Goal: Task Accomplishment & Management: Manage account settings

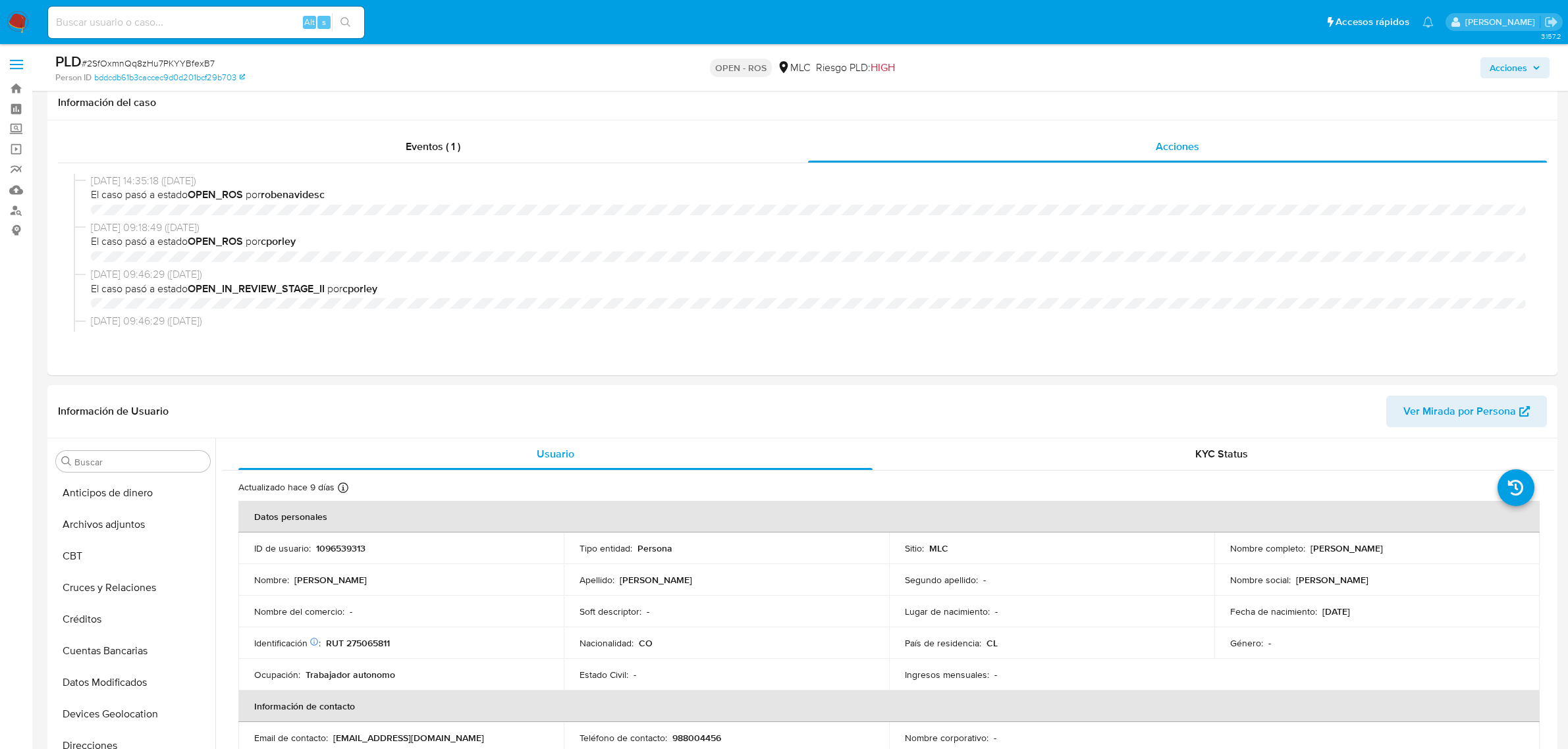
select select "10"
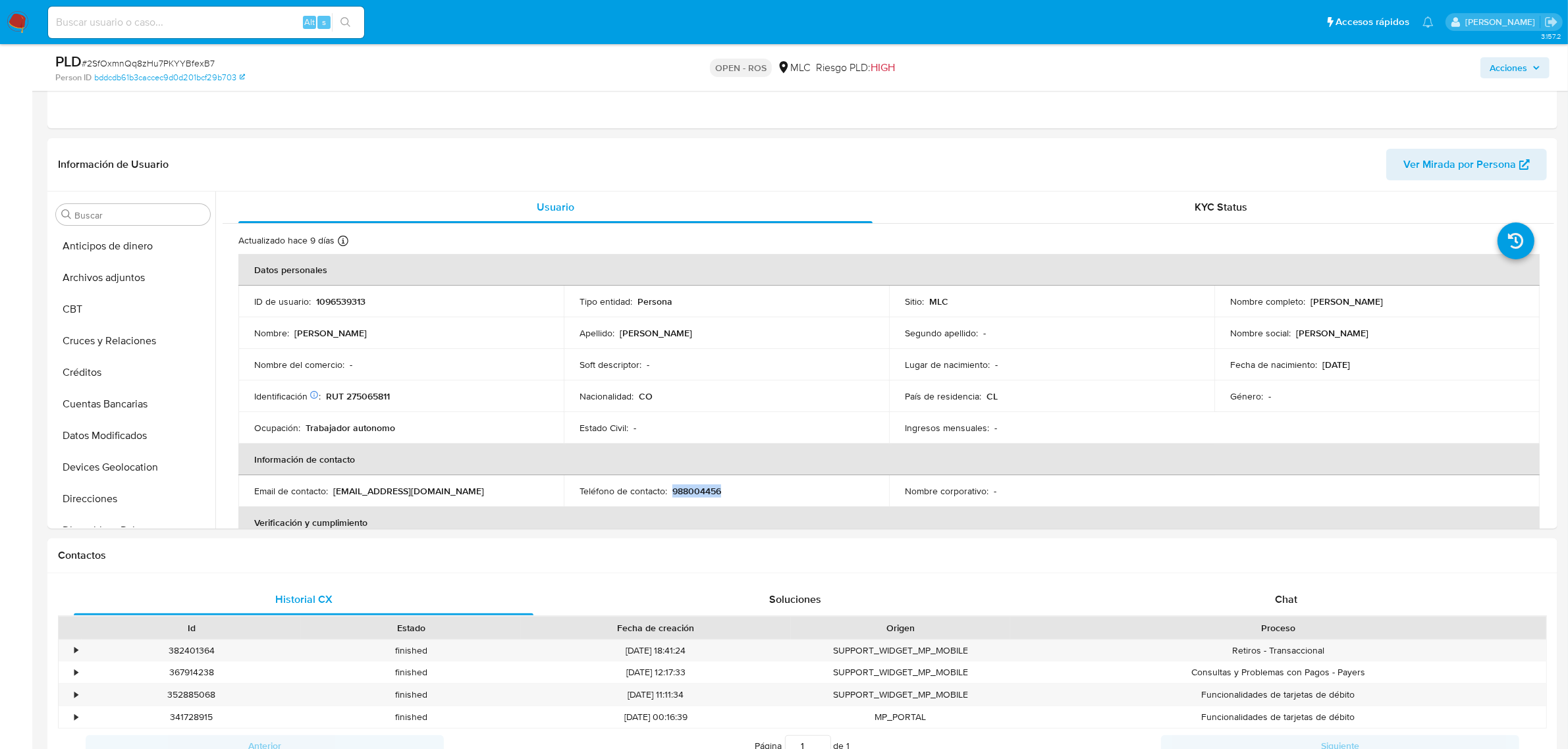
scroll to position [555, 0]
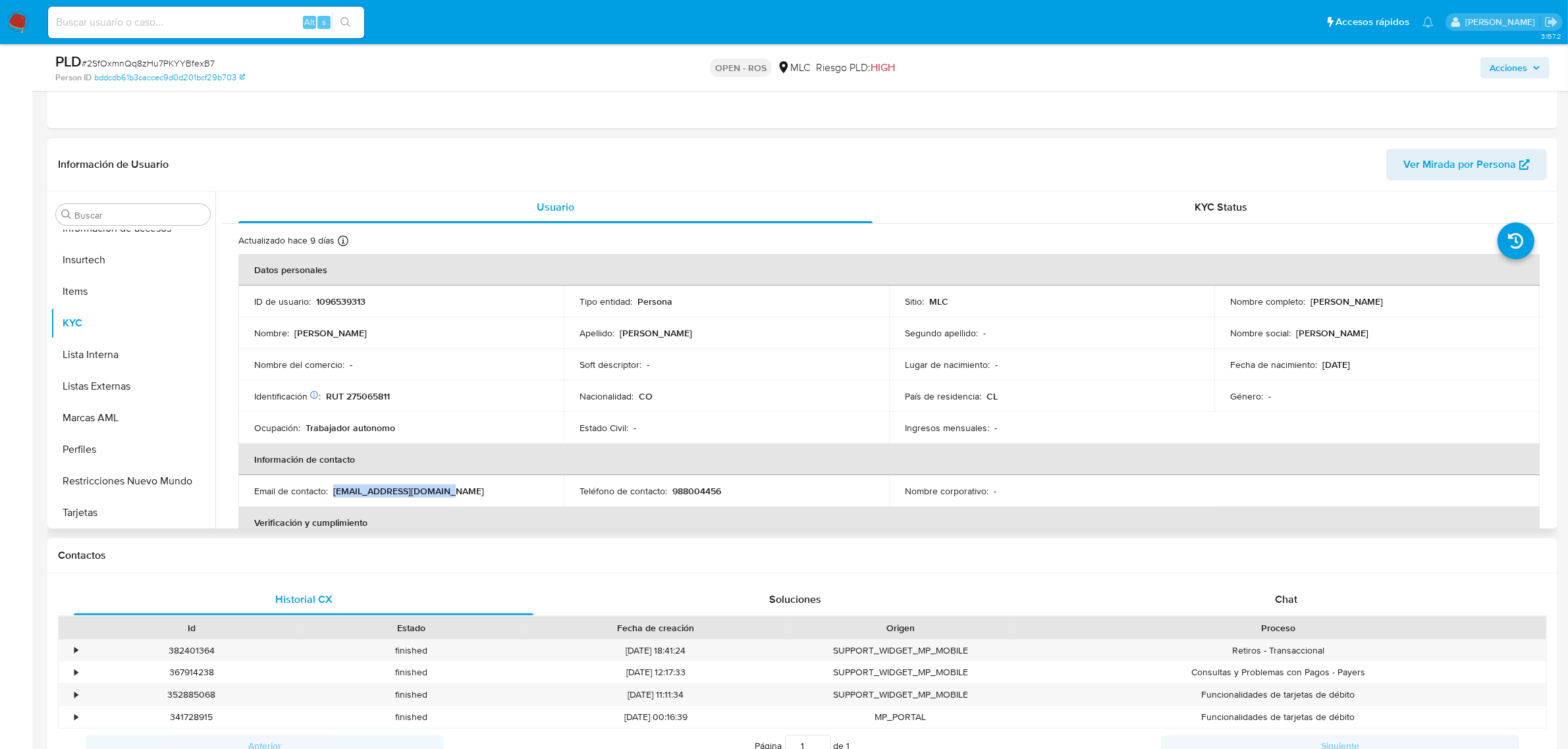
drag, startPoint x: 458, startPoint y: 492, endPoint x: 332, endPoint y: 491, distance: 126.0
click at [332, 491] on div "Email de contacto : fjuanpablo308@gmail.com" at bounding box center [401, 490] width 294 height 12
copy p "fjuanpablo308@gmail.com"
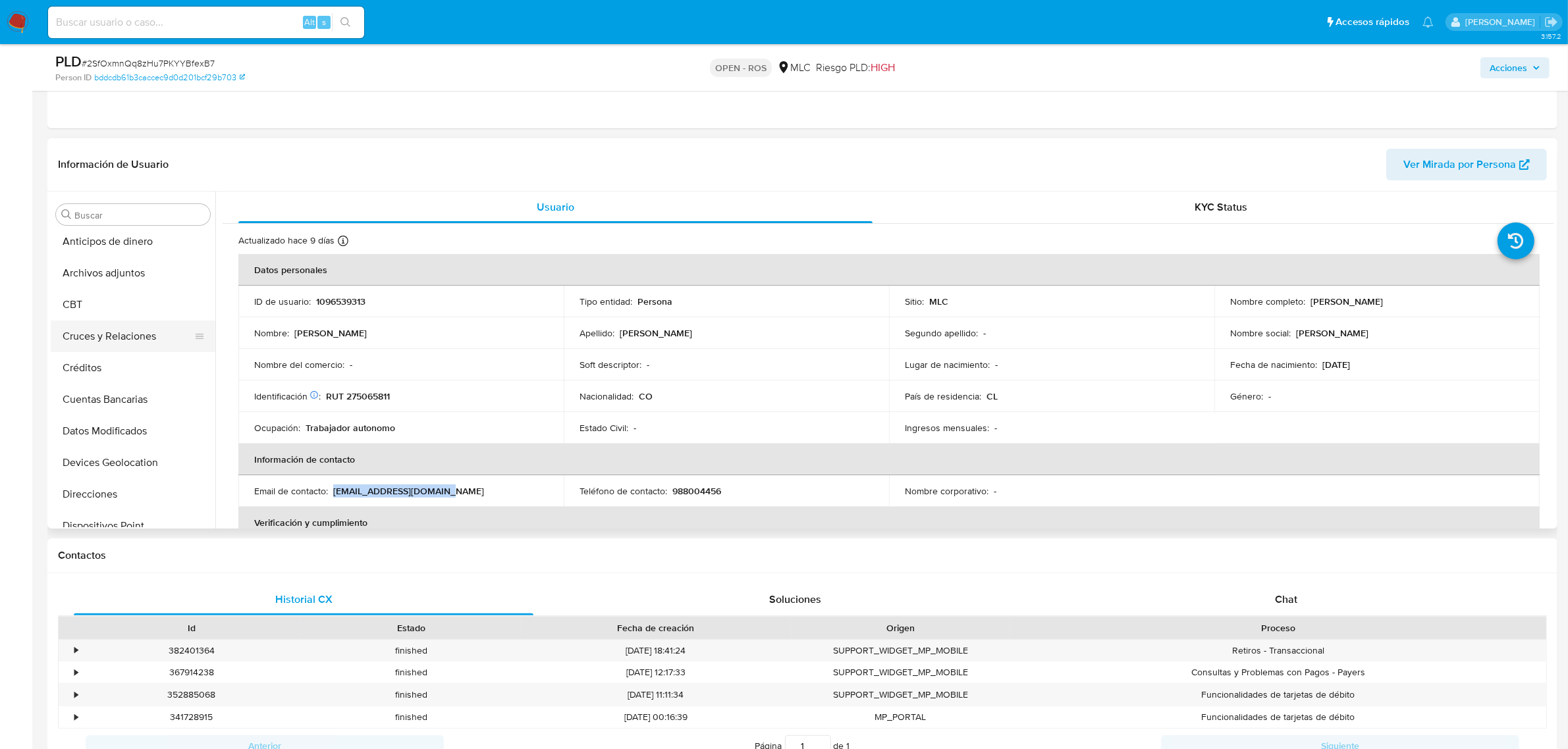
scroll to position [0, 0]
click at [110, 269] on button "Archivos adjuntos" at bounding box center [128, 278] width 154 height 32
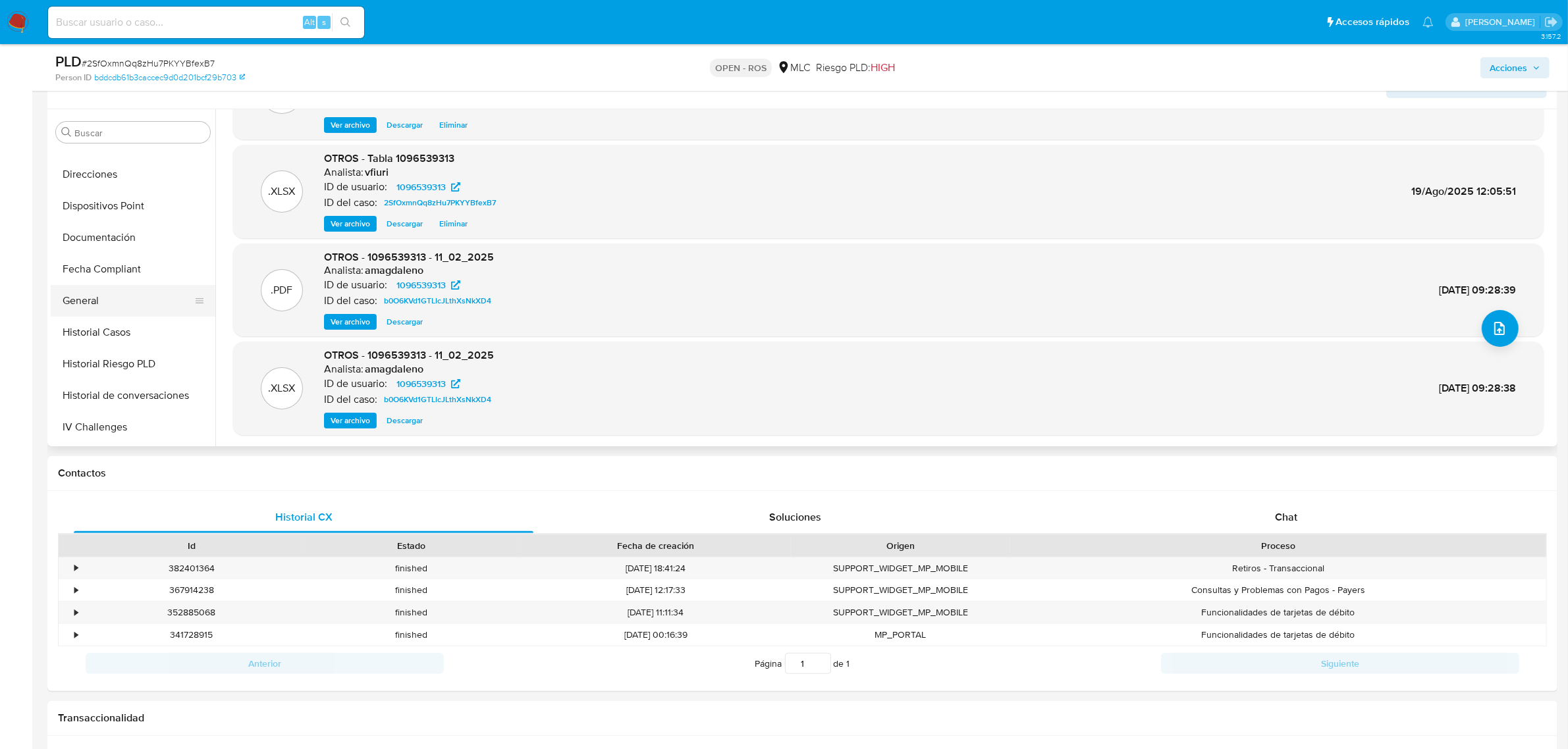
scroll to position [247, 0]
click at [100, 298] on button "General" at bounding box center [128, 296] width 154 height 32
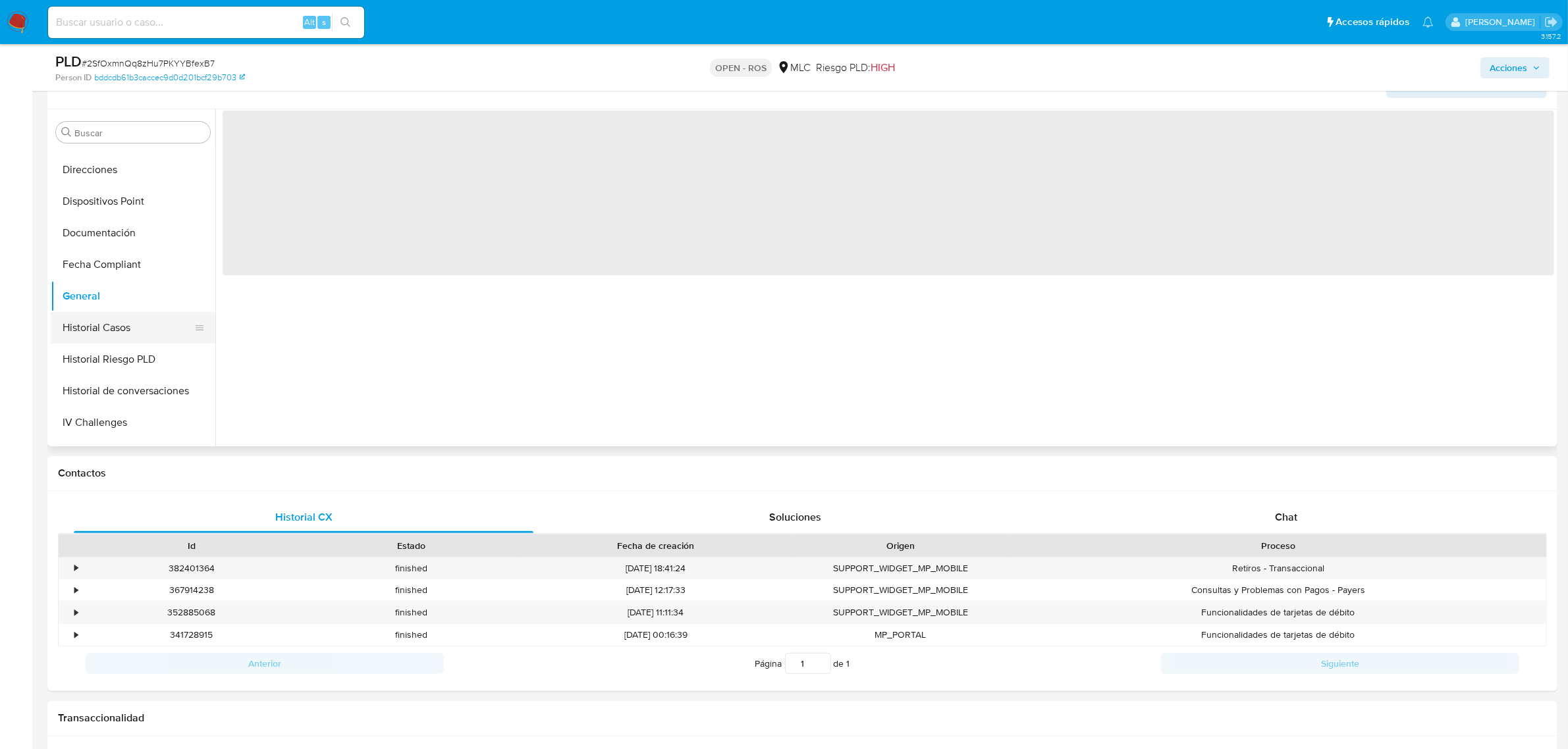
scroll to position [0, 0]
click at [107, 317] on button "Historial Casos" at bounding box center [128, 328] width 154 height 32
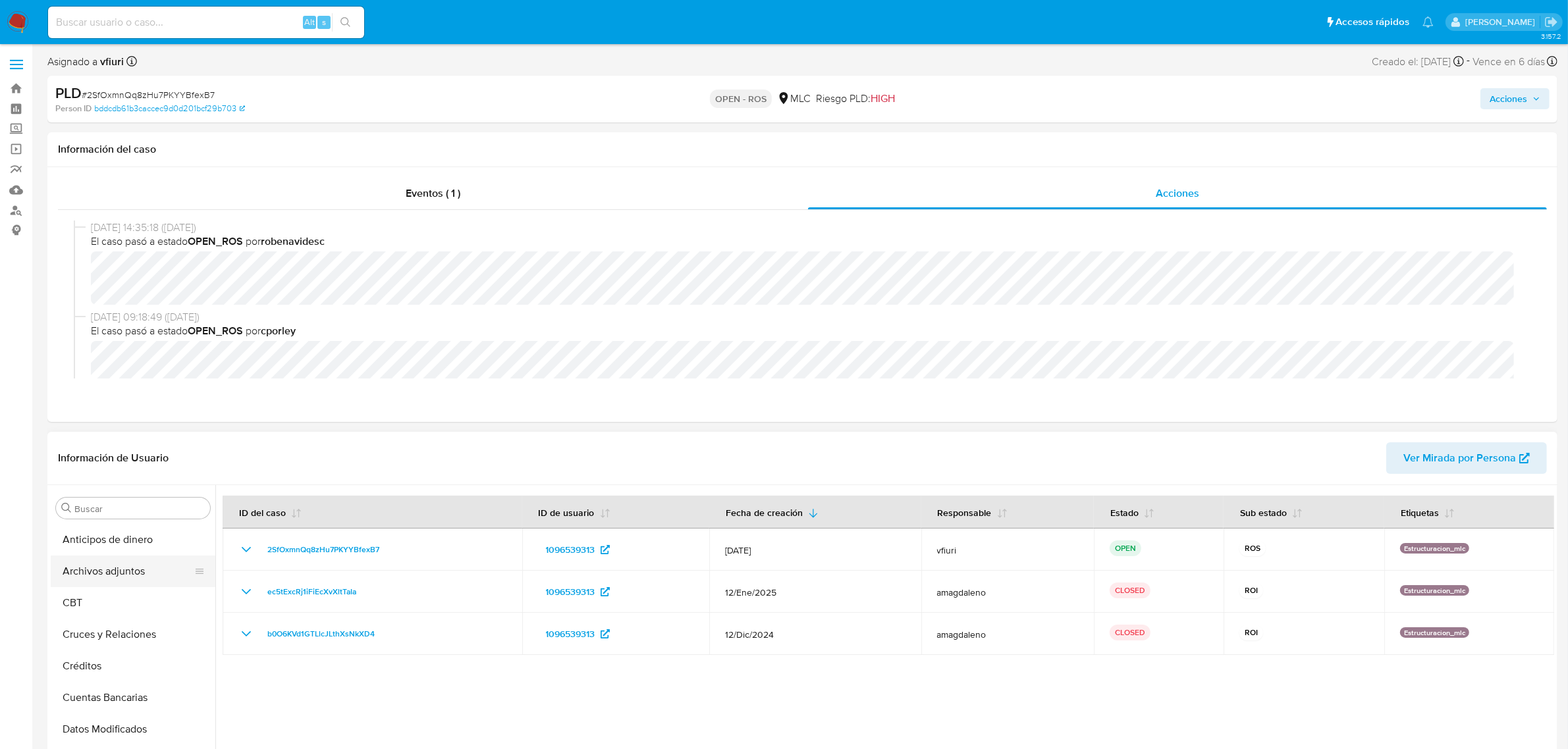
click at [106, 580] on button "Archivos adjuntos" at bounding box center [128, 571] width 154 height 32
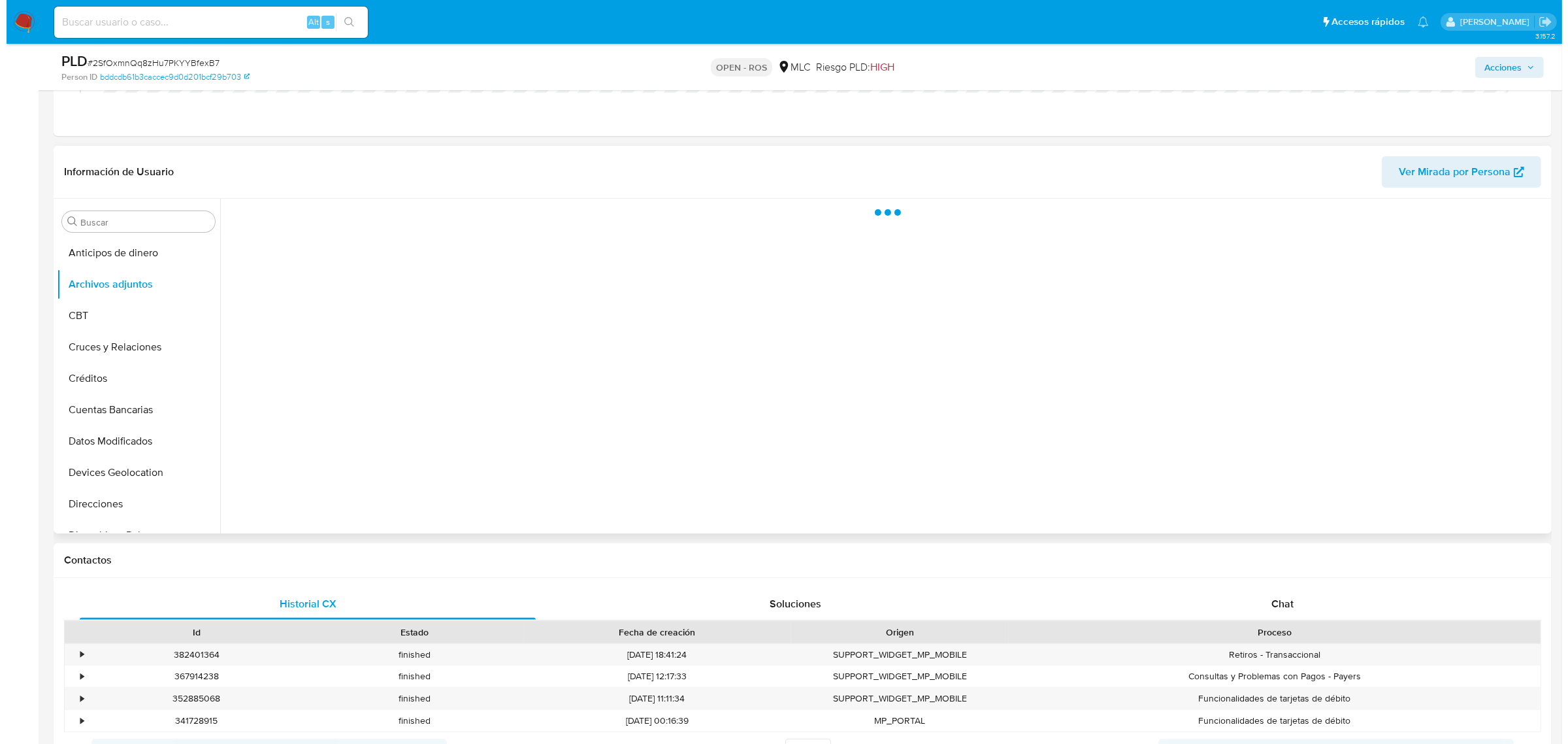
scroll to position [245, 0]
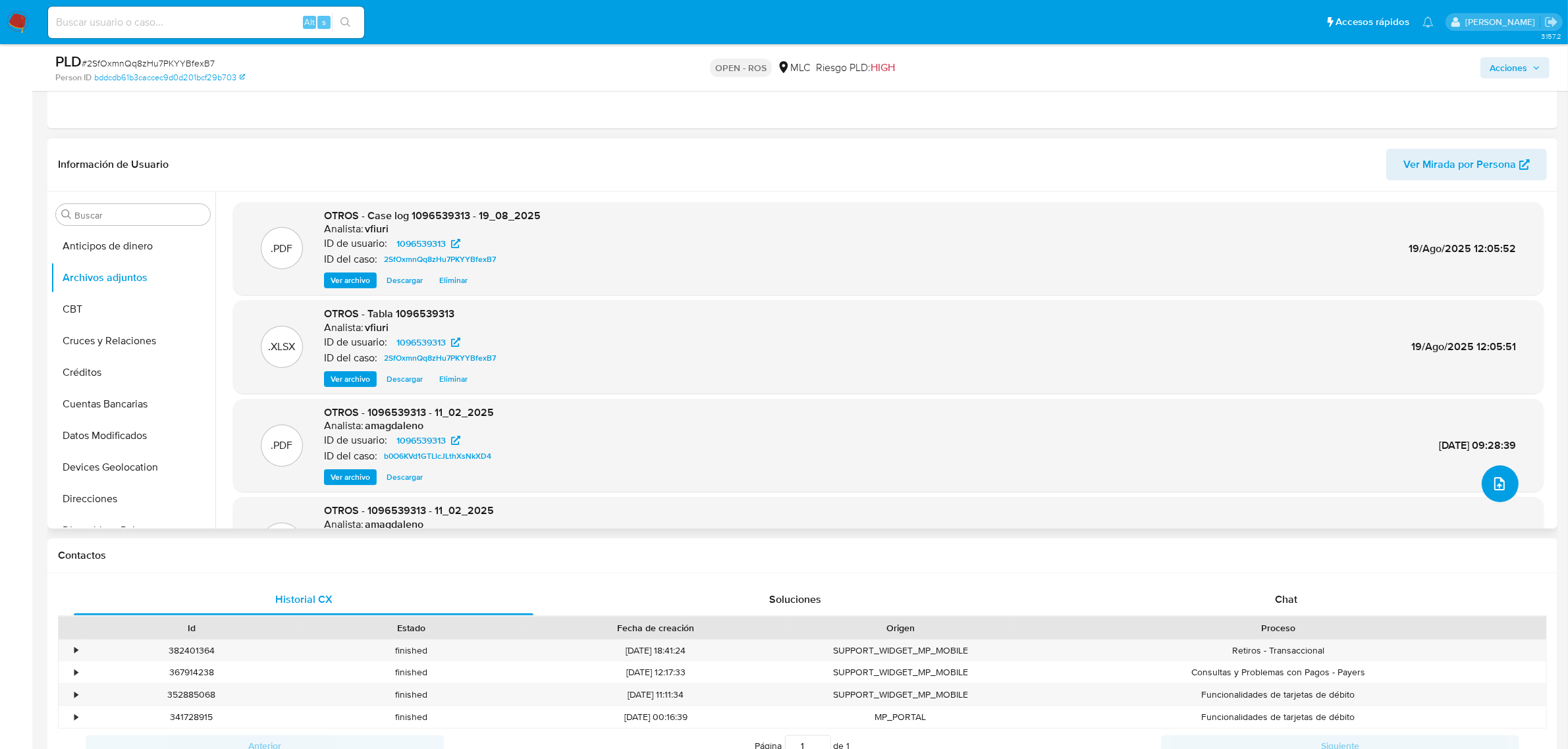
click at [1497, 480] on icon "upload-file" at bounding box center [1500, 484] width 16 height 16
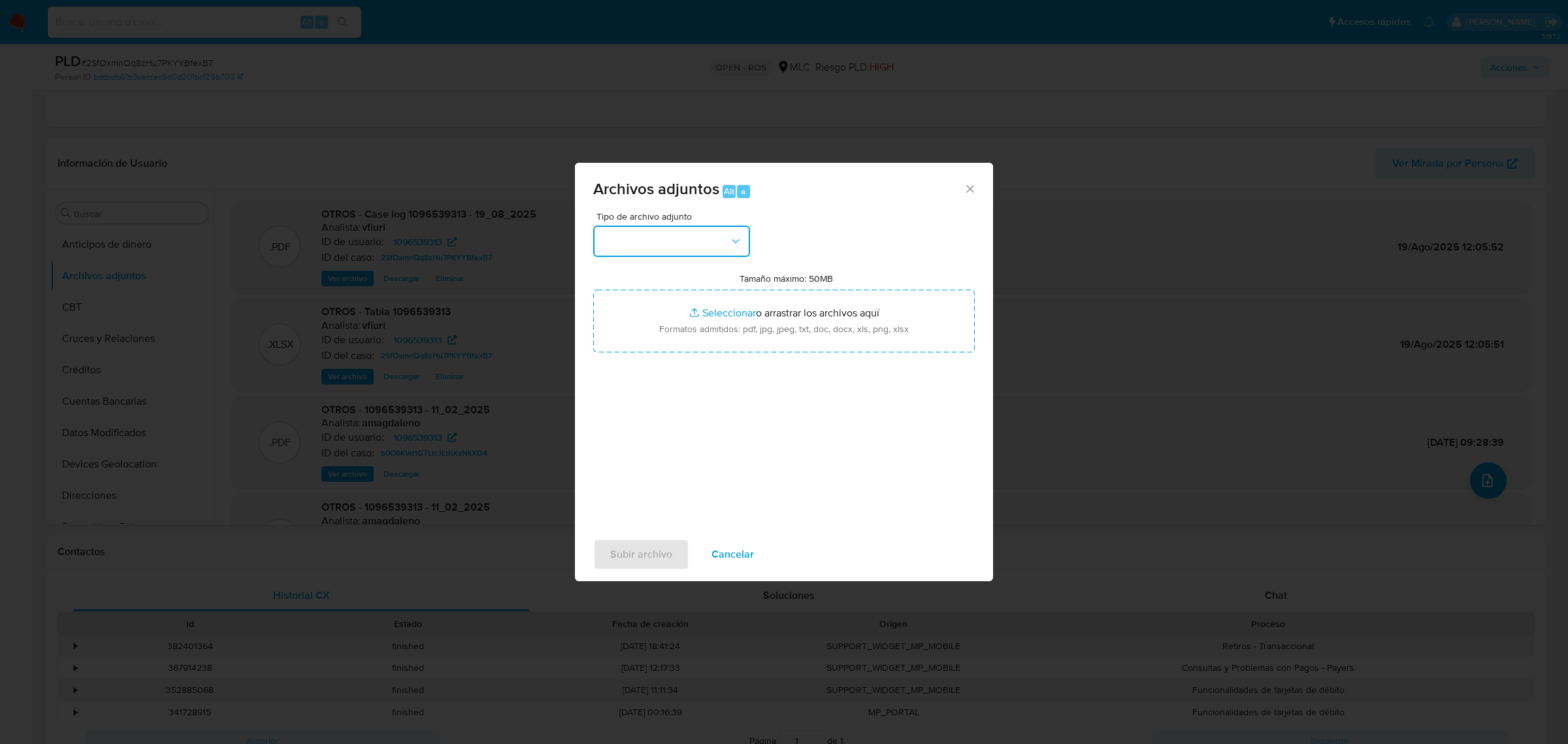
click at [678, 250] on button "button" at bounding box center [671, 241] width 157 height 31
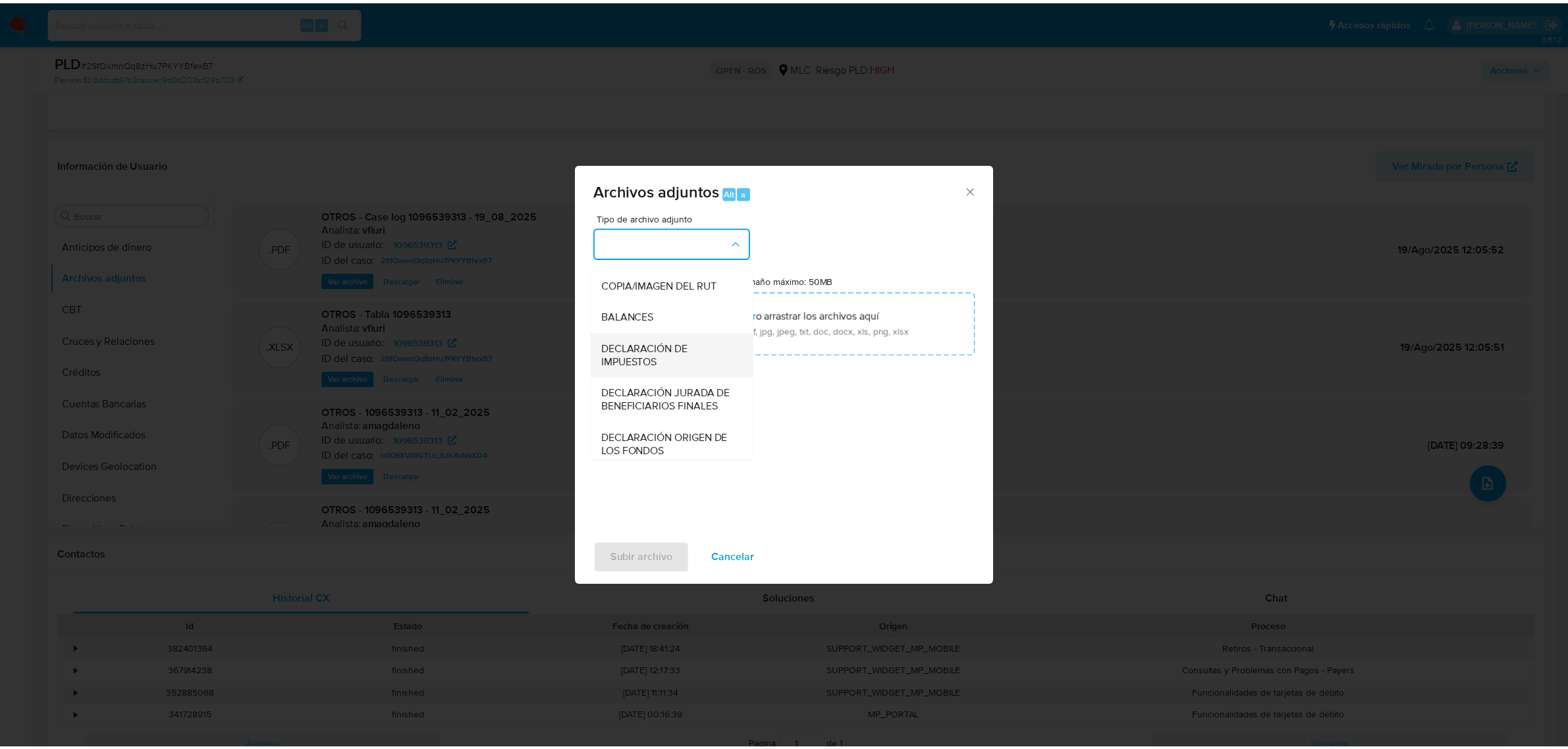
scroll to position [217, 0]
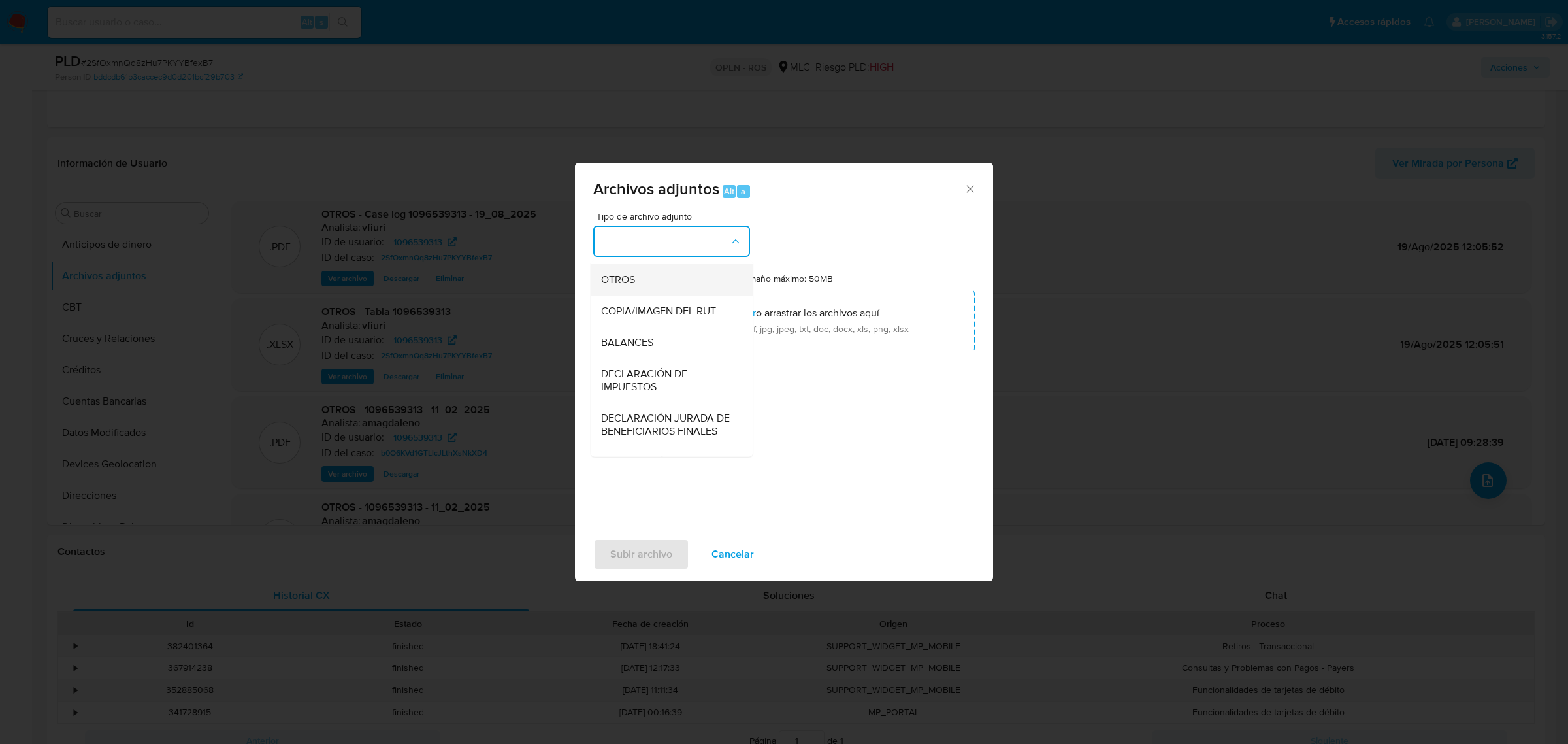
click at [629, 285] on span "OTROS" at bounding box center [618, 279] width 34 height 13
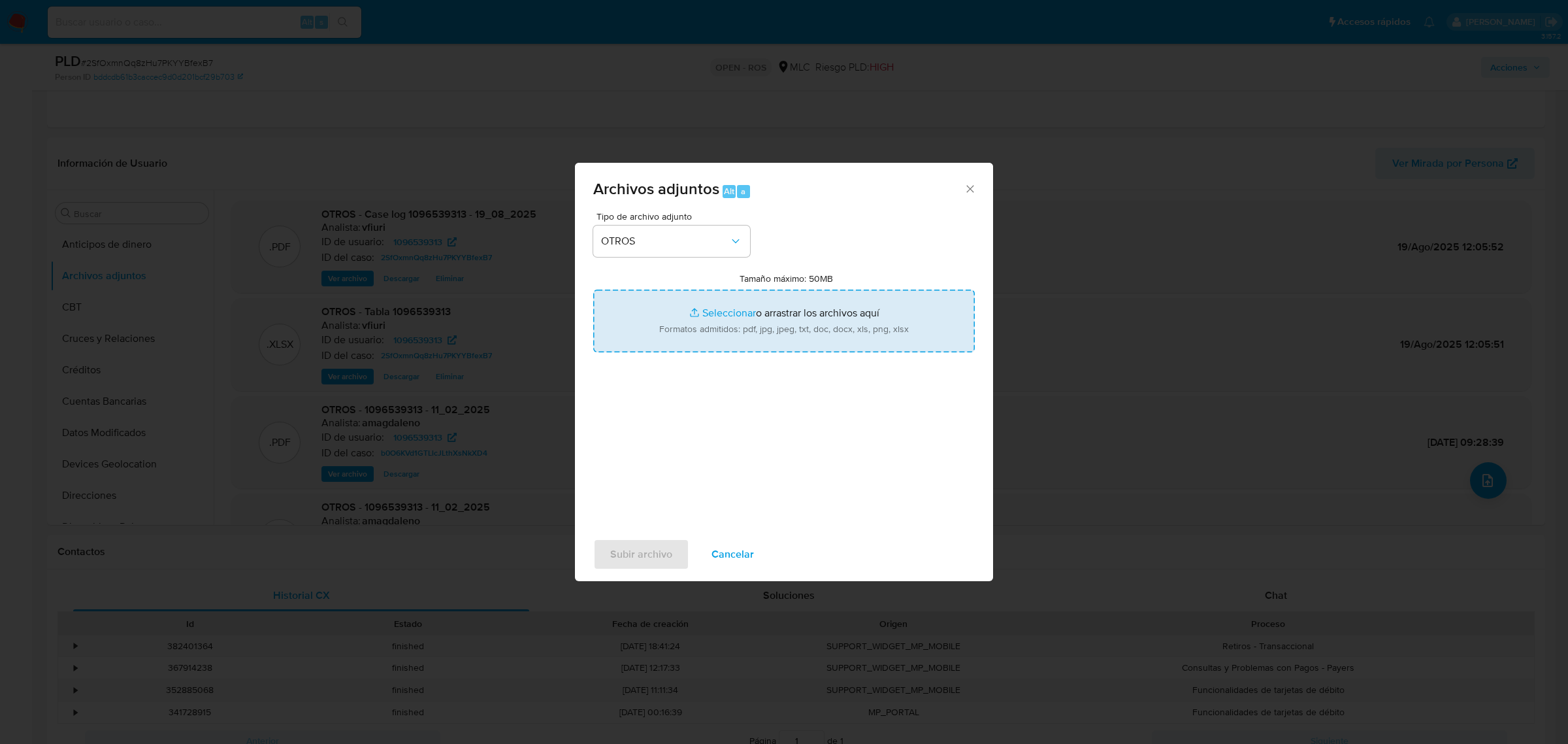
click at [721, 293] on input "Tamaño máximo: 50MB Seleccionar archivos" at bounding box center [784, 321] width 382 height 63
type input "C:\fakepath\UAF #1255.pdf"
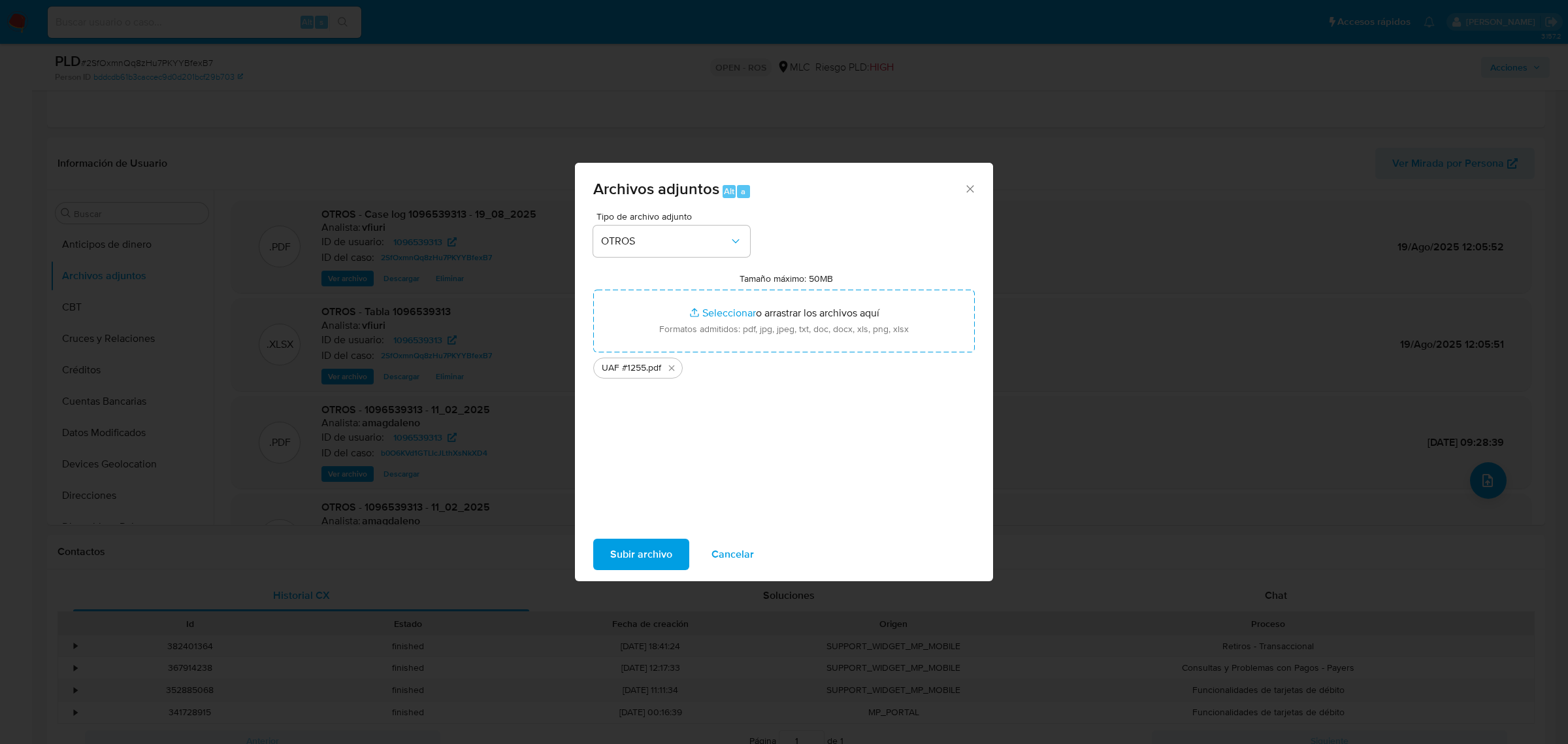
click at [642, 561] on span "Subir archivo" at bounding box center [641, 554] width 62 height 29
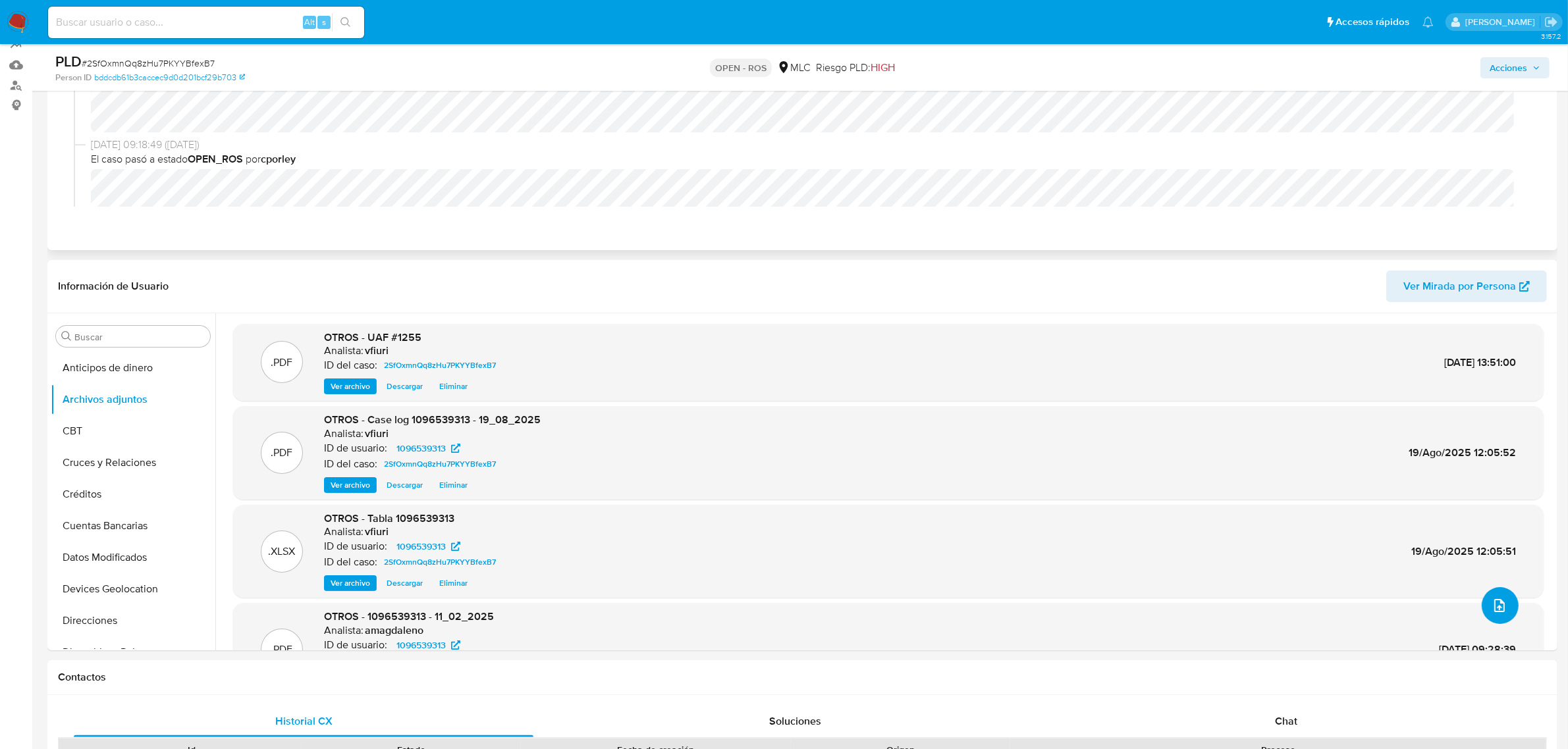
scroll to position [0, 0]
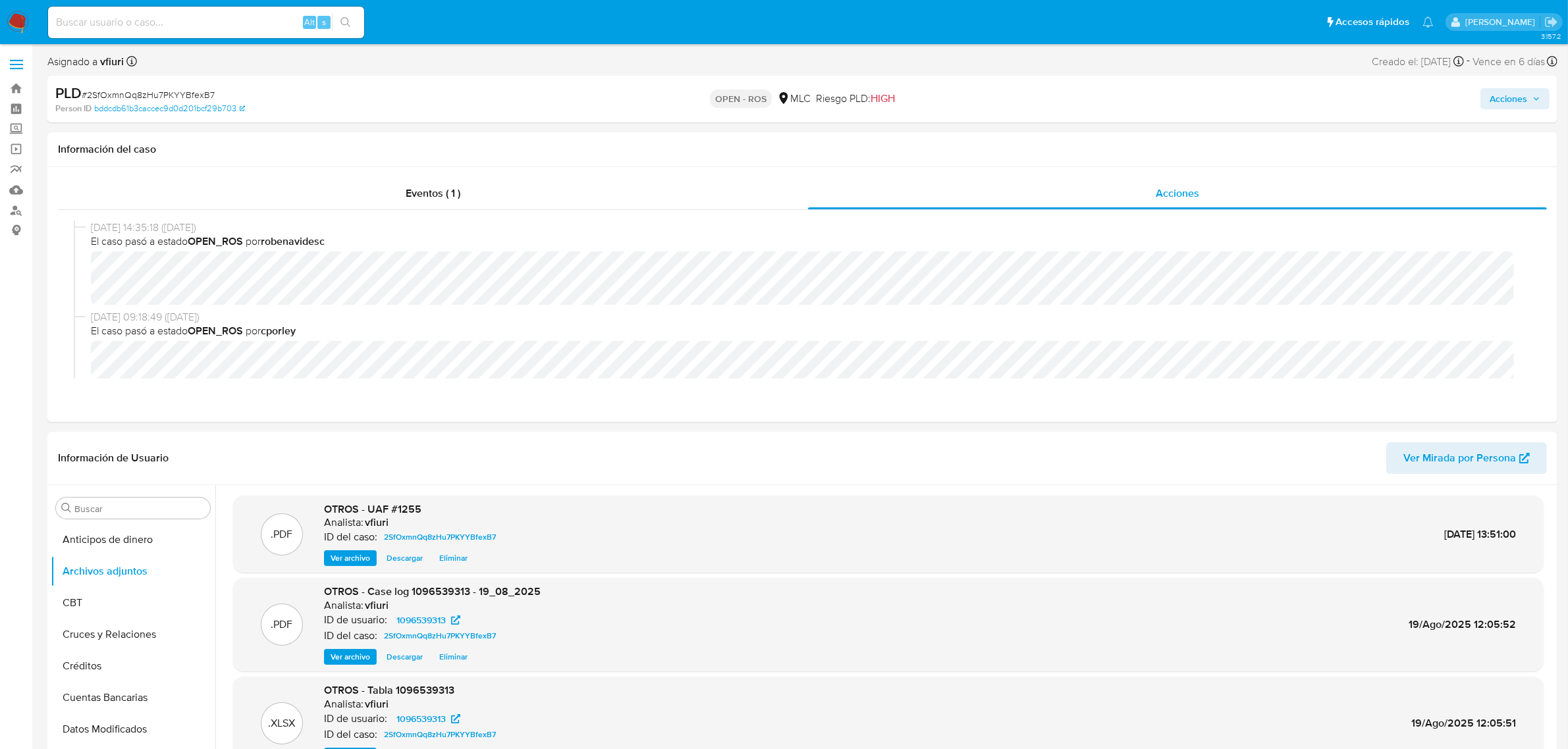
click at [1525, 93] on span "Acciones" at bounding box center [1508, 98] width 37 height 21
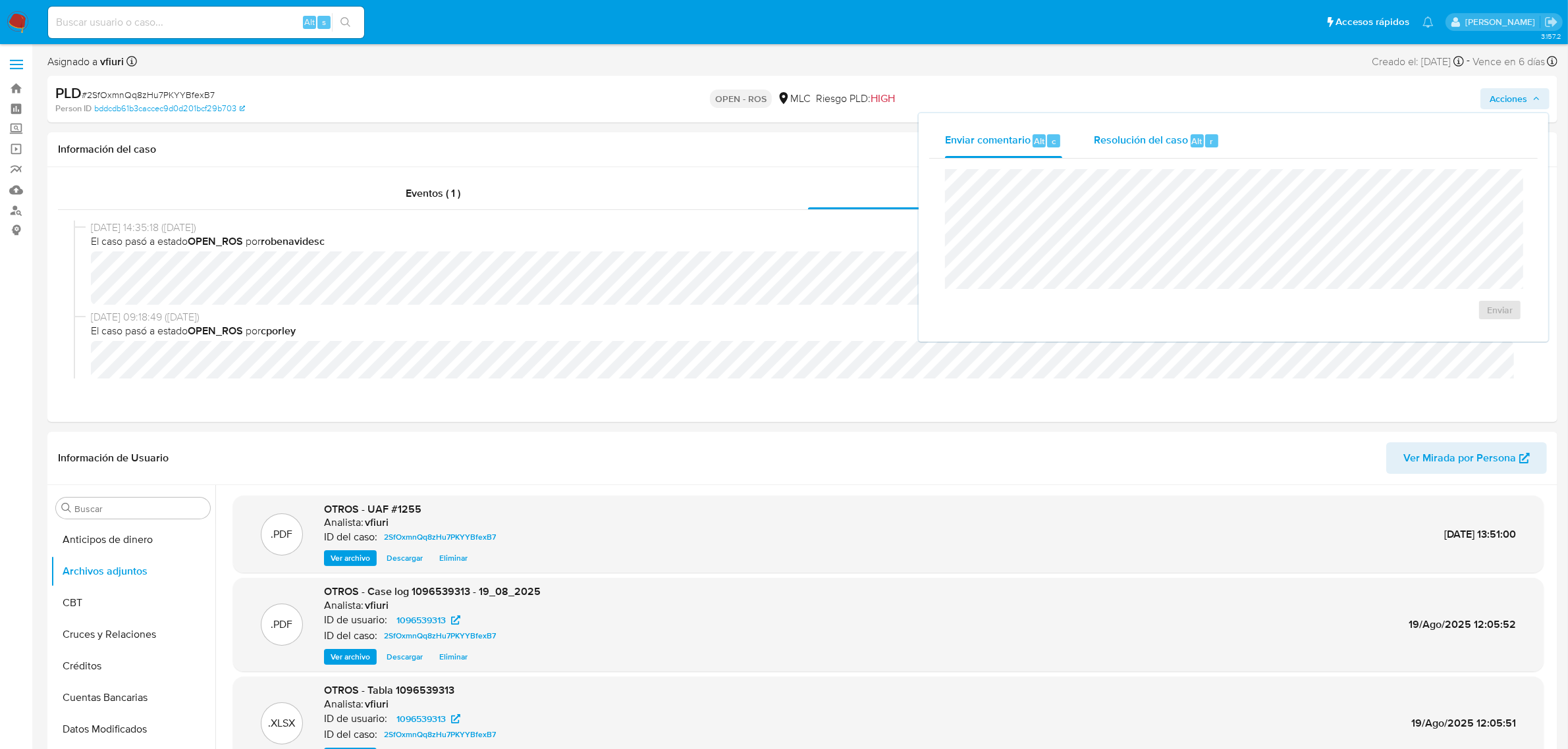
click at [1121, 156] on div "Resolución del caso Alt r" at bounding box center [1157, 141] width 126 height 35
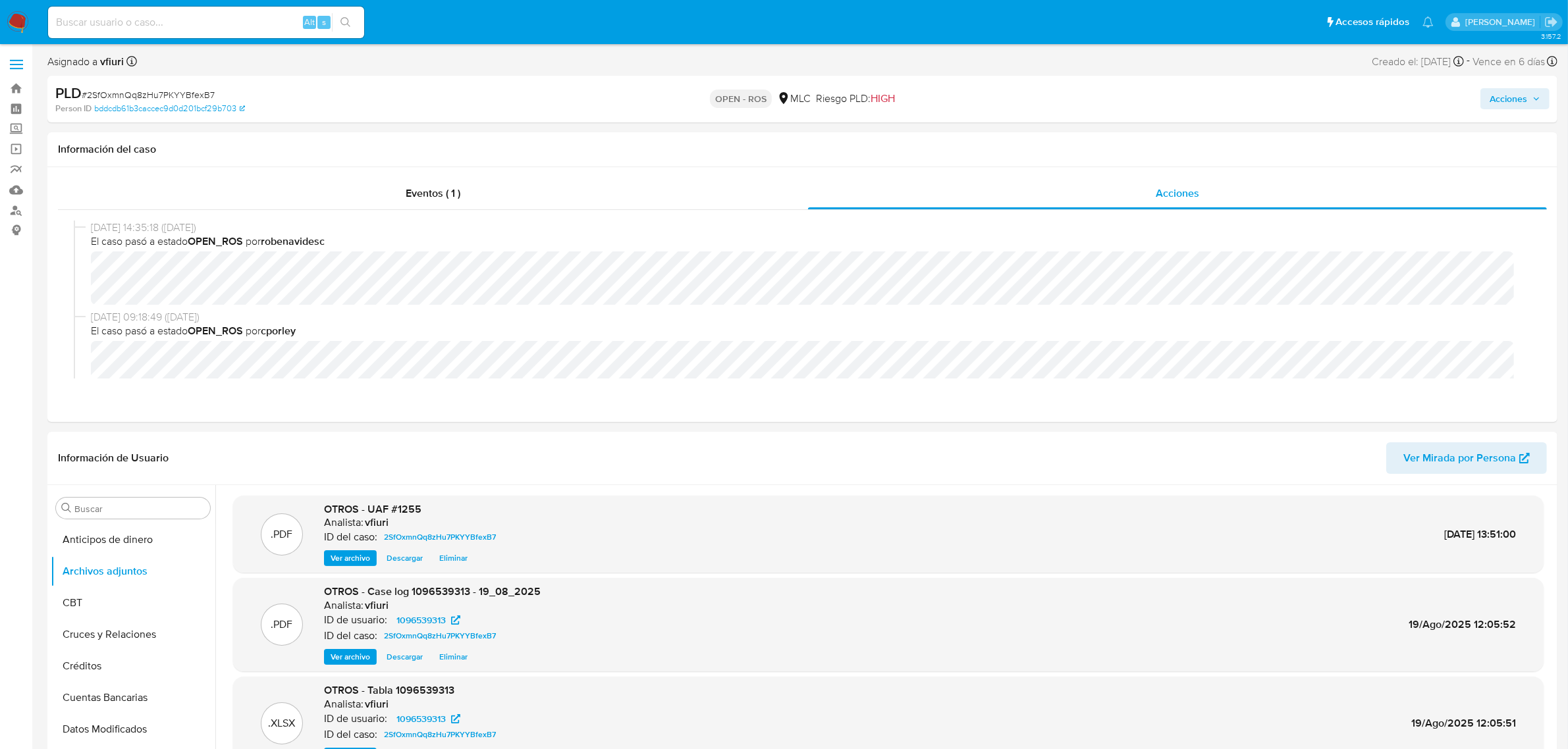
click at [1523, 107] on span "Acciones" at bounding box center [1508, 98] width 37 height 21
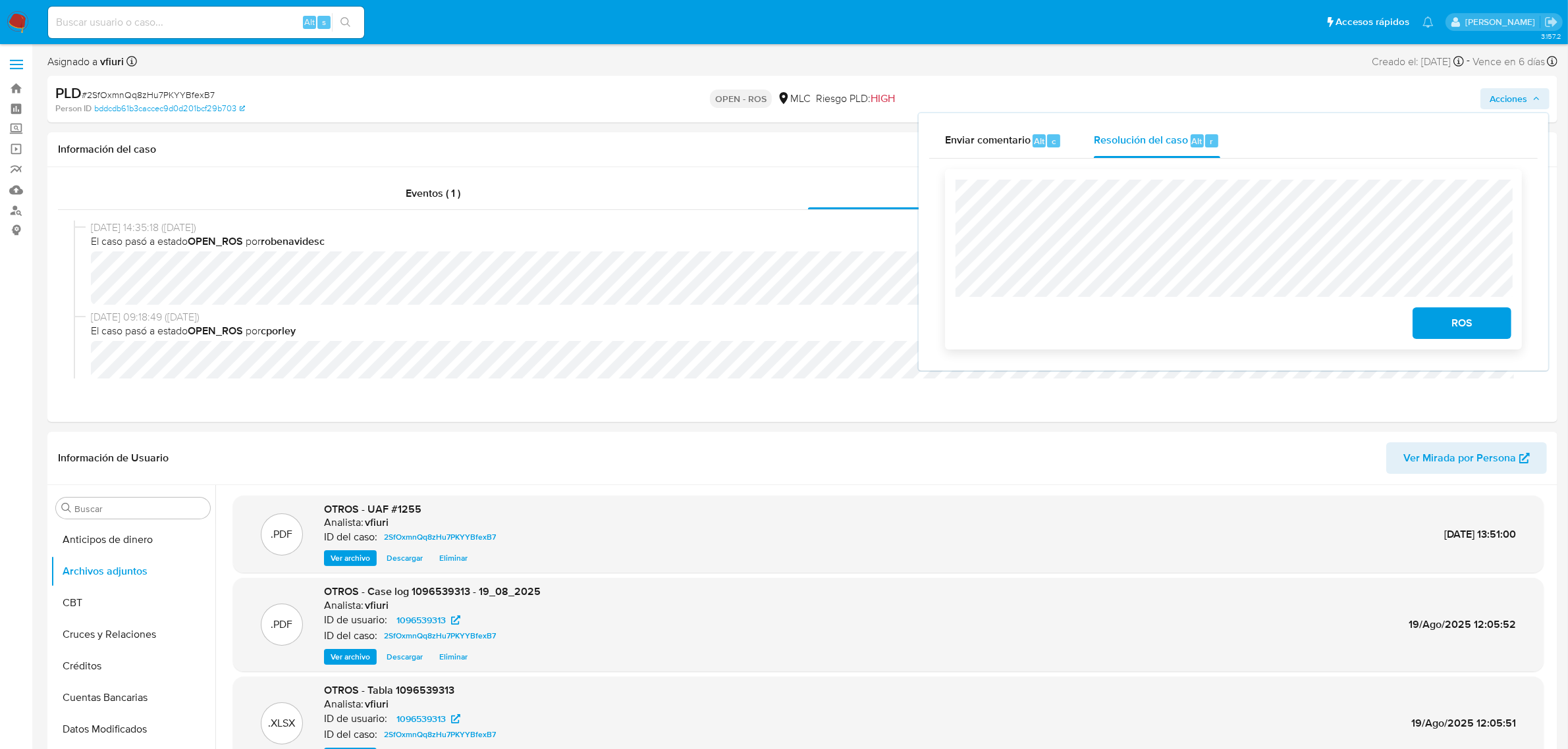
click at [1451, 326] on span "ROS" at bounding box center [1462, 323] width 65 height 29
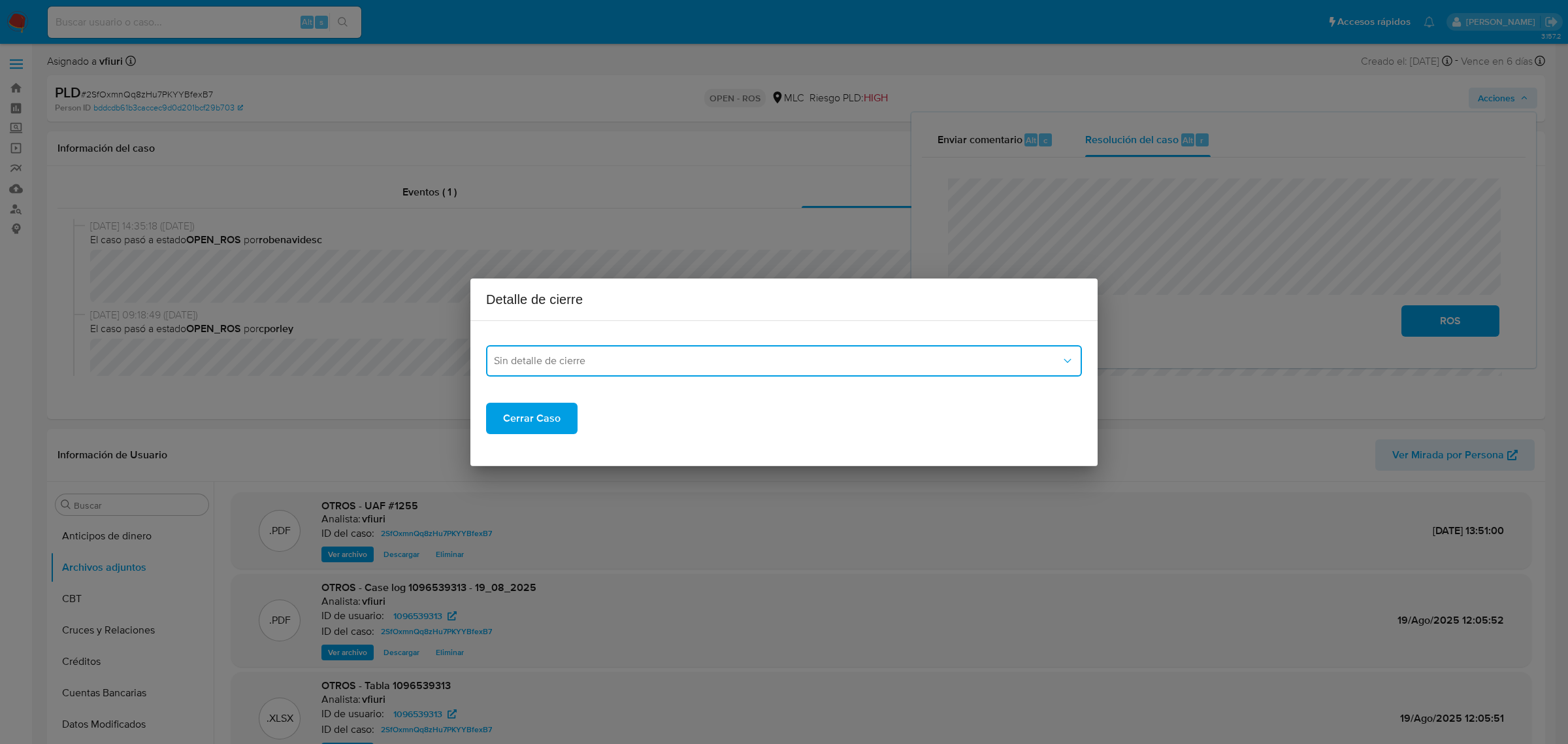
click at [518, 363] on span "Sin detalle de cierre" at bounding box center [777, 361] width 567 height 13
click at [535, 424] on span "ROS_EMISOR" at bounding box center [526, 427] width 64 height 13
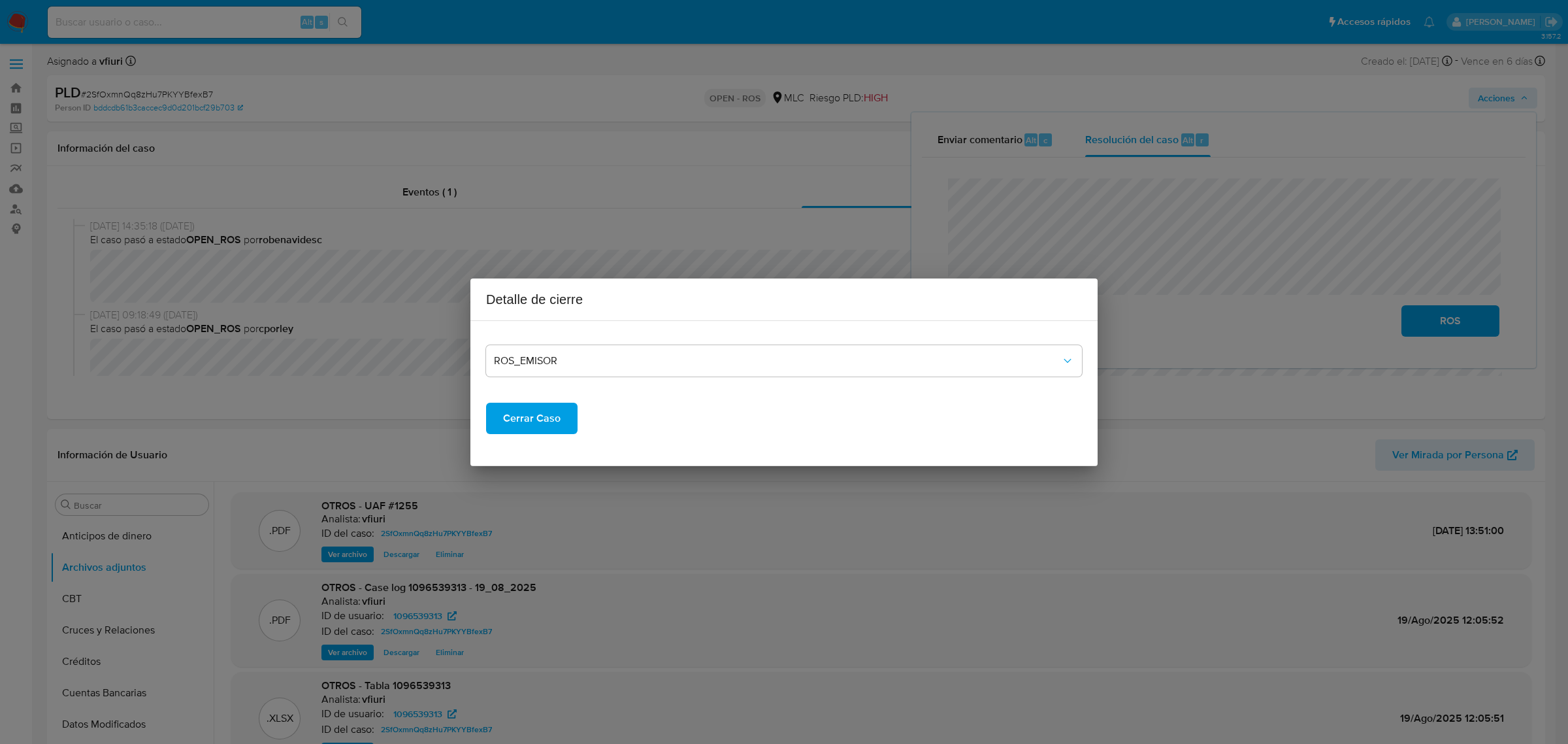
click at [529, 421] on span "Cerrar Caso" at bounding box center [532, 418] width 57 height 29
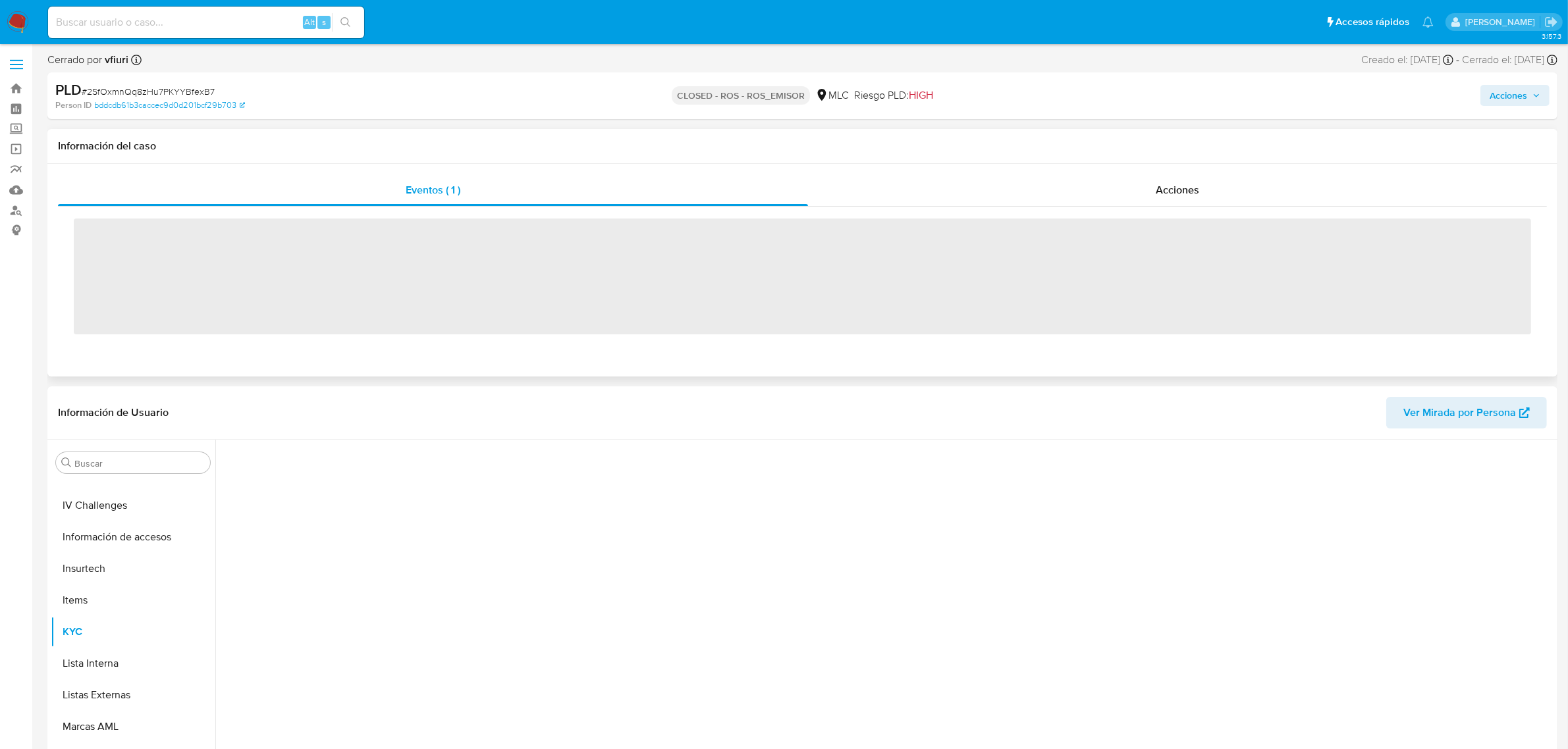
scroll to position [555, 0]
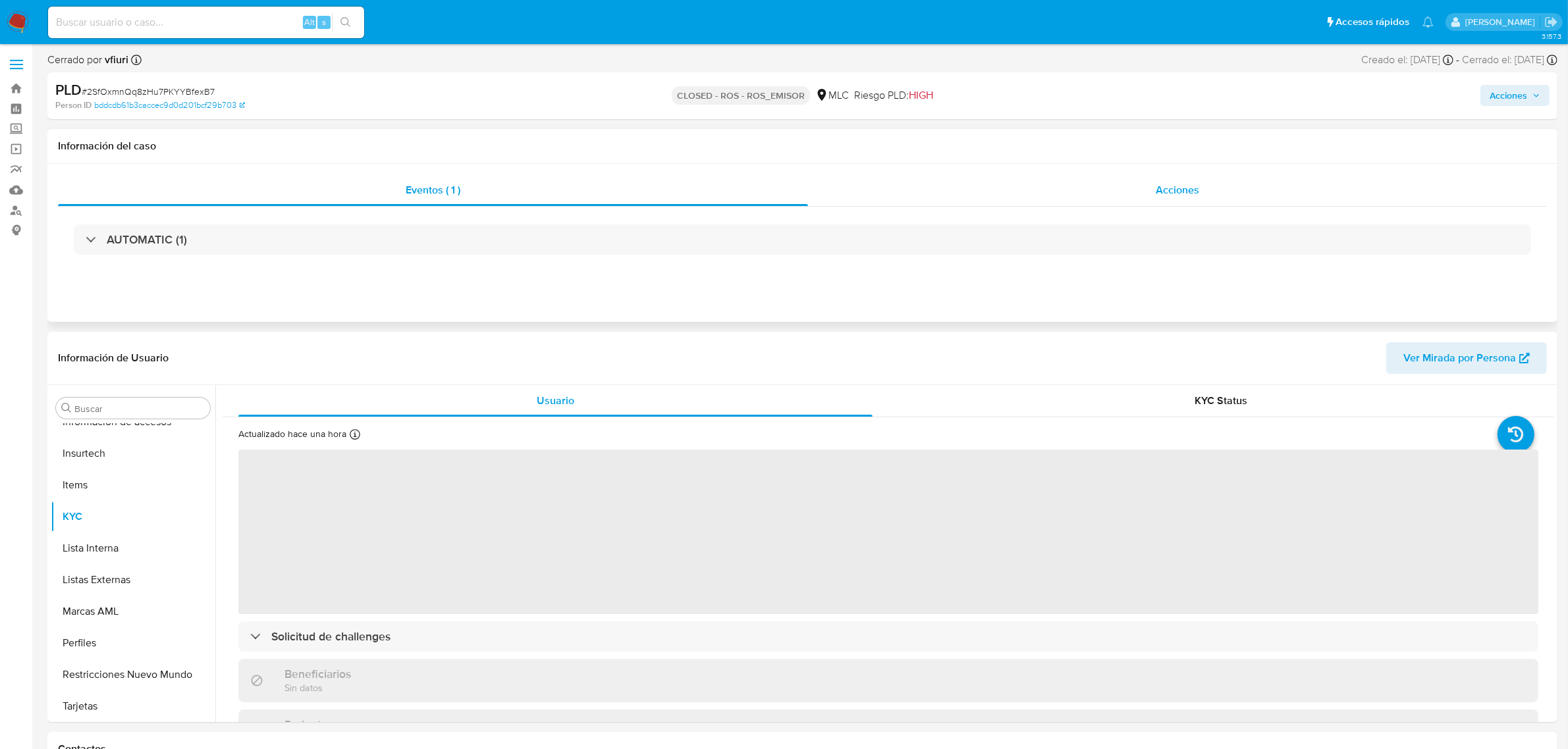
click at [1150, 202] on div "Acciones" at bounding box center [1177, 190] width 739 height 32
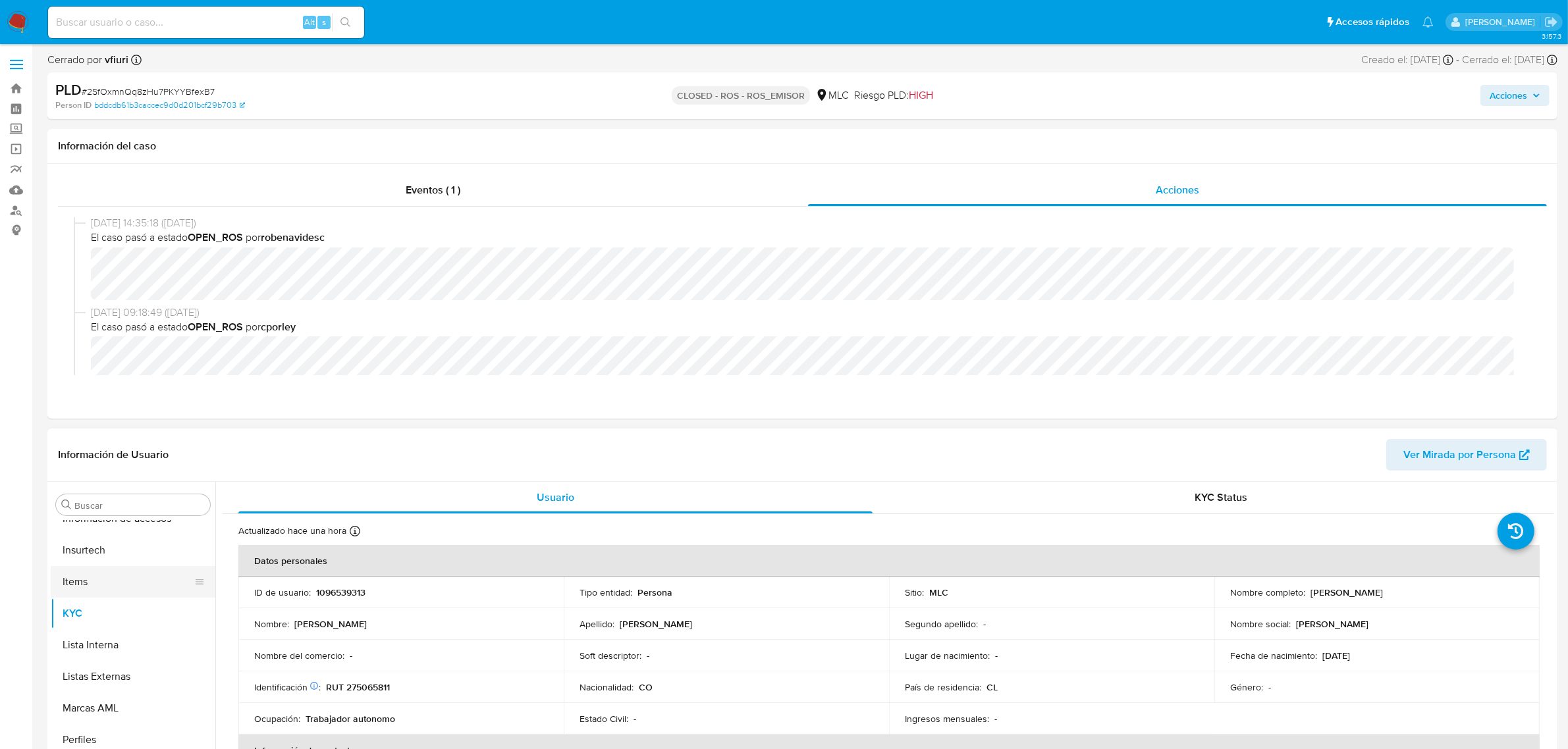
scroll to position [164, 0]
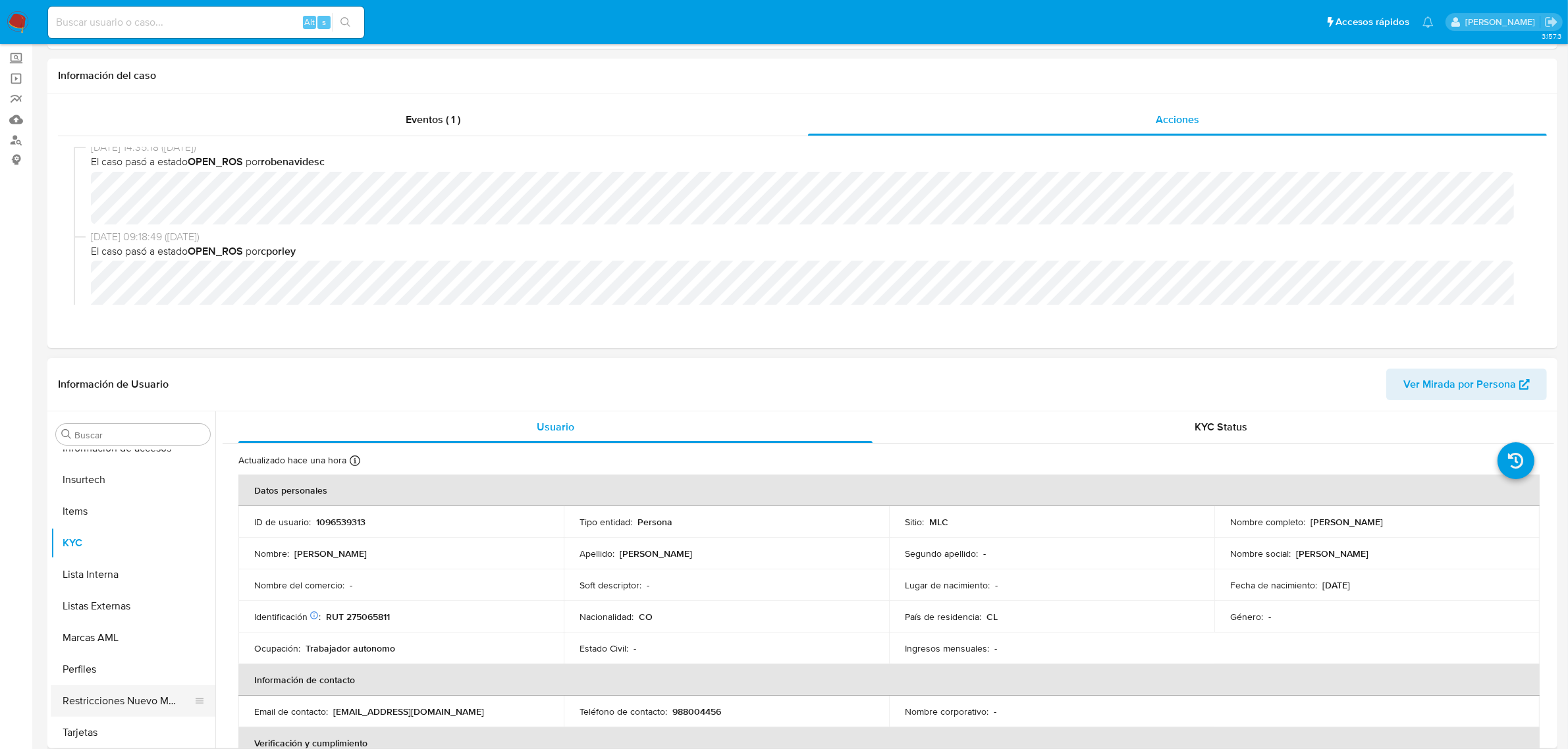
select select "10"
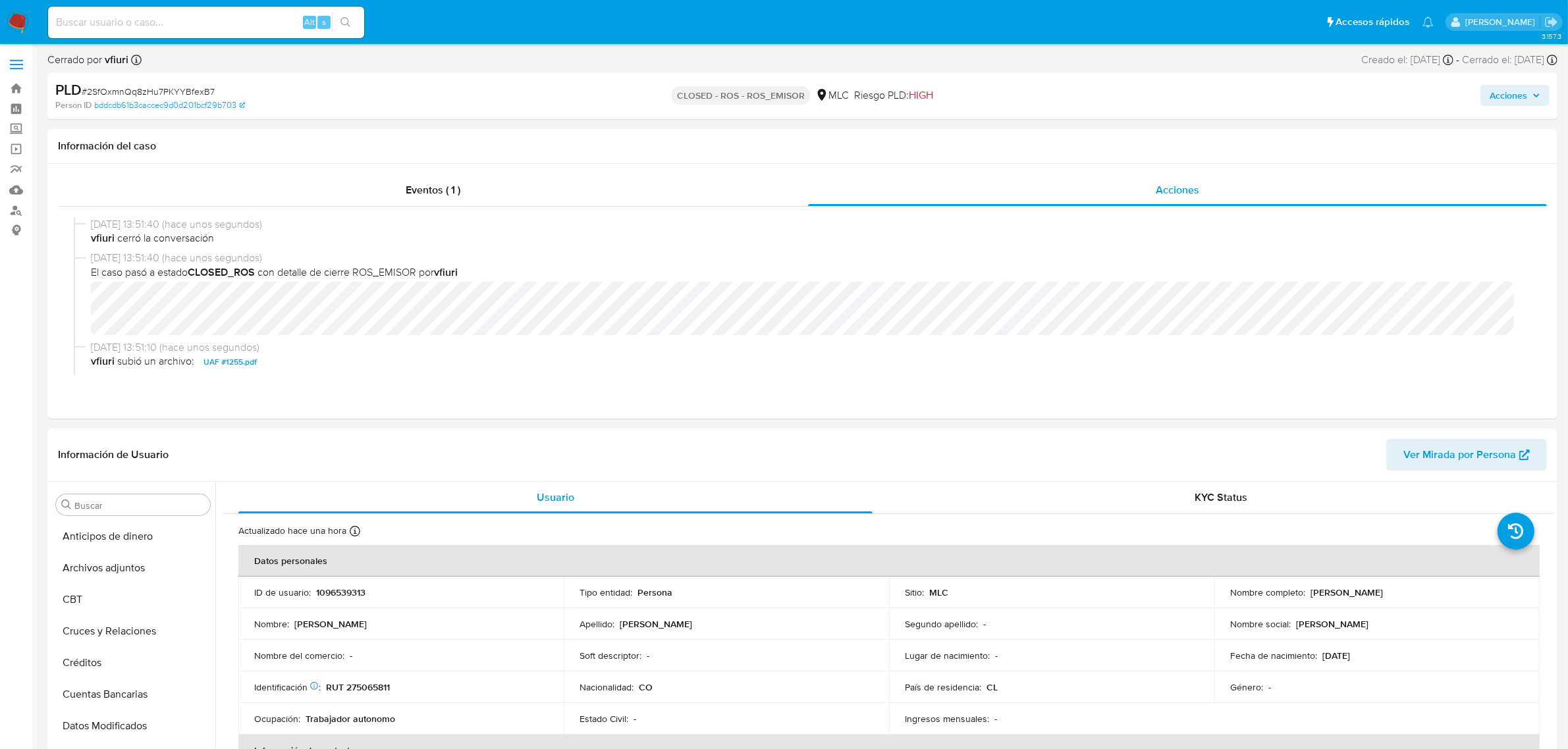
scroll to position [82, 0]
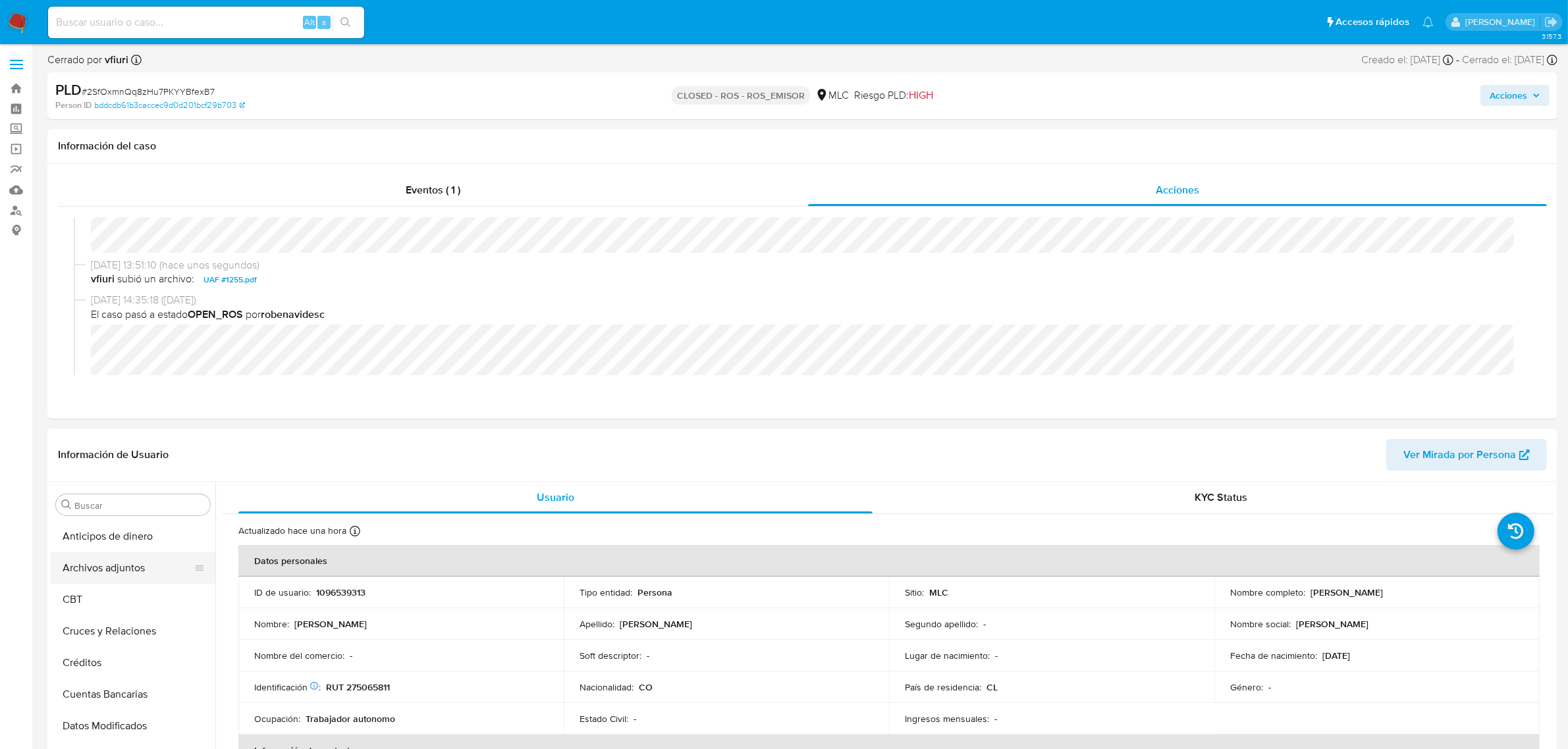
click at [143, 567] on button "Archivos adjuntos" at bounding box center [128, 568] width 154 height 32
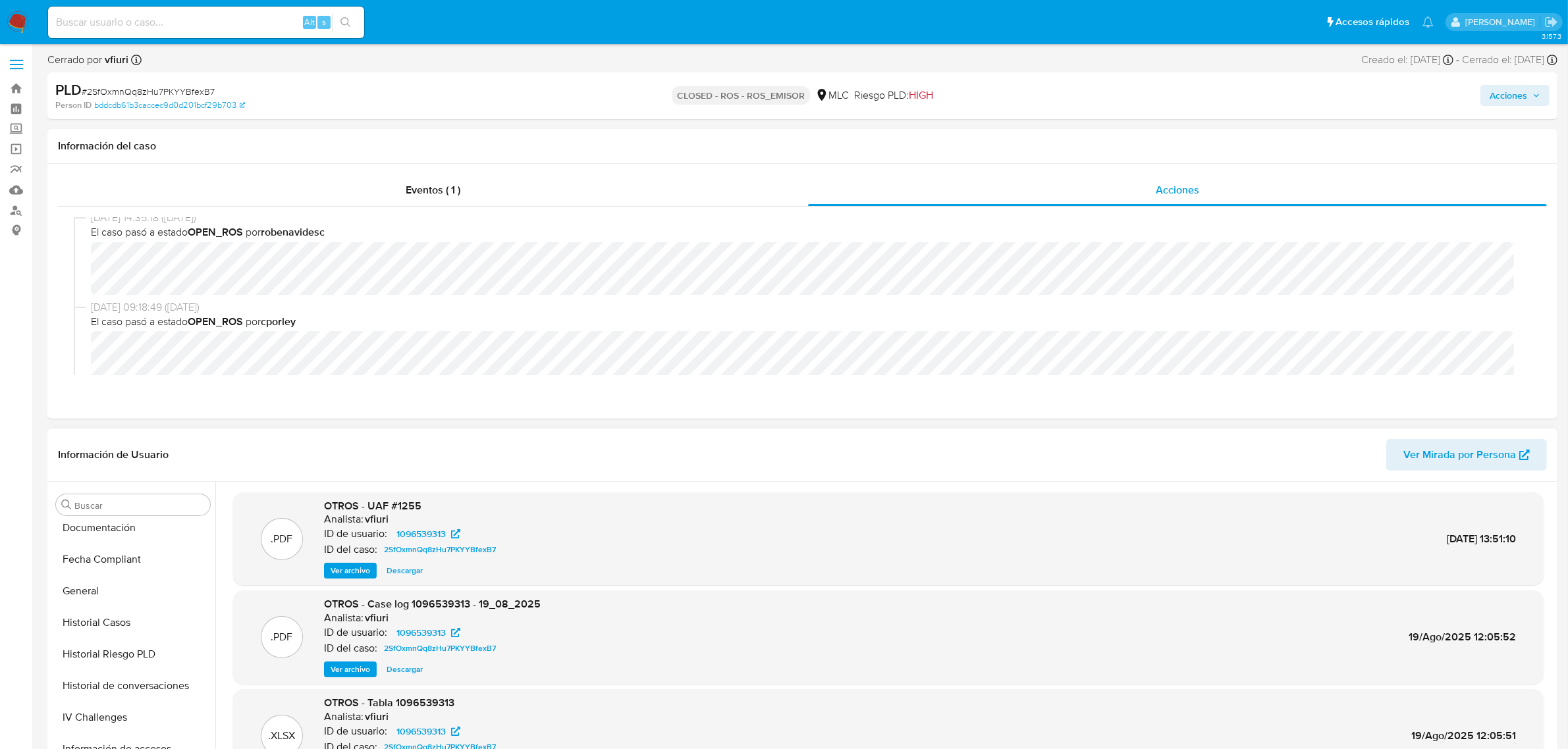
scroll to position [555, 0]
click at [102, 612] on button "KYC" at bounding box center [128, 614] width 154 height 32
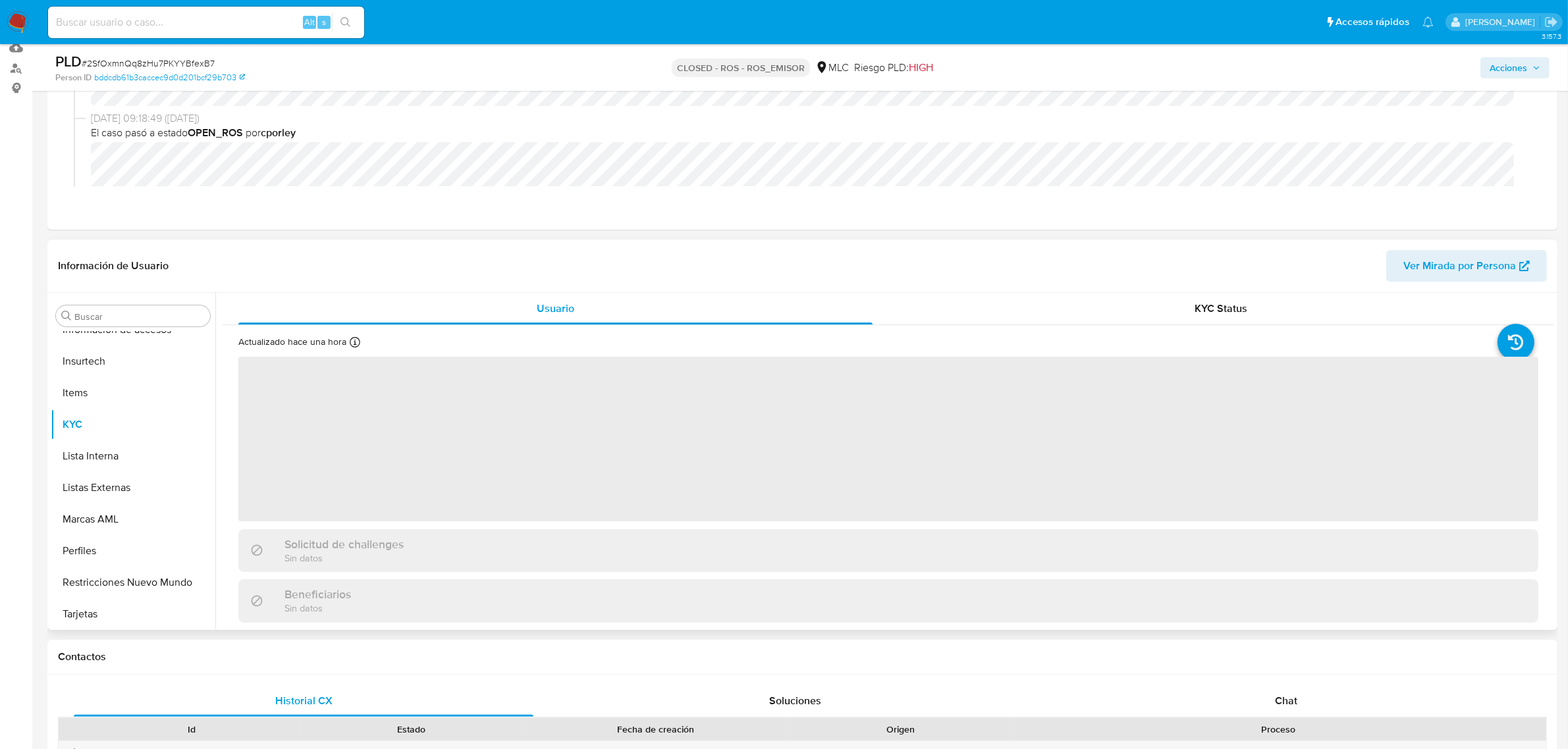
scroll to position [247, 0]
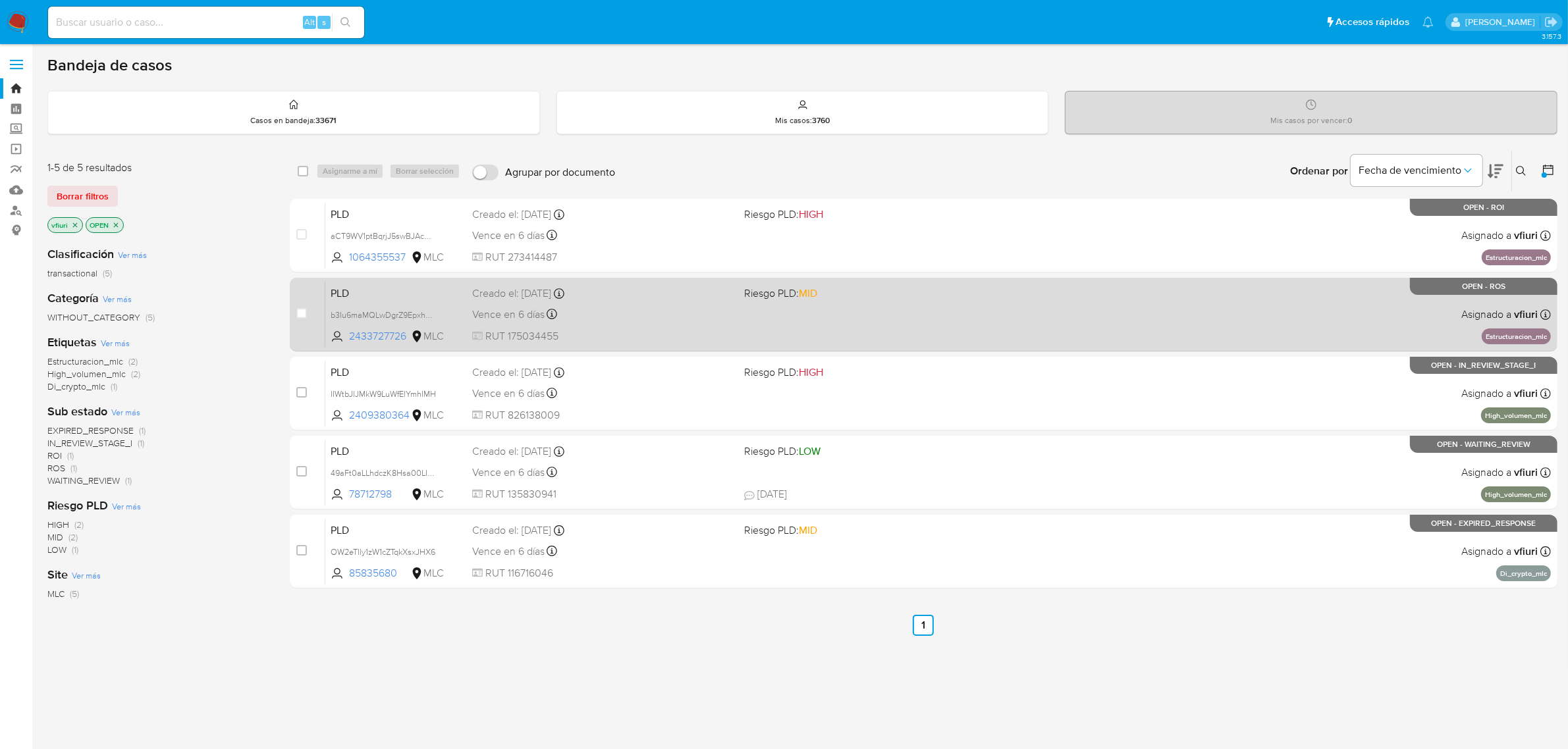
click at [636, 327] on div "PLD b3Iu6maMQLwDgrZ9EpxhnUnb 2433727726 MLC Riesgo PLD: MID Creado el: 12/06/20…" at bounding box center [937, 314] width 1226 height 66
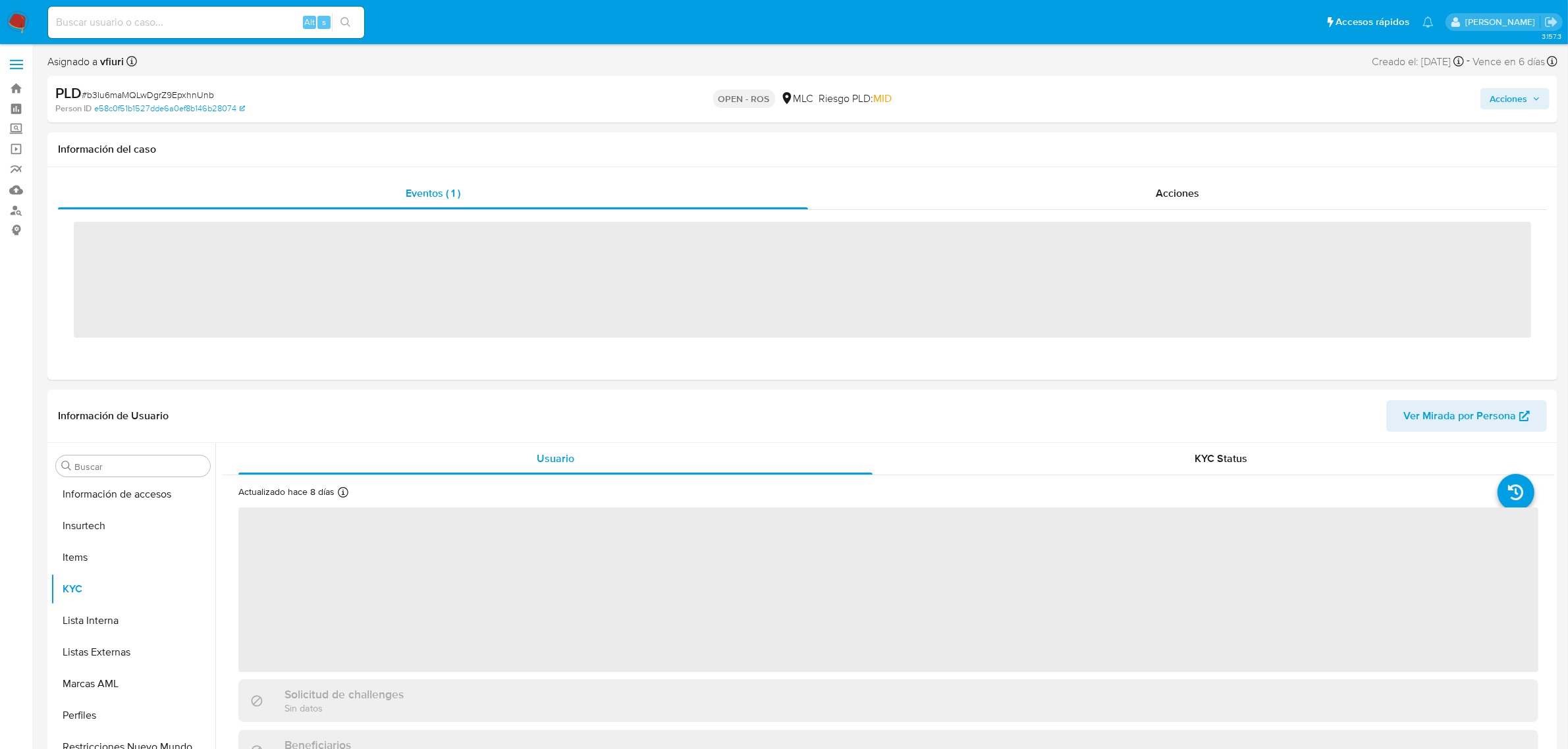
scroll to position [555, 0]
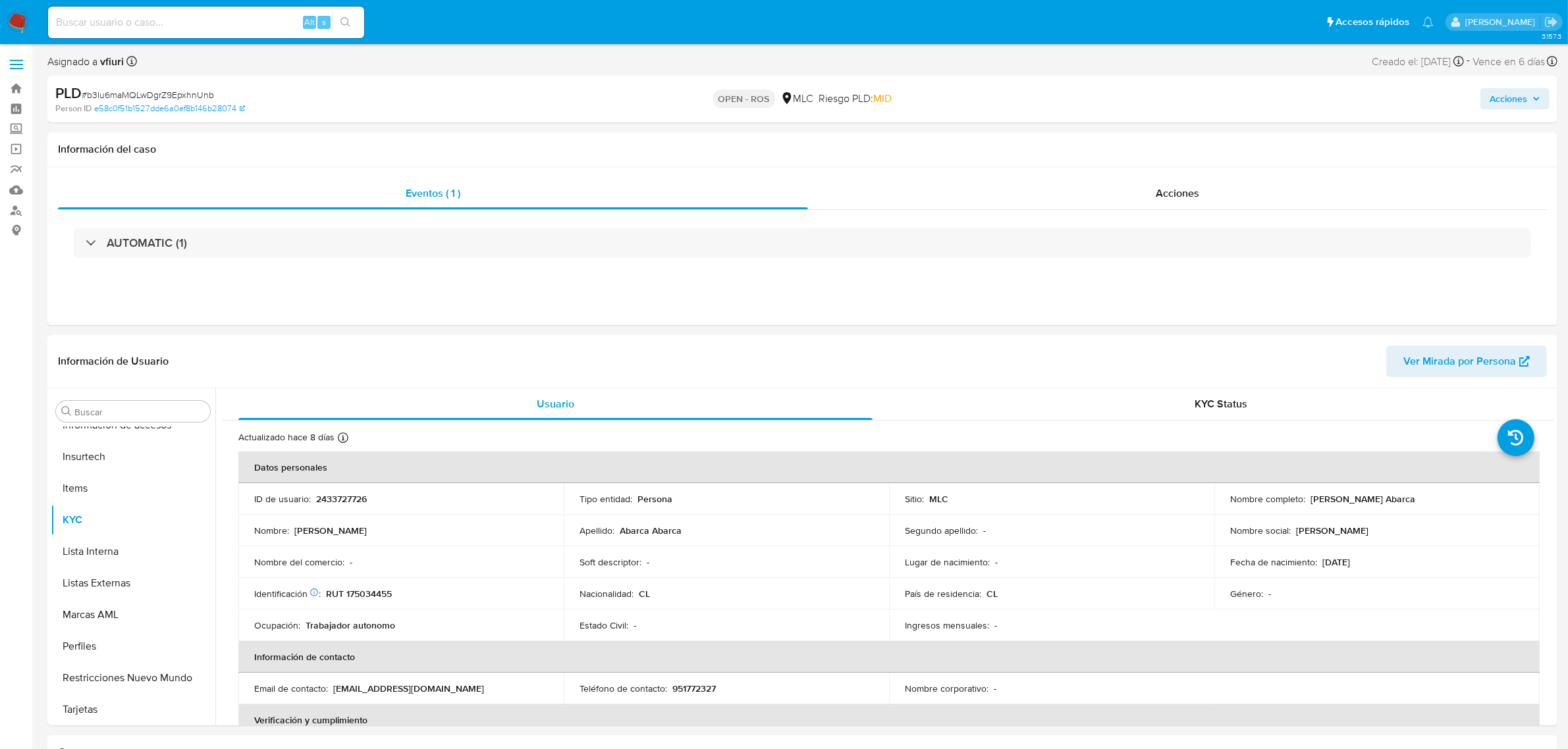
select select "10"
click at [355, 501] on p "2433727726" at bounding box center [342, 498] width 50 height 12
copy p "2433727726"
click at [218, 90] on div "PLD # b3Iu6maMQLwDgrZ9EpxhnUnb" at bounding box center [302, 93] width 493 height 19
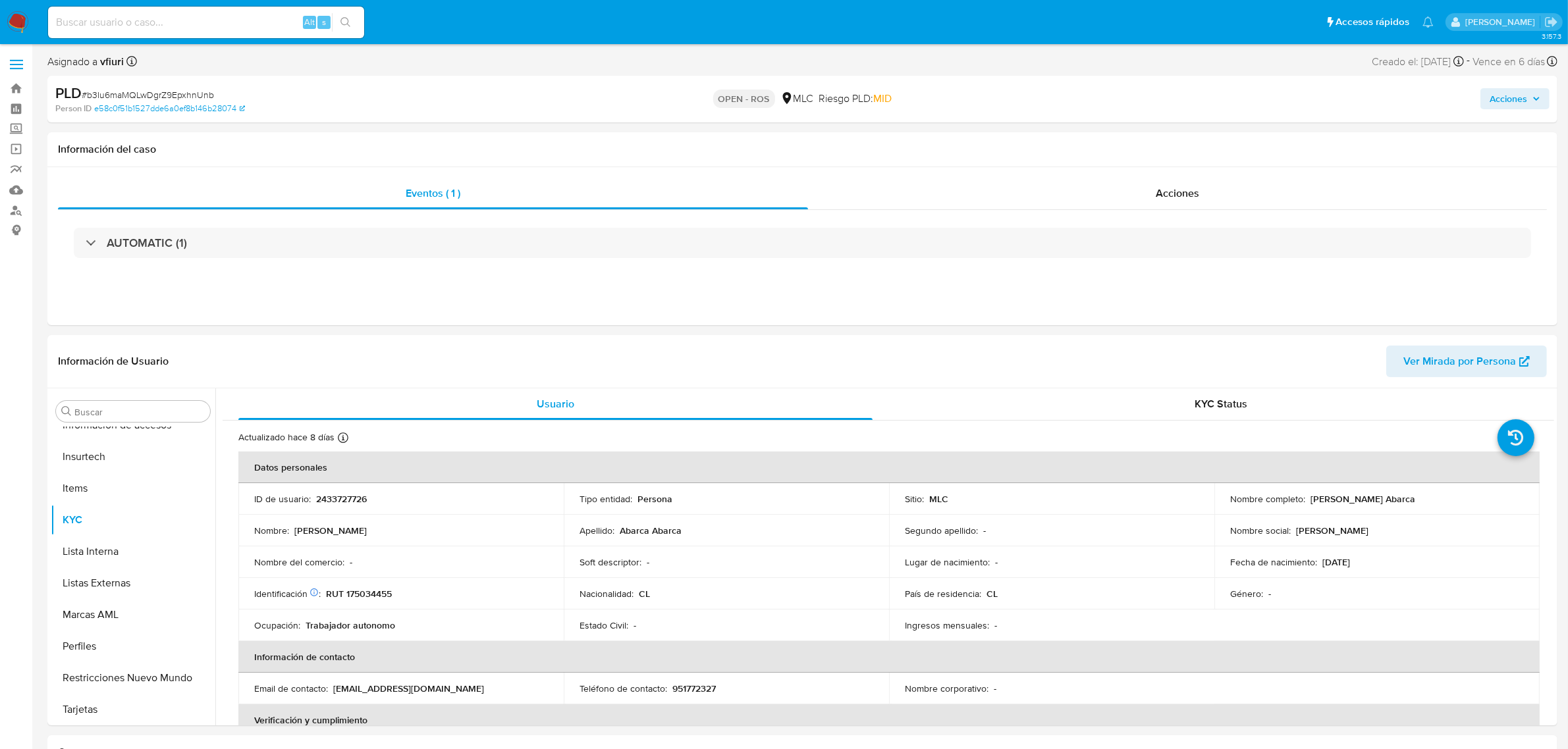
click at [200, 94] on span "# b3Iu6maMQLwDgrZ9EpxhnUnb" at bounding box center [148, 94] width 133 height 13
copy span "U"
click at [195, 96] on span "# b3Iu6maMQLwDgrZ9EpxhnUnb" at bounding box center [148, 94] width 133 height 13
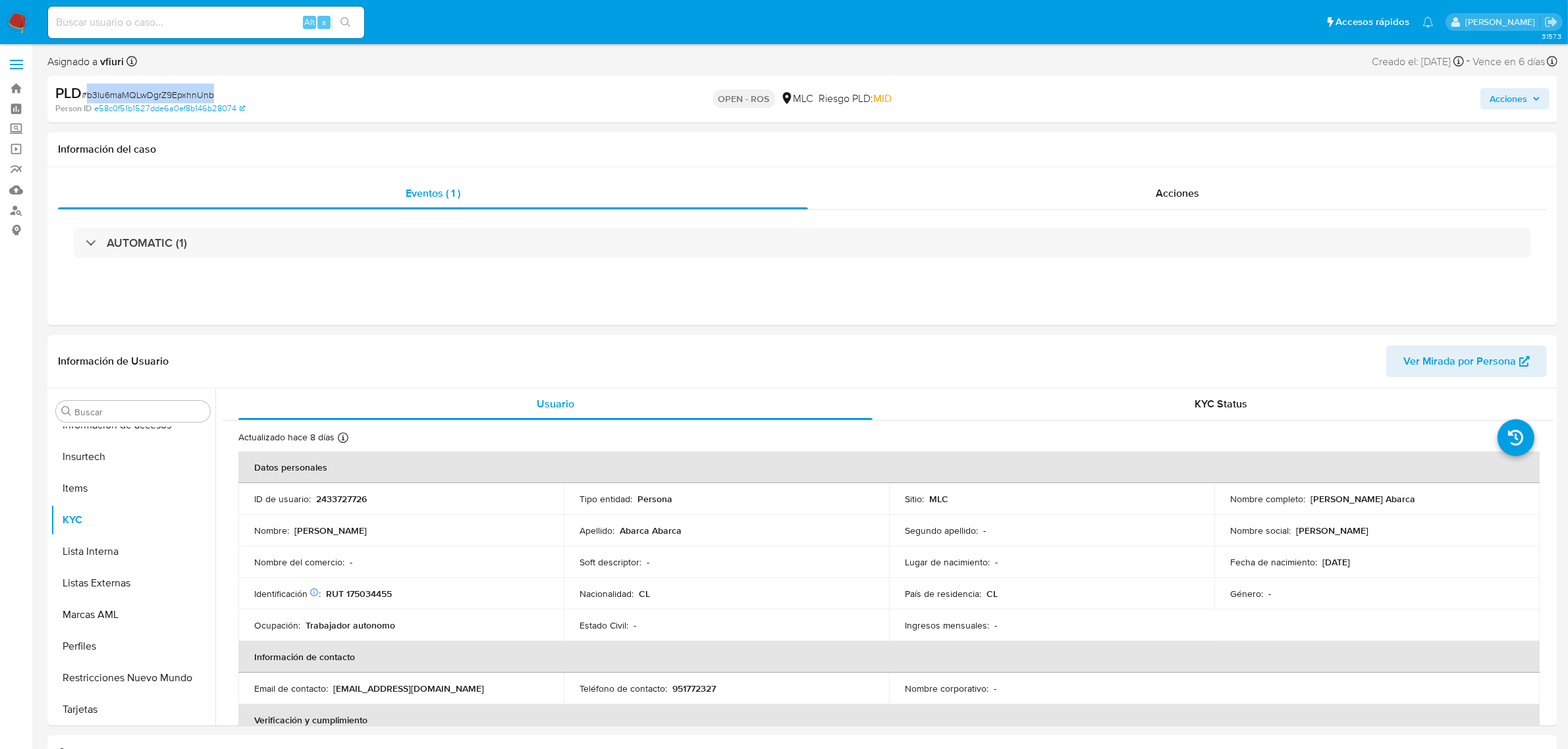
copy span "b3Iu6maMQLwDgrZ9EpxhnUnb"
drag, startPoint x: 1310, startPoint y: 499, endPoint x: 1420, endPoint y: 499, distance: 110.0
click at [1415, 499] on p "Jorge Darwin Abarca Abarca" at bounding box center [1362, 498] width 104 height 12
drag, startPoint x: 1434, startPoint y: 505, endPoint x: 1308, endPoint y: 499, distance: 126.1
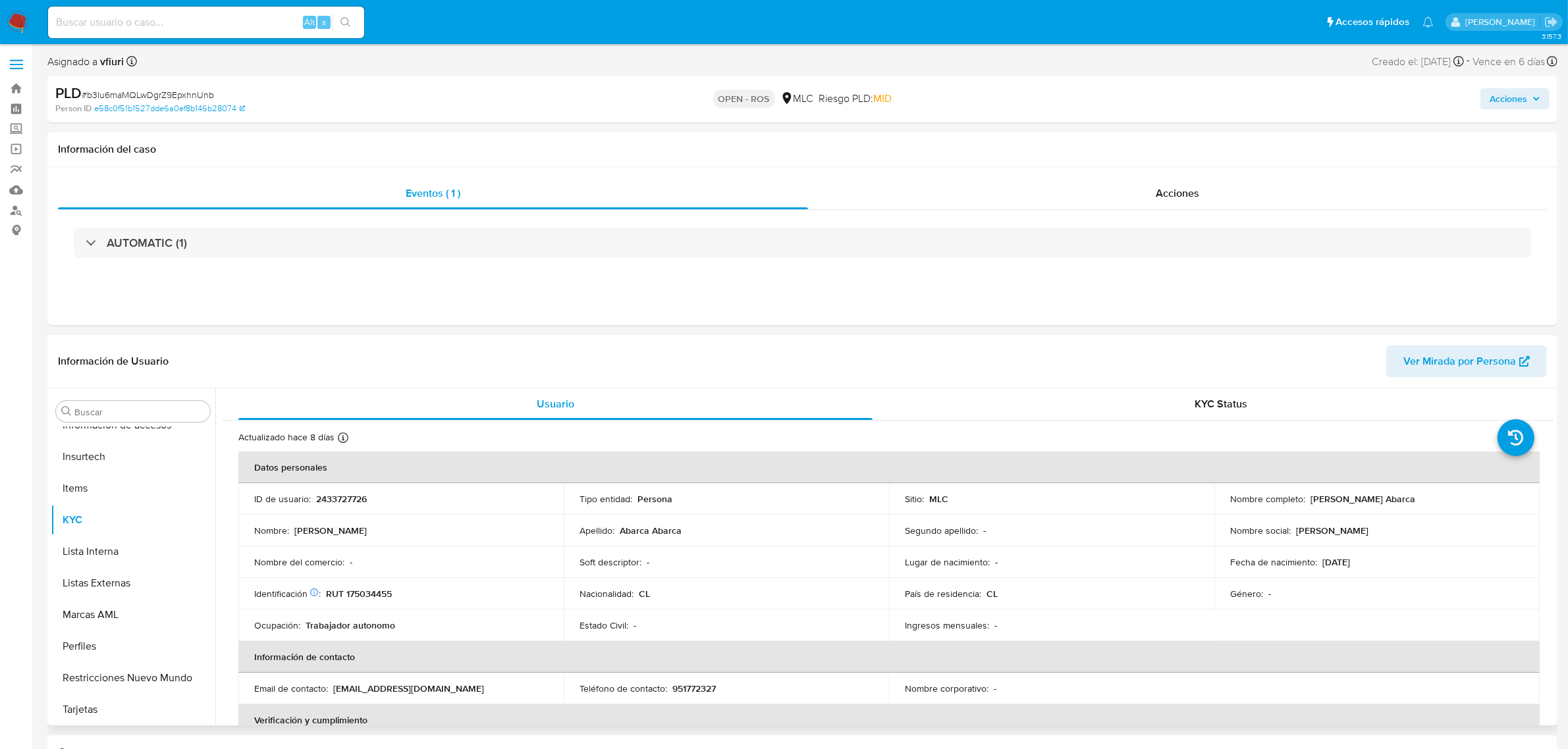
click at [1308, 499] on div "Nombre completo : Jorge Darwin Abarca Abarca" at bounding box center [1377, 498] width 294 height 12
copy p "Jorge Darwin Abarca Abarca"
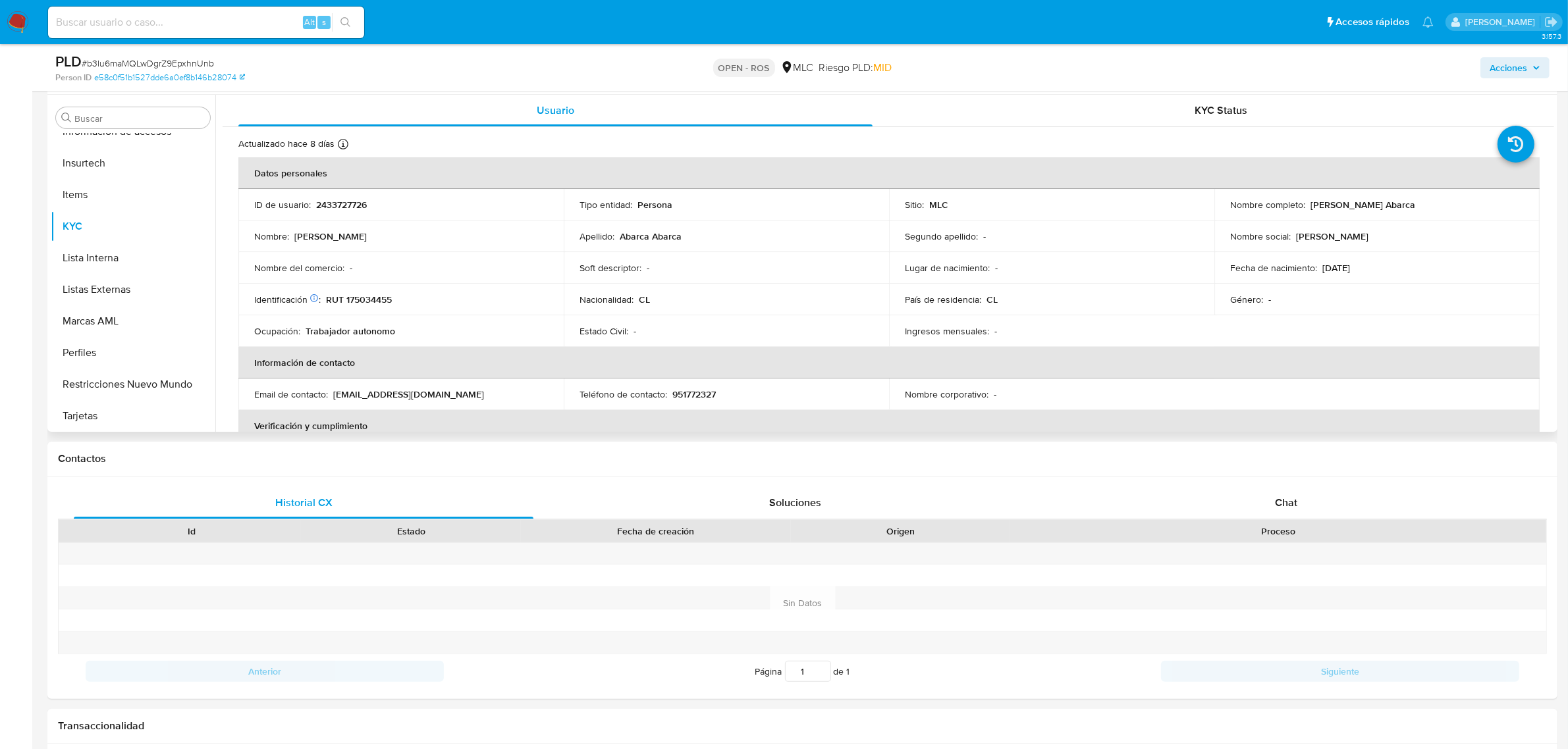
scroll to position [0, 0]
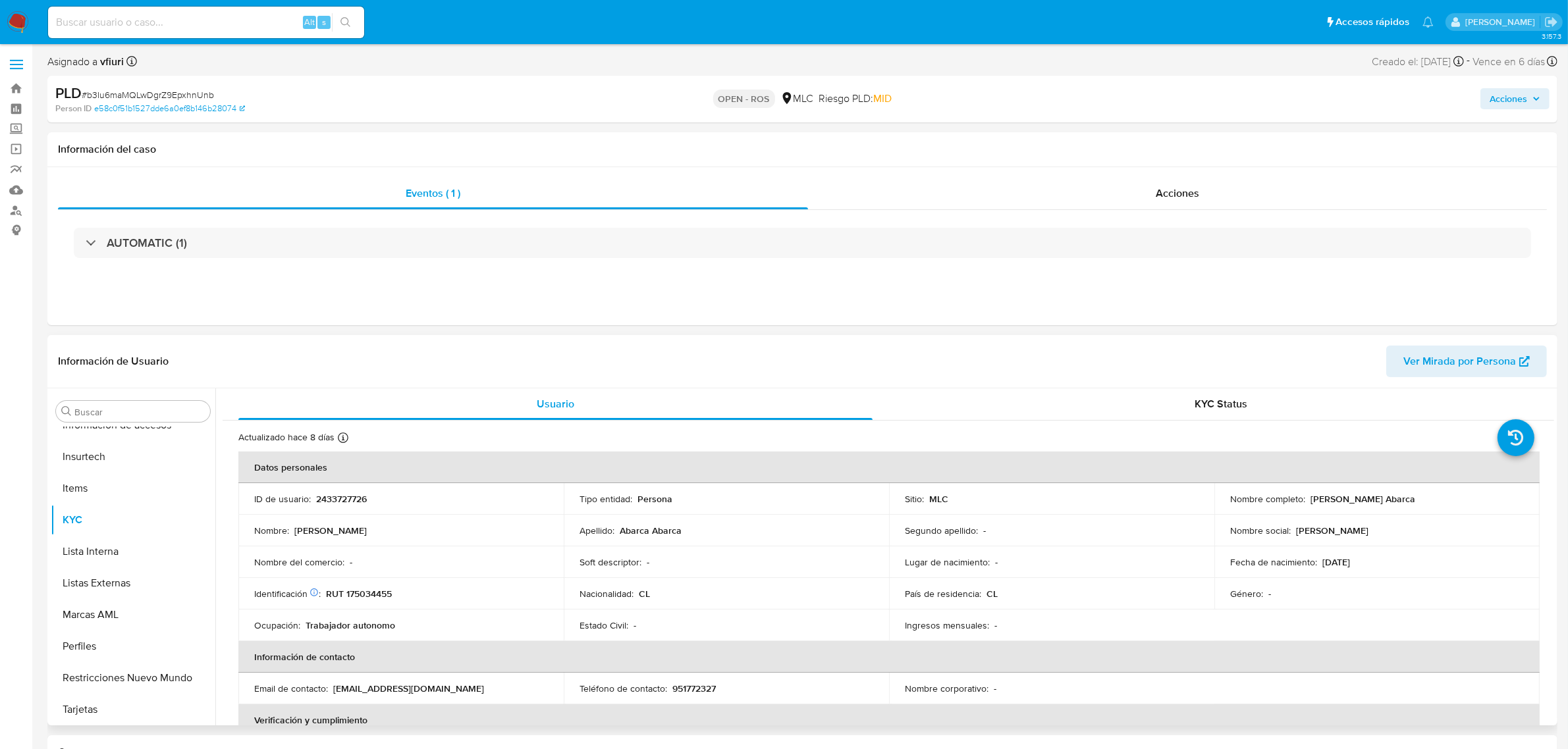
click at [369, 597] on p "RUT 175034455" at bounding box center [358, 593] width 66 height 12
copy p "175034455"
click at [1139, 193] on div "Acciones" at bounding box center [1177, 194] width 739 height 32
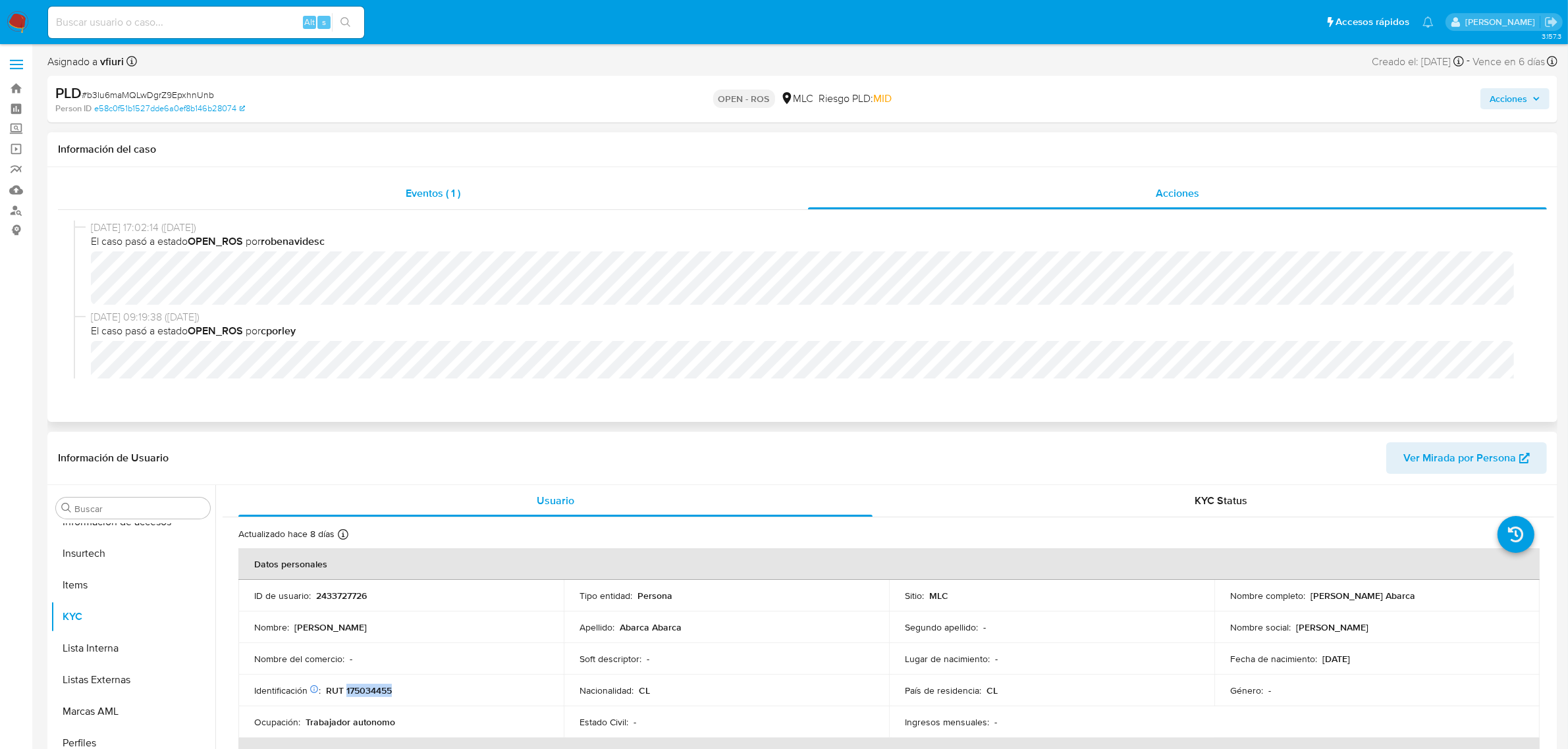
click at [437, 205] on div "Eventos ( 1 )" at bounding box center [432, 194] width 750 height 32
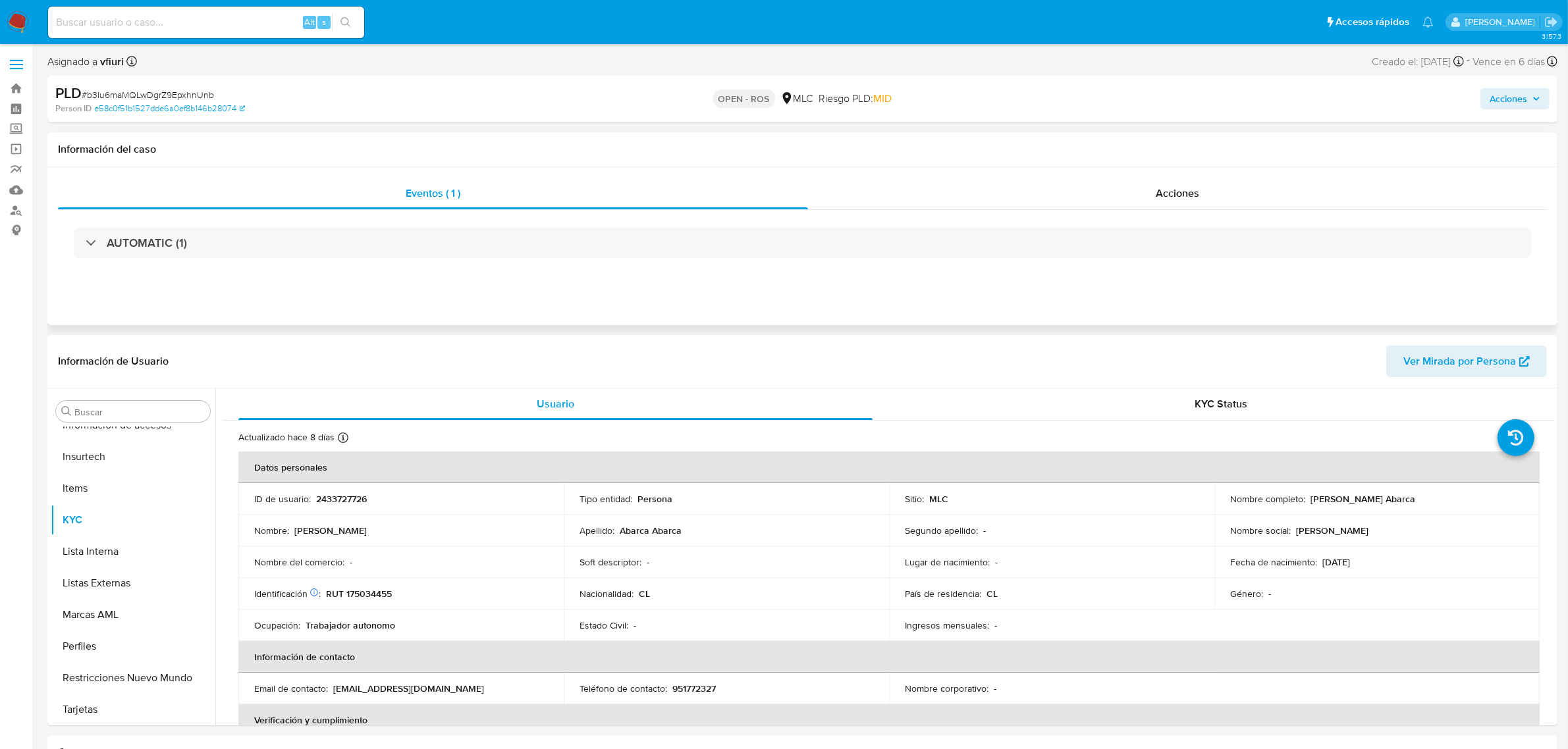
click at [353, 264] on div "AUTOMATIC (1)" at bounding box center [802, 243] width 1489 height 66
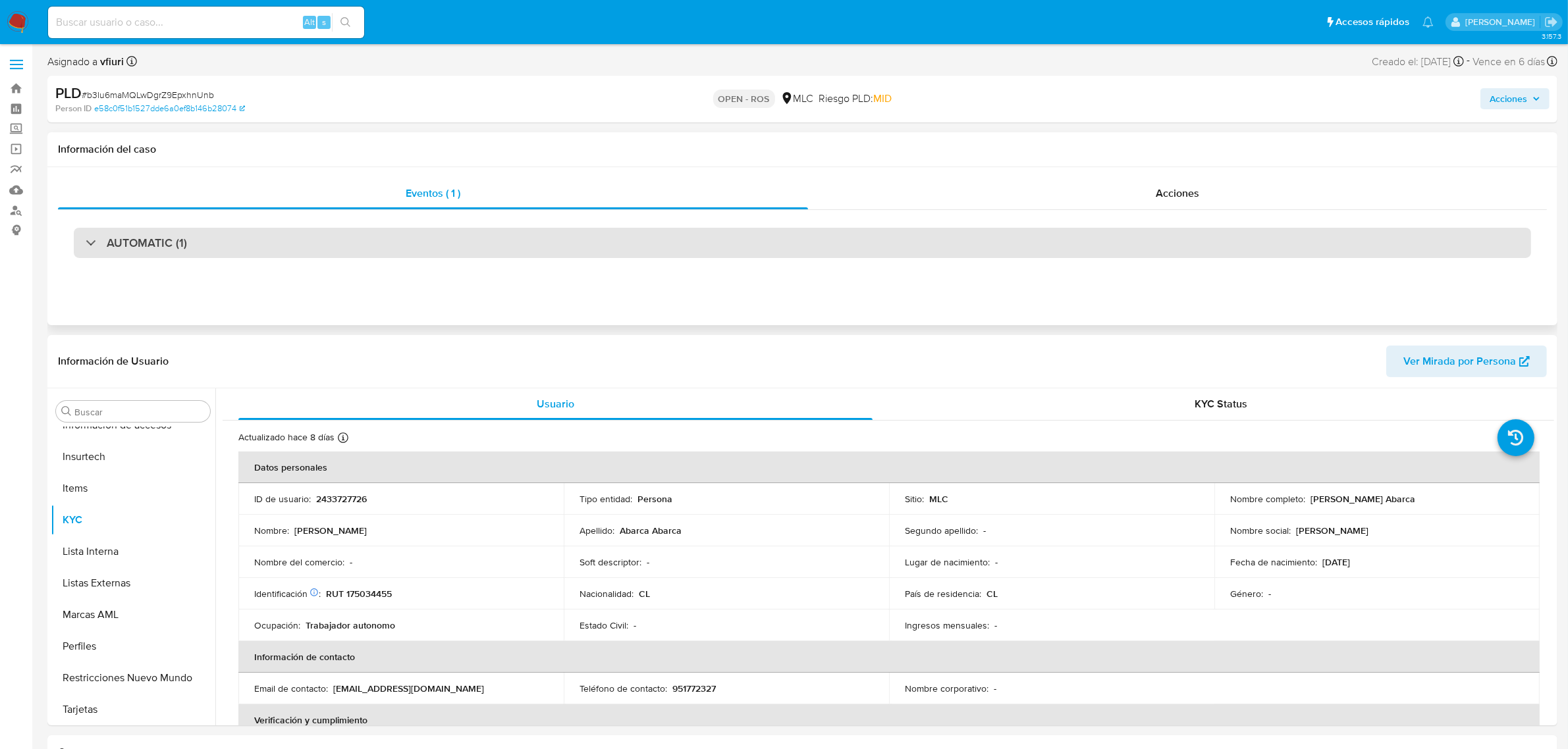
click at [350, 251] on div "AUTOMATIC (1)" at bounding box center [802, 243] width 1457 height 30
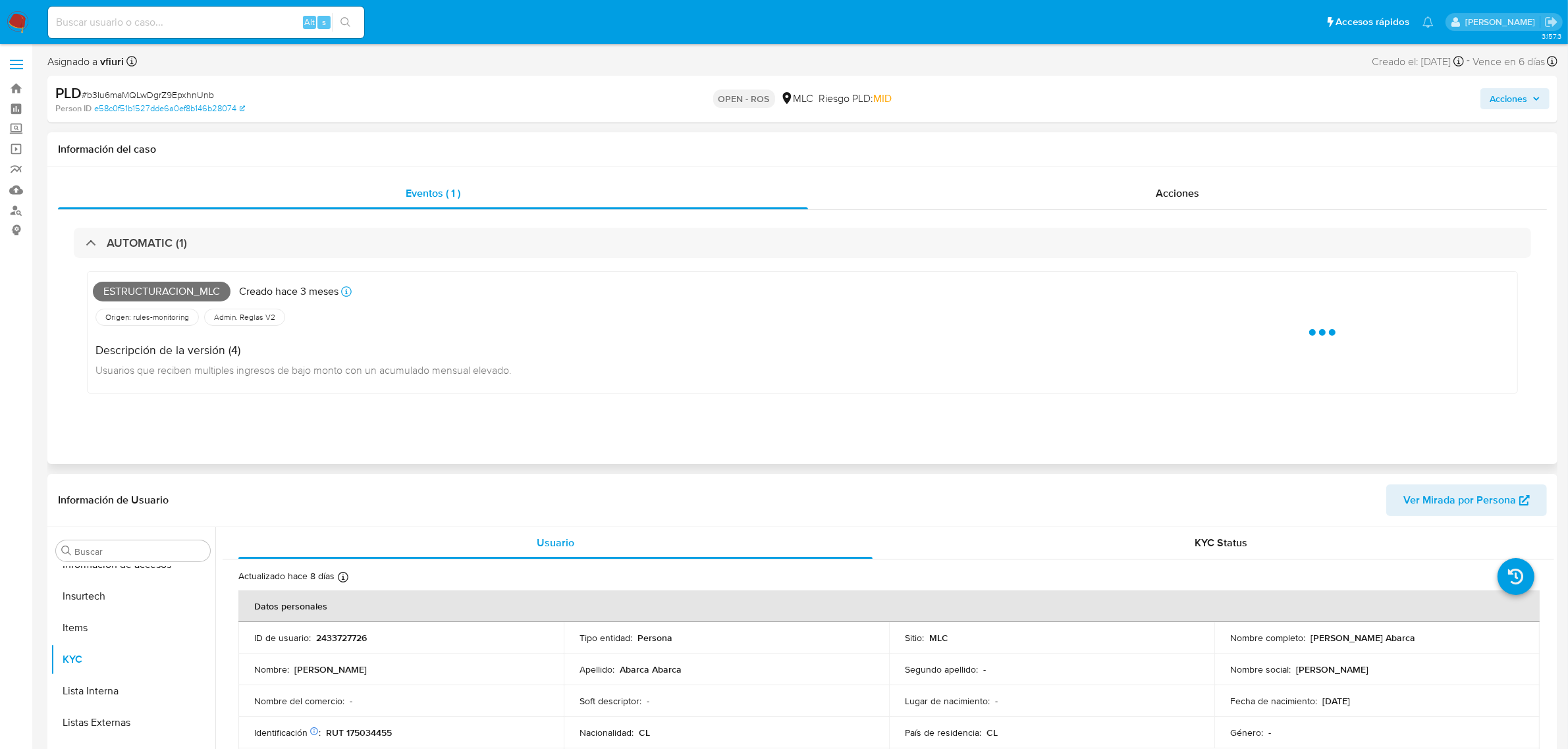
click at [172, 294] on span "Estructuracion_mlc" at bounding box center [161, 291] width 138 height 19
copy span "Estructuracion_mlc"
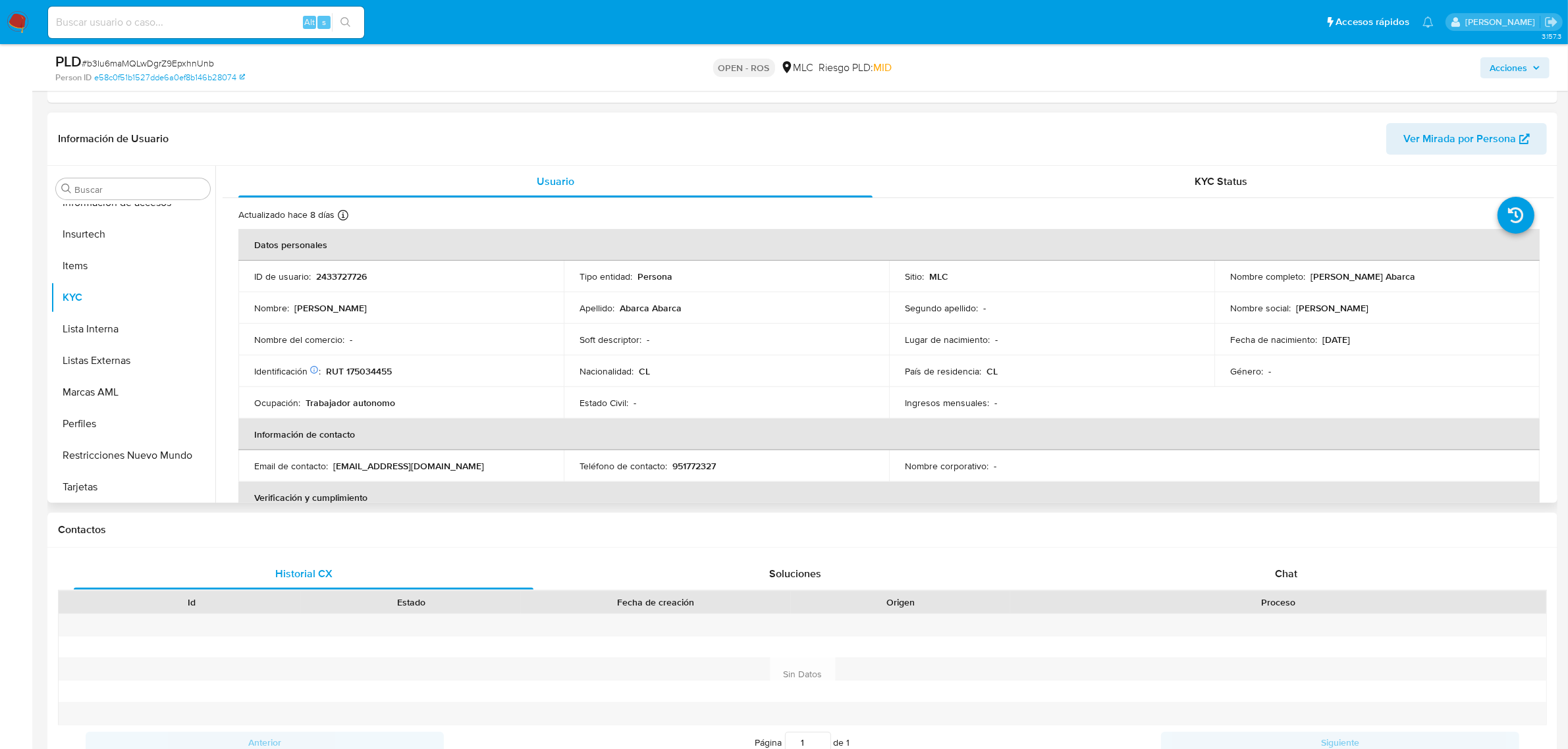
scroll to position [493, 0]
click at [343, 272] on p "2433727726" at bounding box center [342, 275] width 50 height 12
copy p "2433727726"
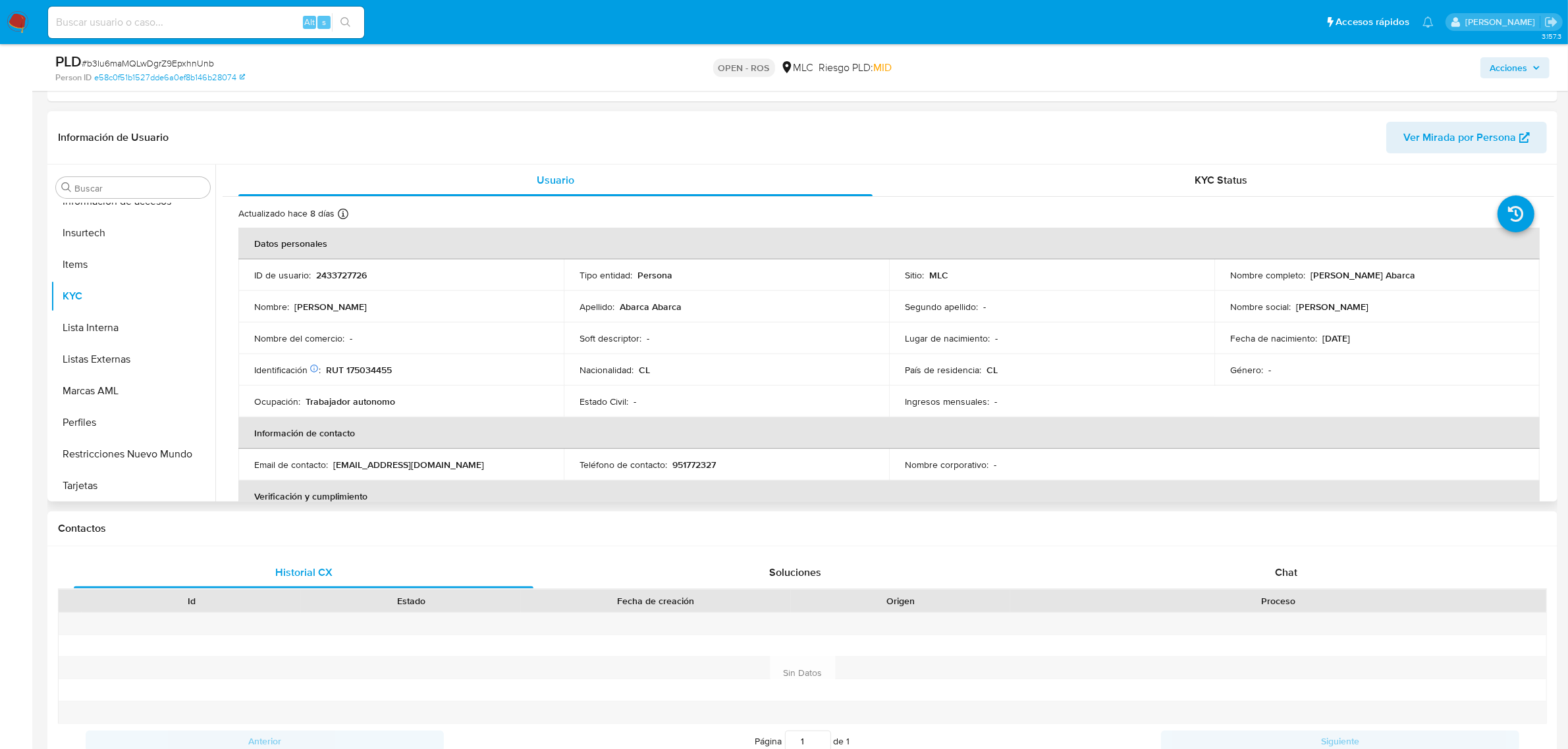
click at [364, 366] on p "RUT 175034455" at bounding box center [358, 369] width 66 height 12
copy p "175034455"
drag, startPoint x: 1309, startPoint y: 278, endPoint x: 1427, endPoint y: 277, distance: 118.0
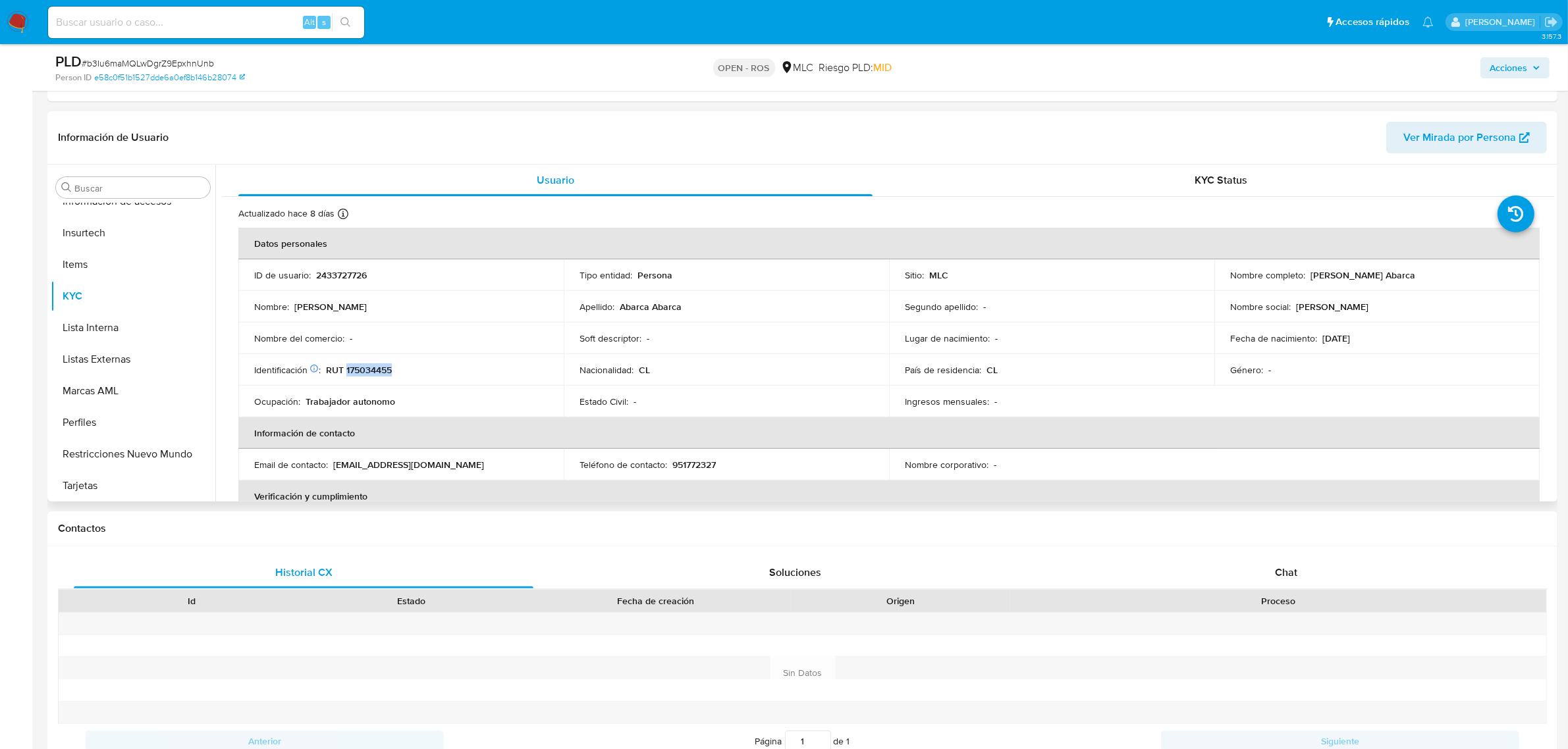
click at [1427, 277] on div "Nombre completo : Jorge Darwin Abarca Abarca" at bounding box center [1377, 275] width 294 height 12
drag, startPoint x: 1429, startPoint y: 273, endPoint x: 1307, endPoint y: 278, distance: 122.1
click at [1307, 278] on div "Nombre completo : Jorge Darwin Abarca Abarca" at bounding box center [1377, 275] width 294 height 12
drag, startPoint x: 401, startPoint y: 377, endPoint x: 324, endPoint y: 376, distance: 77.0
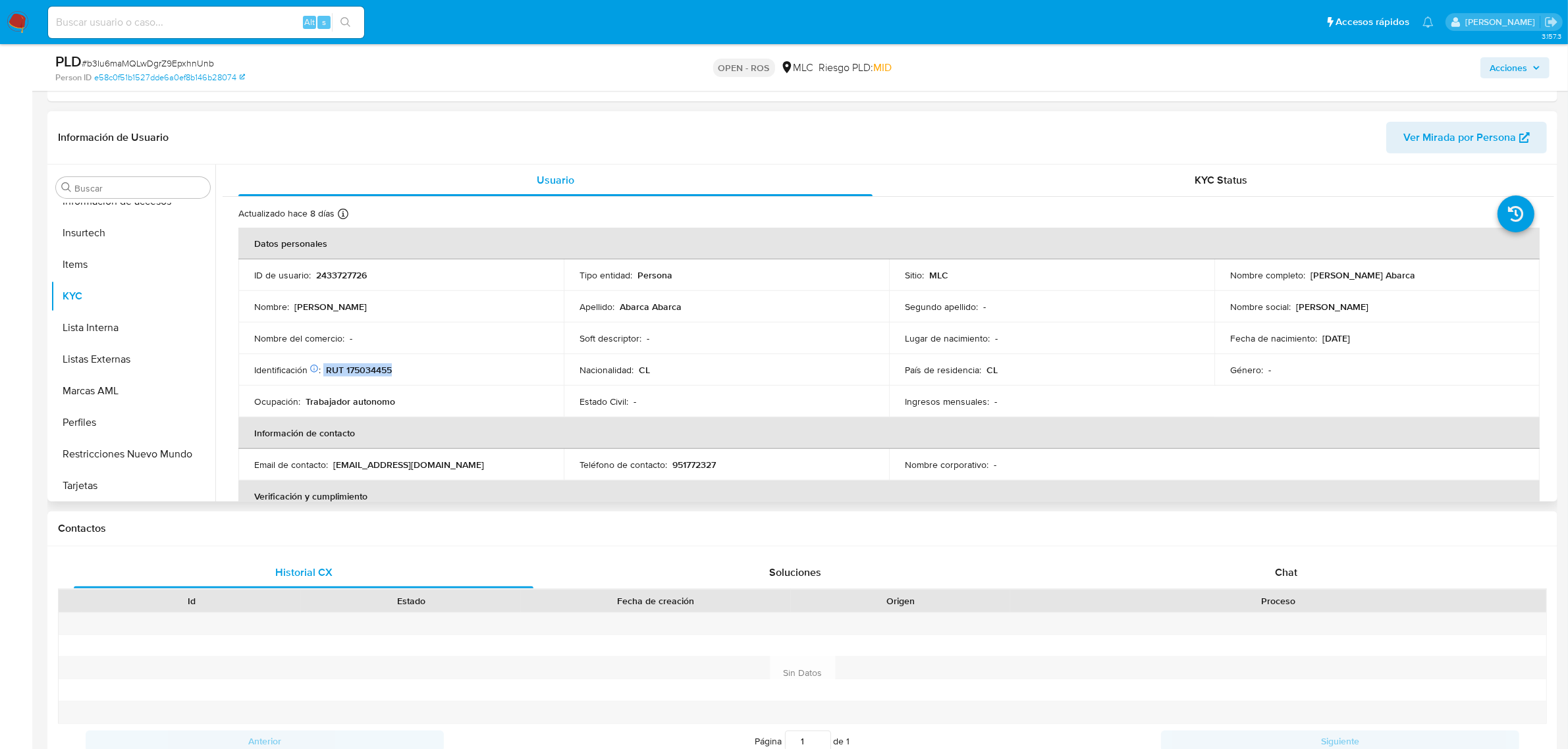
click at [324, 376] on td "Identificación Nº de serie: 530939638 : RUT 175034455" at bounding box center [401, 370] width 325 height 32
click at [135, 338] on button "Historial Riesgo PLD" at bounding box center [128, 354] width 154 height 32
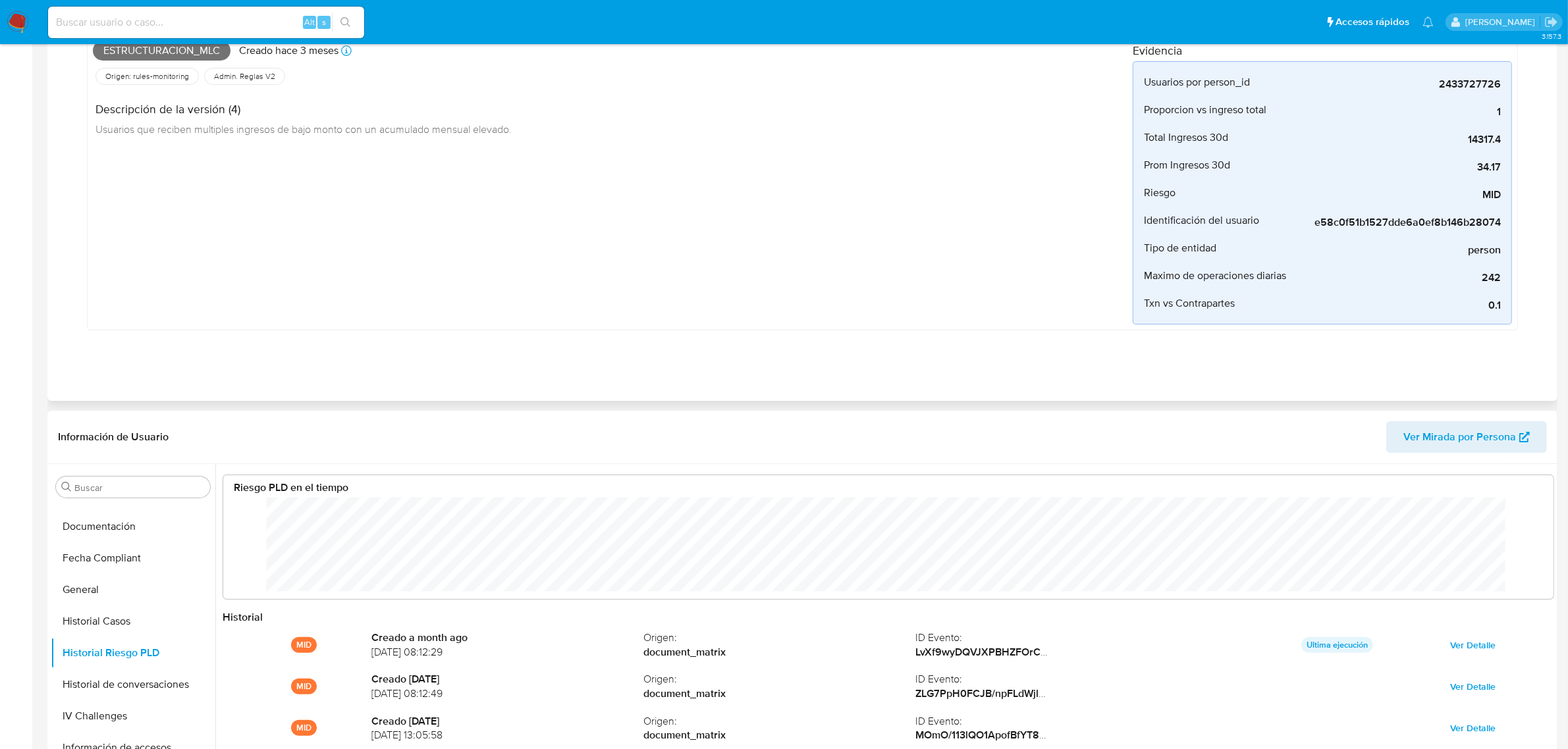
scroll to position [0, 0]
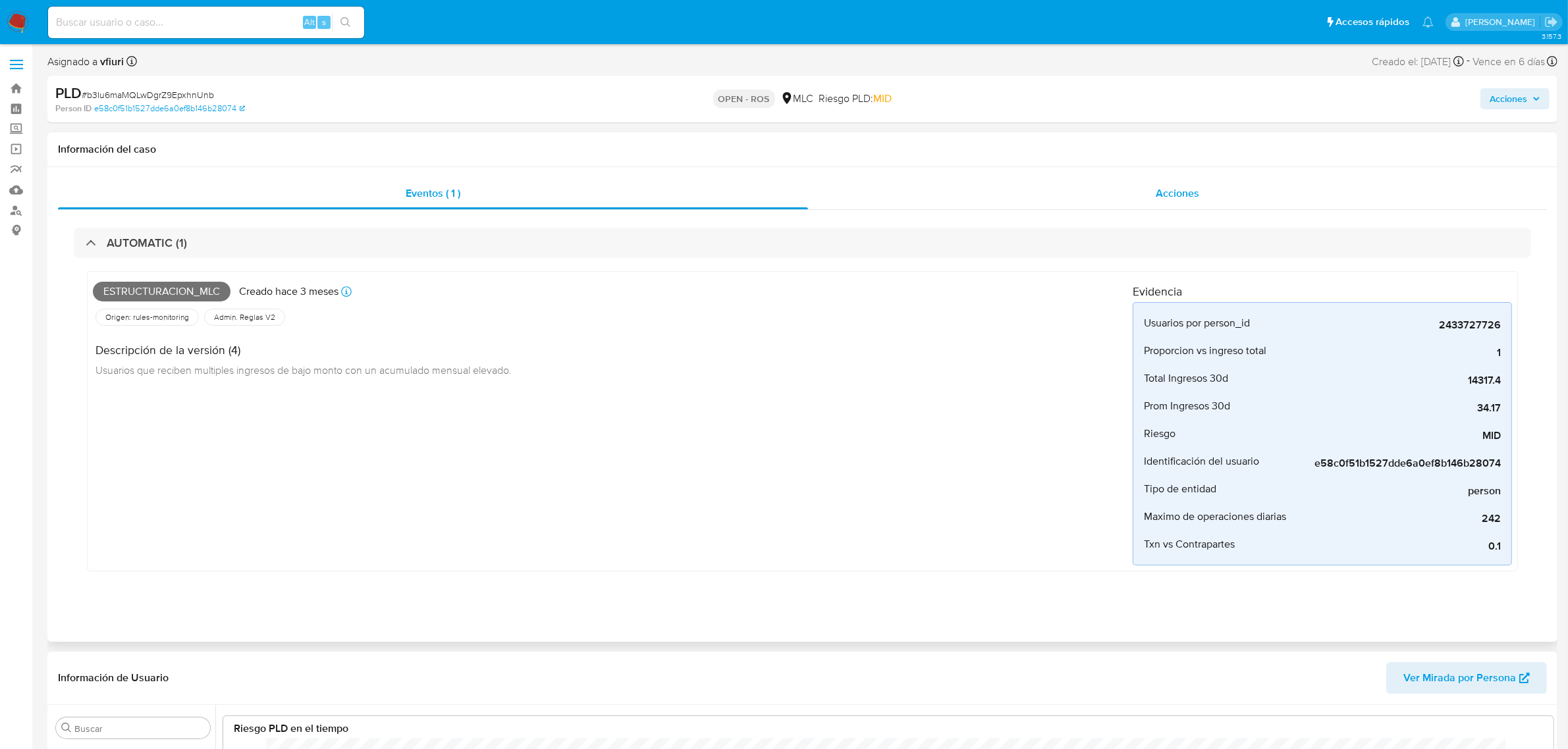
click at [1159, 197] on span "Acciones" at bounding box center [1177, 193] width 43 height 15
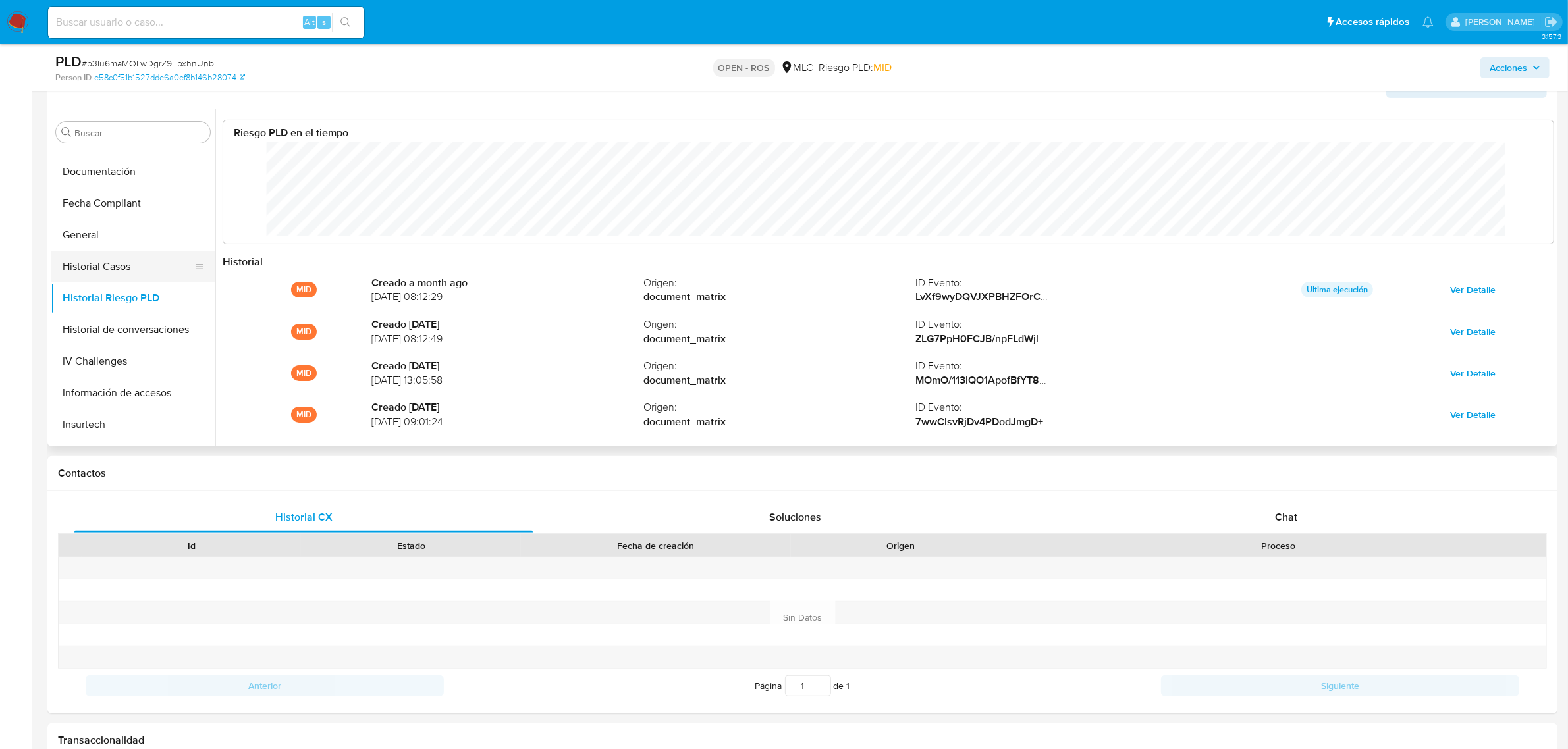
scroll to position [555, 0]
drag, startPoint x: 122, startPoint y: 244, endPoint x: 151, endPoint y: 232, distance: 31.4
click at [122, 241] on button "KYC" at bounding box center [128, 241] width 154 height 32
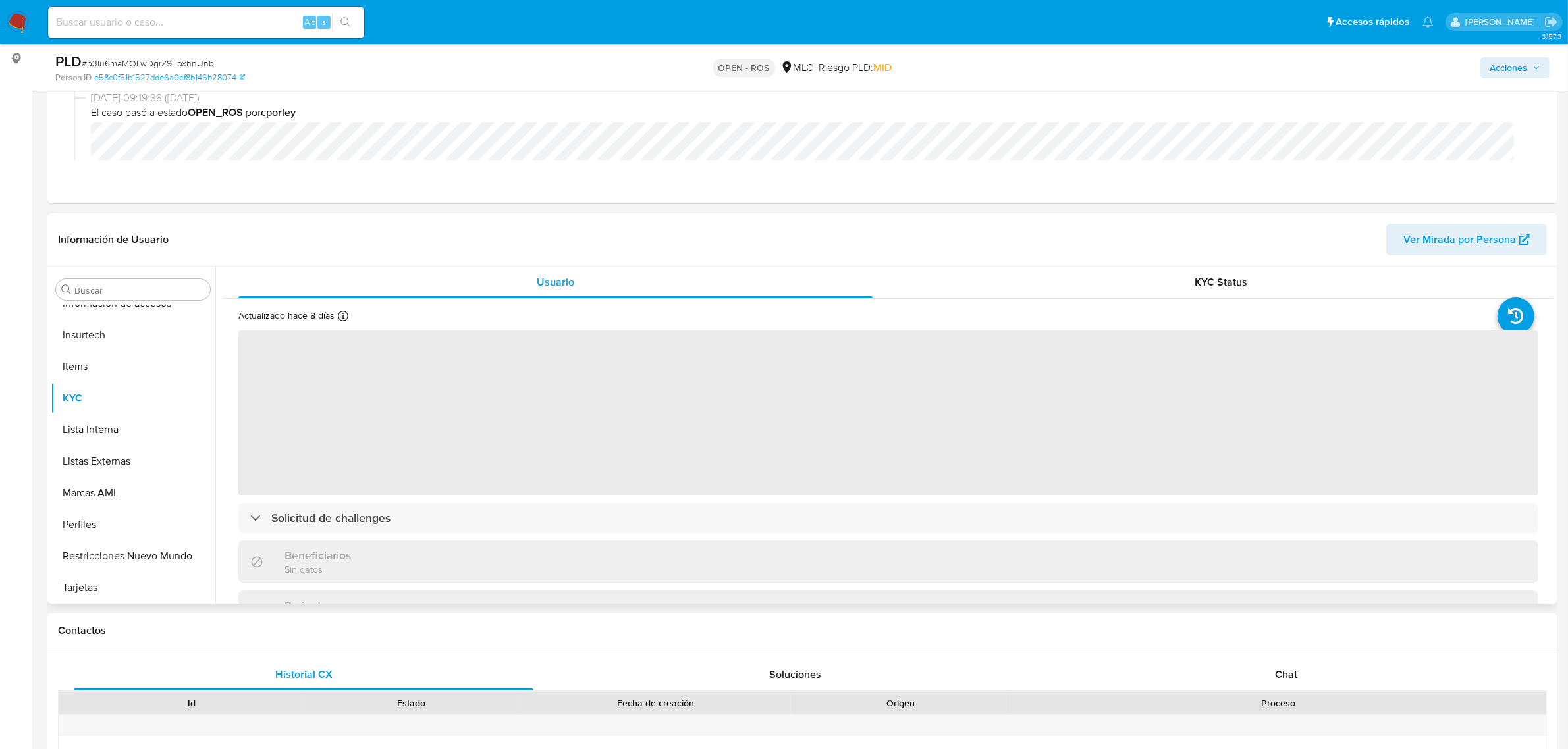
scroll to position [164, 0]
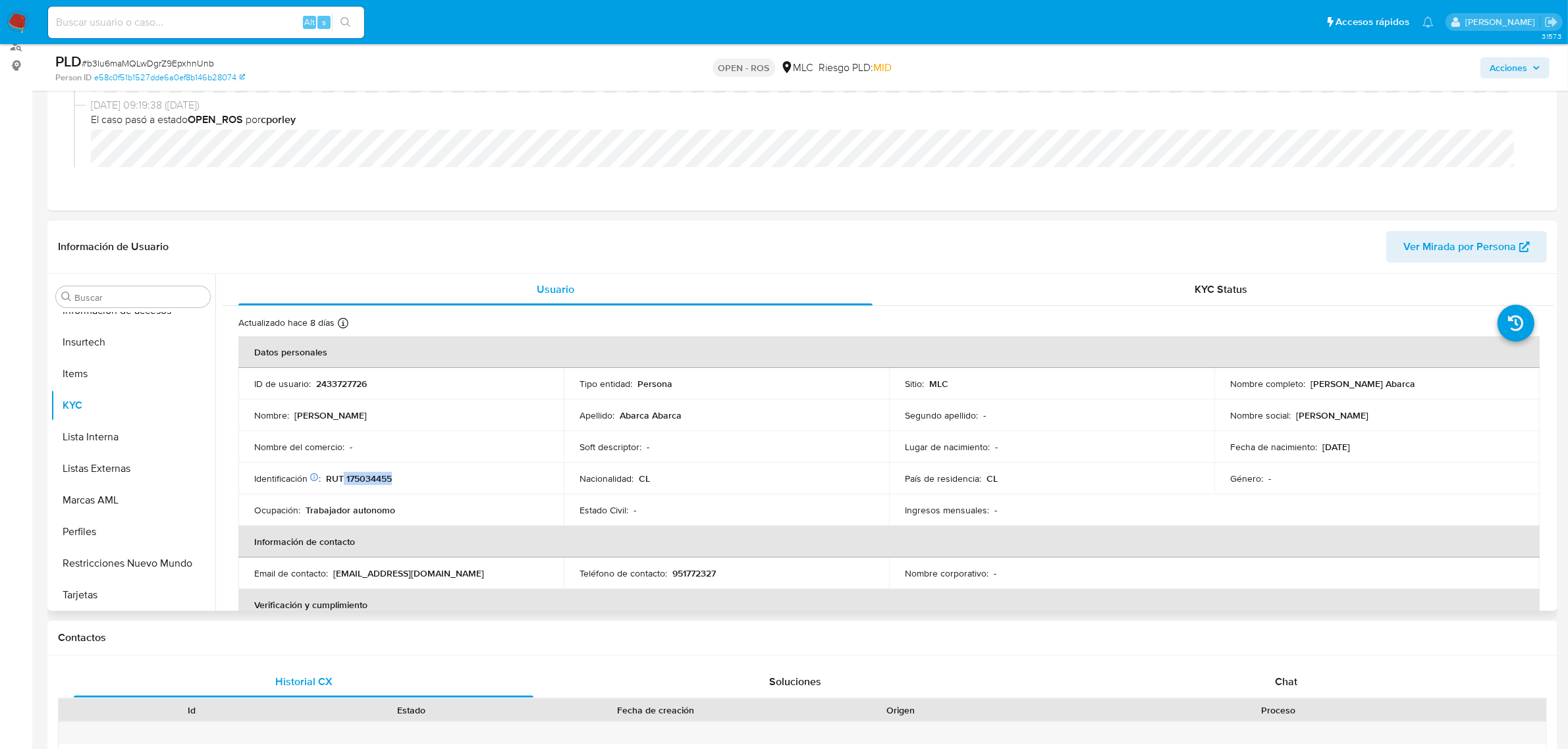
drag, startPoint x: 392, startPoint y: 477, endPoint x: 344, endPoint y: 483, distance: 48.4
click at [344, 483] on div "Identificación Nº de serie: 530939638 : RUT 175034455" at bounding box center [401, 478] width 294 height 12
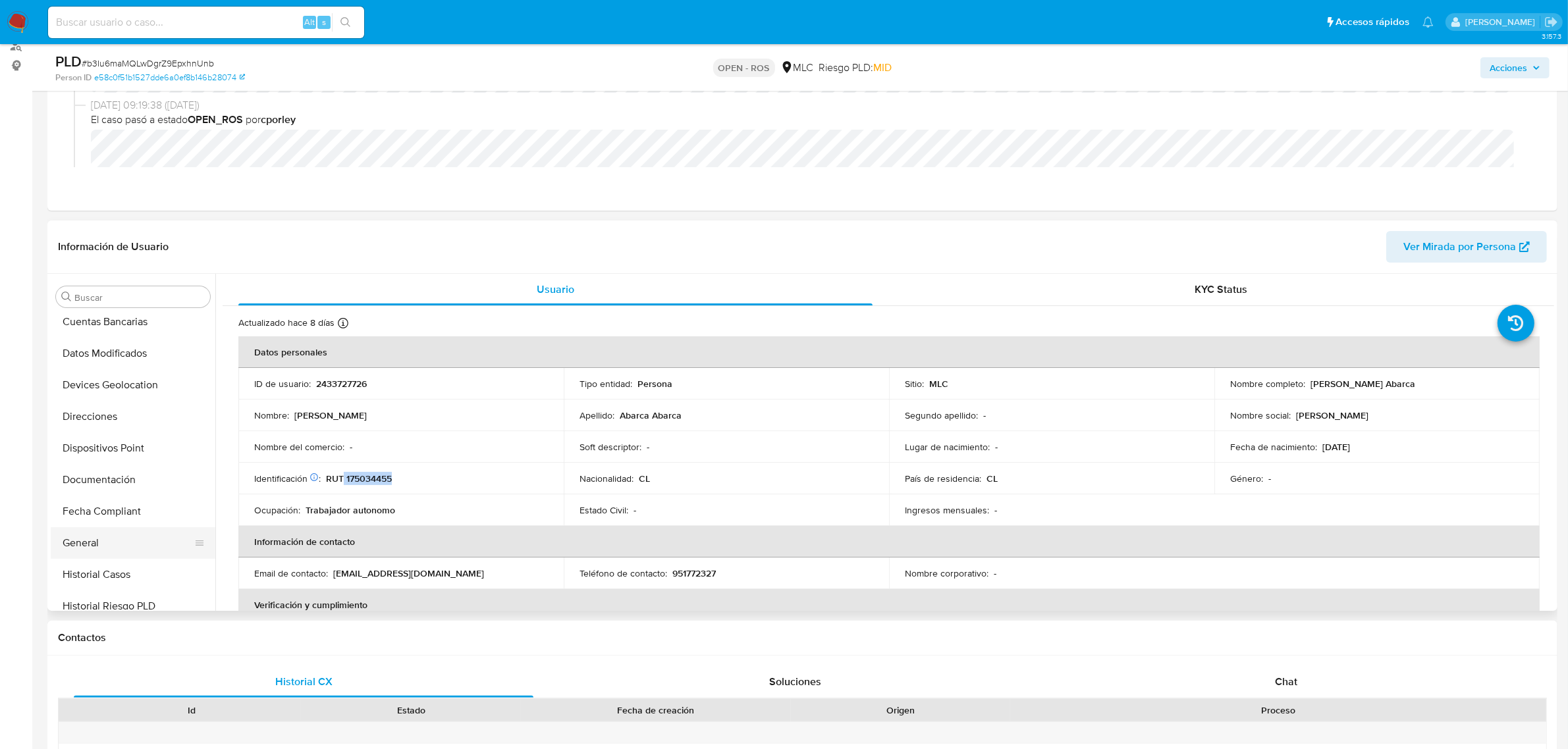
click at [99, 547] on button "General" at bounding box center [128, 543] width 154 height 32
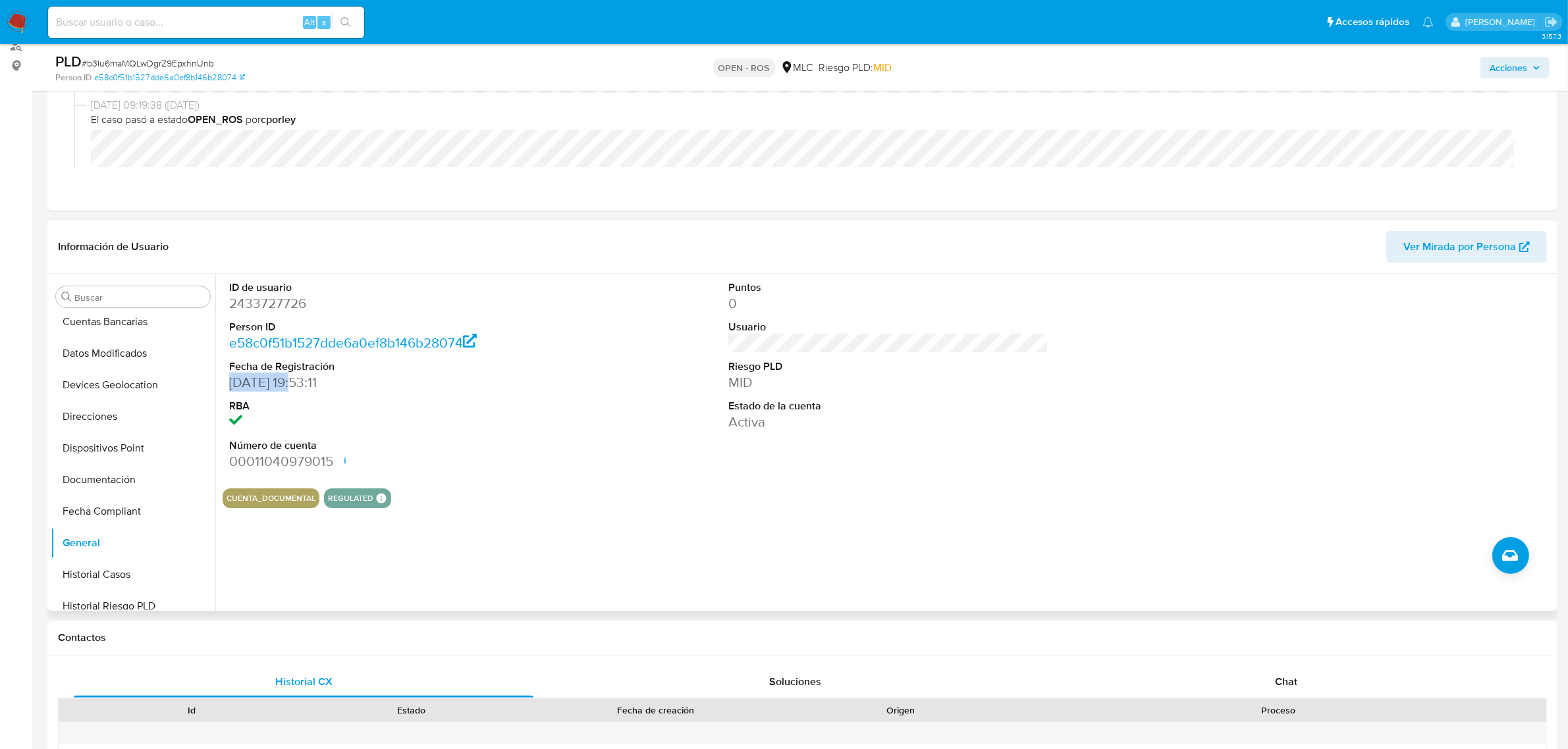
drag, startPoint x: 294, startPoint y: 384, endPoint x: 228, endPoint y: 382, distance: 66.0
click at [229, 382] on dd "09/05/2025 19:53:11" at bounding box center [389, 382] width 320 height 19
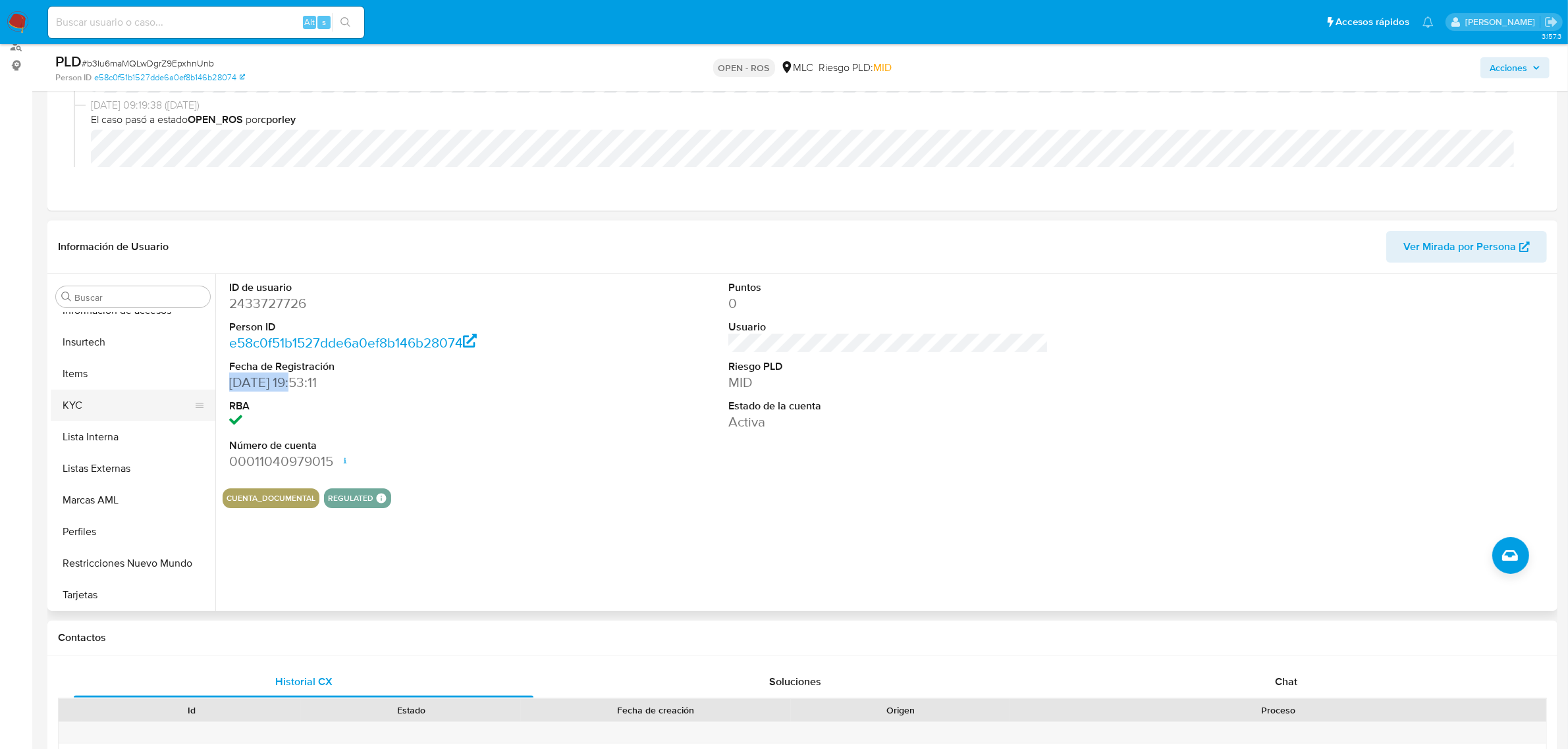
click at [110, 401] on button "KYC" at bounding box center [128, 405] width 154 height 32
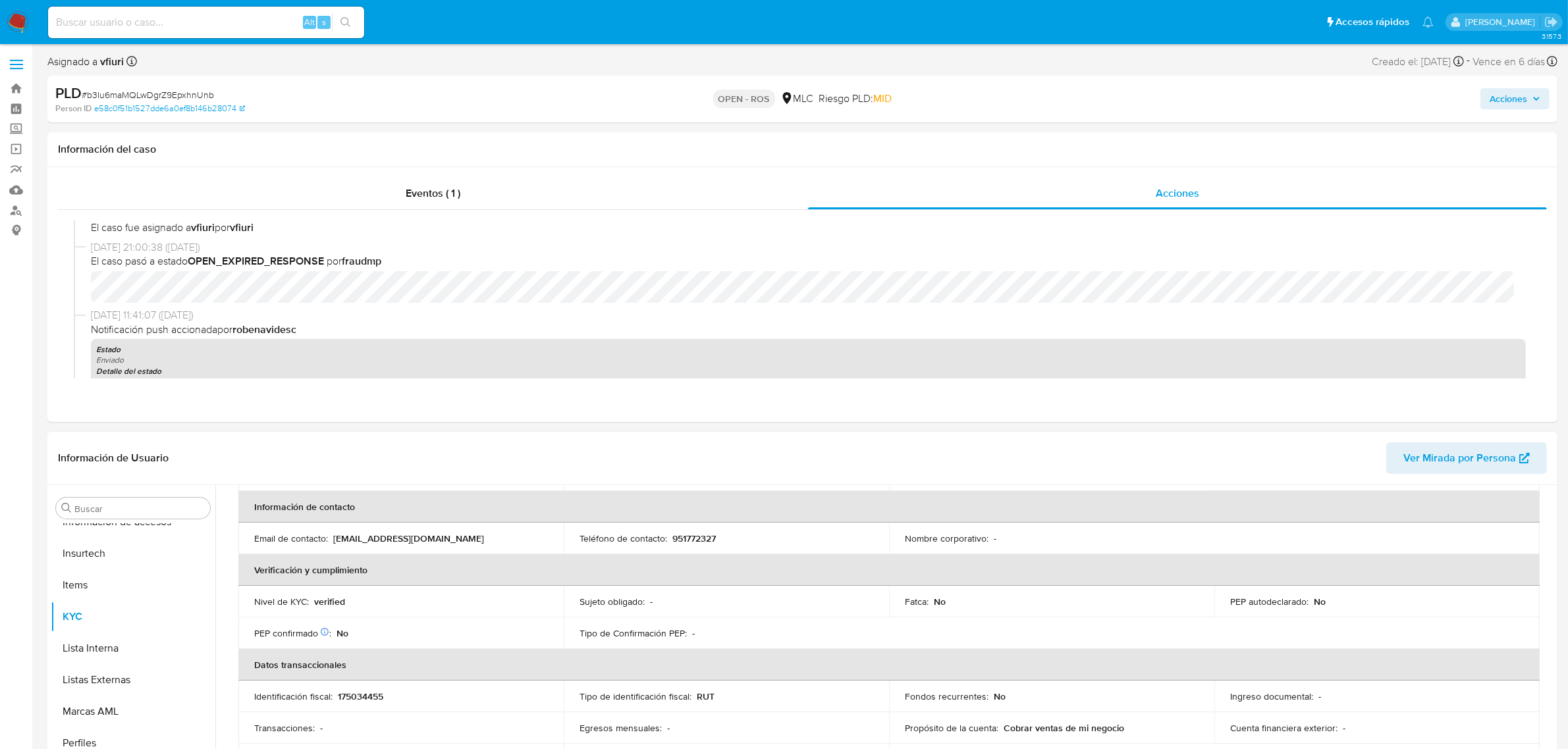
scroll to position [219, 0]
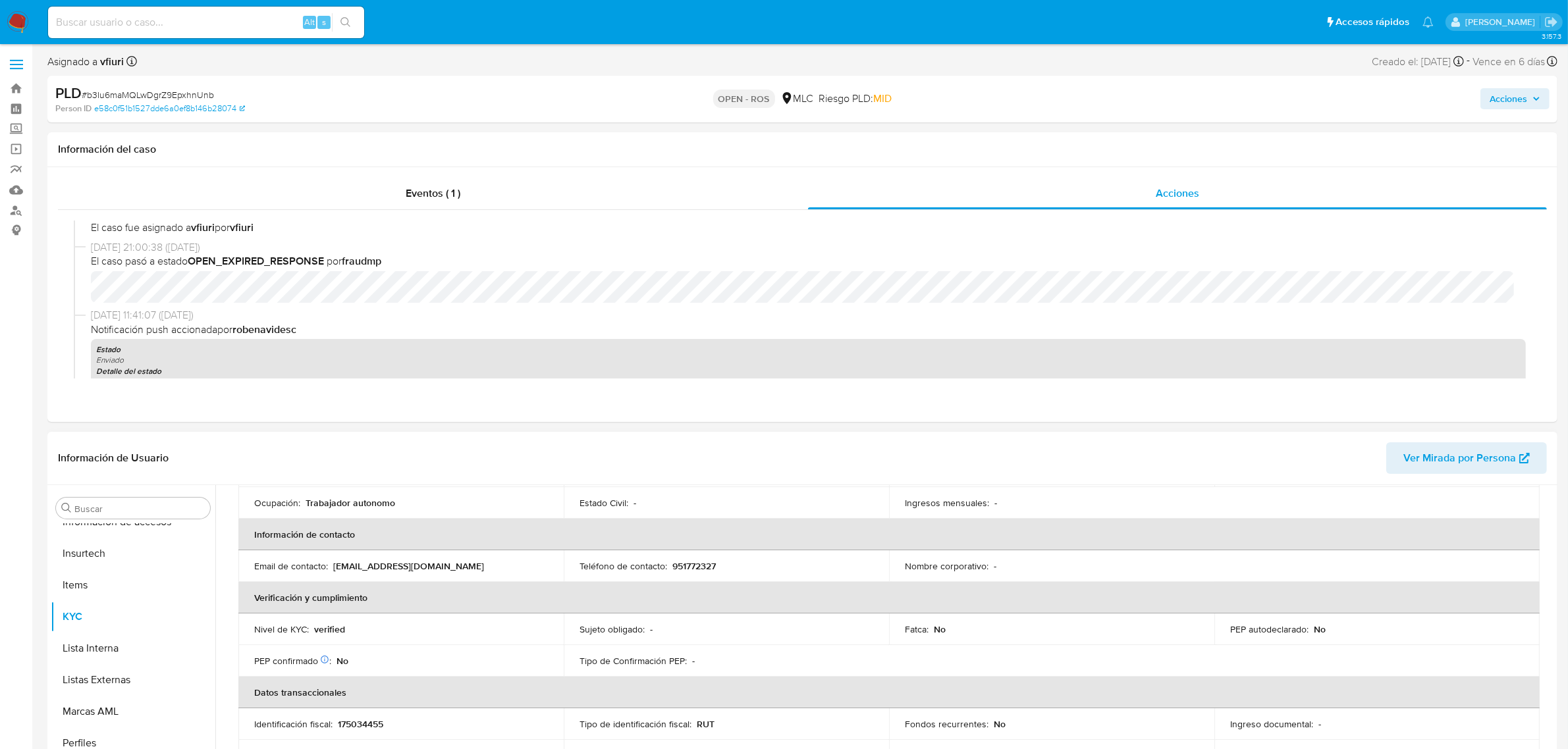
click at [685, 565] on p "951772327" at bounding box center [694, 566] width 43 height 12
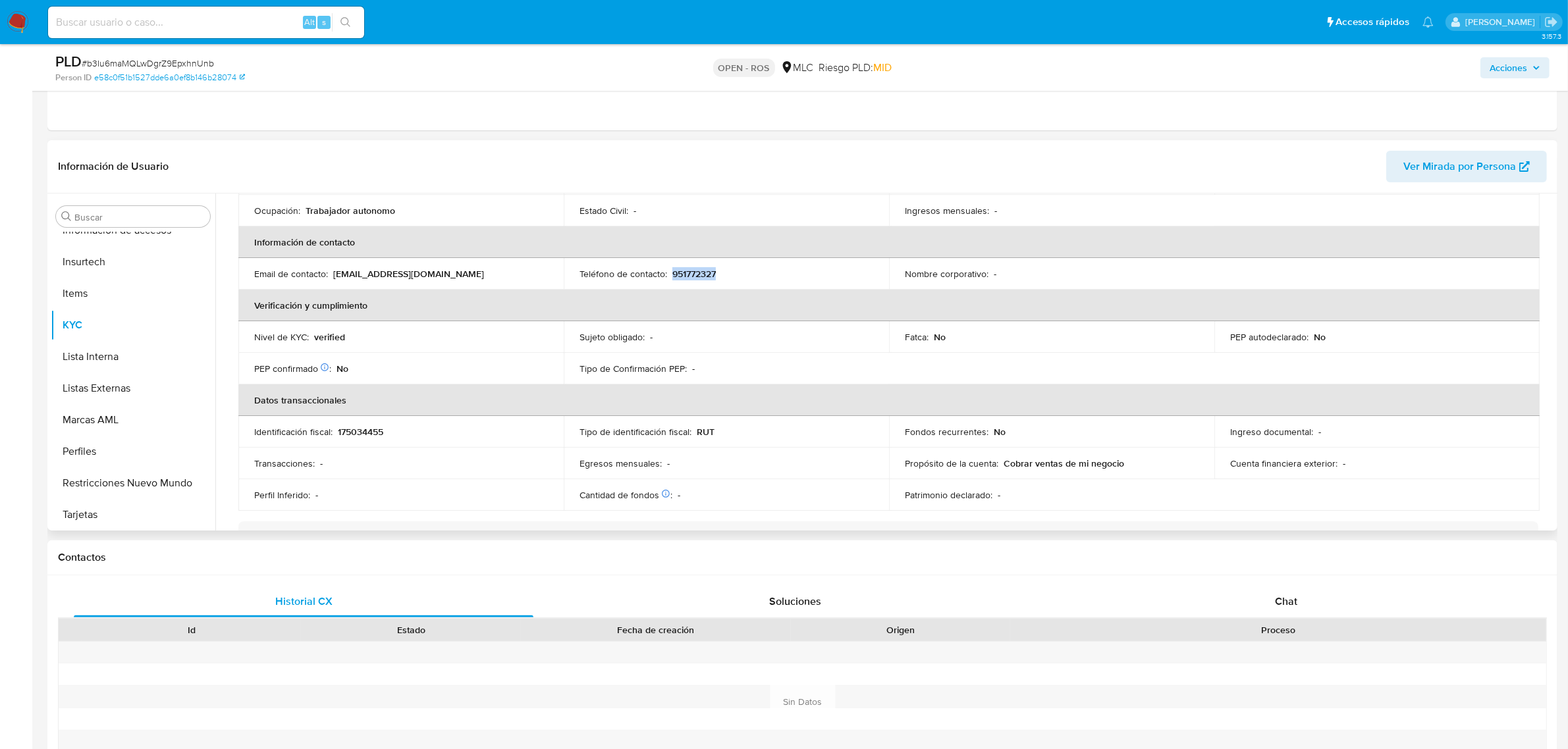
scroll to position [247, 0]
drag, startPoint x: 465, startPoint y: 277, endPoint x: 334, endPoint y: 271, distance: 131.1
click at [334, 271] on div "Email de contacto : razerimportadora@gmail.com" at bounding box center [401, 272] width 294 height 12
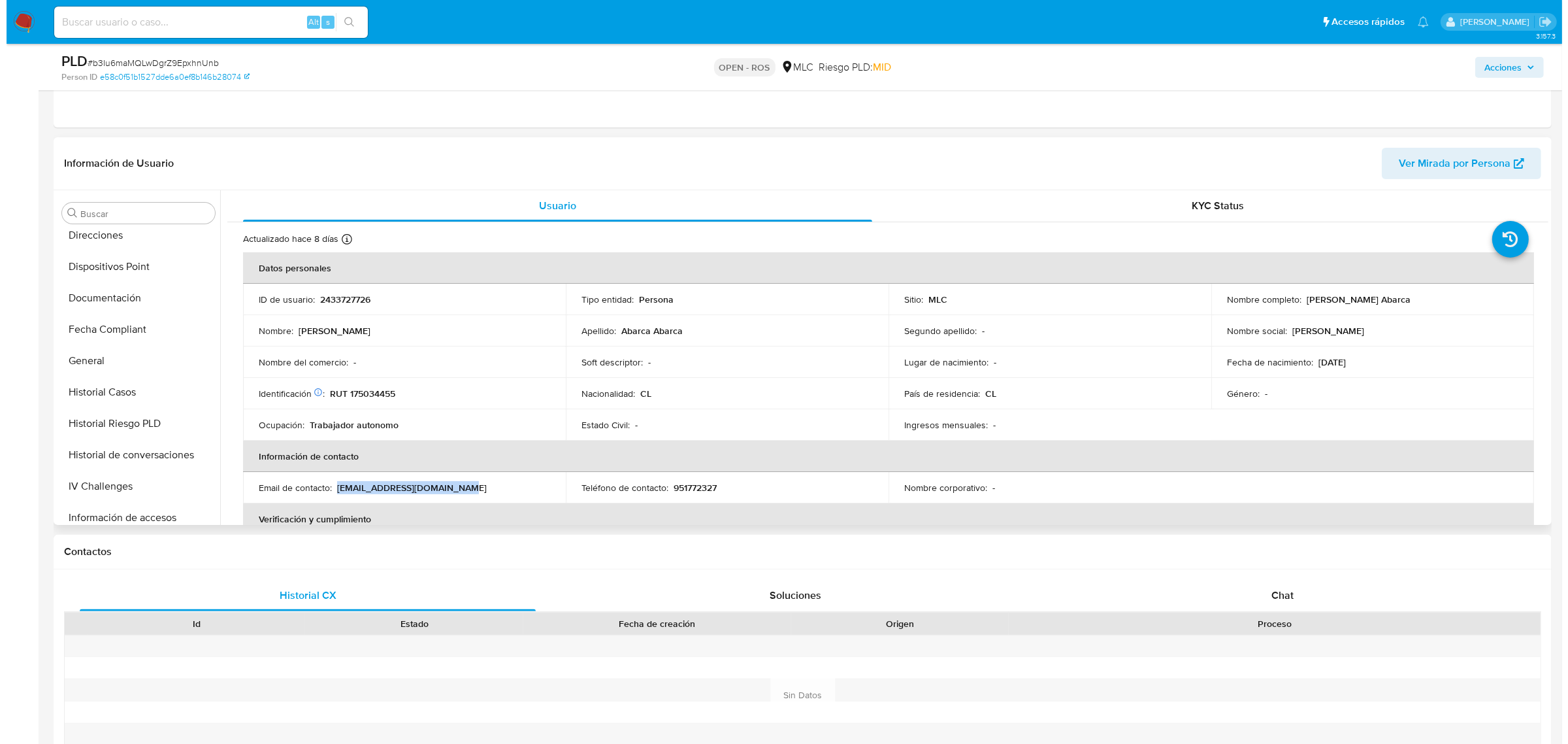
scroll to position [0, 0]
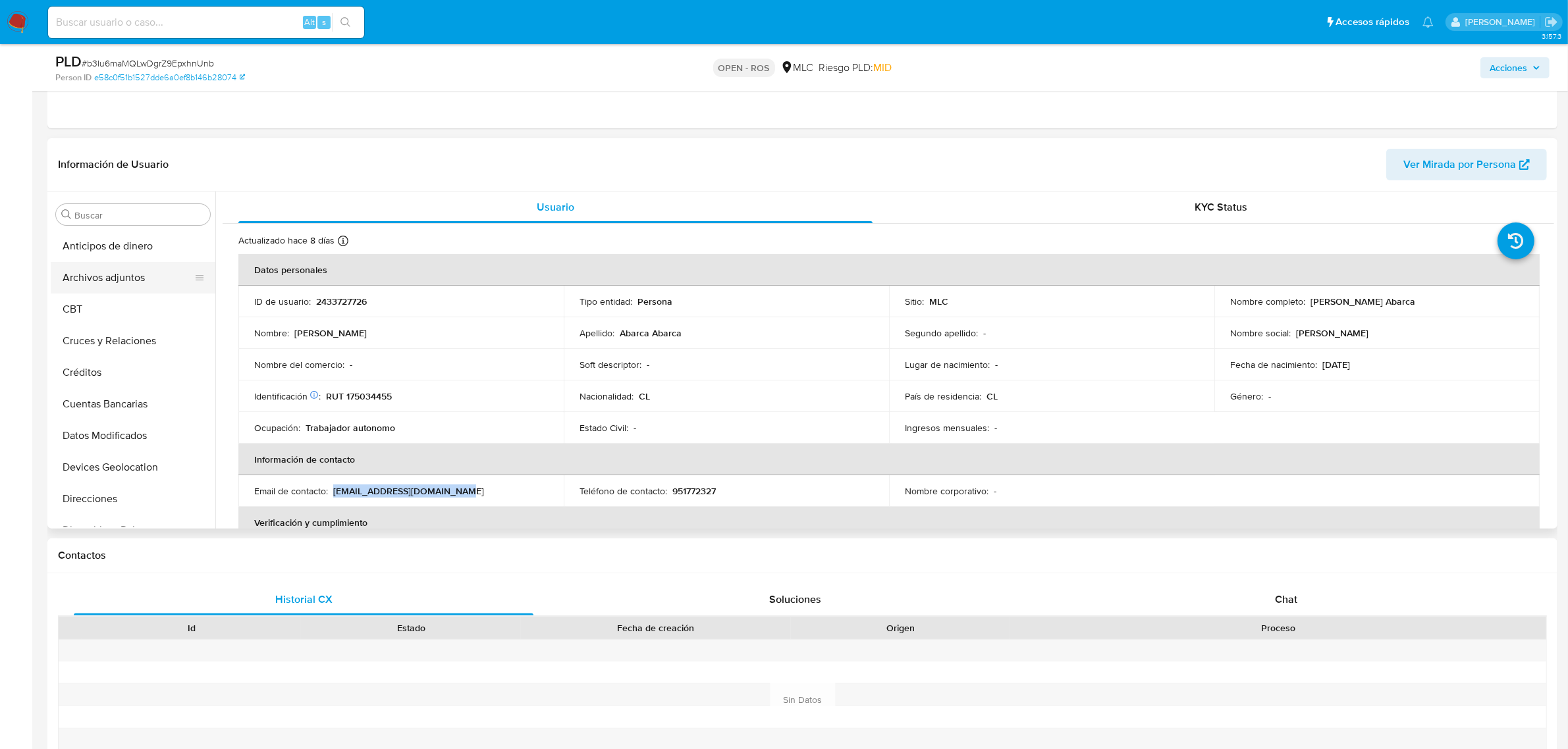
click at [104, 275] on button "Archivos adjuntos" at bounding box center [128, 278] width 154 height 32
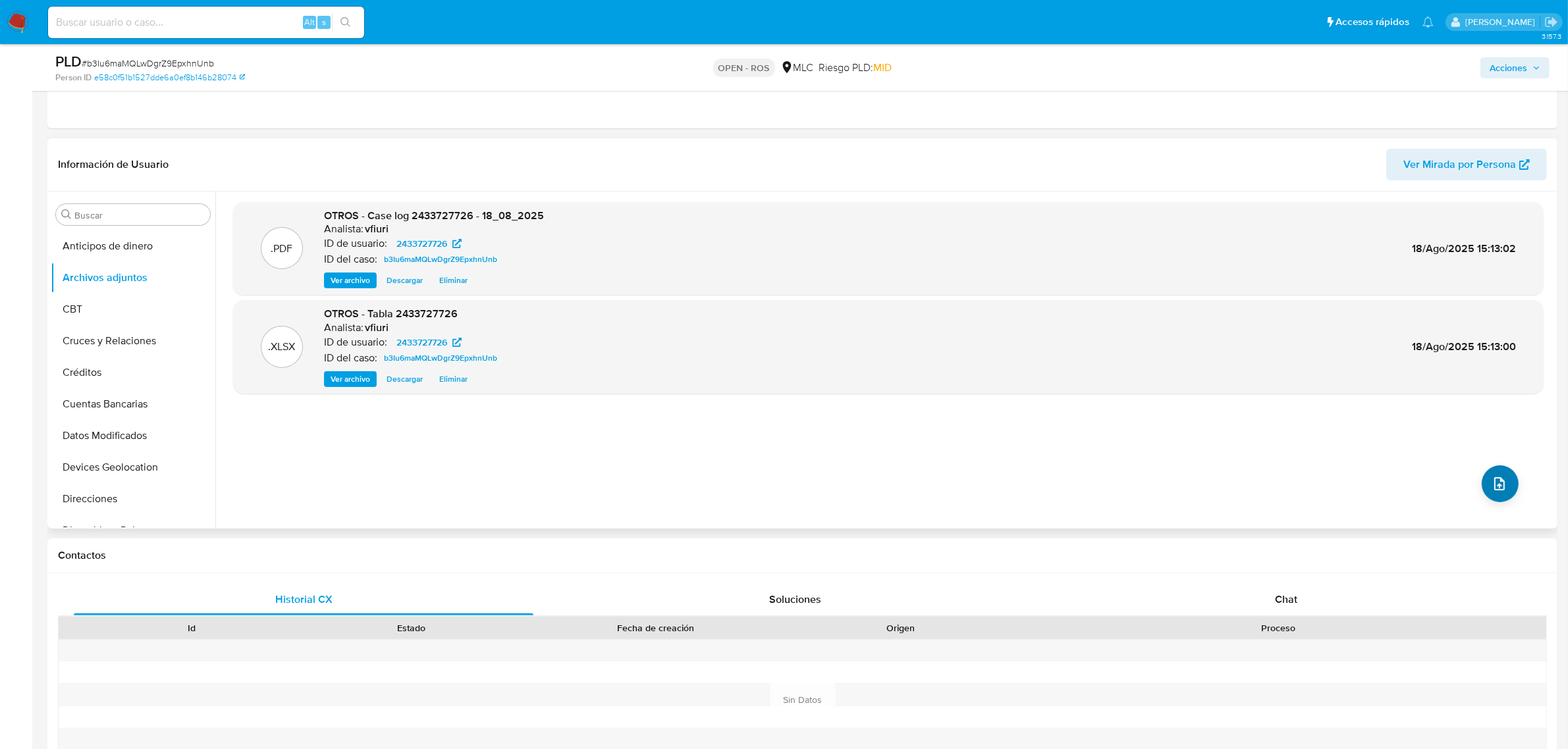
drag, startPoint x: 1526, startPoint y: 479, endPoint x: 1509, endPoint y: 480, distance: 17.0
click at [1525, 479] on div ".PDF OTROS - Case log 2433727726 - 18_08_2025 Analista: vfiuri ID de usuario: 2…" at bounding box center [888, 360] width 1310 height 316
click at [1509, 480] on button "upload-file" at bounding box center [1500, 483] width 37 height 37
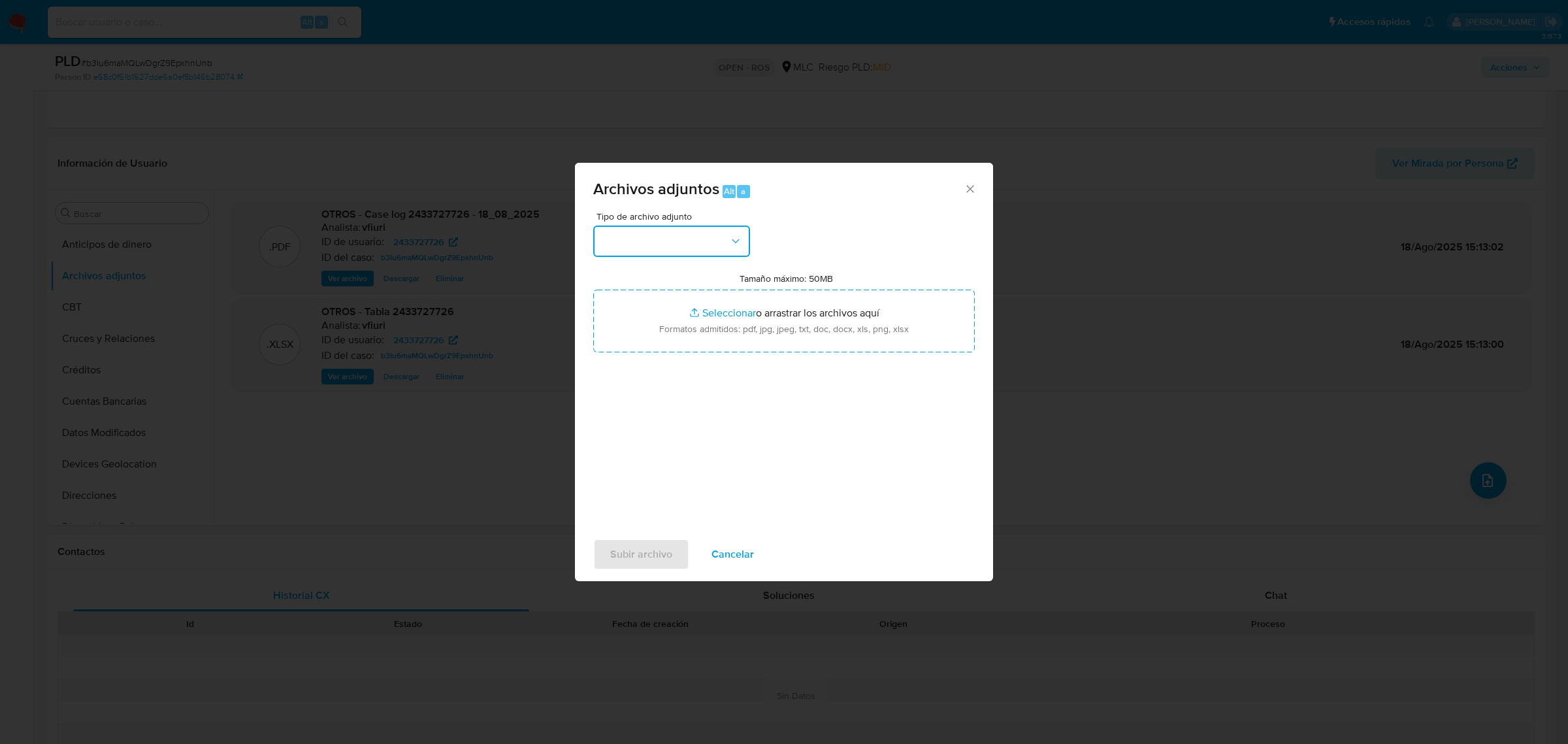
click at [670, 244] on button "button" at bounding box center [671, 241] width 157 height 31
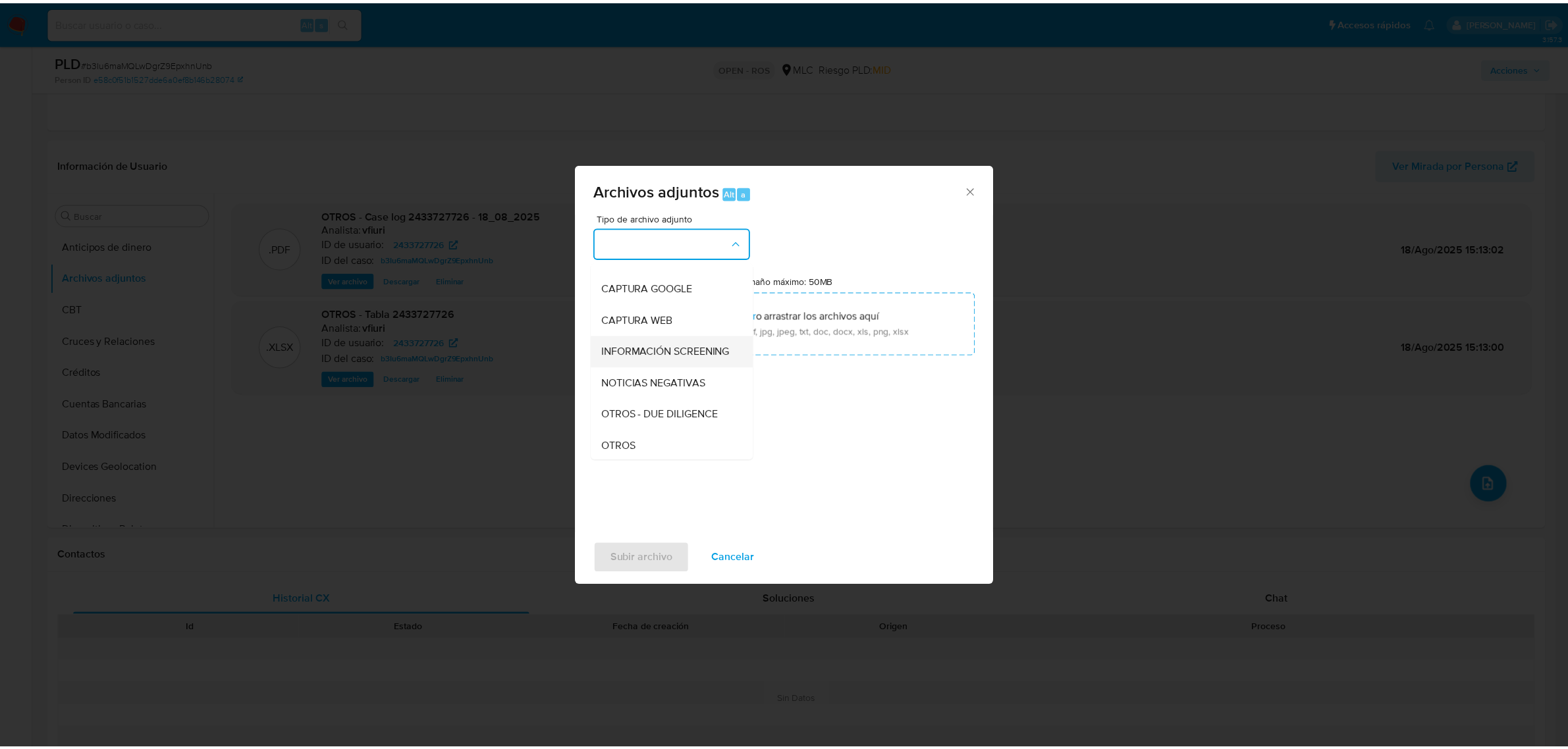
scroll to position [135, 0]
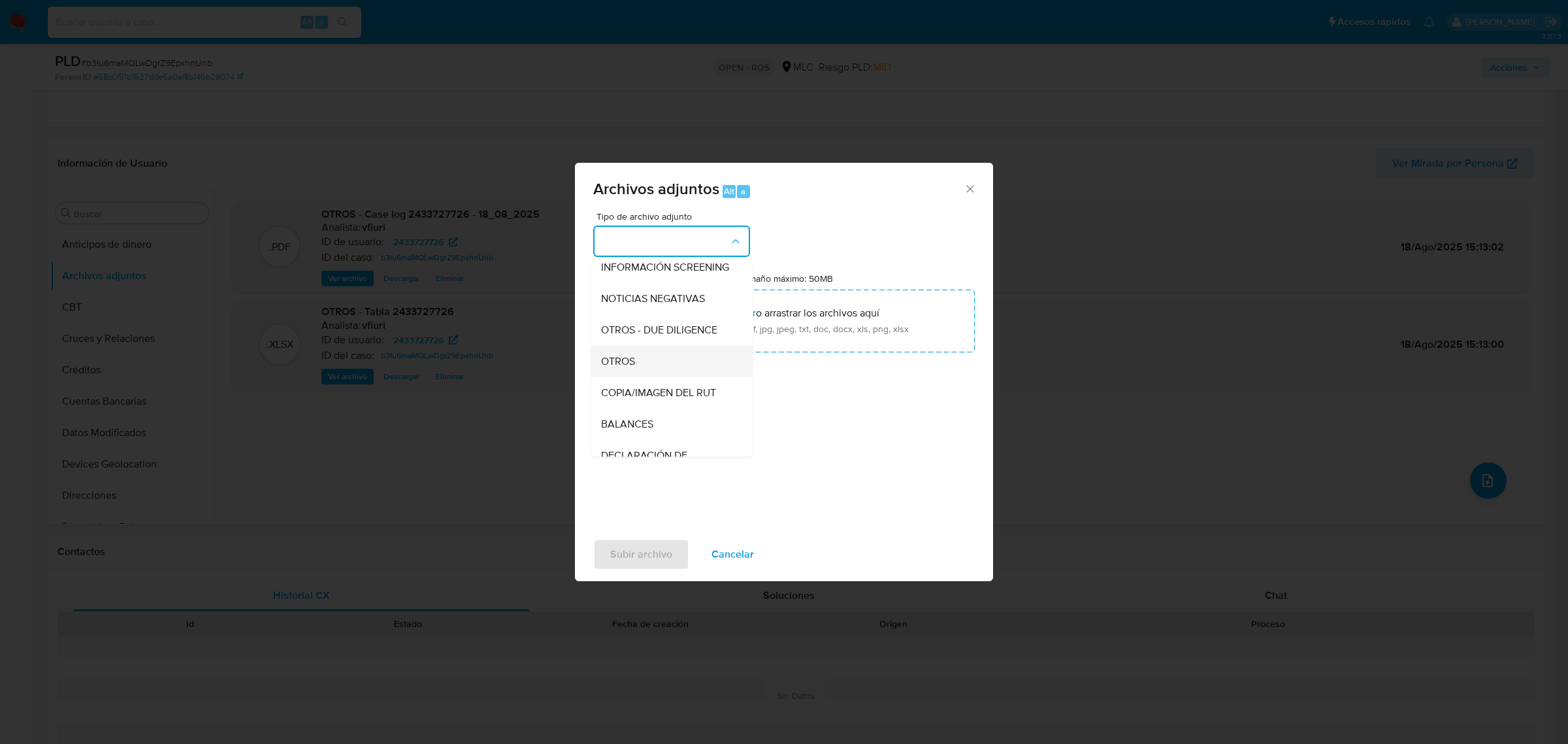
click at [644, 368] on div "OTROS" at bounding box center [668, 361] width 133 height 31
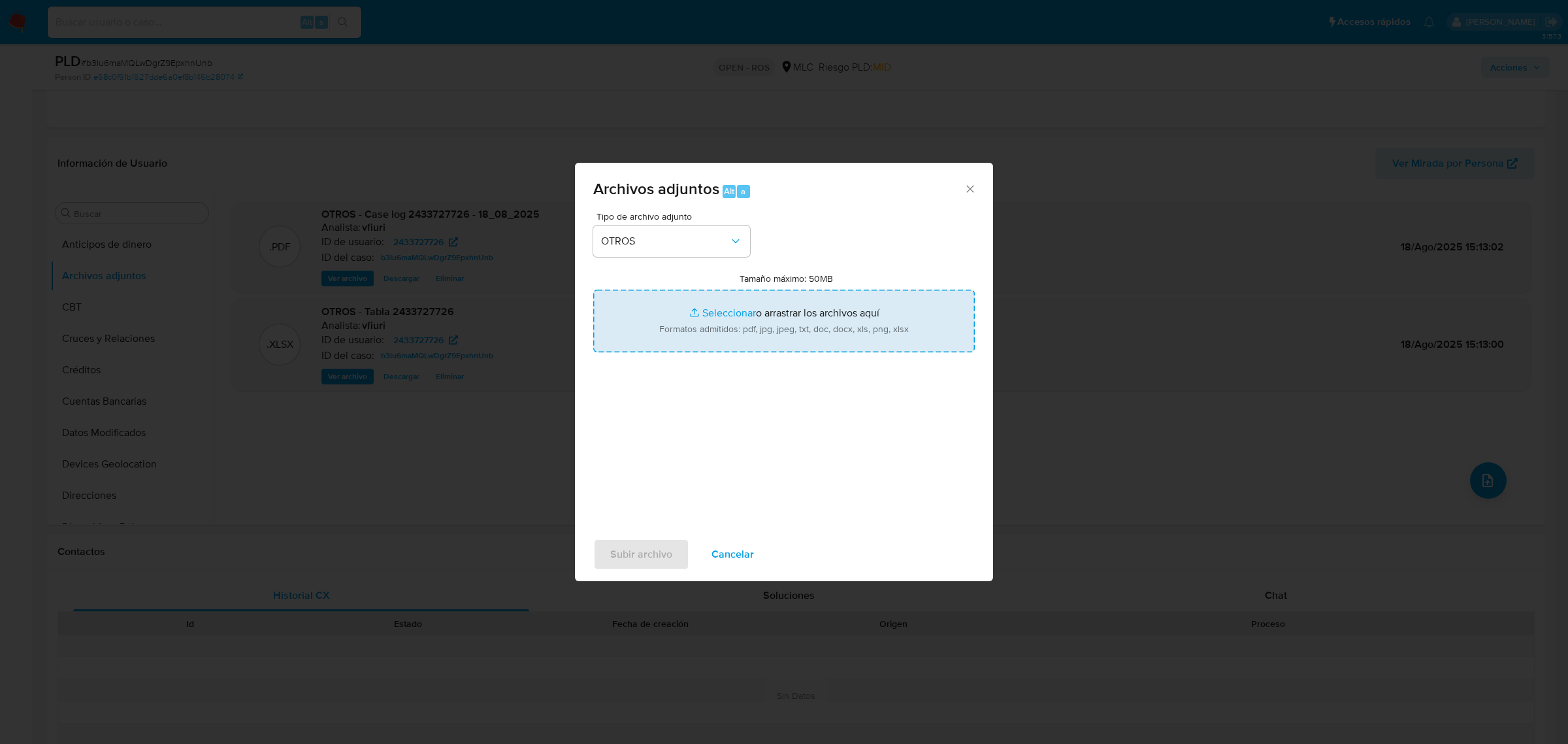
click at [703, 313] on input "Tamaño máximo: 50MB Seleccionar archivos" at bounding box center [784, 321] width 382 height 63
type input "C:\fakepath\UAF #1257.pdf"
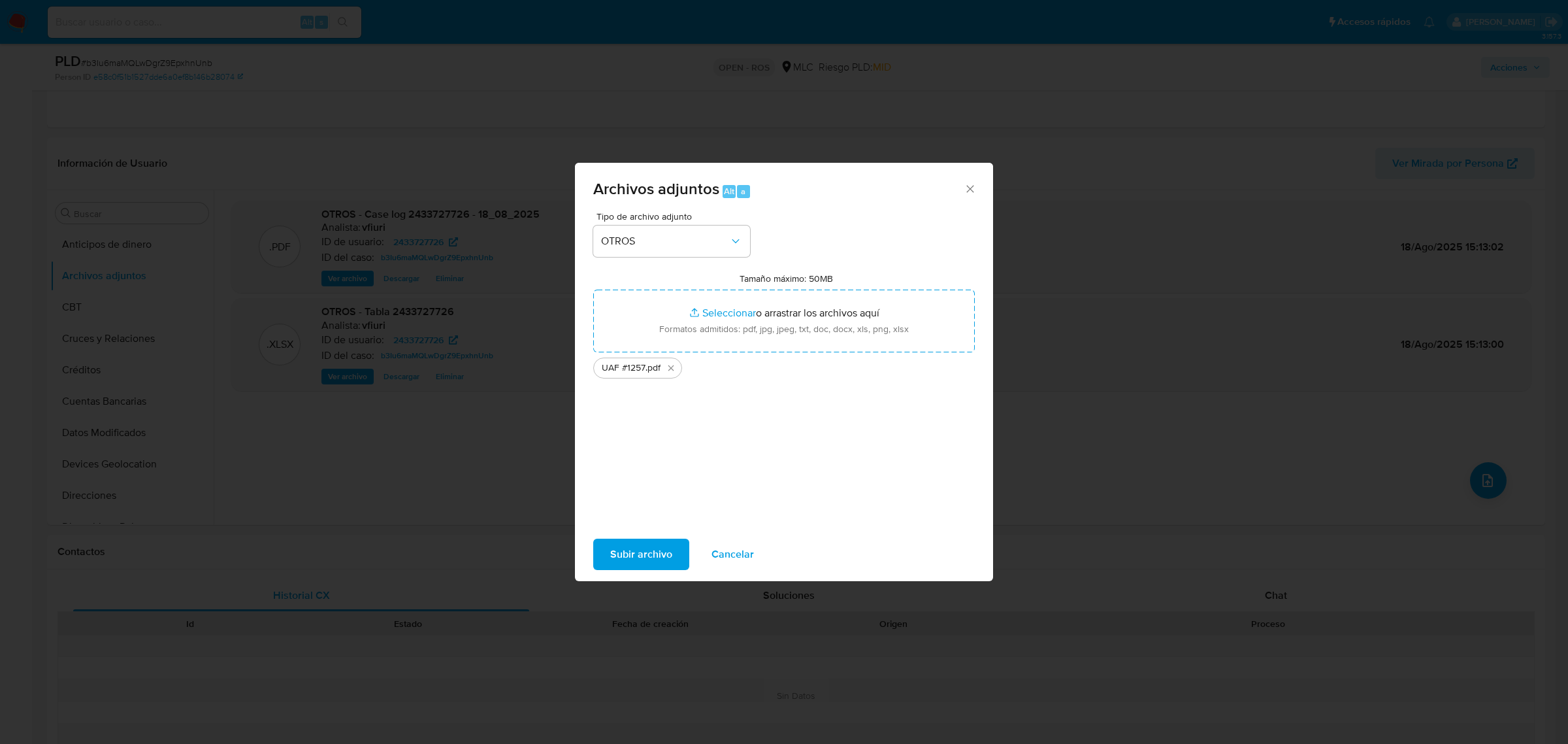
click at [654, 549] on span "Subir archivo" at bounding box center [641, 554] width 62 height 29
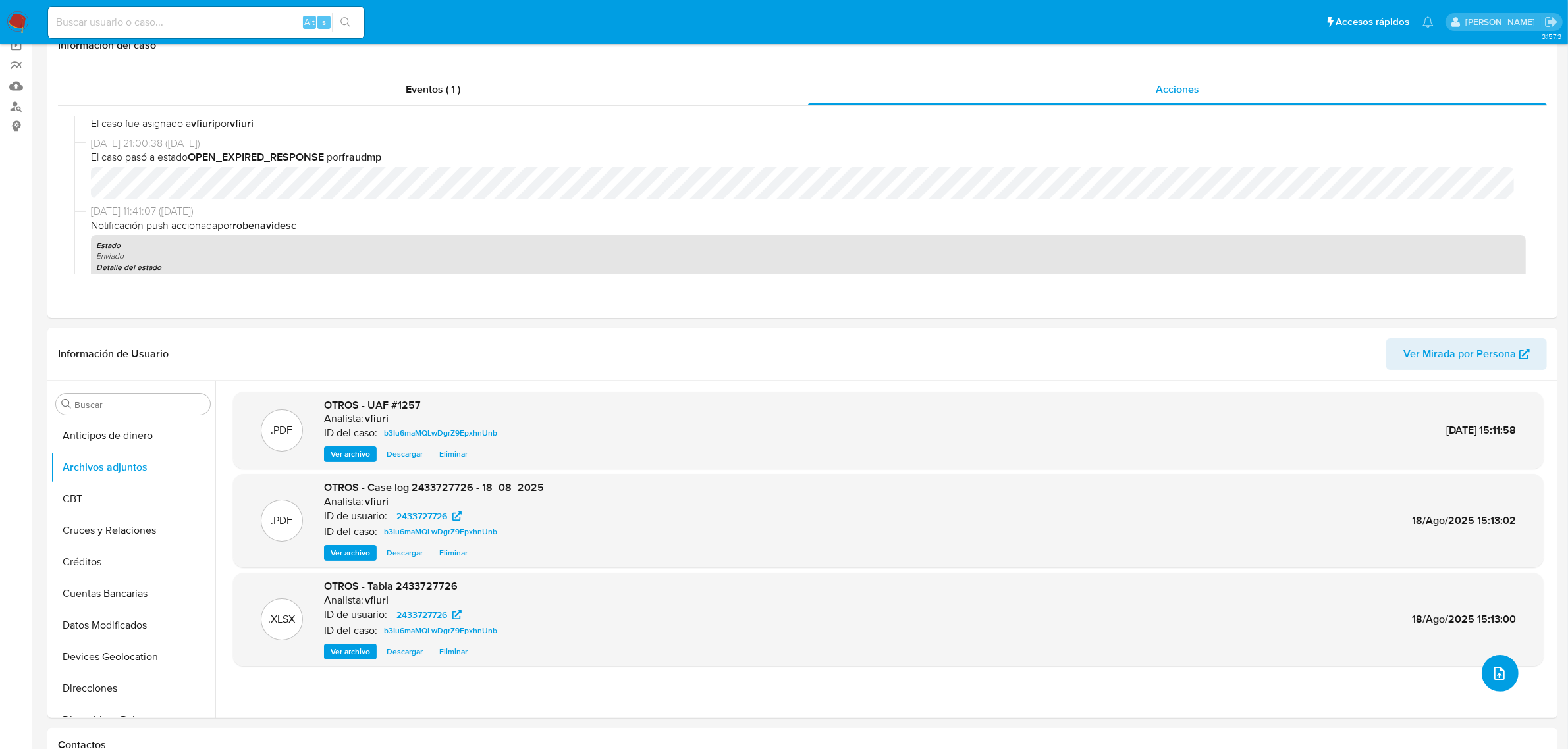
scroll to position [0, 0]
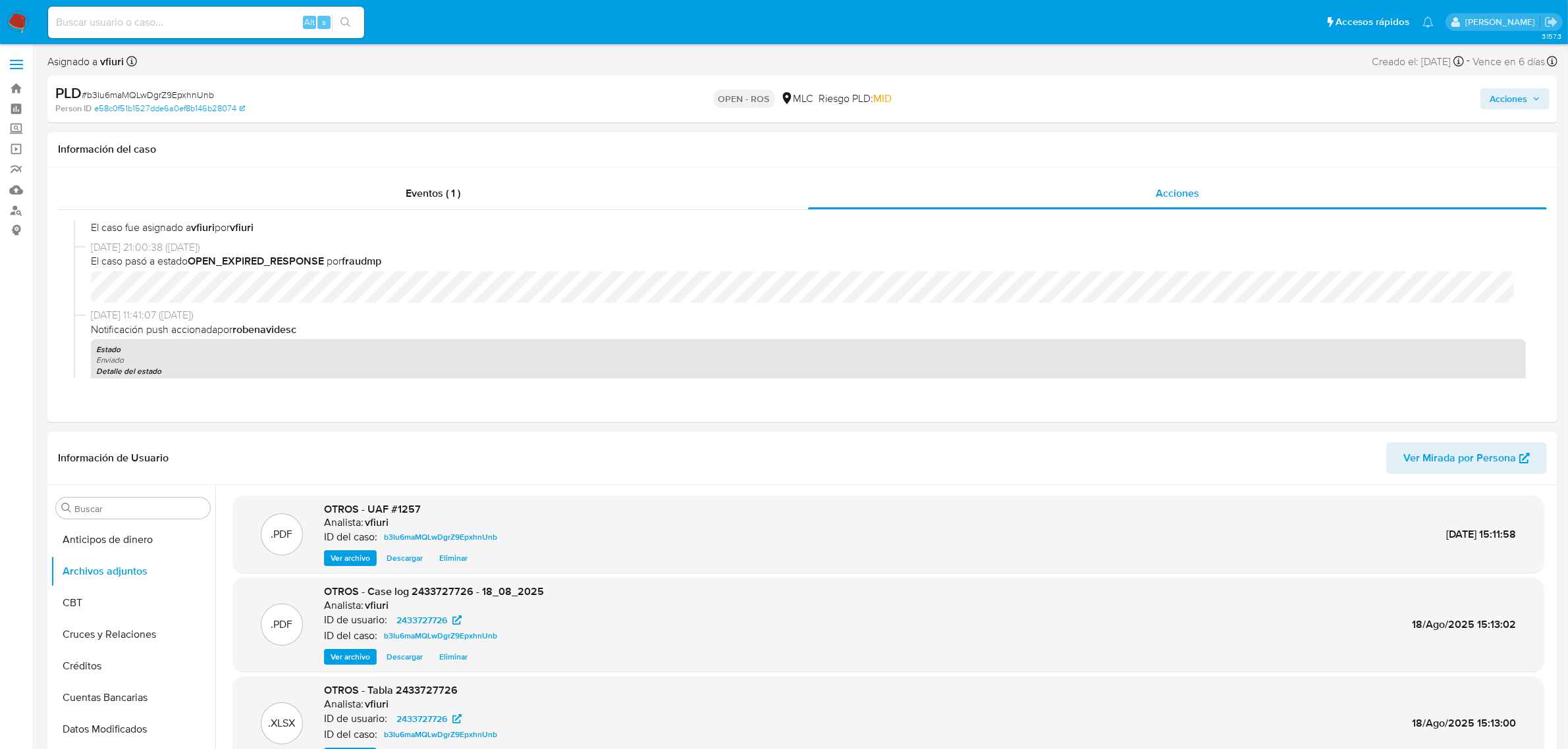
click at [1505, 109] on span "Acciones" at bounding box center [1508, 98] width 37 height 21
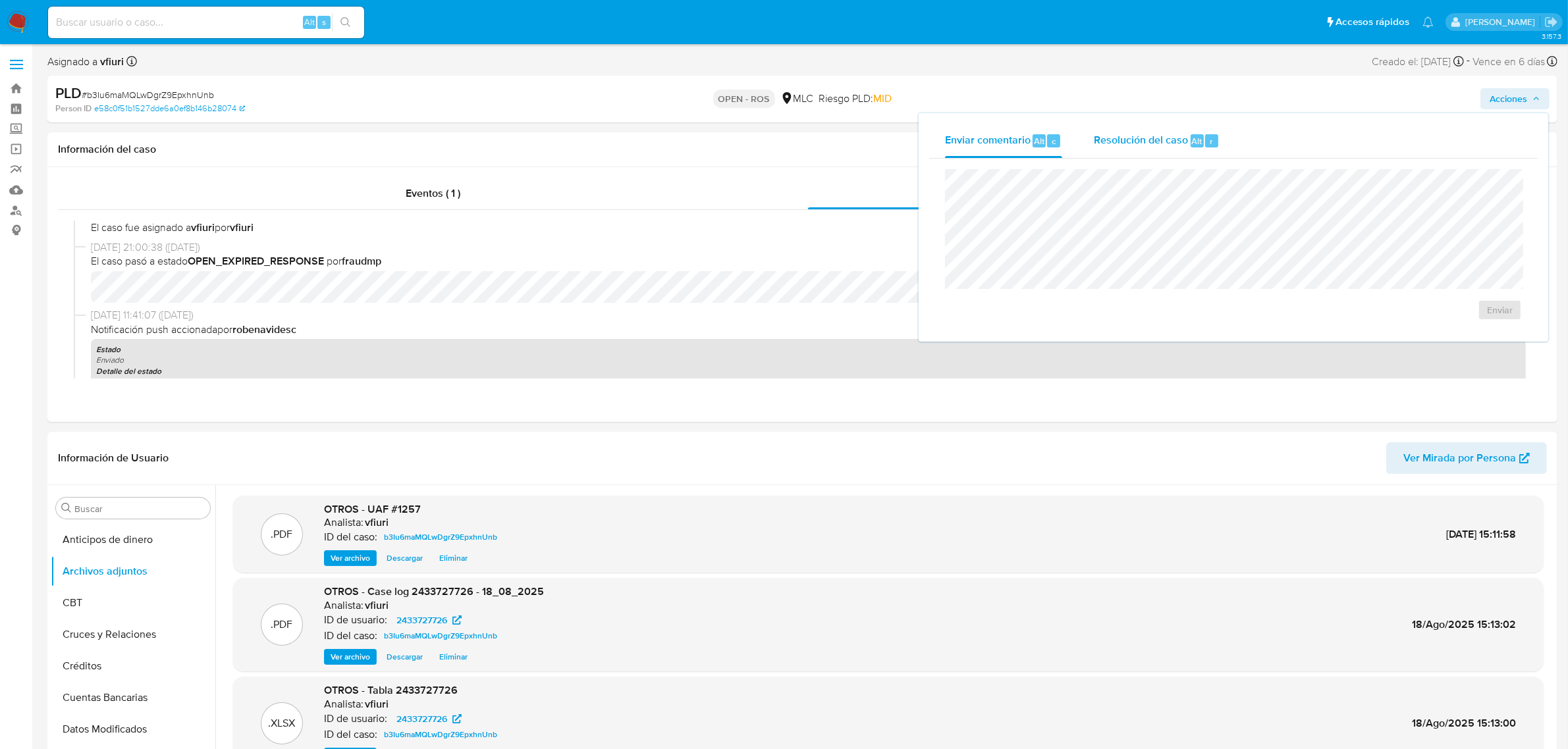
click at [1198, 139] on span "Alt" at bounding box center [1197, 140] width 11 height 12
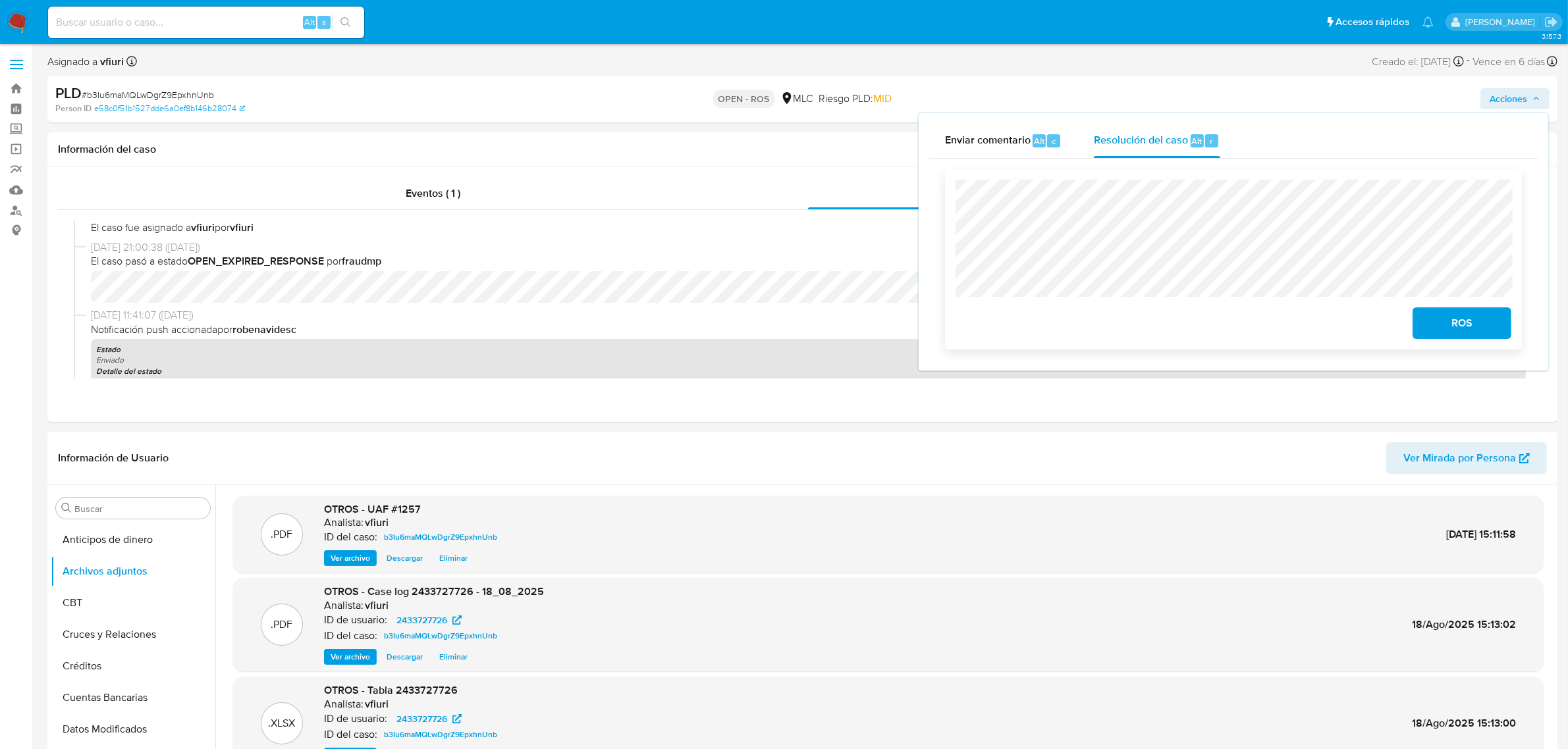
click at [1479, 324] on span "ROS" at bounding box center [1462, 323] width 65 height 29
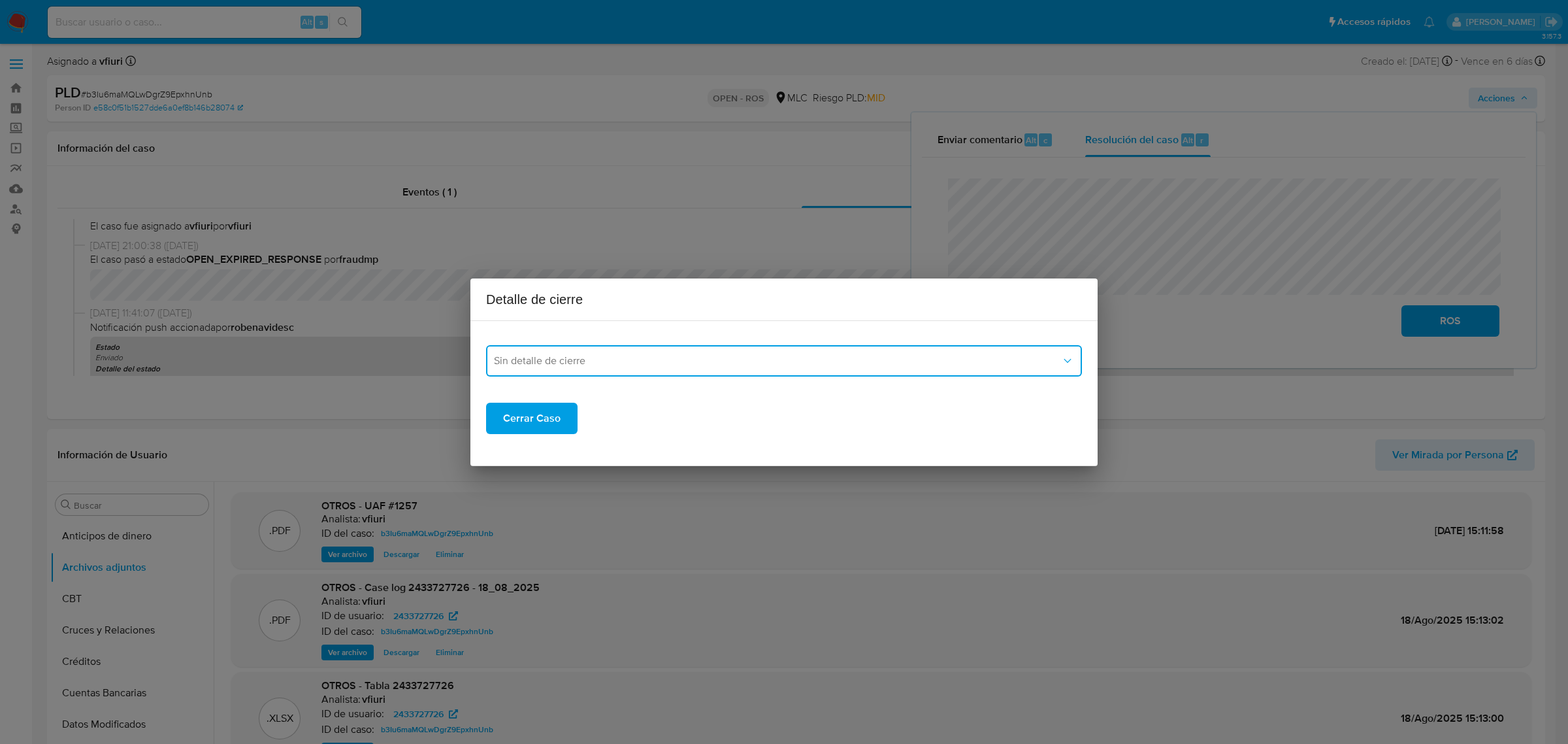
click at [616, 363] on span "Sin detalle de cierre" at bounding box center [777, 361] width 567 height 13
click at [571, 415] on div "ROS_EMISOR" at bounding box center [780, 427] width 573 height 31
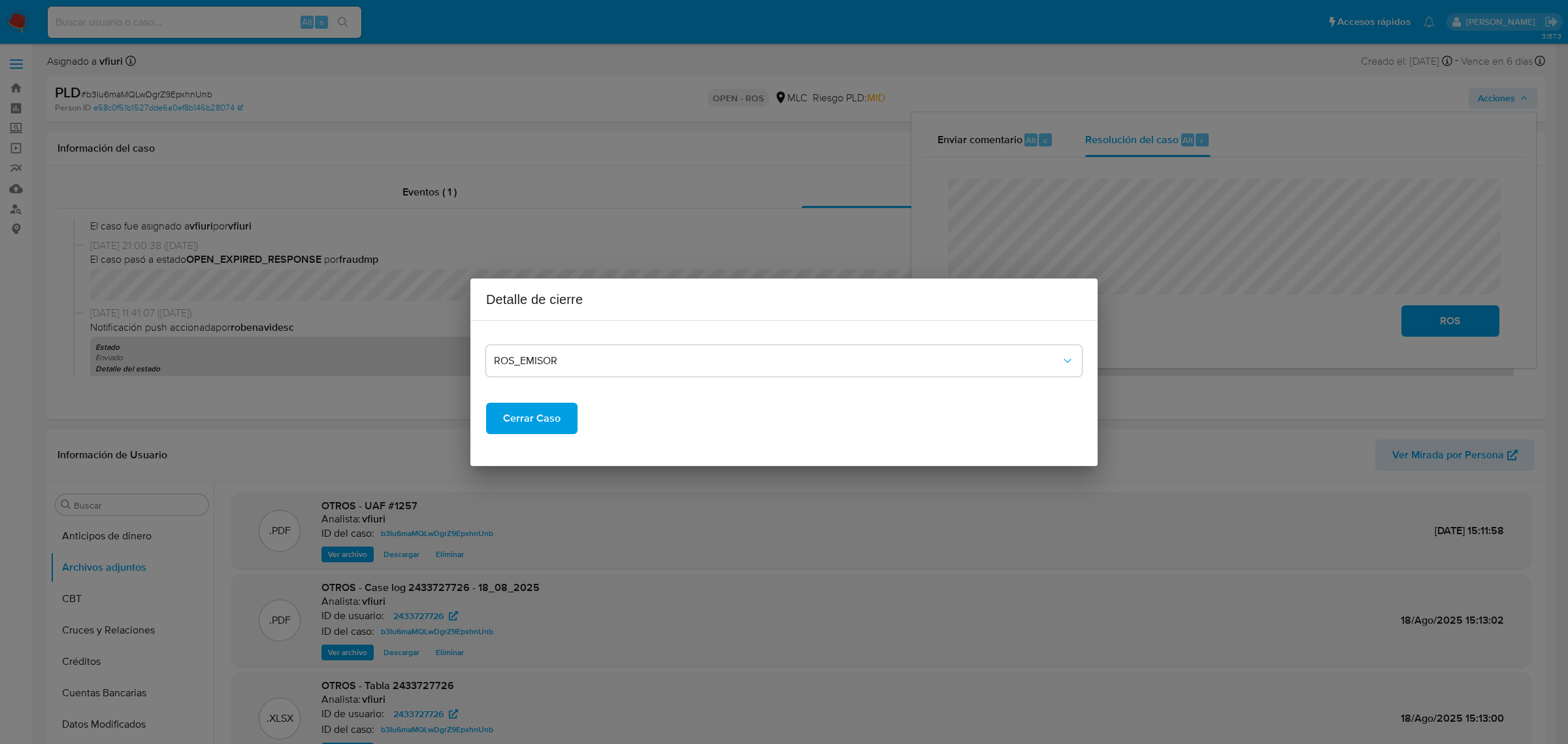
click at [543, 420] on span "Cerrar Caso" at bounding box center [532, 418] width 57 height 29
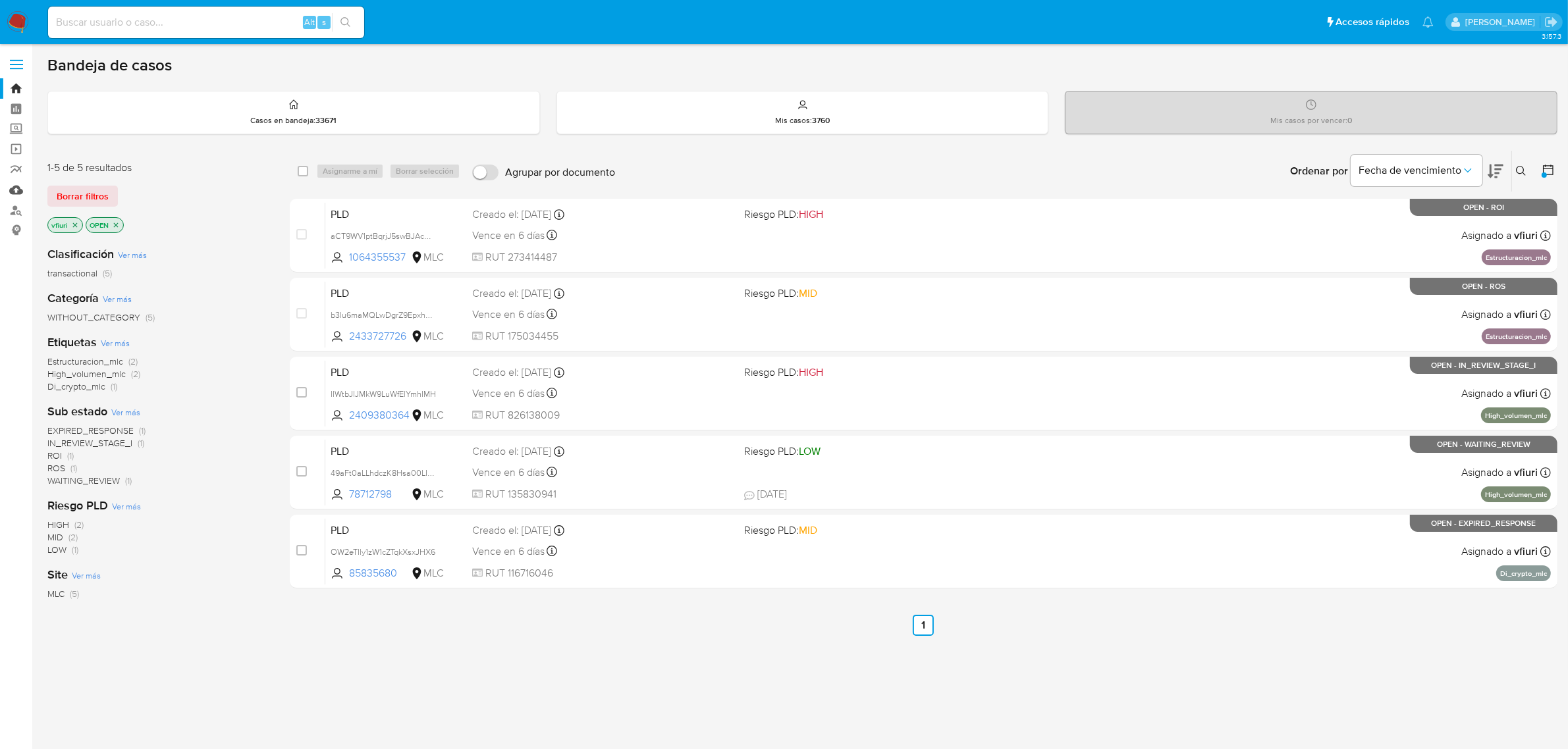
click at [18, 194] on link "Mulan" at bounding box center [78, 189] width 156 height 20
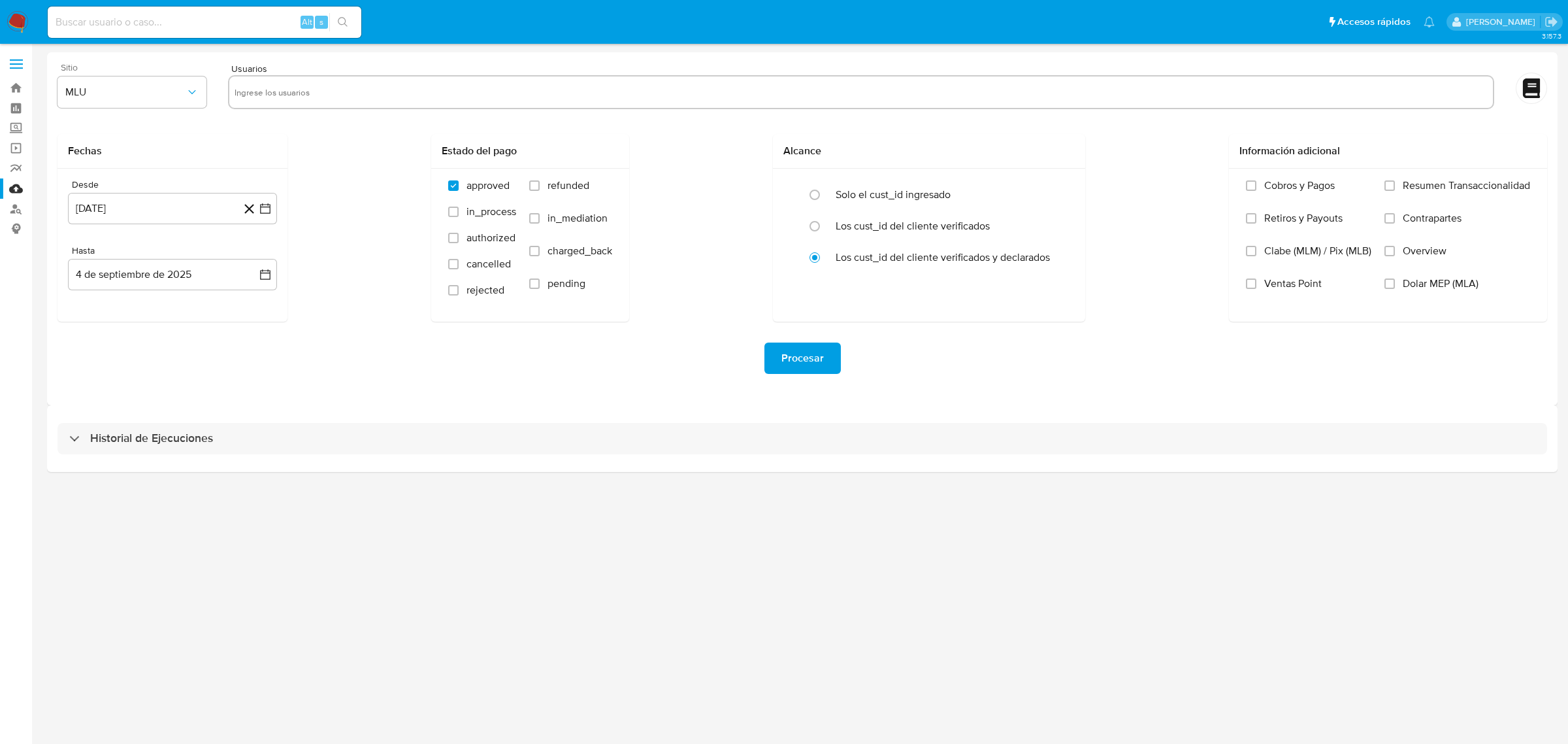
click at [160, 74] on div "Sitio MLU" at bounding box center [132, 88] width 149 height 50
click at [162, 97] on span "MLU" at bounding box center [125, 92] width 120 height 13
click at [116, 330] on div "MLC" at bounding box center [127, 315] width 125 height 31
click at [307, 99] on input "text" at bounding box center [861, 92] width 1253 height 21
type input "19503334-K"
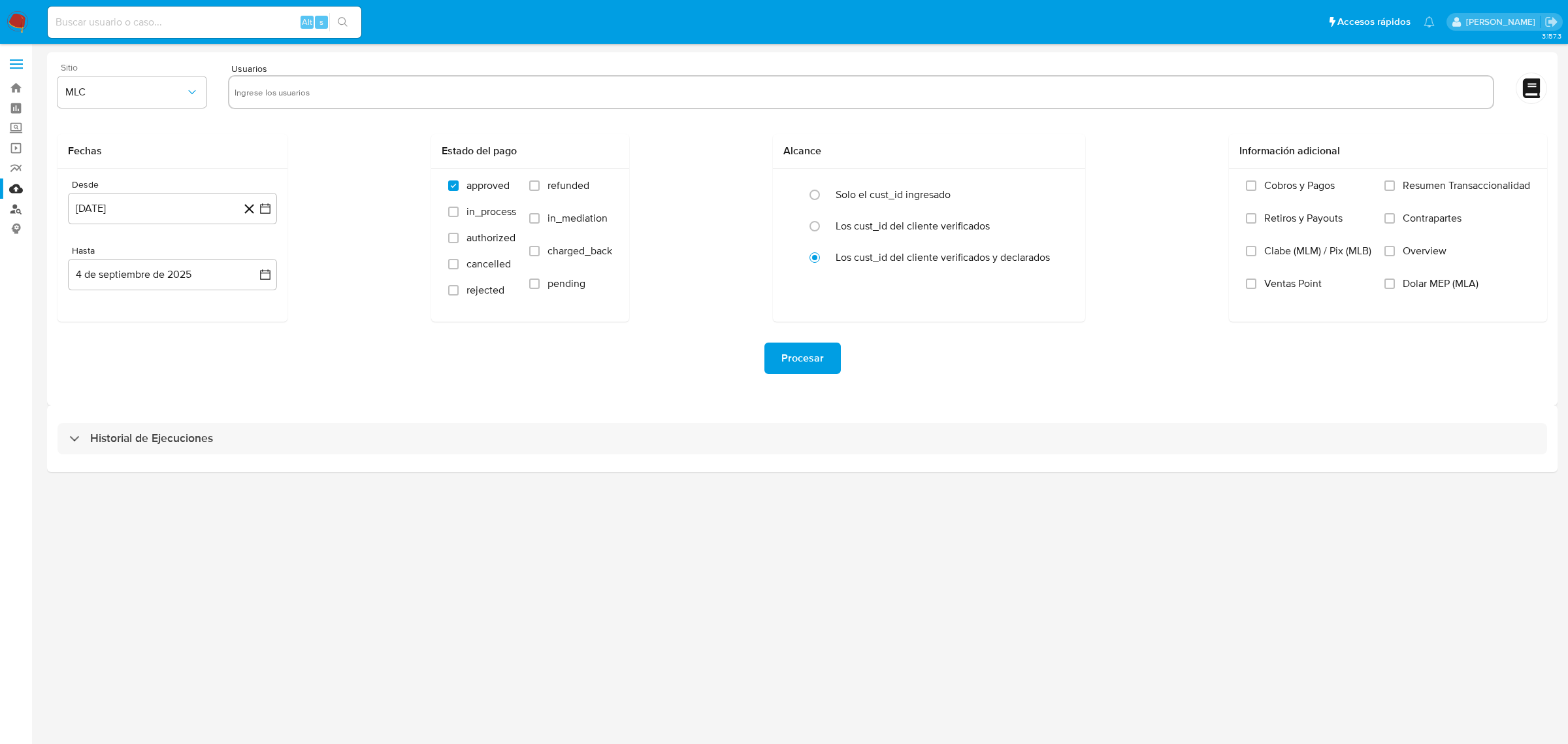
click at [20, 205] on link "Buscador de personas" at bounding box center [77, 209] width 155 height 20
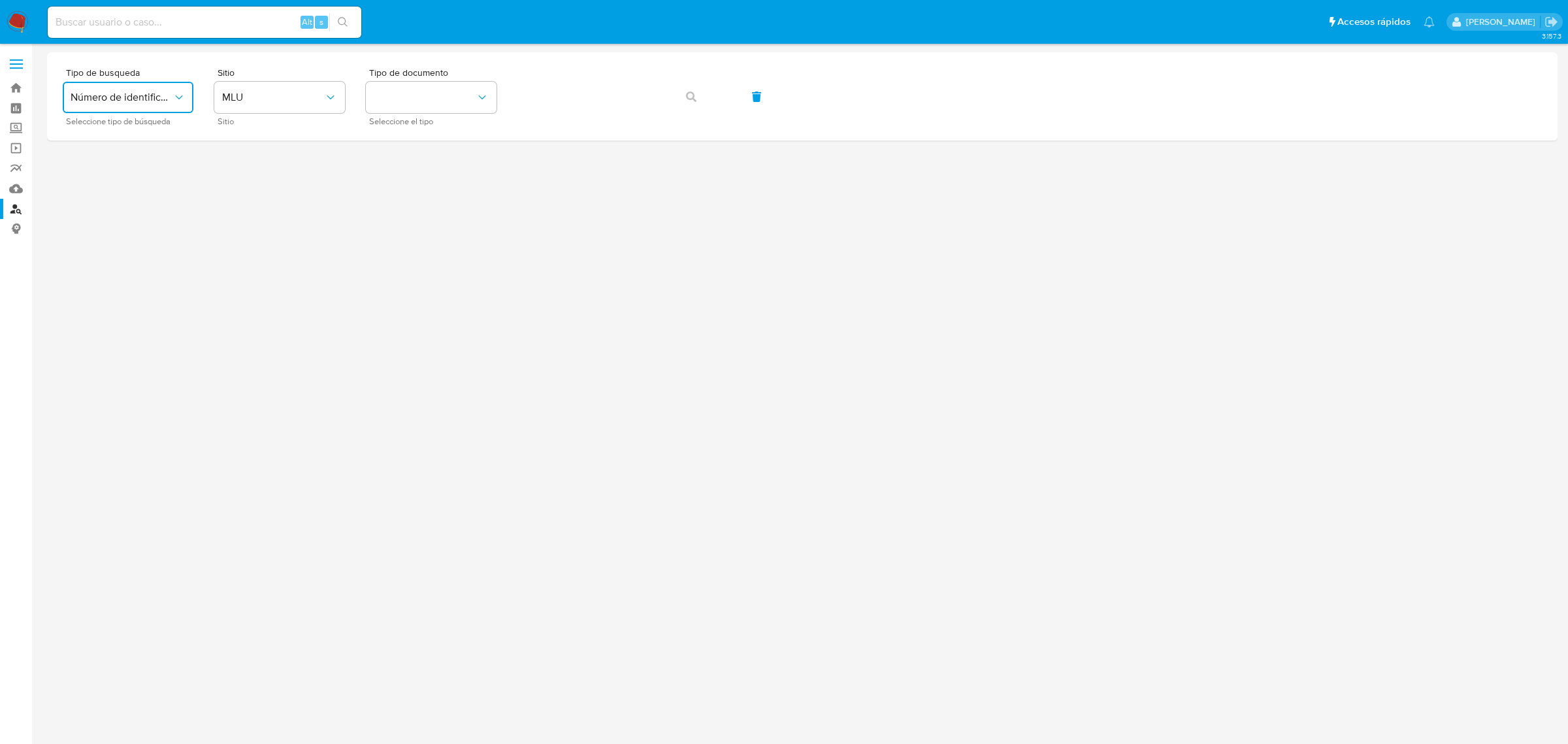
click at [160, 99] on span "Número de identificación" at bounding box center [122, 97] width 102 height 13
click at [247, 98] on span "MLU" at bounding box center [273, 97] width 102 height 13
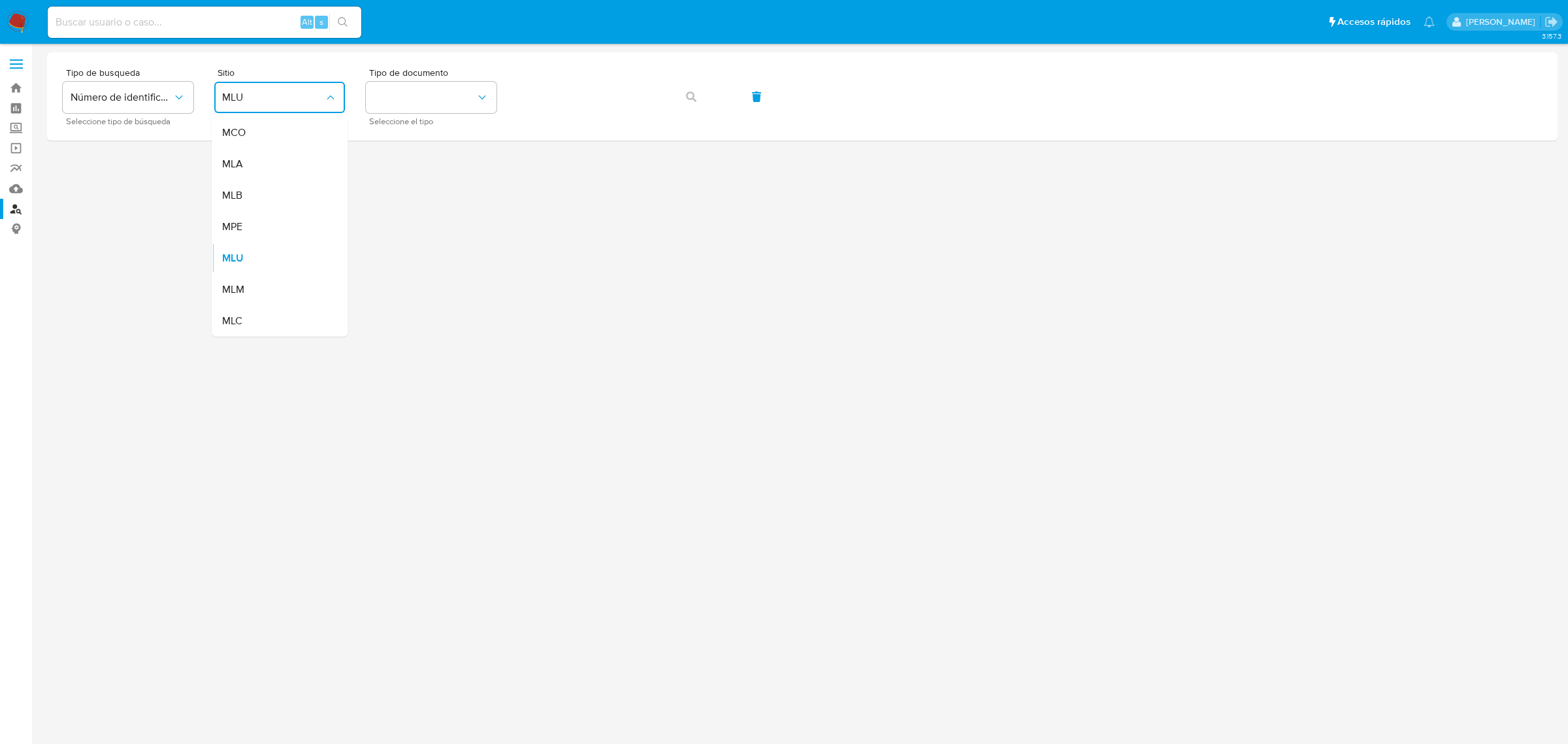
click at [250, 315] on div "MLC" at bounding box center [276, 321] width 107 height 31
click at [413, 93] on button "identificationType" at bounding box center [431, 97] width 131 height 31
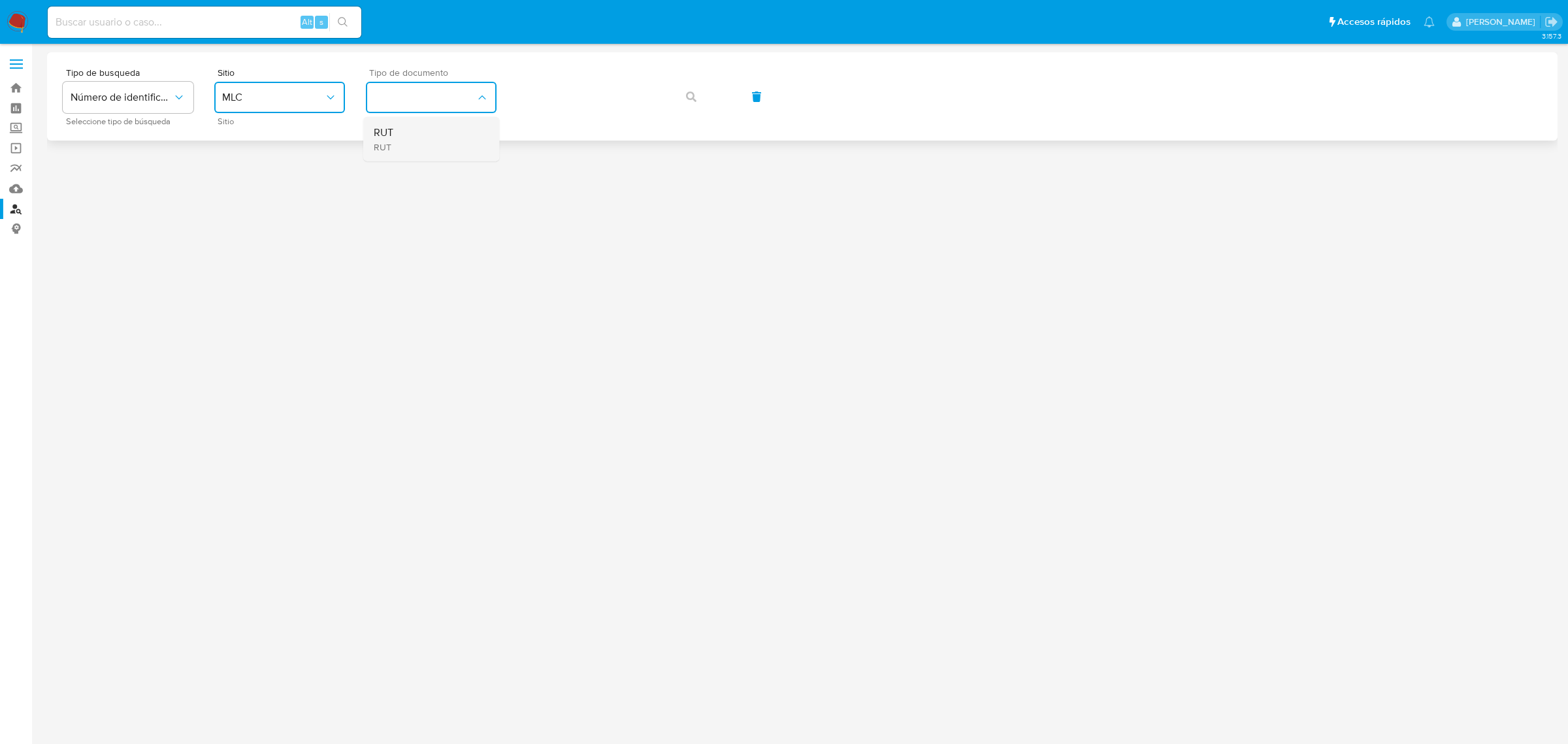
click at [406, 145] on div "RUT RUT" at bounding box center [428, 140] width 107 height 44
drag, startPoint x: 504, startPoint y: 93, endPoint x: 512, endPoint y: 102, distance: 12.0
click at [507, 95] on div "Tipo de busqueda Número de identificación Seleccione tipo de búsqueda Sitio MLC…" at bounding box center [802, 97] width 1479 height 57
click at [699, 106] on button "button" at bounding box center [691, 97] width 44 height 31
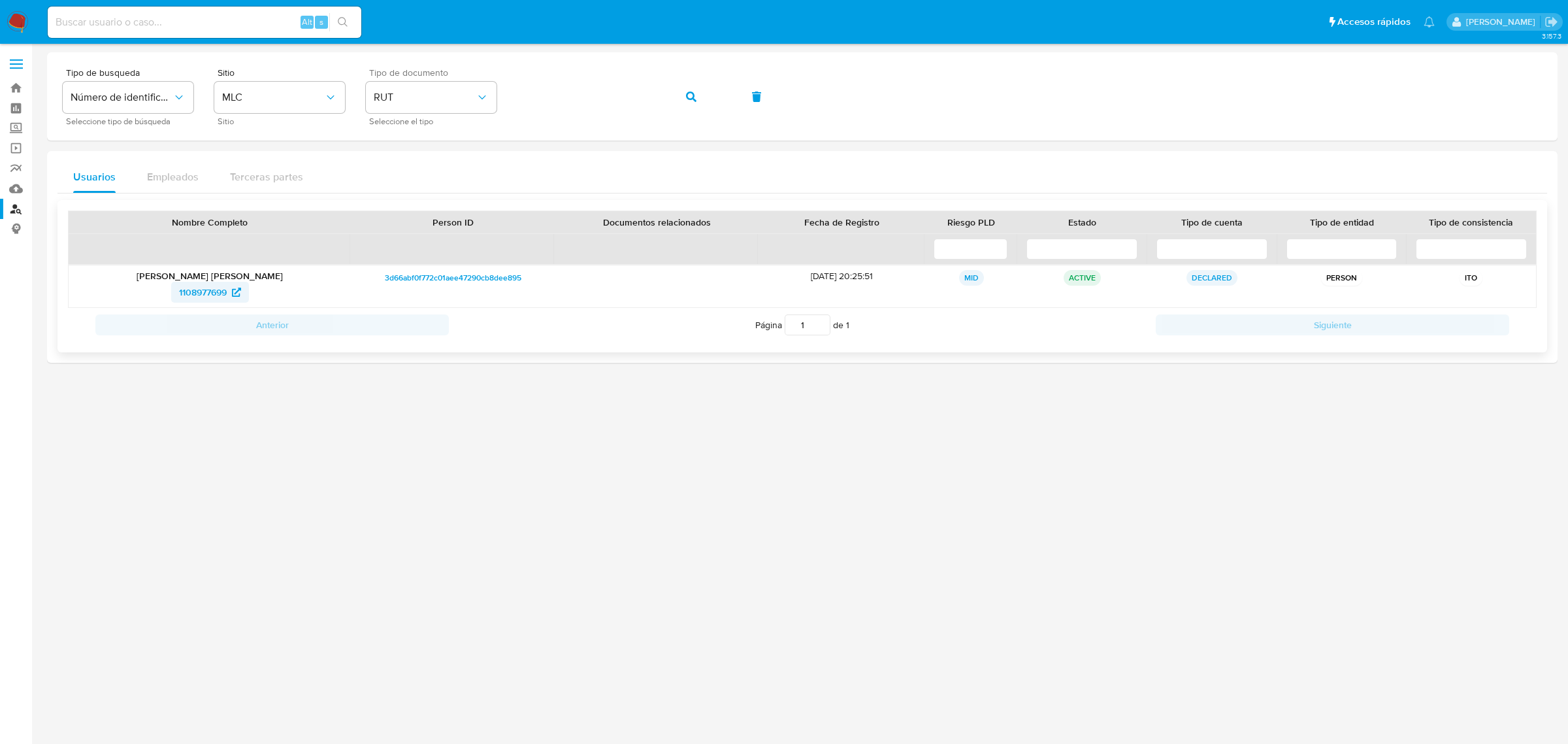
click at [199, 295] on span "1108977699" at bounding box center [202, 292] width 48 height 21
click at [2, 85] on link "Bandeja" at bounding box center [77, 88] width 155 height 20
click at [10, 85] on link "Bandeja" at bounding box center [77, 88] width 155 height 20
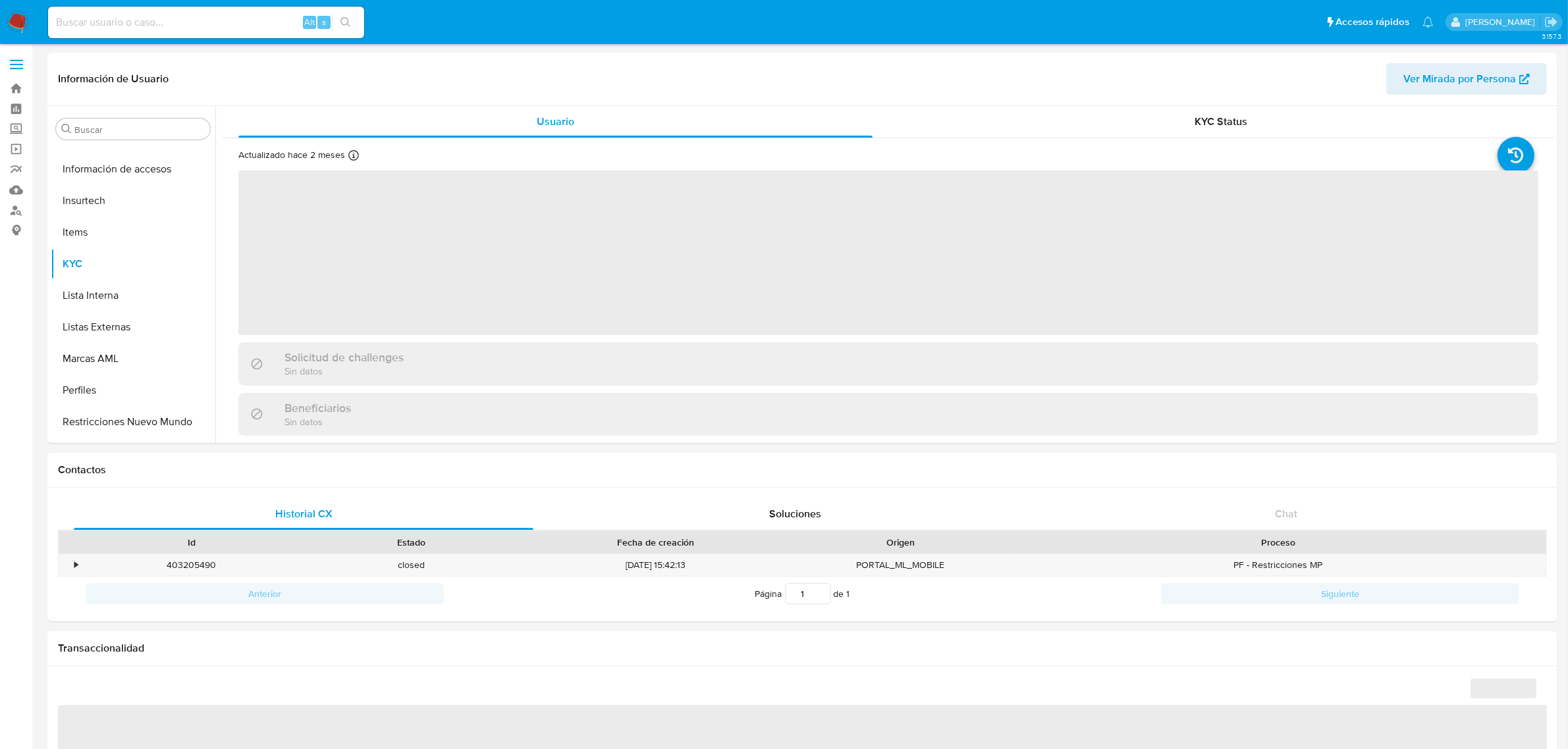
scroll to position [555, 0]
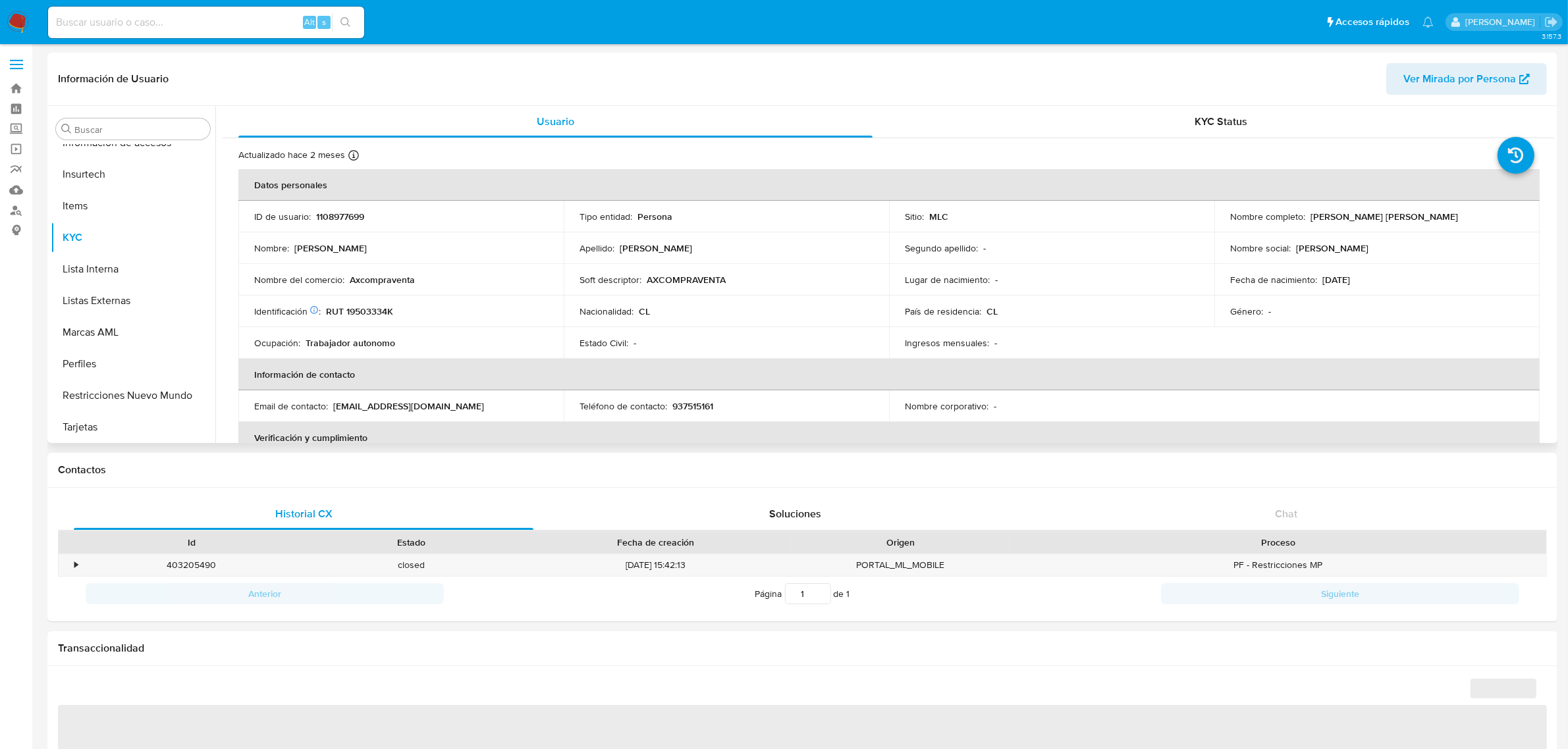
select select "10"
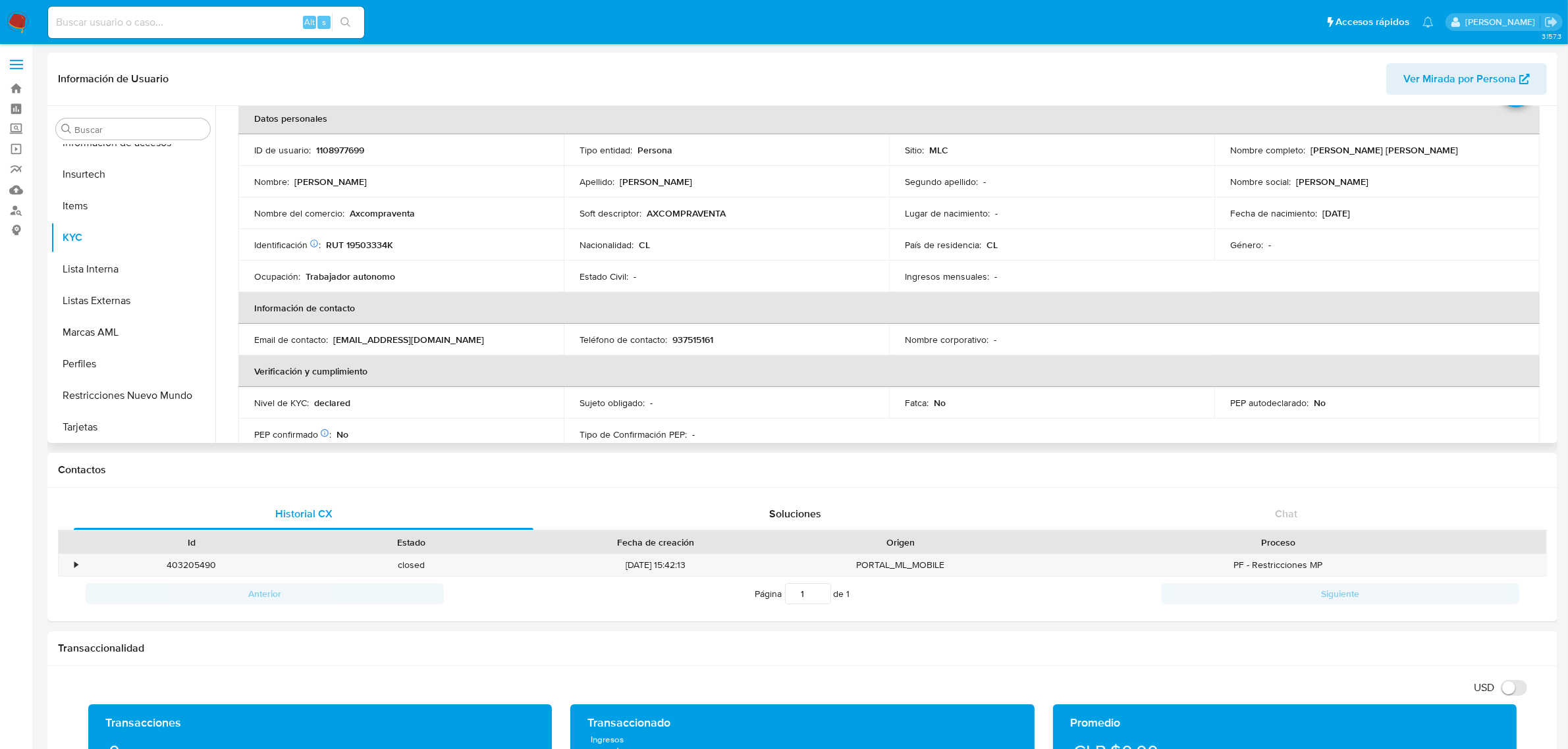
scroll to position [0, 0]
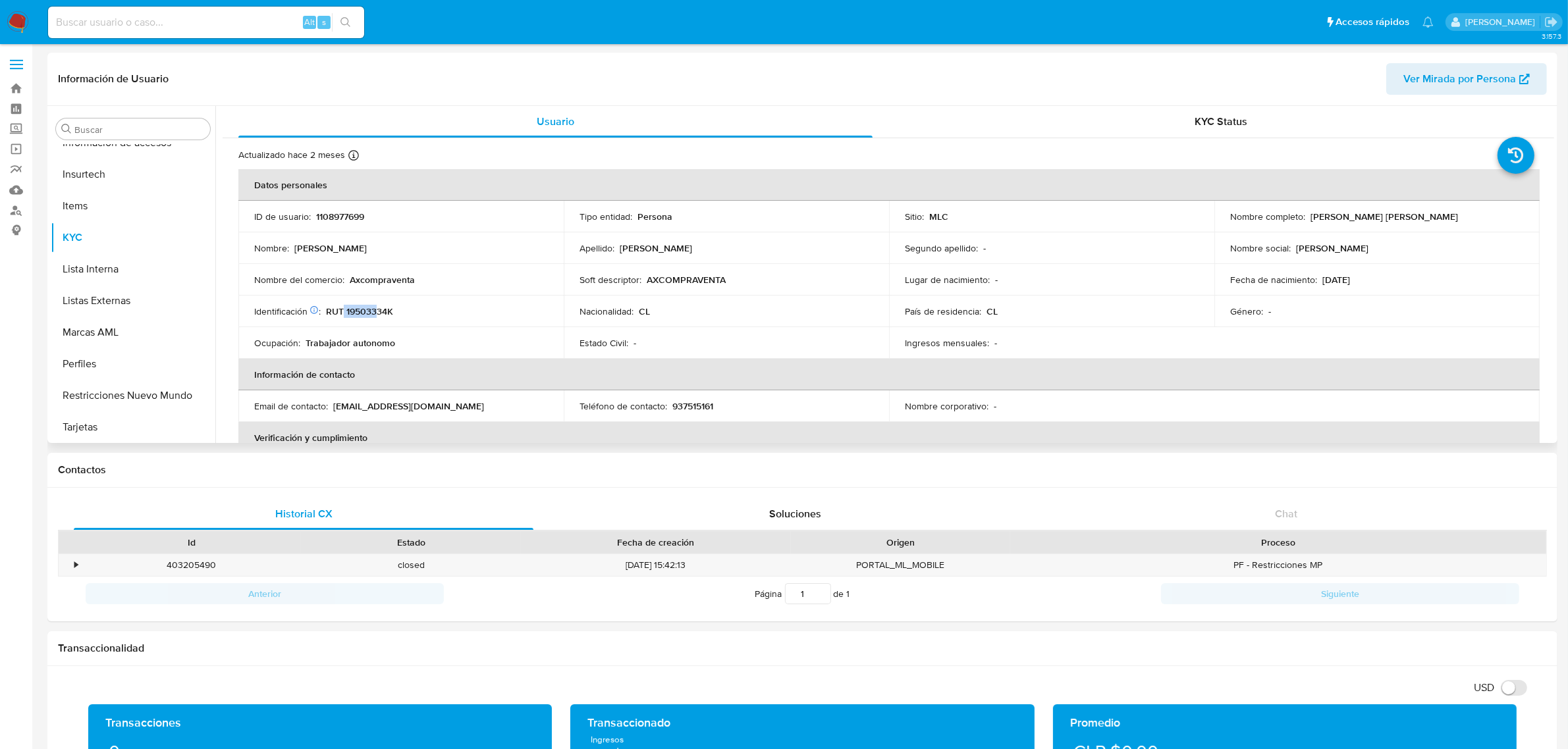
drag, startPoint x: 343, startPoint y: 310, endPoint x: 378, endPoint y: 308, distance: 35.1
click at [378, 308] on p "RUT 19503334K" at bounding box center [359, 311] width 67 height 12
click at [716, 350] on td "Estado Civil : -" at bounding box center [726, 343] width 325 height 32
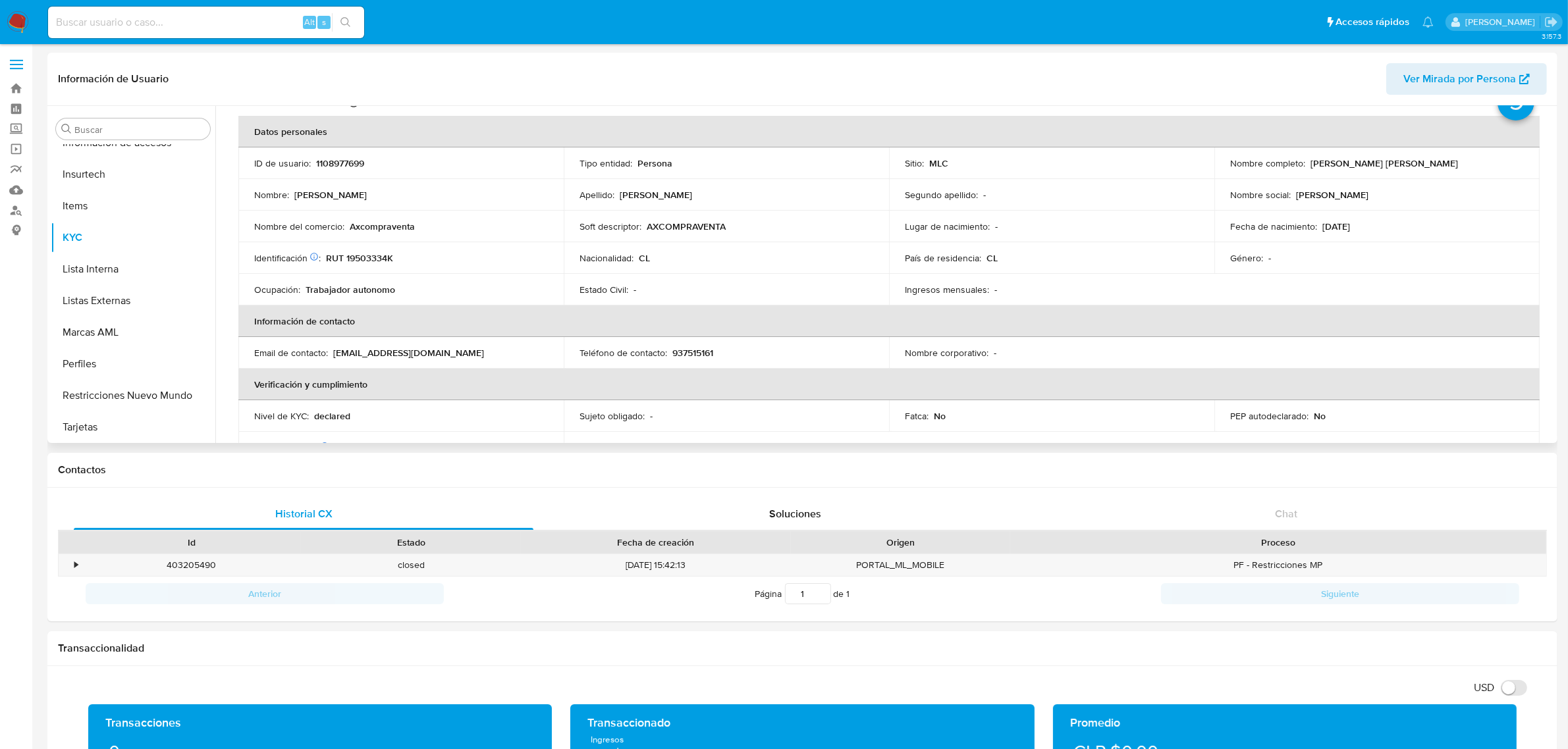
scroll to position [82, 0]
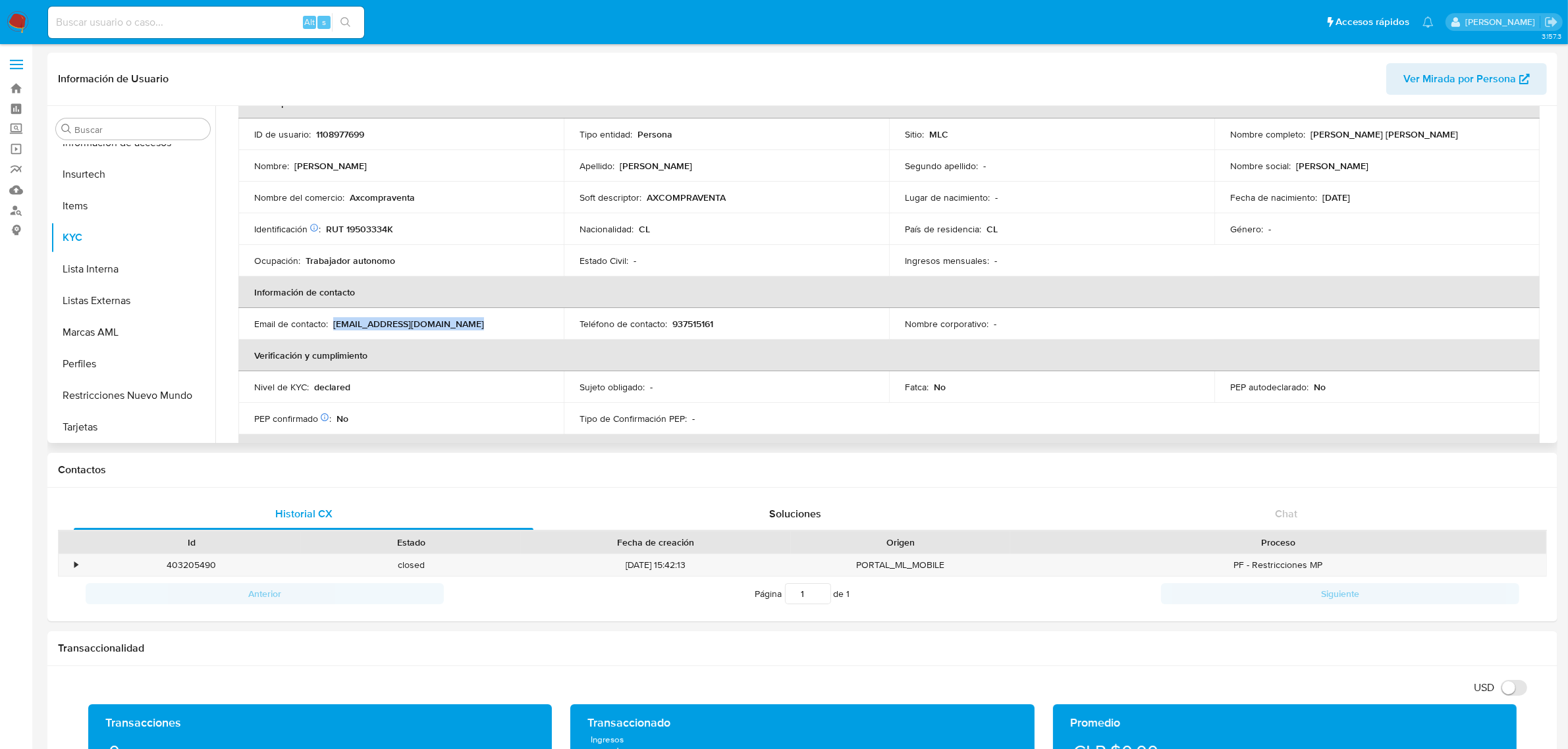
drag, startPoint x: 469, startPoint y: 321, endPoint x: 334, endPoint y: 323, distance: 135.0
click at [334, 323] on div "Email de contacto : orellananicolas898@gmail.com" at bounding box center [401, 323] width 294 height 12
copy p "orellananicolas898@gmail.com"
click at [690, 319] on p "937515161" at bounding box center [692, 323] width 41 height 12
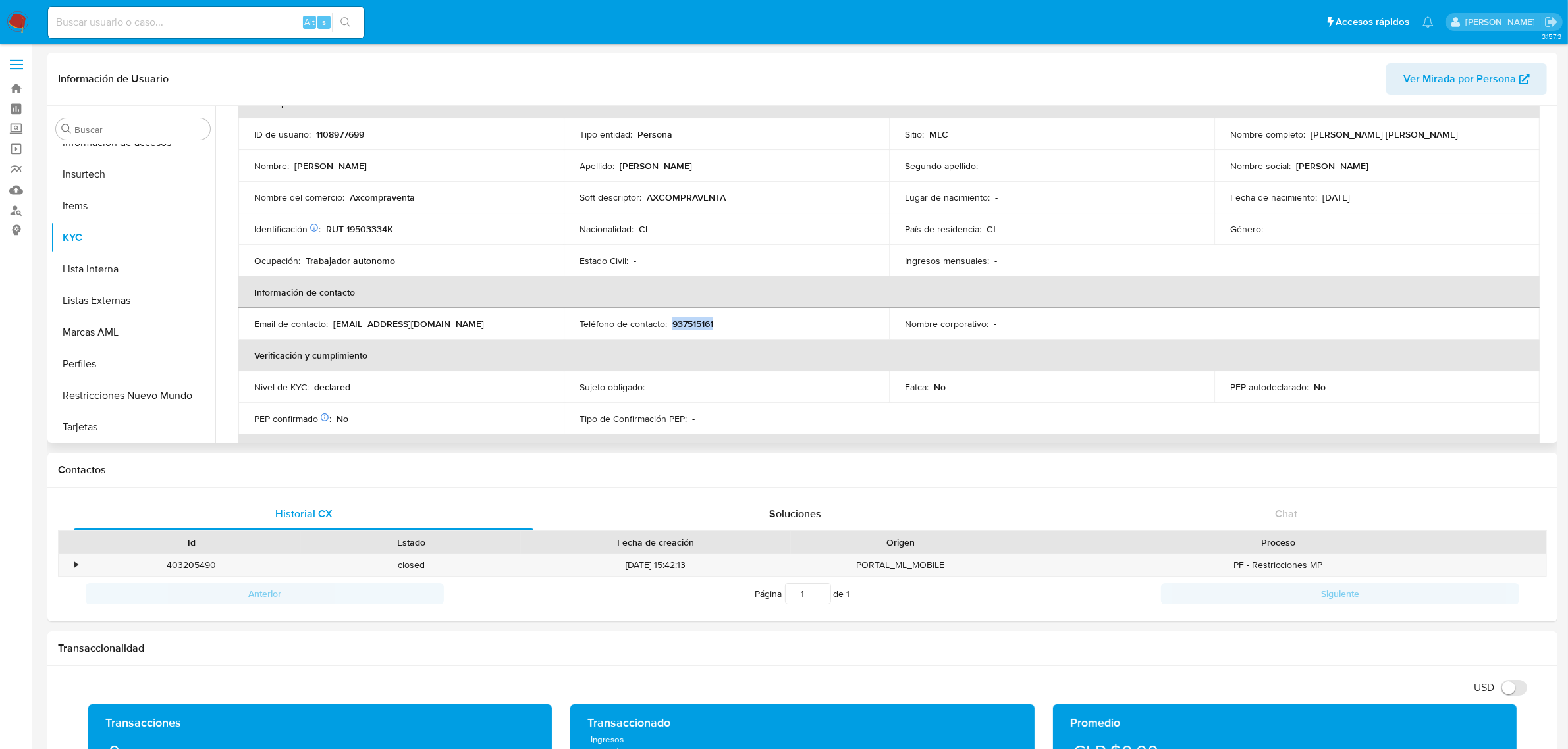
copy p "937515161"
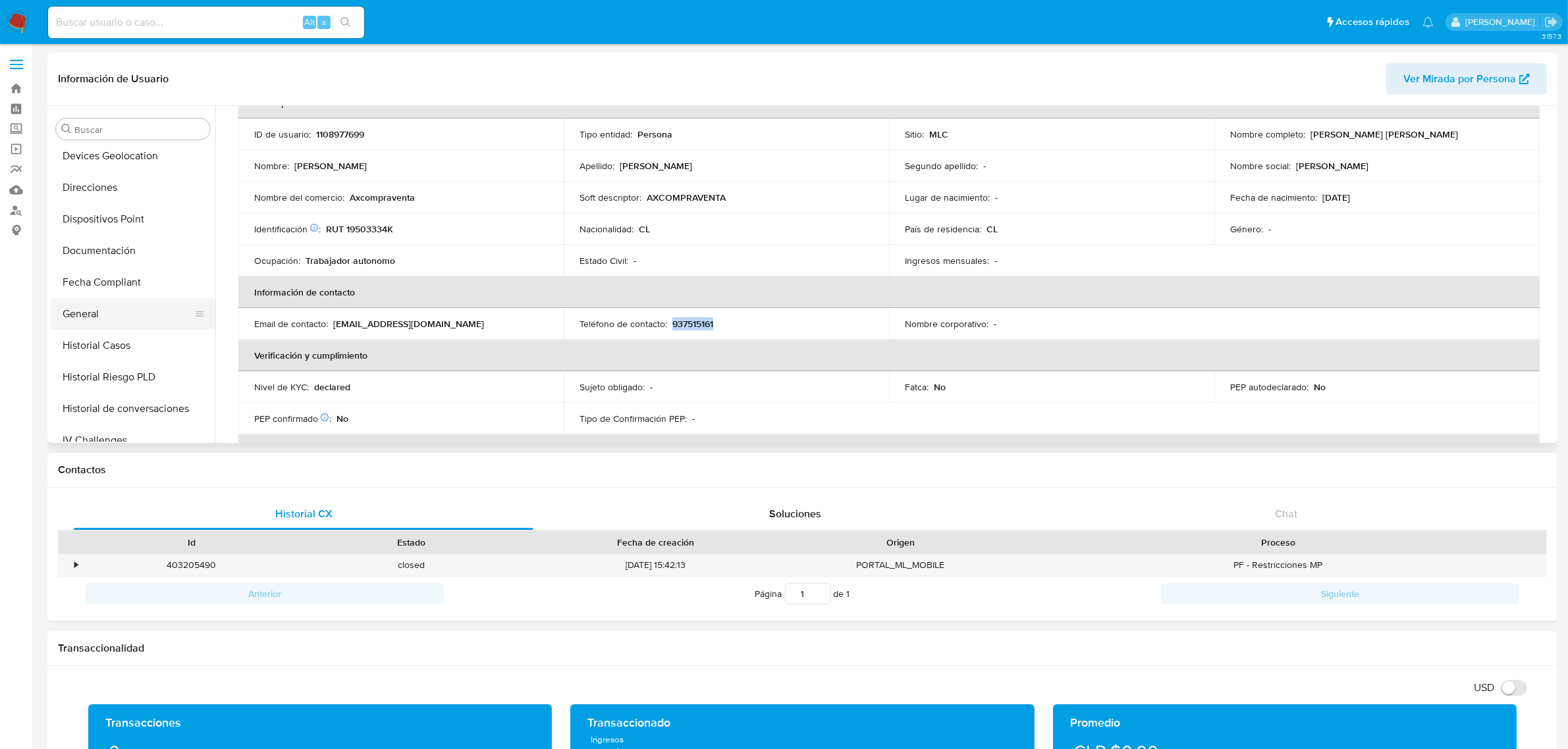
click at [99, 308] on button "General" at bounding box center [128, 314] width 154 height 32
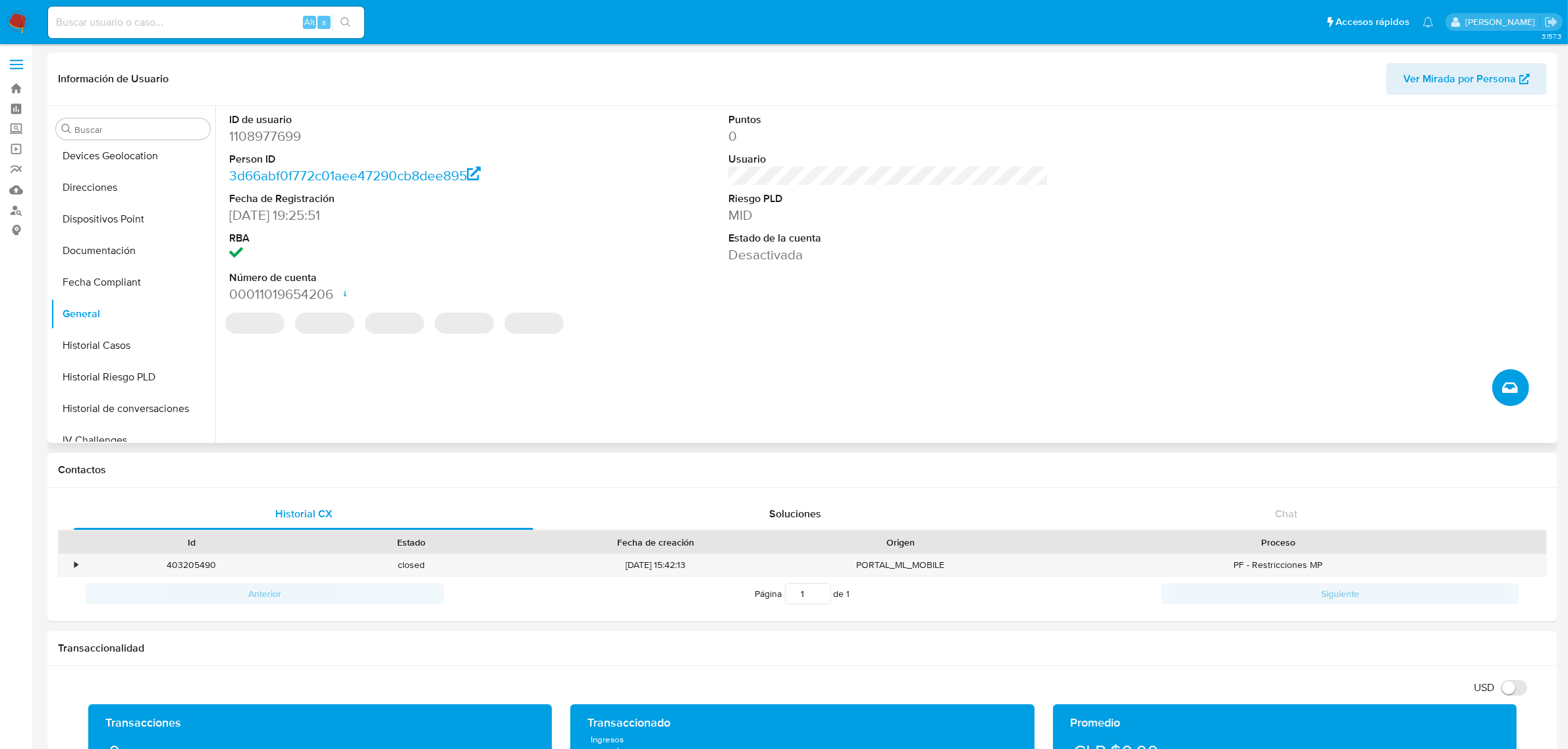
click at [1513, 390] on icon "Crear caso manual" at bounding box center [1510, 387] width 16 height 16
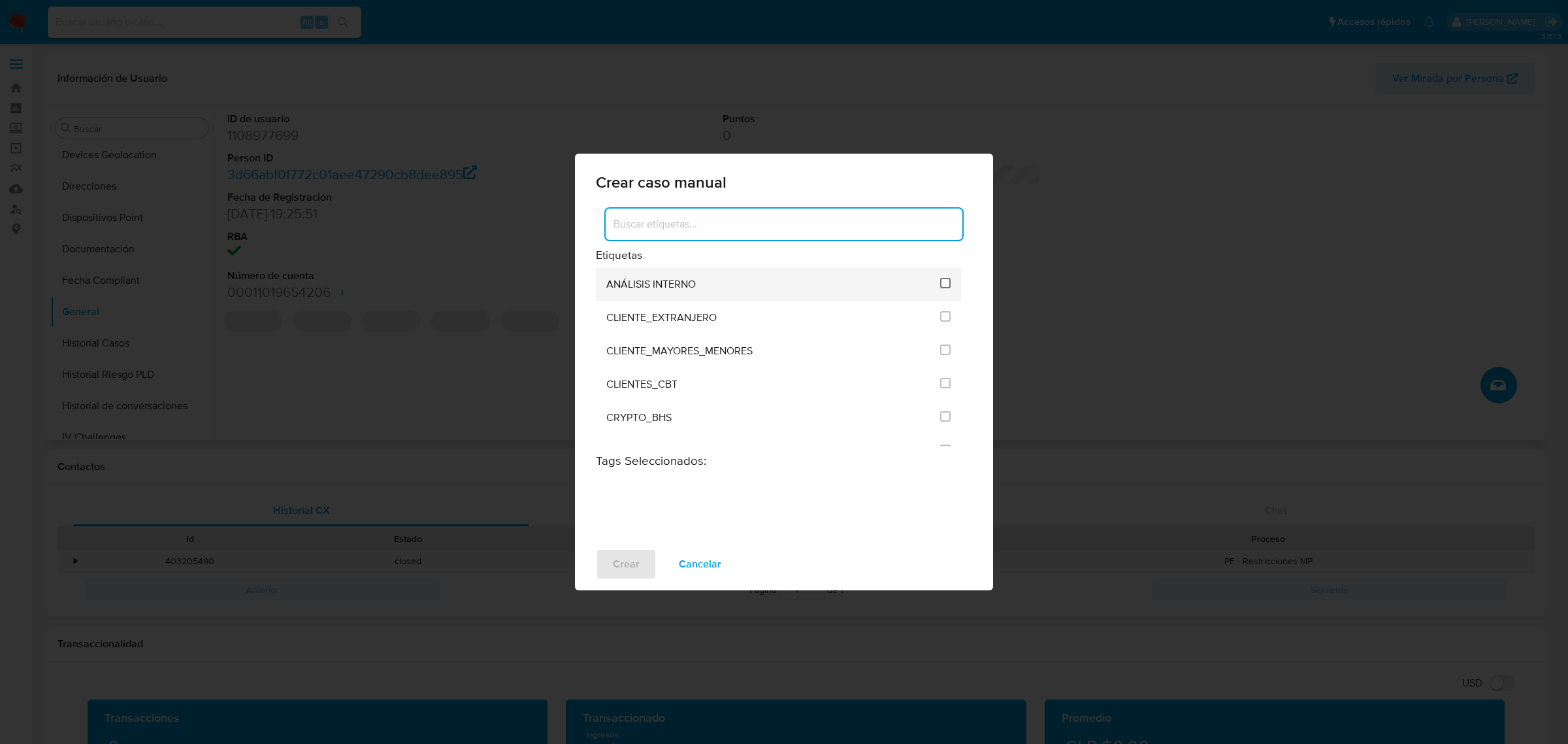
click at [940, 281] on input "1896" at bounding box center [945, 283] width 11 height 11
checkbox input "true"
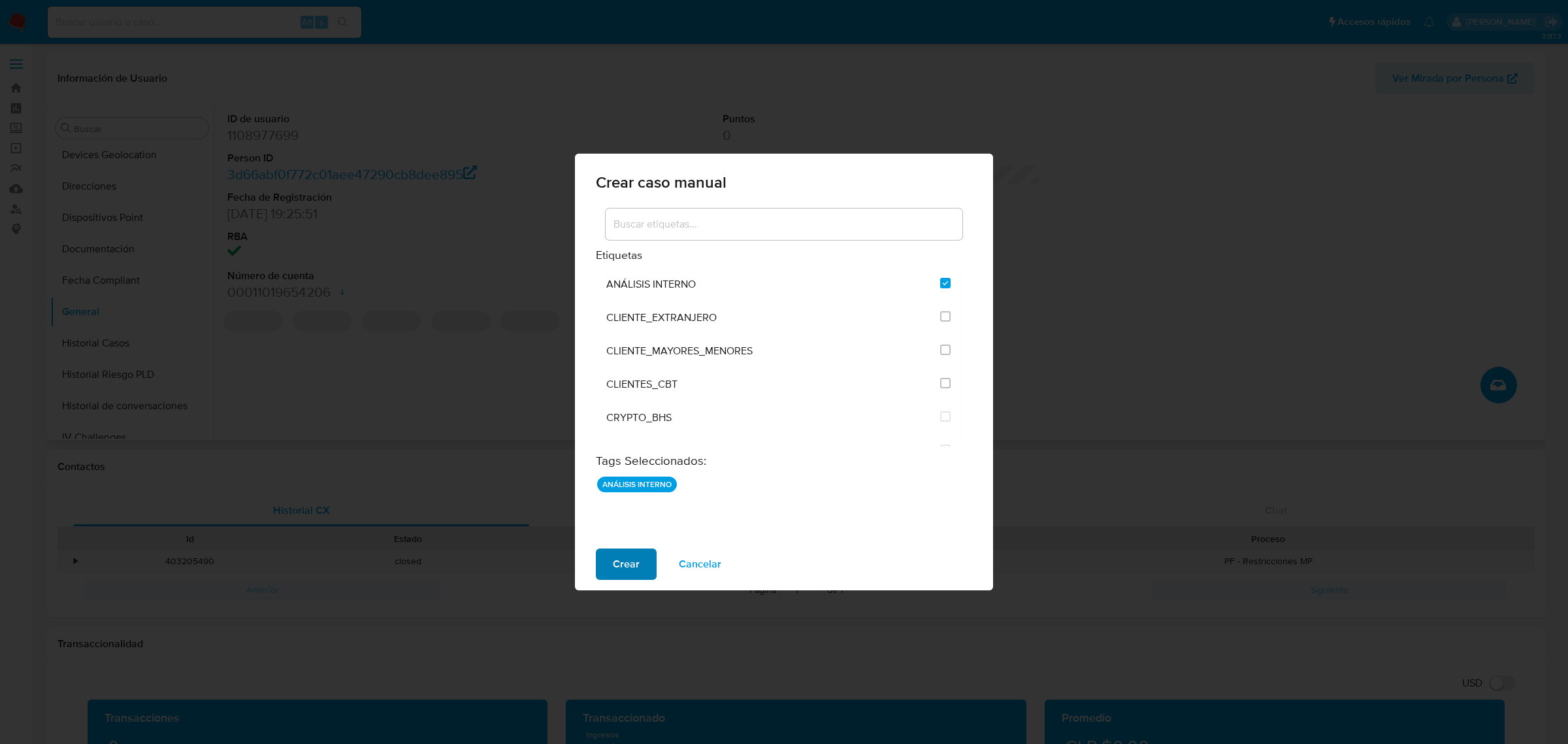
click at [601, 557] on button "Crear" at bounding box center [626, 564] width 61 height 31
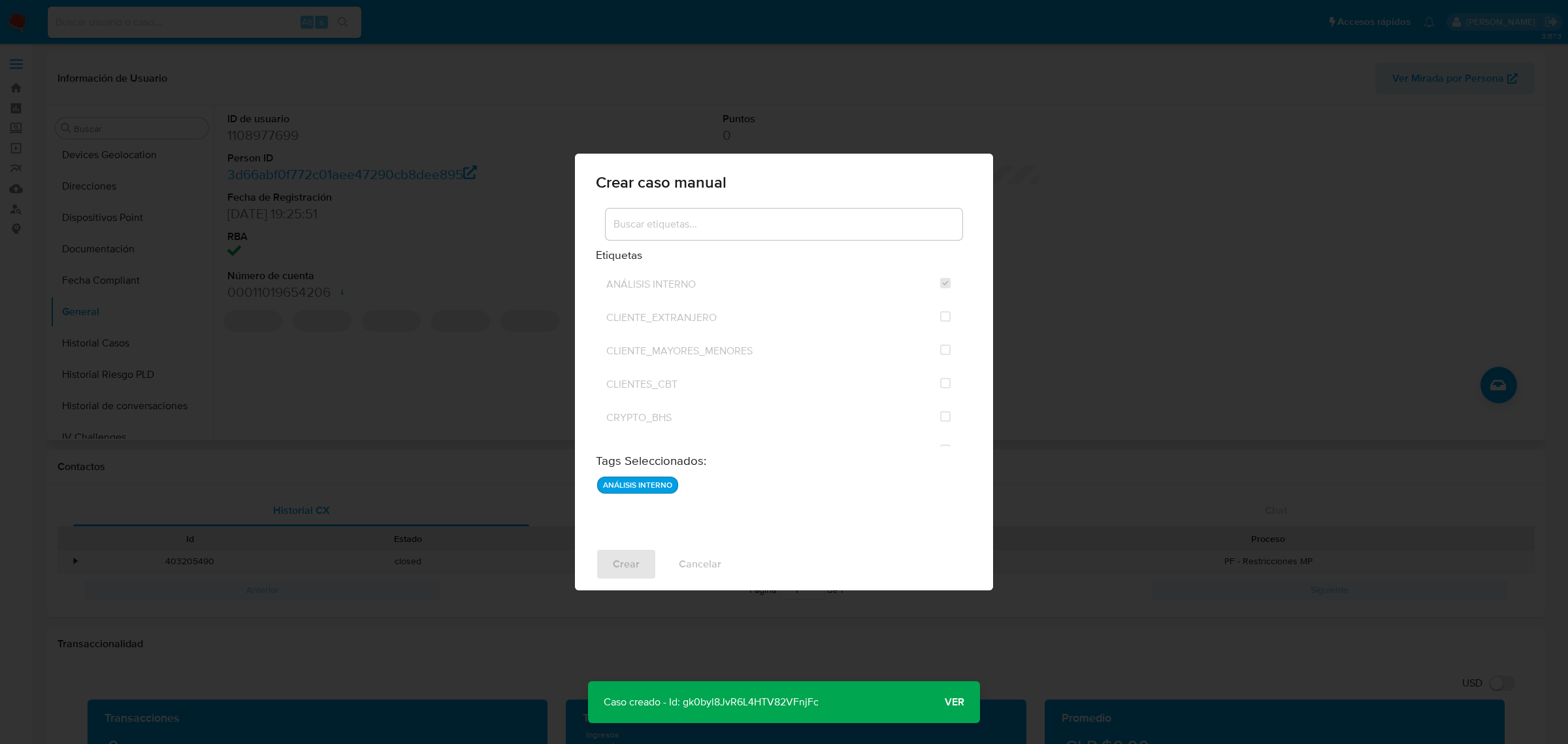
click at [950, 702] on span "Ver" at bounding box center [954, 702] width 19 height 0
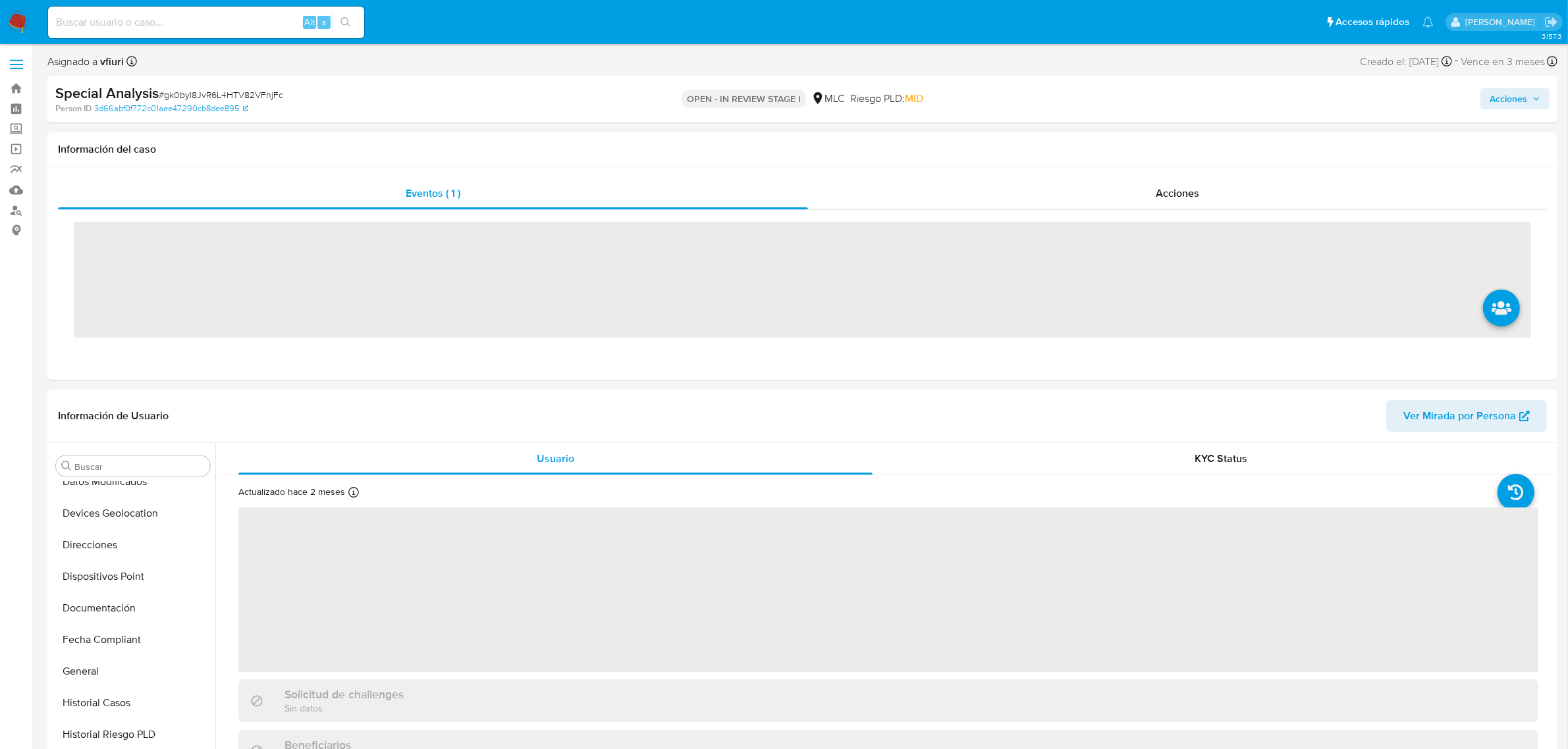
scroll to position [555, 0]
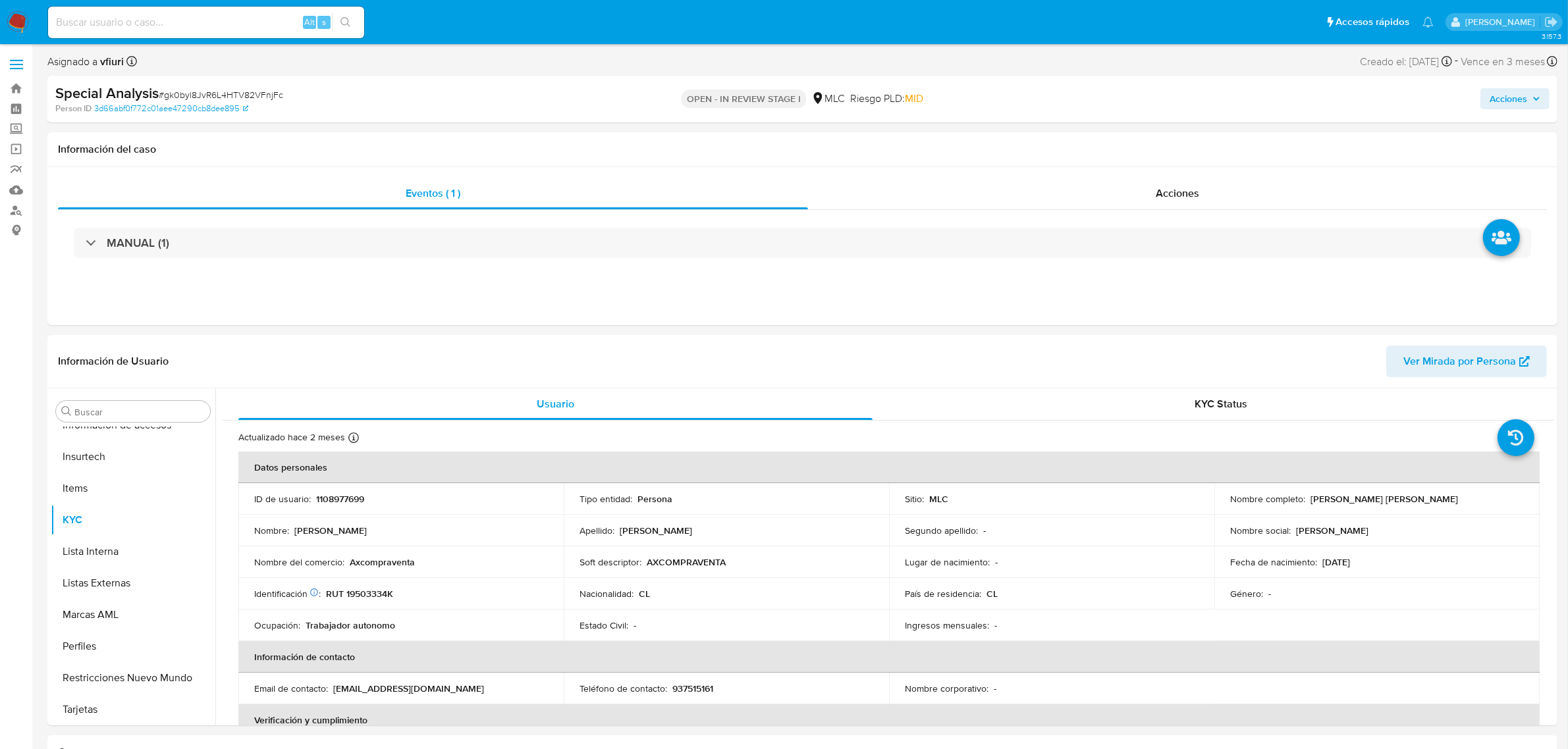
select select "10"
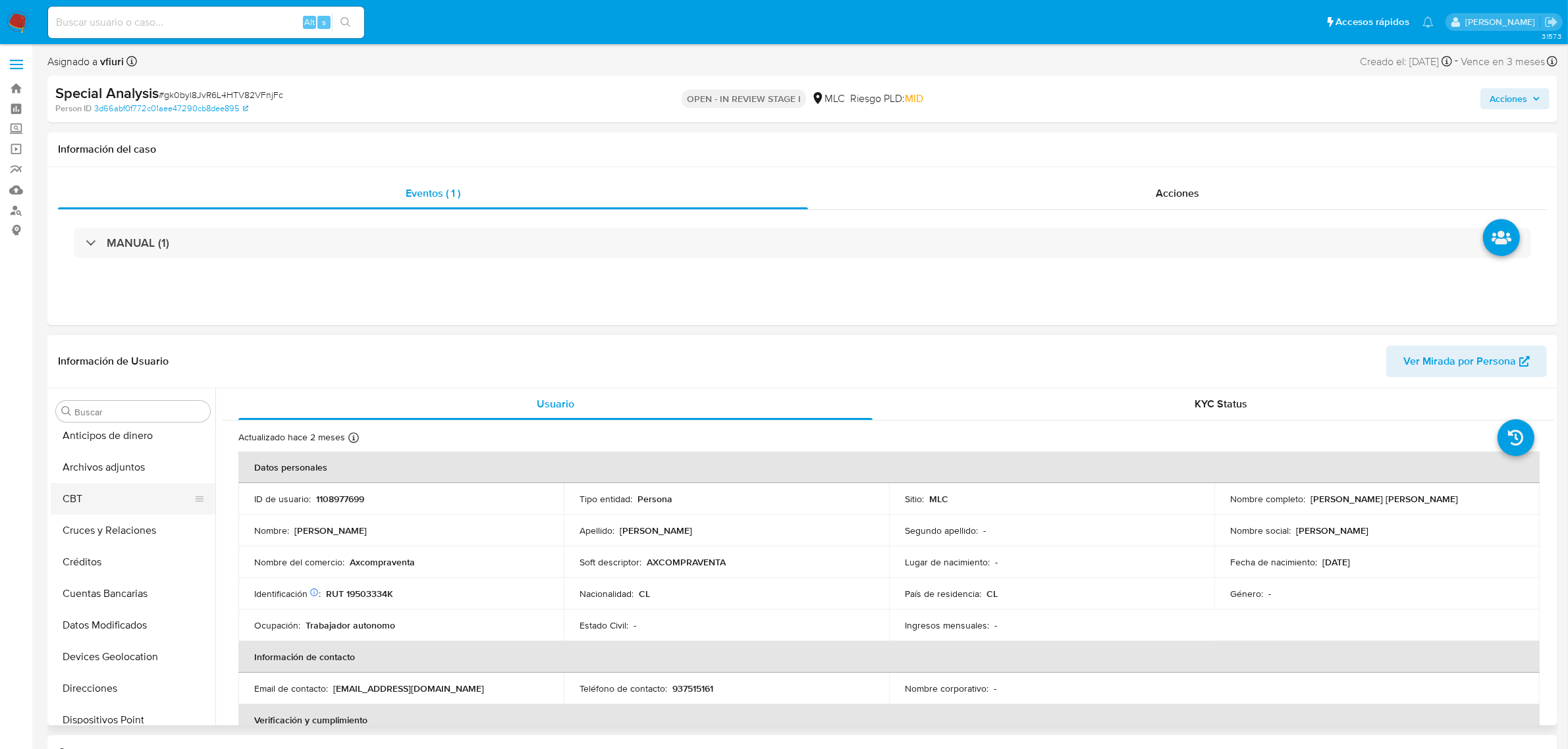
scroll to position [0, 0]
click at [94, 470] on button "Archivos adjuntos" at bounding box center [128, 475] width 154 height 32
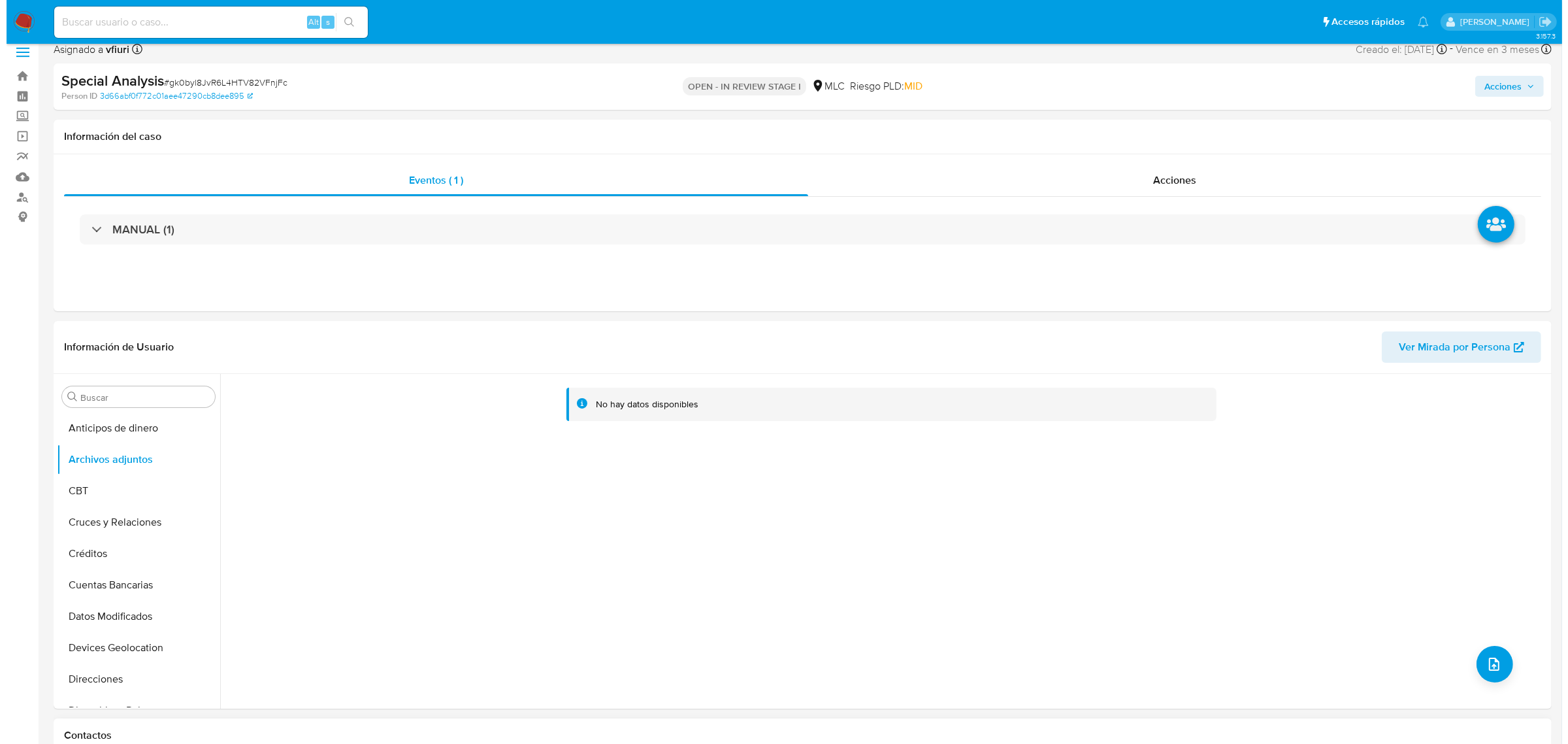
scroll to position [163, 0]
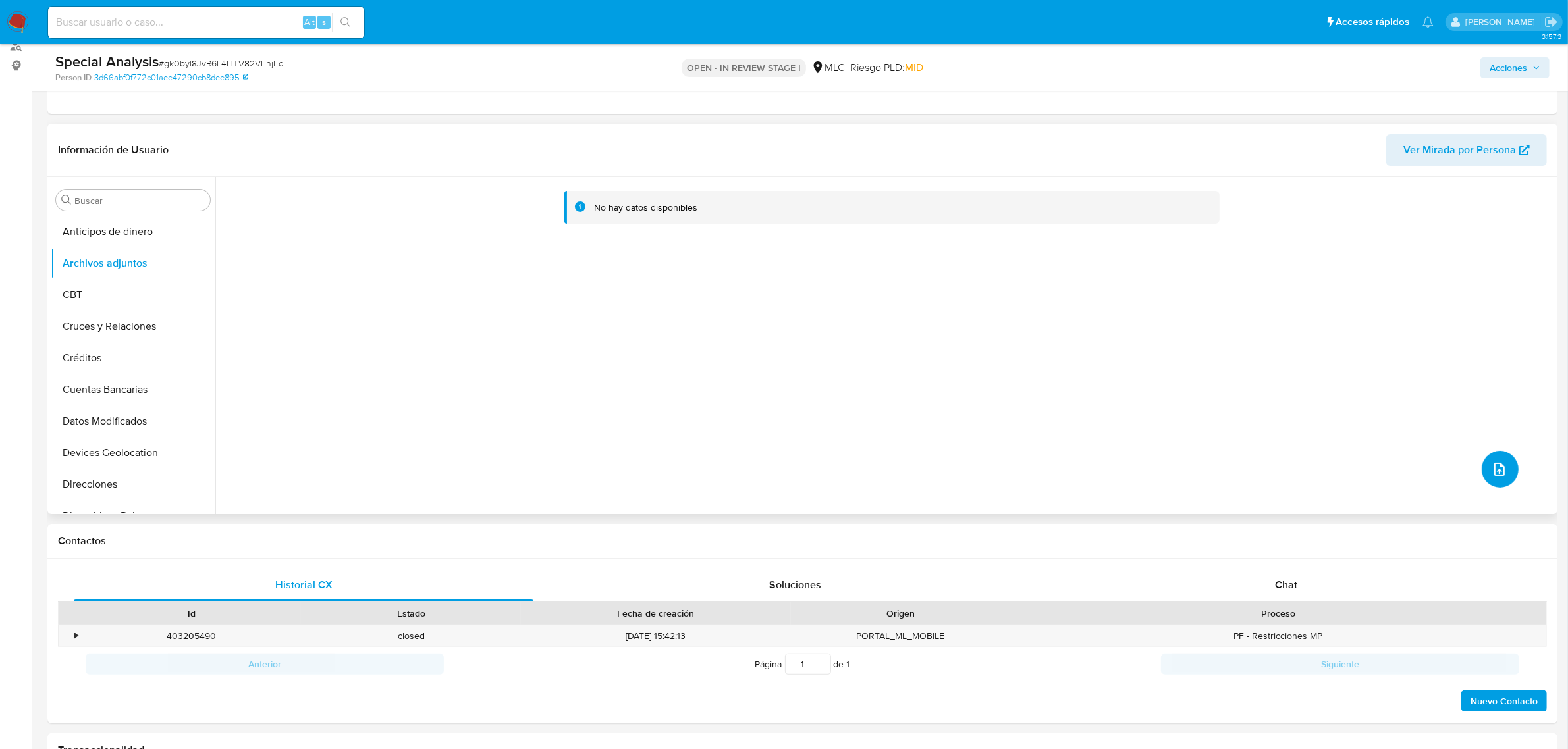
click at [1492, 470] on icon "upload-file" at bounding box center [1500, 470] width 16 height 16
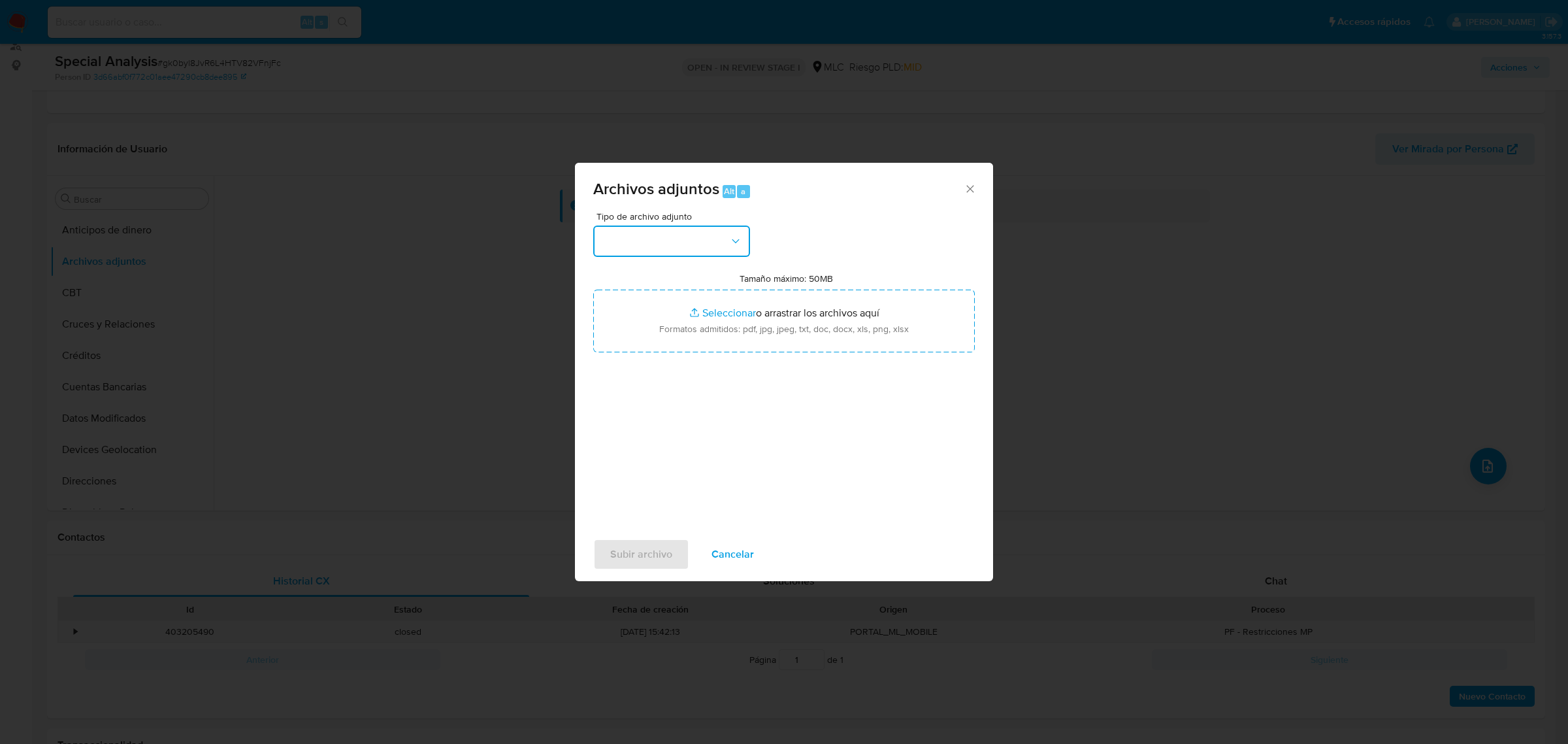
click at [656, 240] on button "button" at bounding box center [671, 241] width 157 height 31
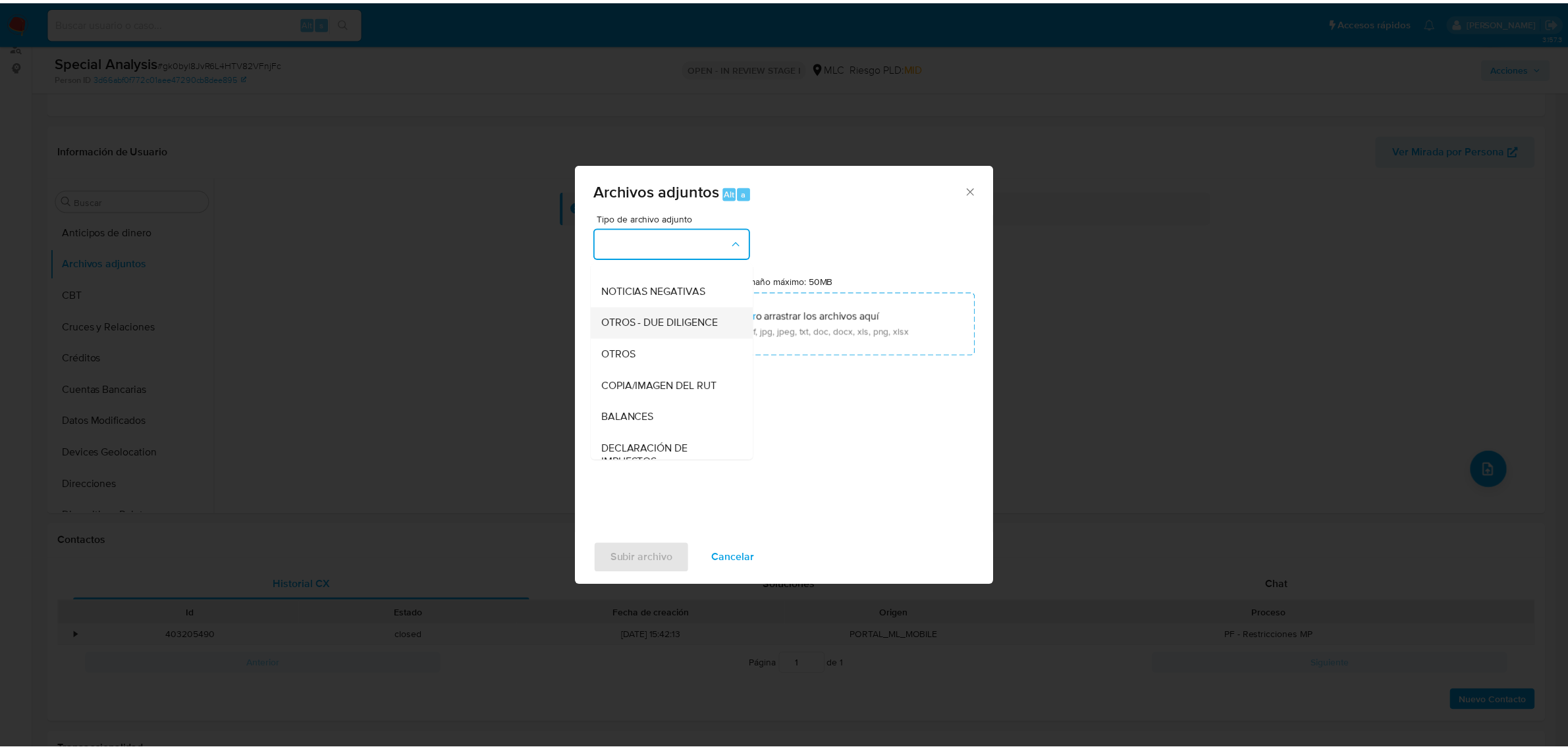
scroll to position [135, 0]
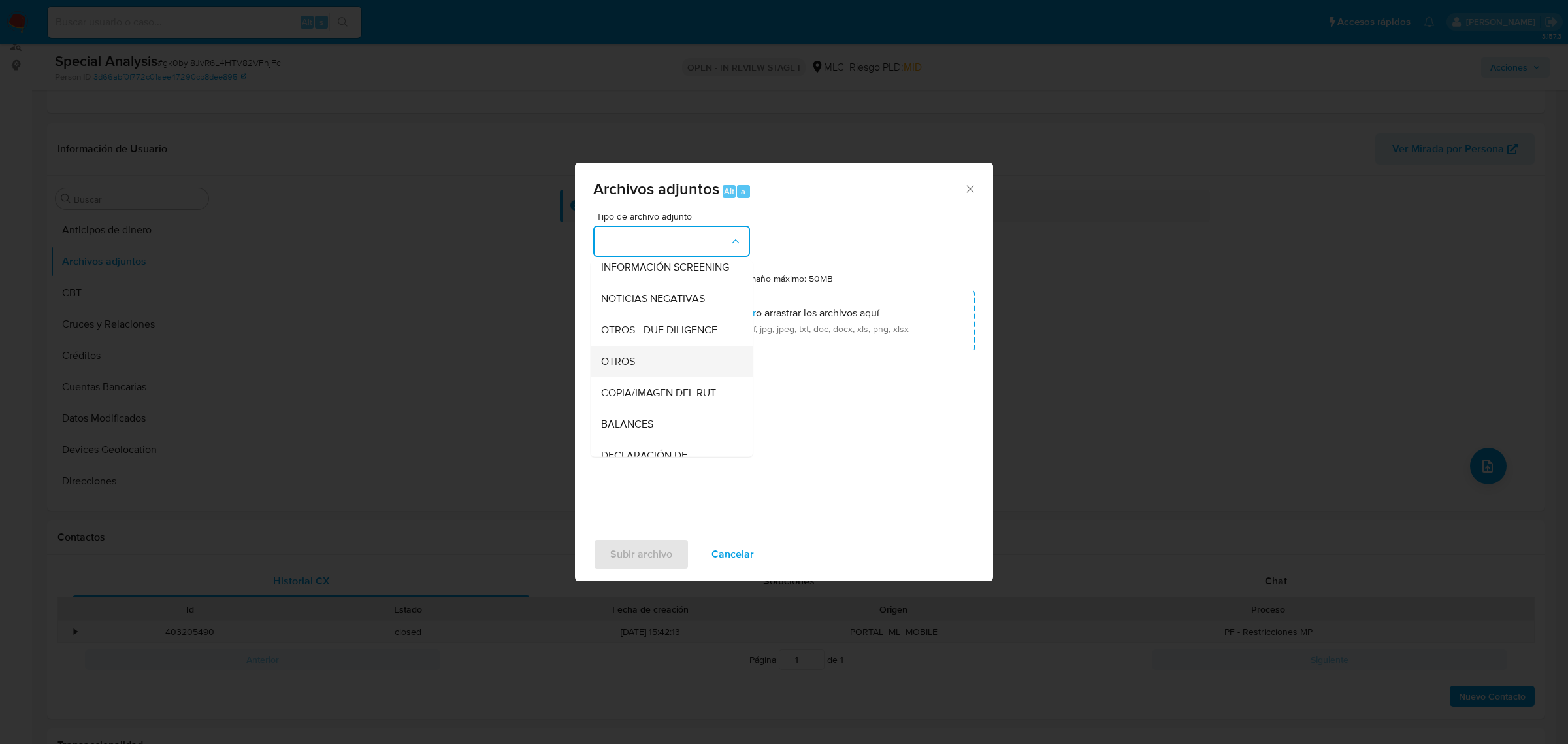
click at [614, 366] on span "OTROS" at bounding box center [618, 361] width 34 height 13
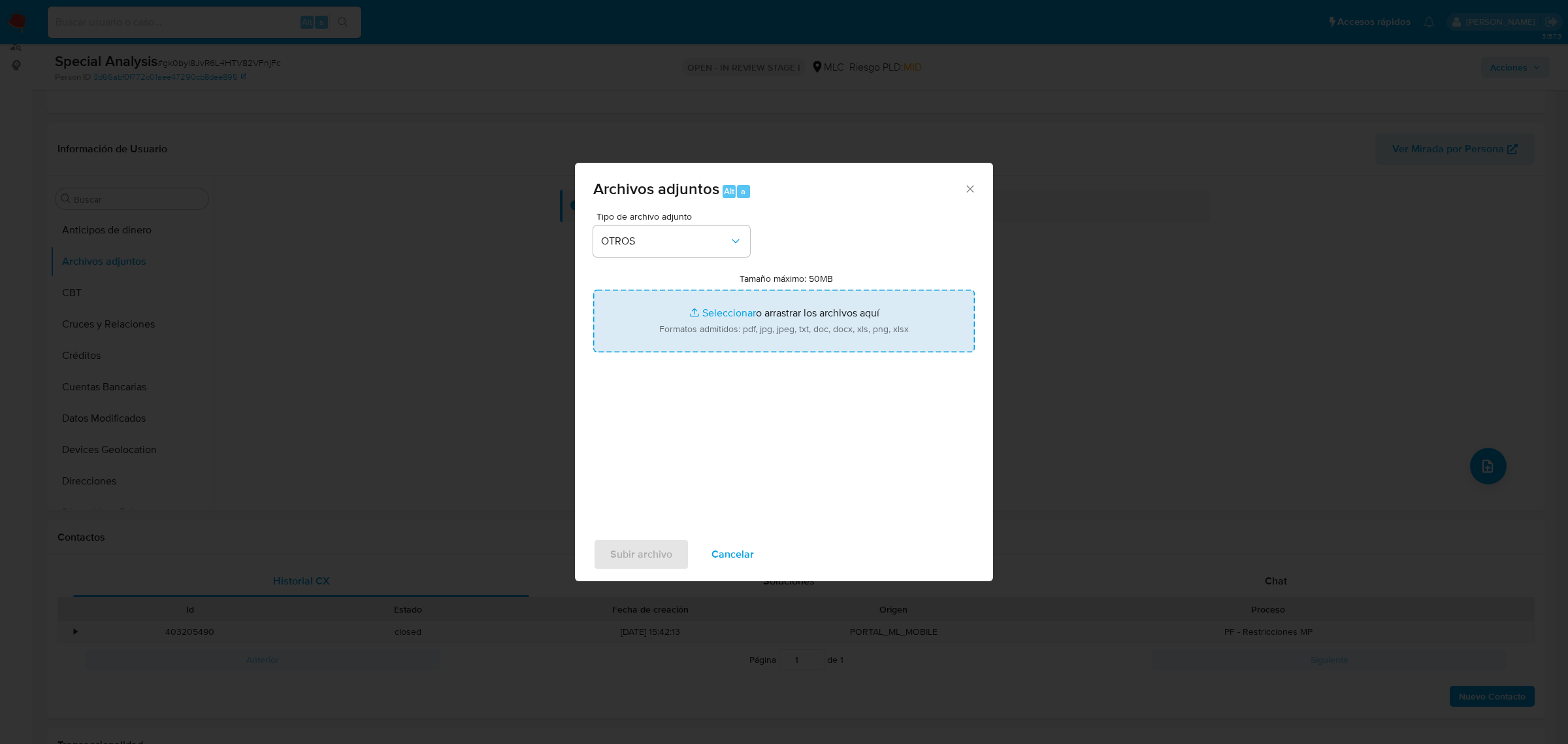
click at [739, 311] on input "Tamaño máximo: 50MB Seleccionar archivos" at bounding box center [784, 321] width 382 height 63
type input "C:\fakepath\UAF #1257.pdf"
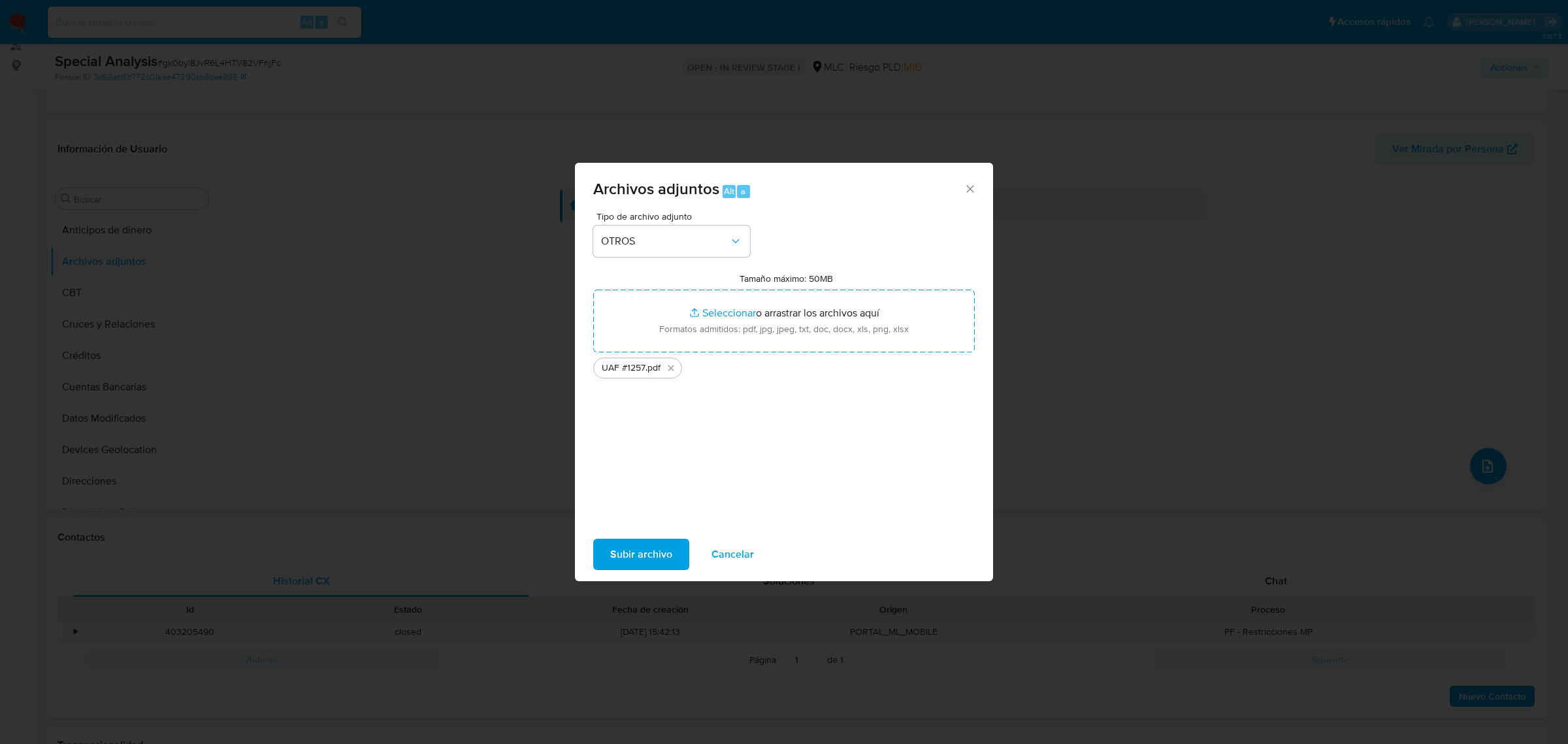
click at [611, 552] on span "Subir archivo" at bounding box center [641, 554] width 62 height 29
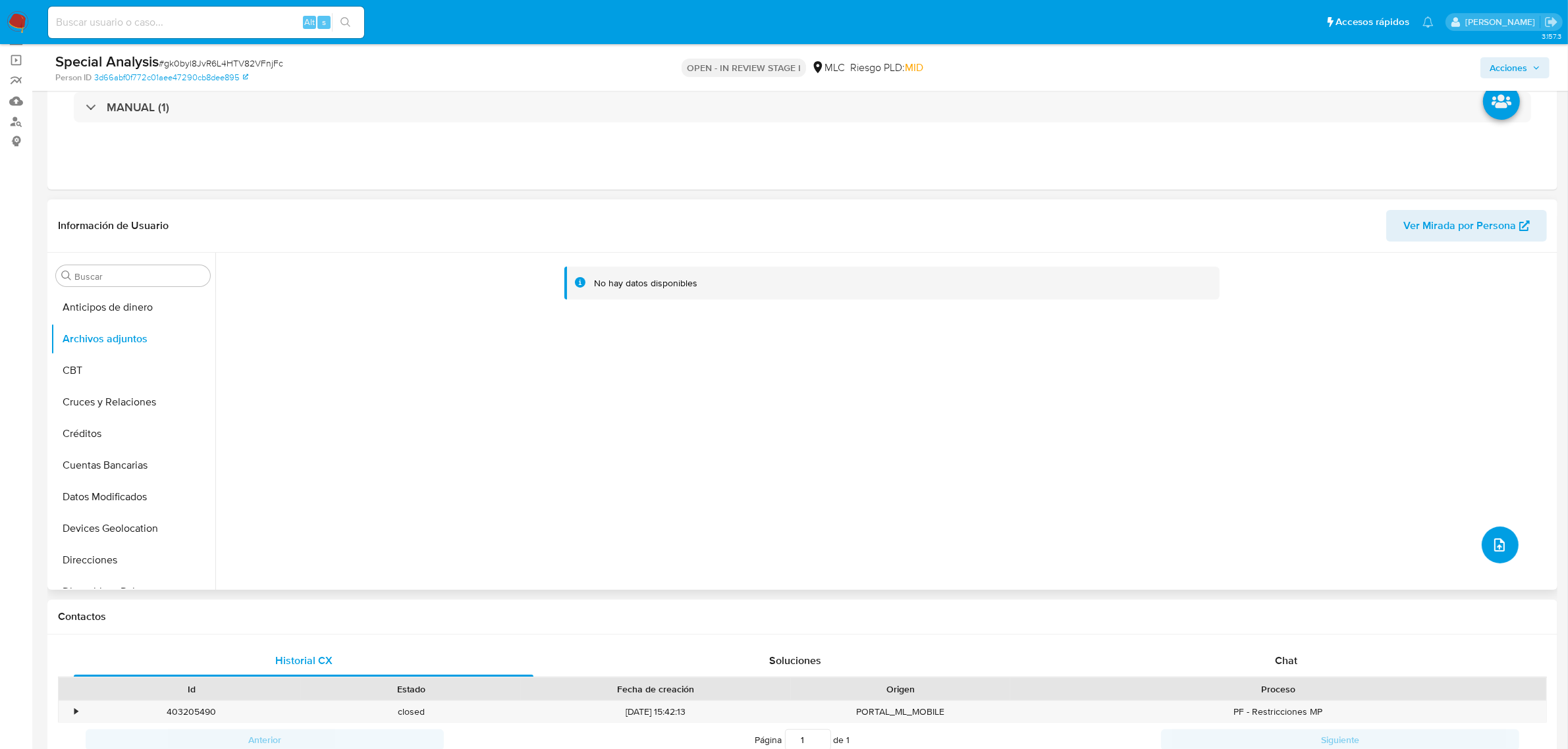
scroll to position [0, 0]
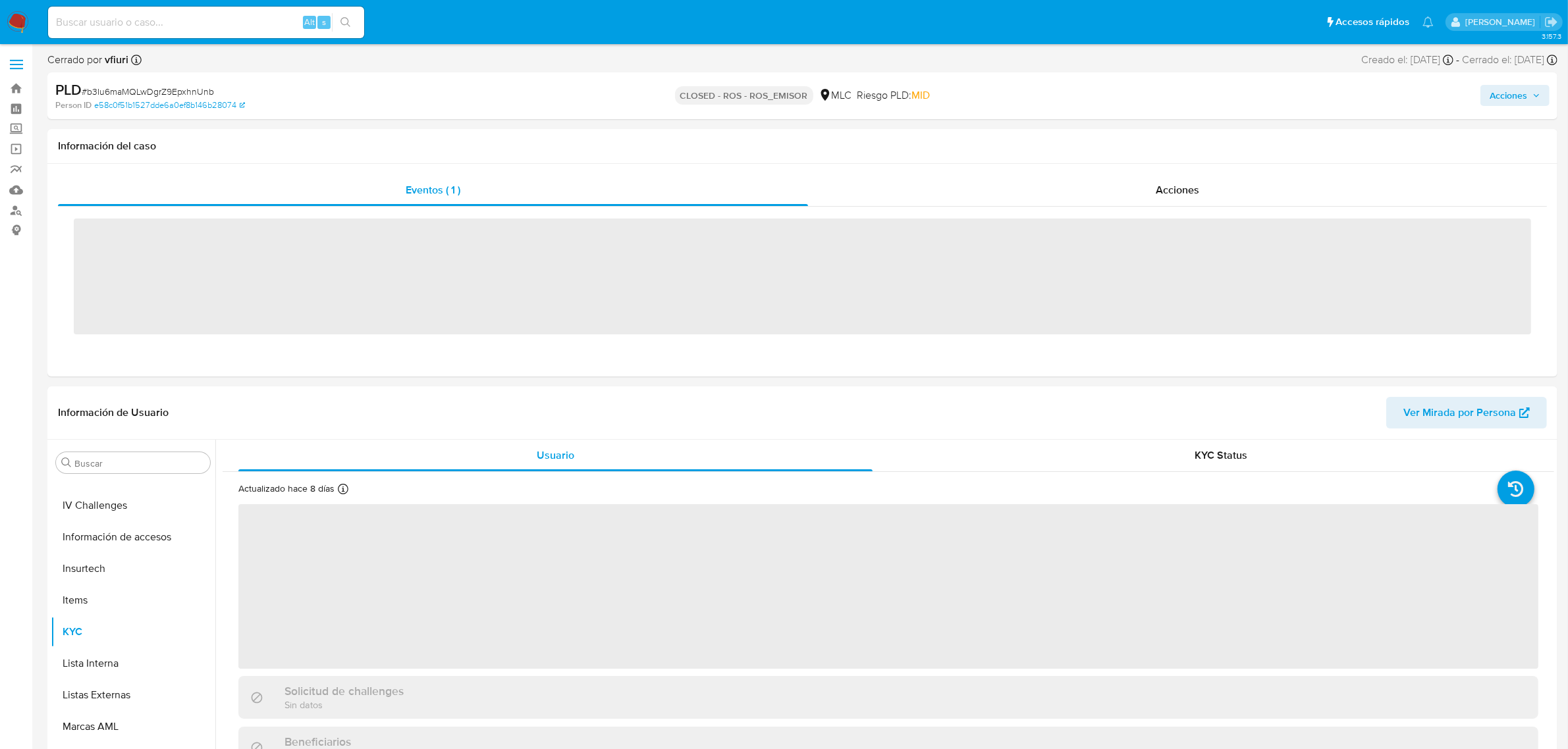
scroll to position [555, 0]
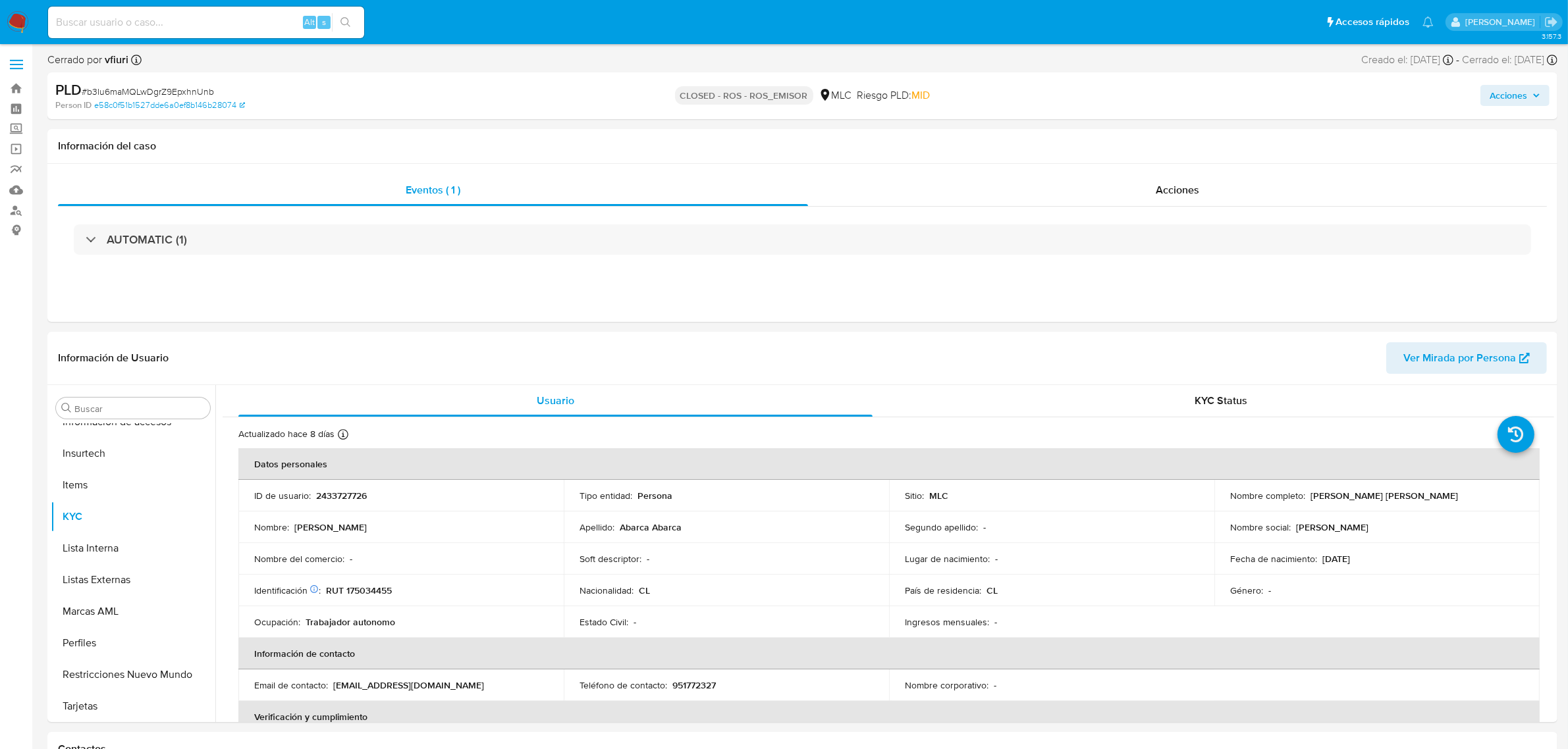
select select "10"
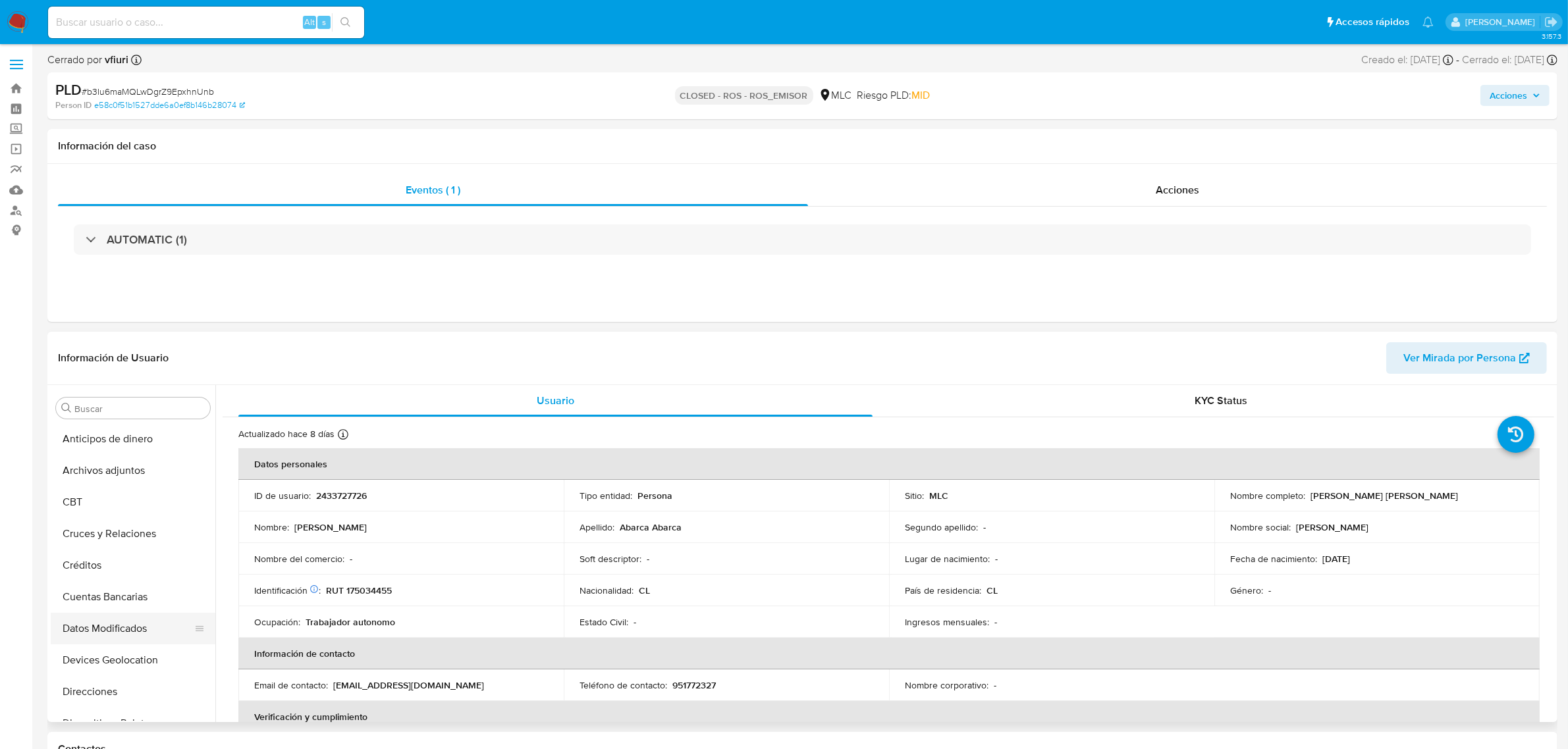
scroll to position [0, 0]
click at [117, 476] on button "Archivos adjuntos" at bounding box center [128, 471] width 154 height 32
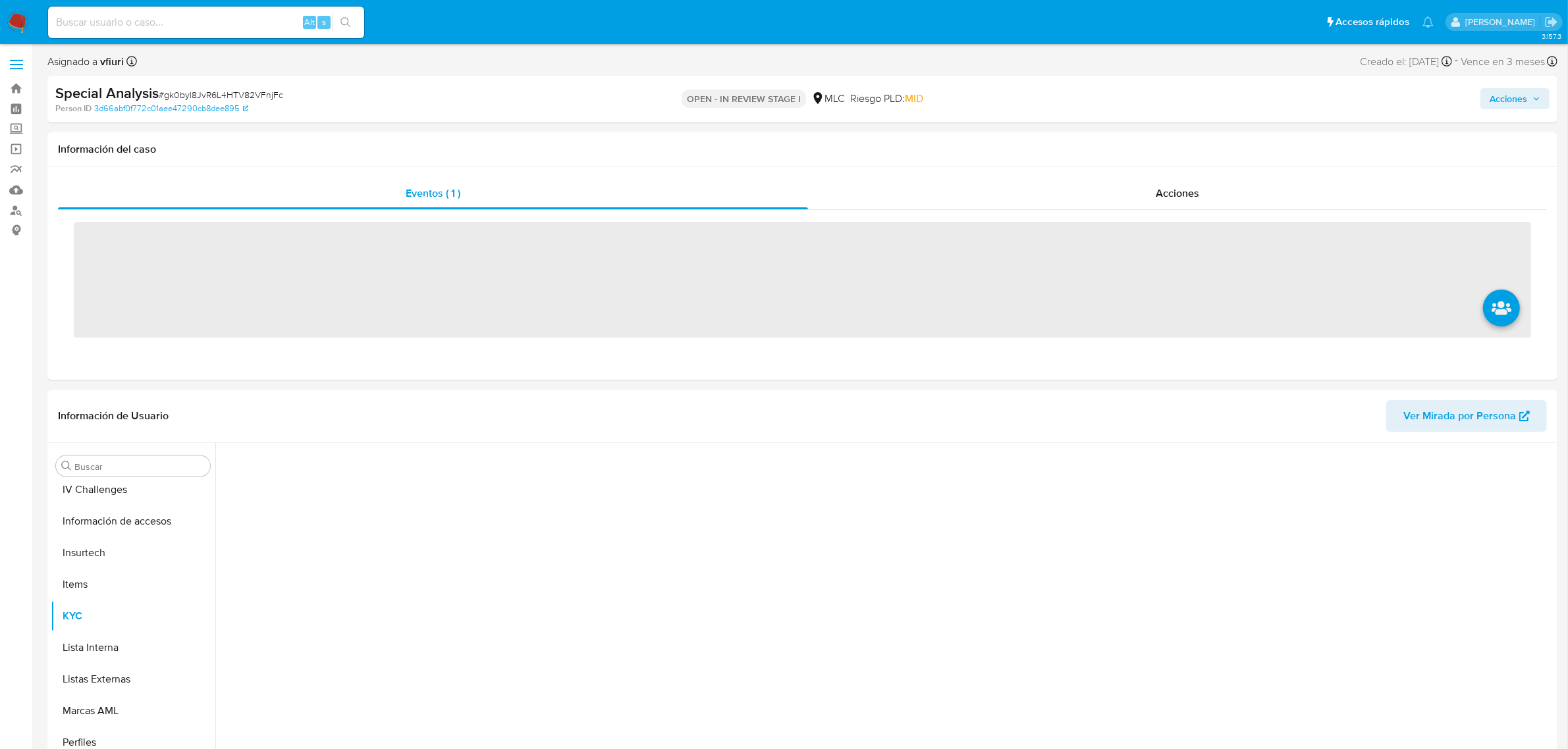
scroll to position [555, 0]
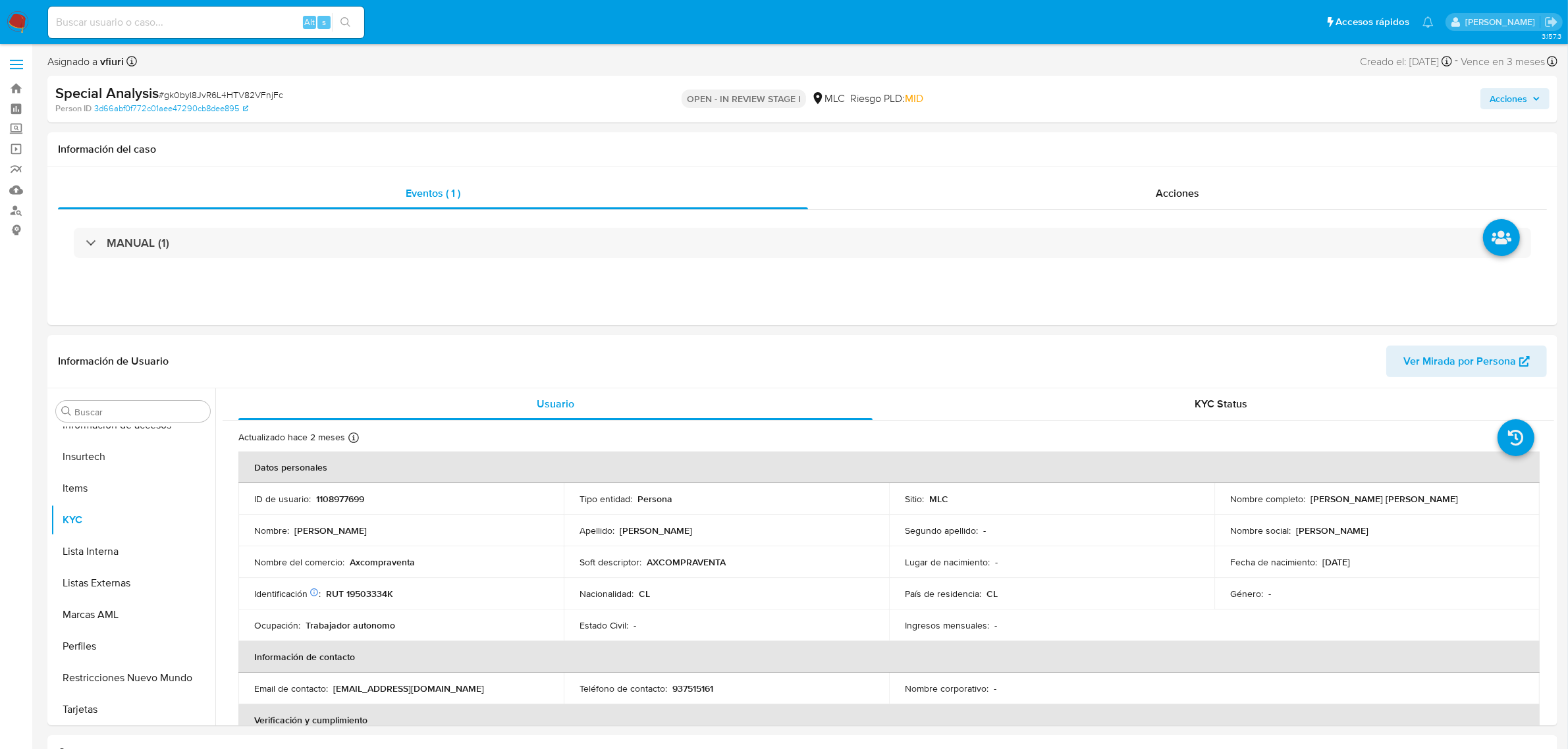
select select "10"
click at [134, 470] on button "Archivos adjuntos" at bounding box center [128, 475] width 154 height 32
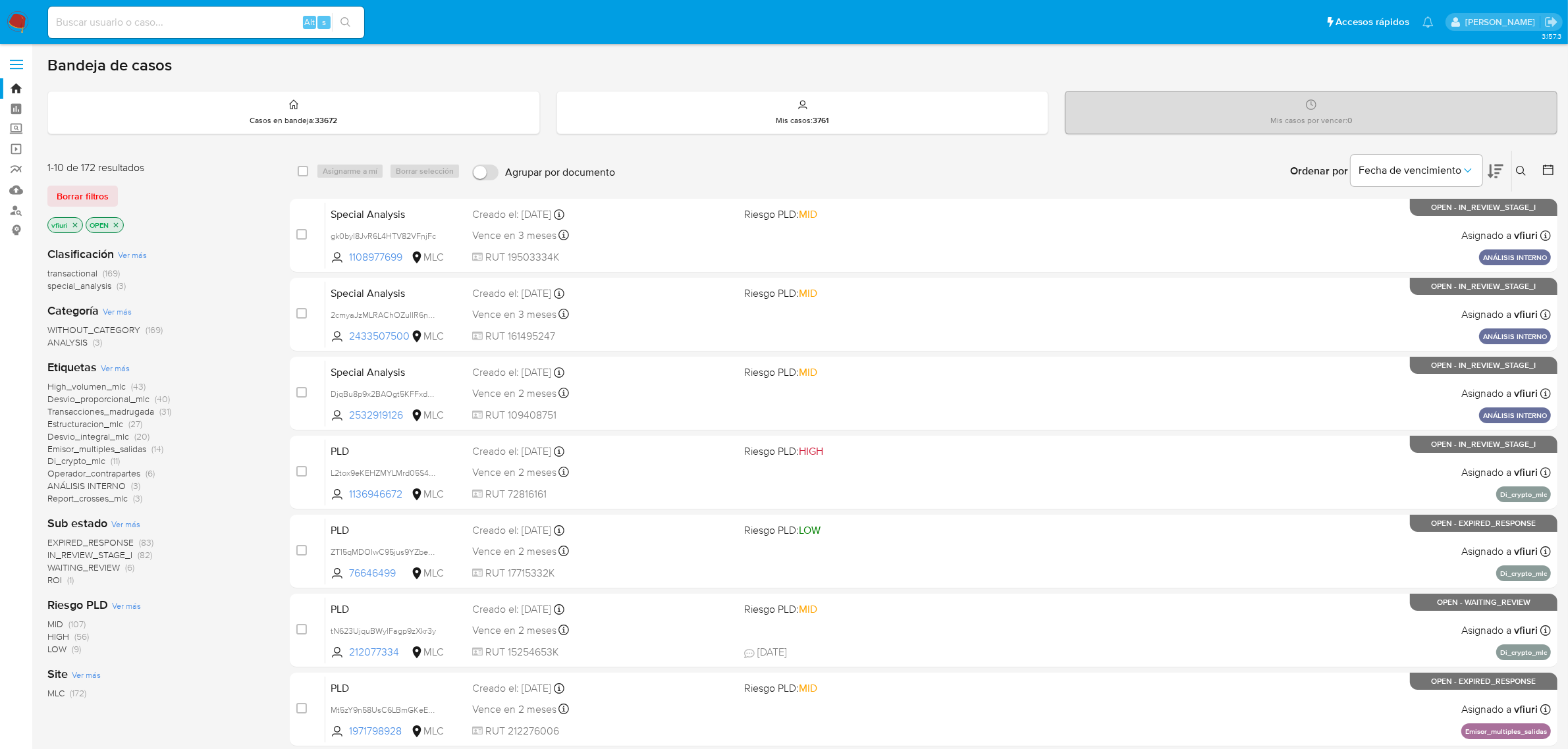
click at [1547, 174] on icon at bounding box center [1548, 169] width 11 height 11
click at [1545, 166] on icon at bounding box center [1548, 170] width 13 height 13
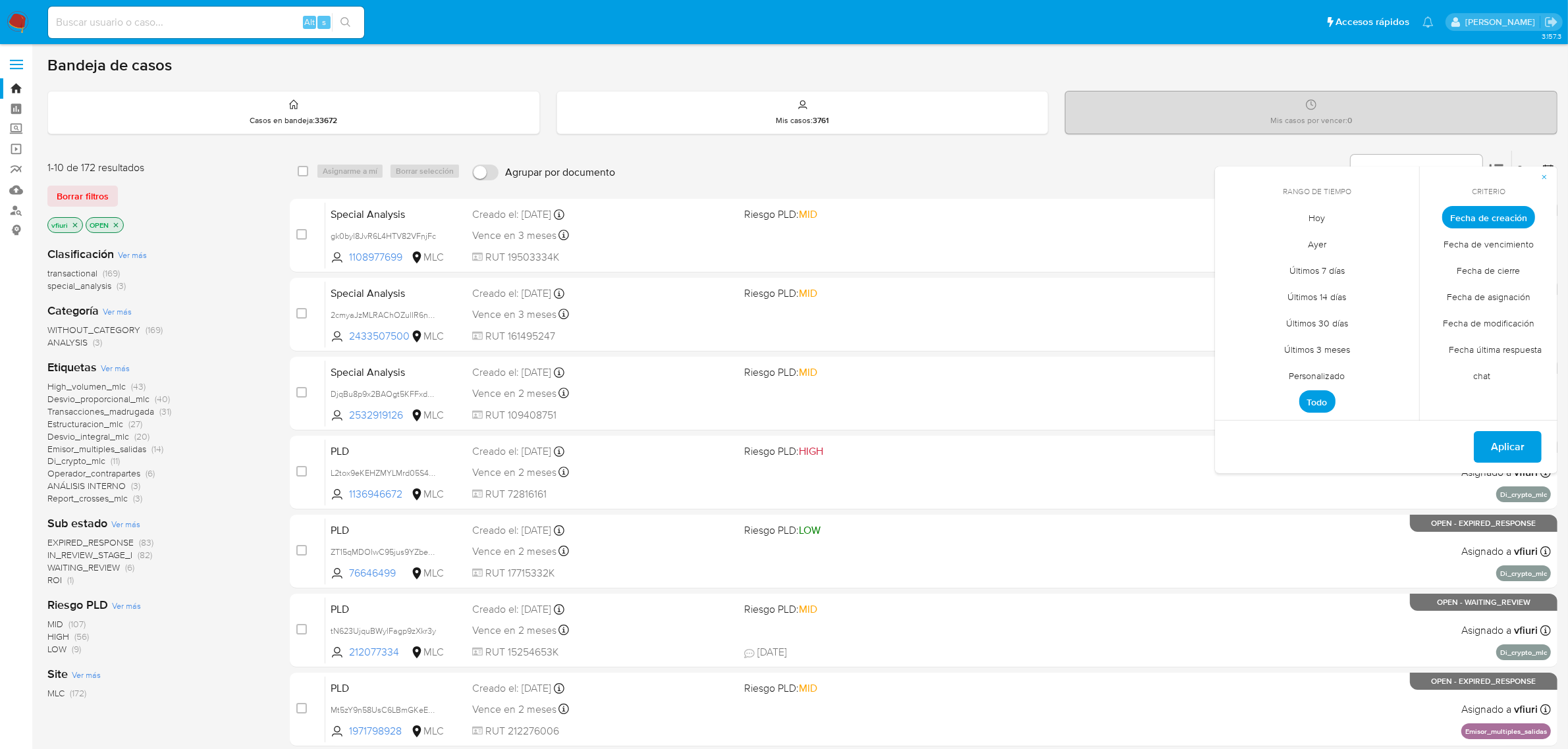
click at [1332, 373] on span "Personalizado" at bounding box center [1317, 376] width 84 height 27
click at [1239, 241] on icon "Mes anterior" at bounding box center [1235, 241] width 16 height 16
click at [1236, 241] on icon "Mes anterior" at bounding box center [1235, 241] width 16 height 16
click at [1236, 239] on icon "Mes anterior" at bounding box center [1235, 241] width 16 height 16
click at [1322, 347] on button "12" at bounding box center [1317, 342] width 21 height 21
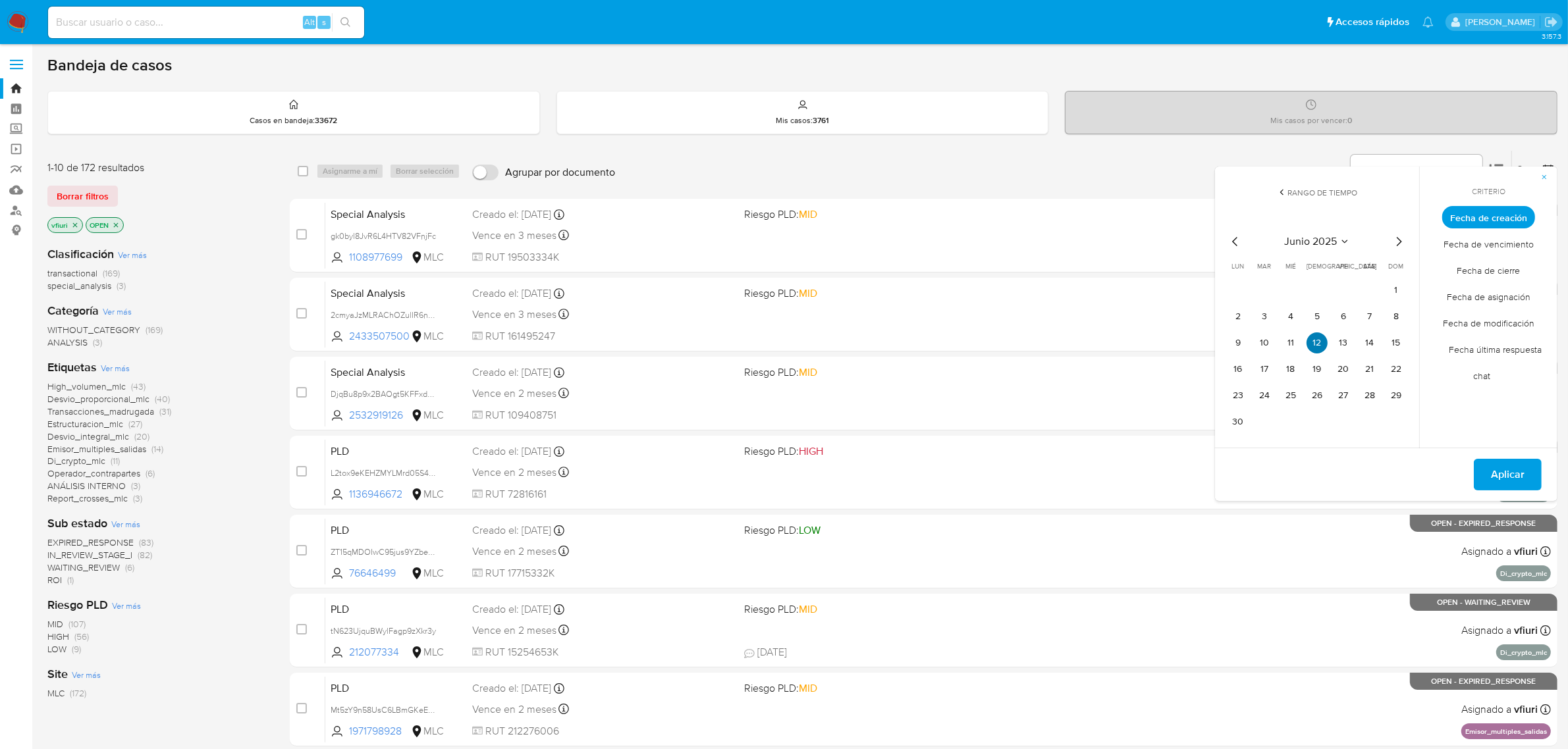
click at [1322, 347] on button "12" at bounding box center [1317, 342] width 21 height 21
click at [1509, 472] on span "Aplicar" at bounding box center [1507, 475] width 34 height 29
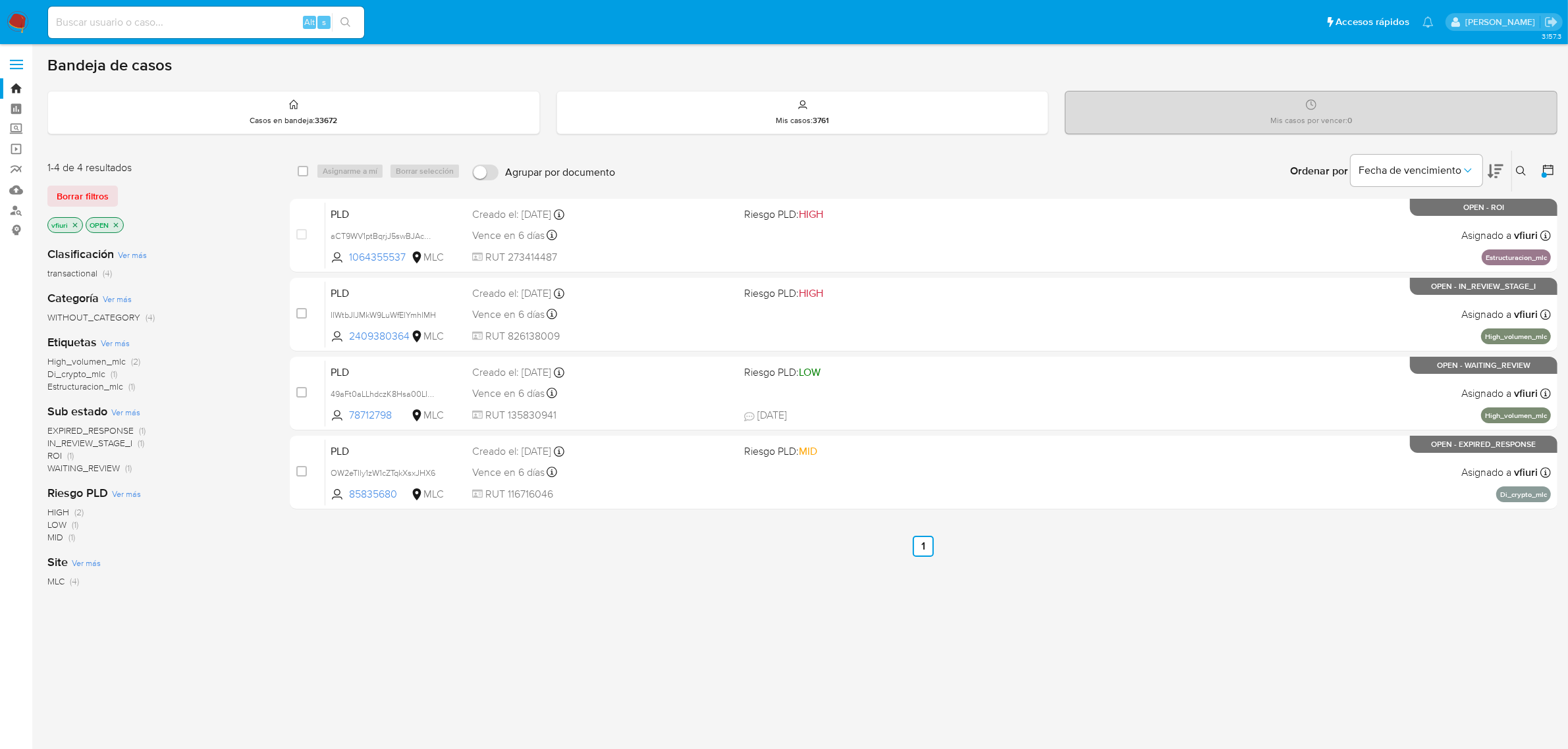
click at [78, 223] on icon "close-filter" at bounding box center [75, 225] width 8 height 8
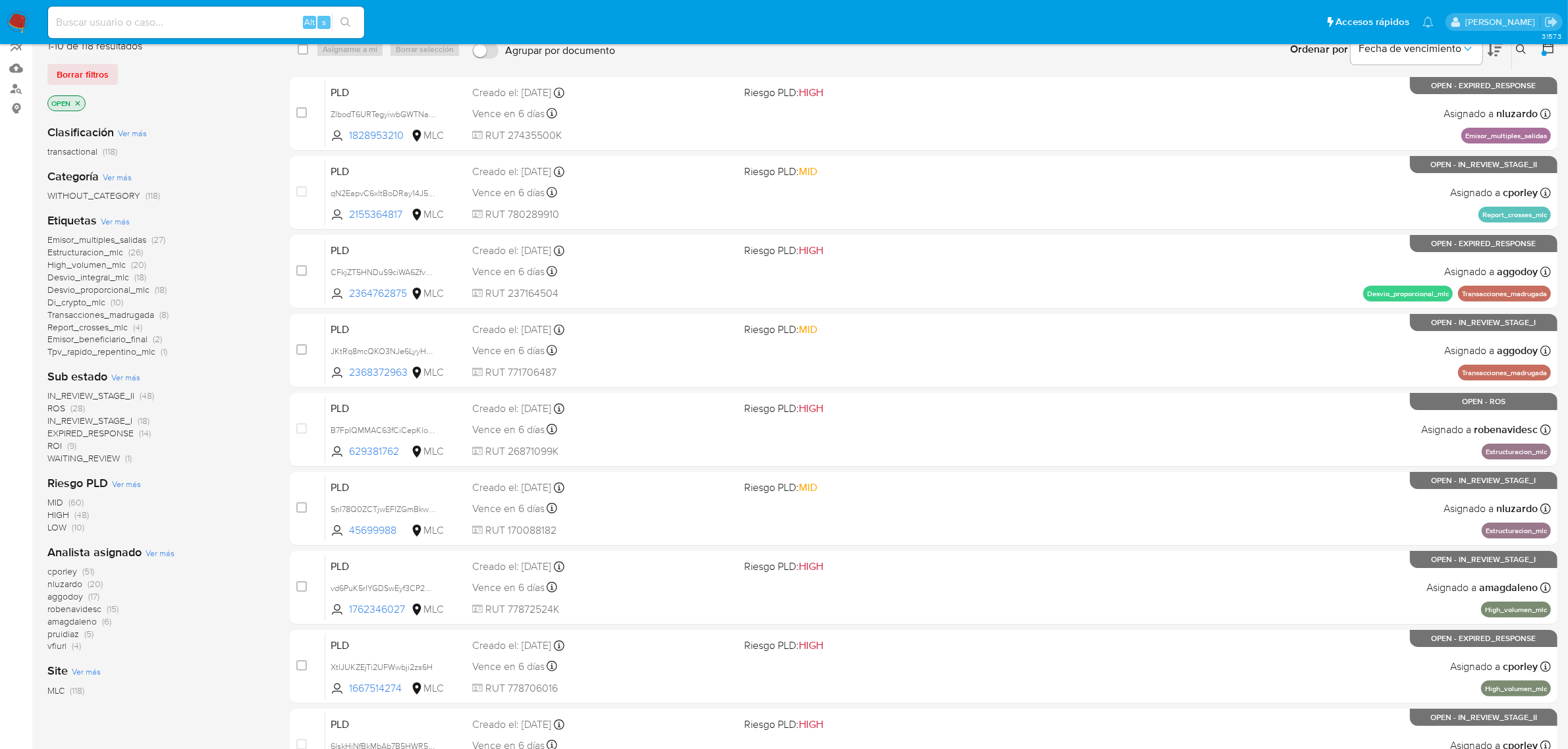
scroll to position [164, 0]
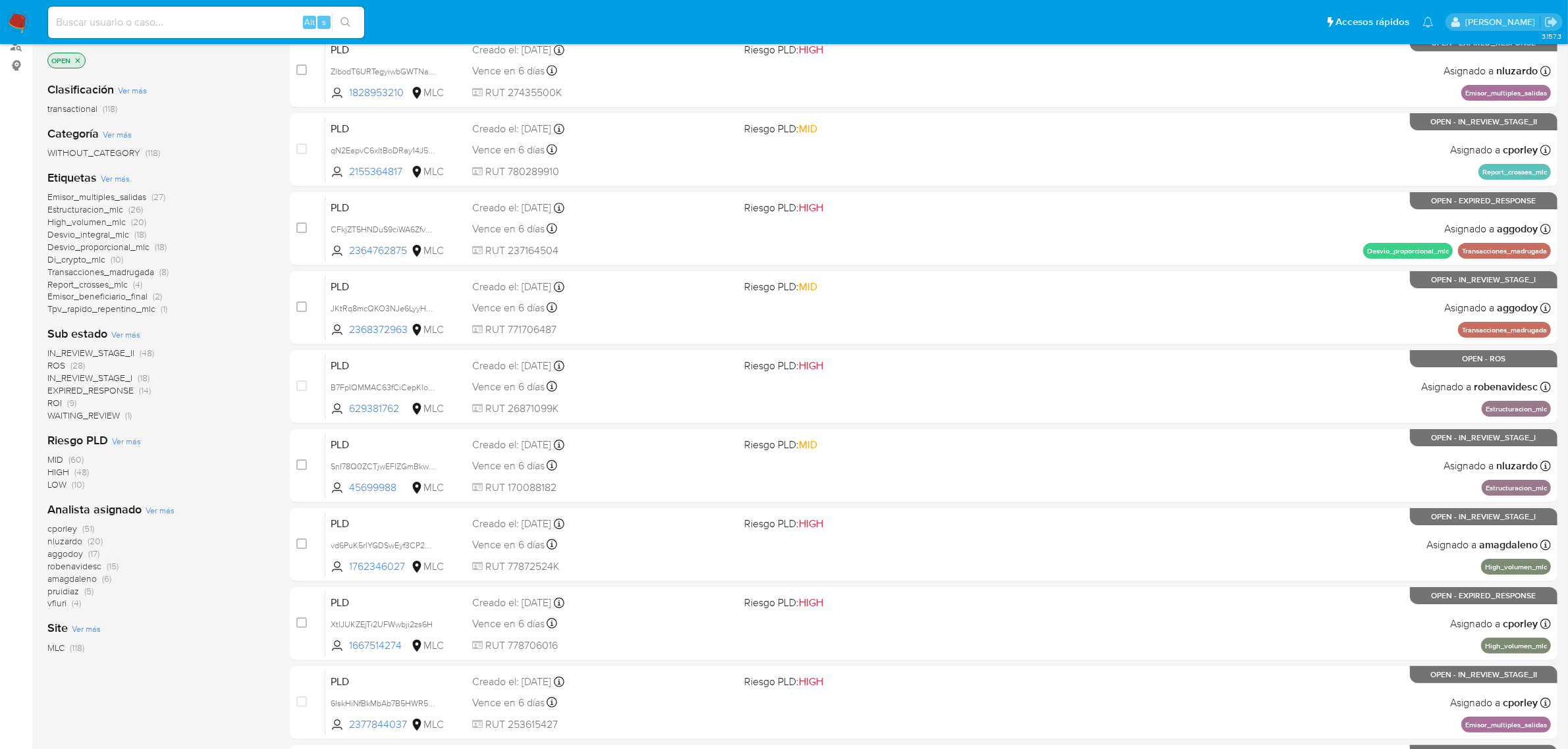
click at [71, 552] on span "aggodoy" at bounding box center [65, 553] width 35 height 13
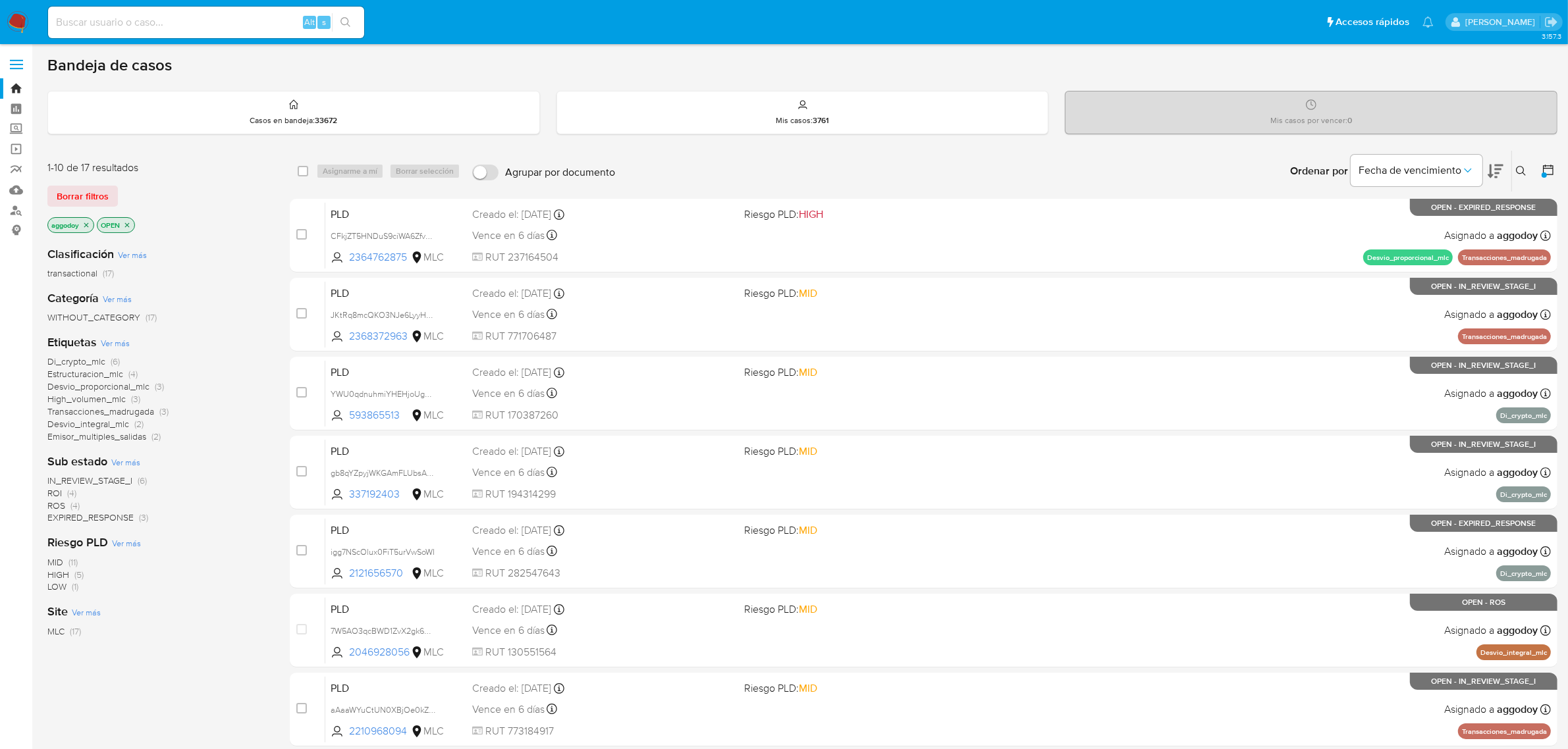
click at [86, 222] on icon "close-filter" at bounding box center [86, 225] width 8 height 8
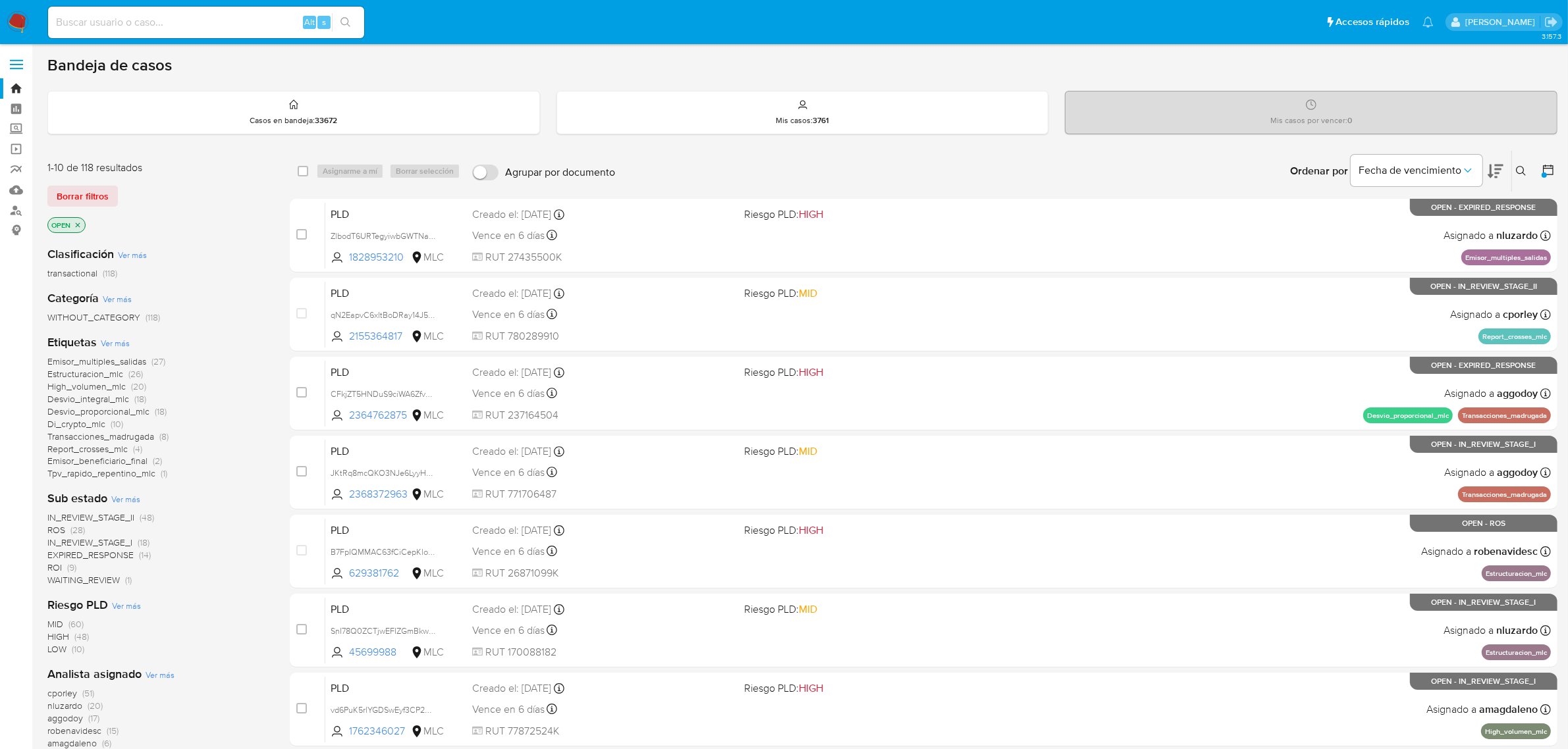
scroll to position [82, 0]
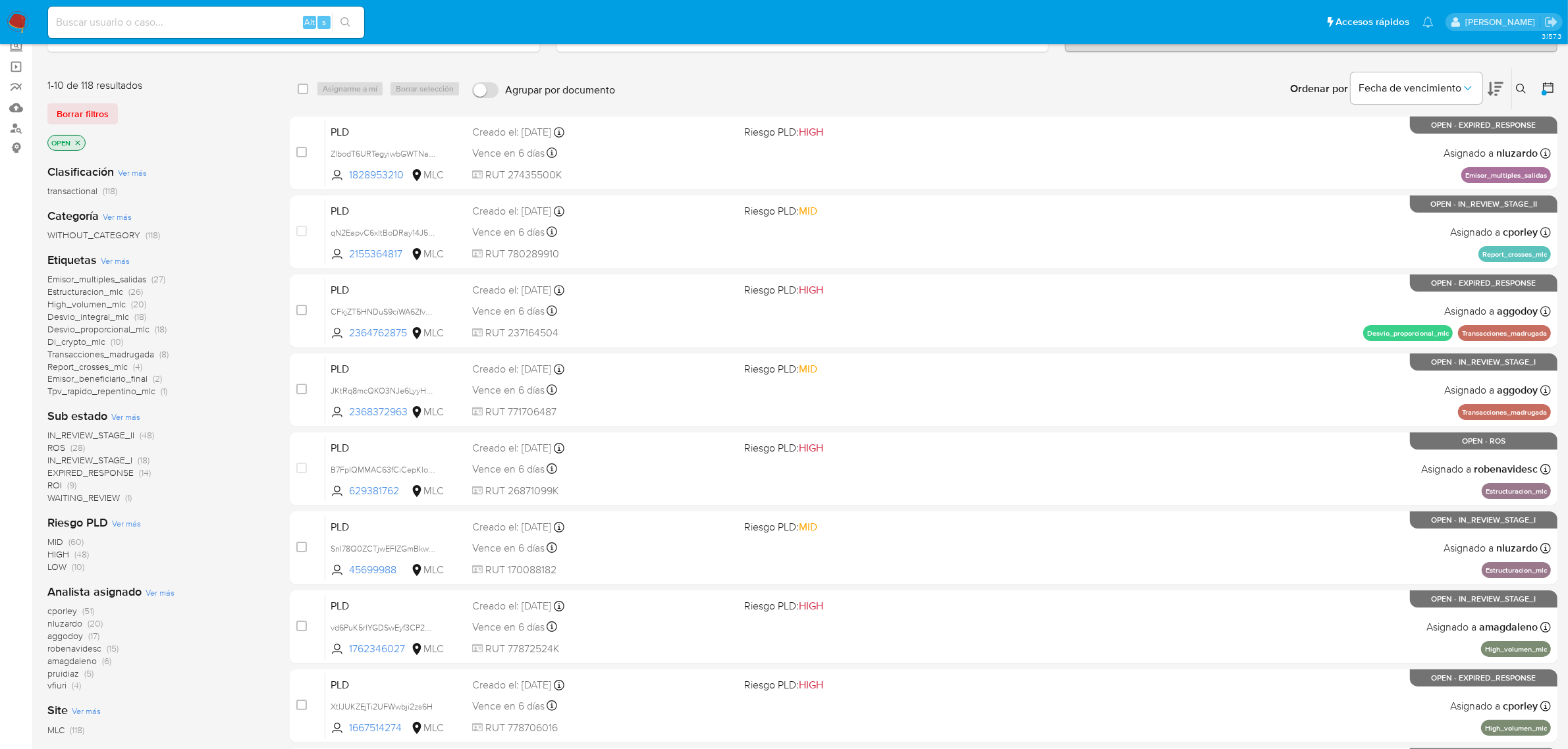
click at [67, 688] on span "vfiuri (4)" at bounding box center [64, 685] width 34 height 12
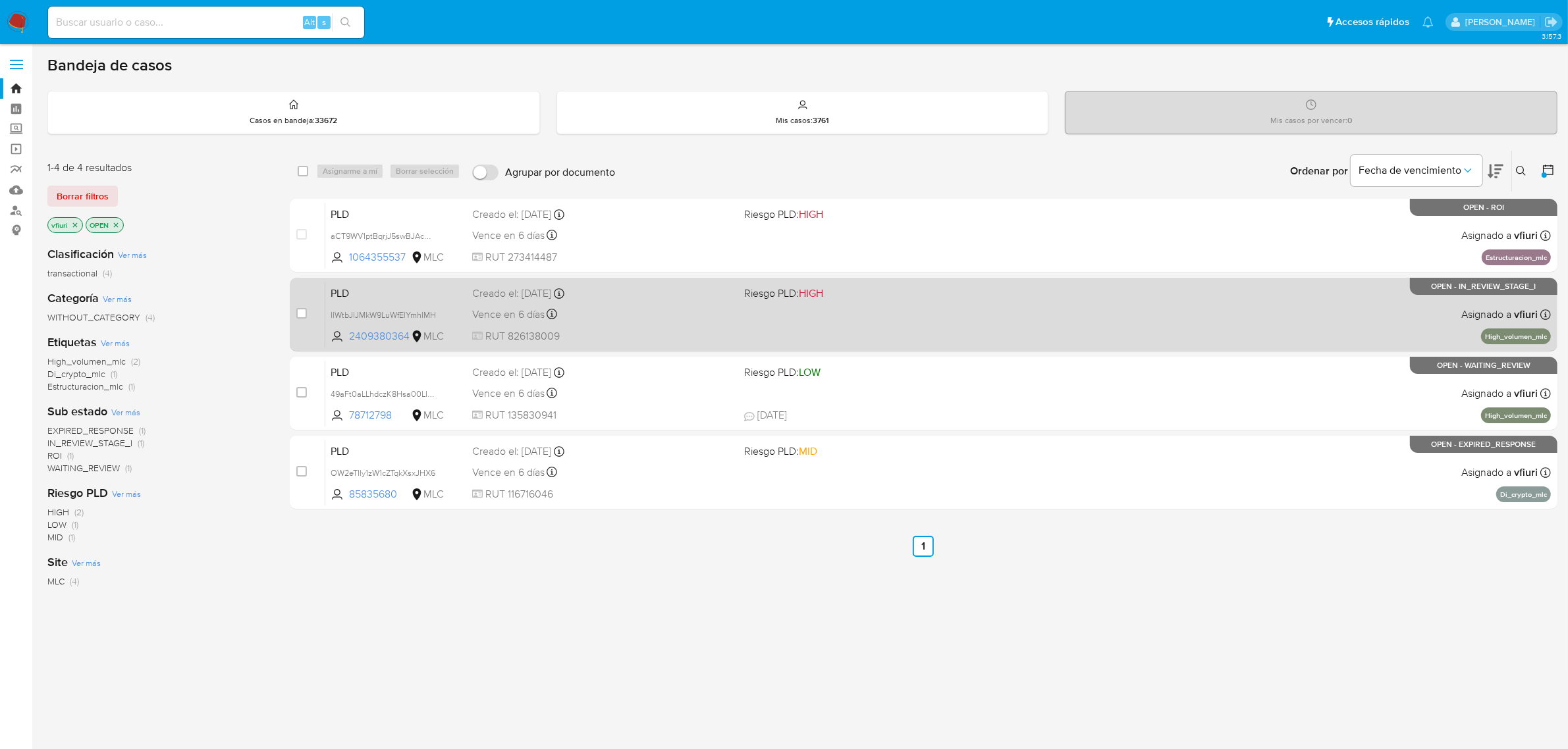
click at [667, 330] on span "RUT 826138009" at bounding box center [603, 336] width 262 height 14
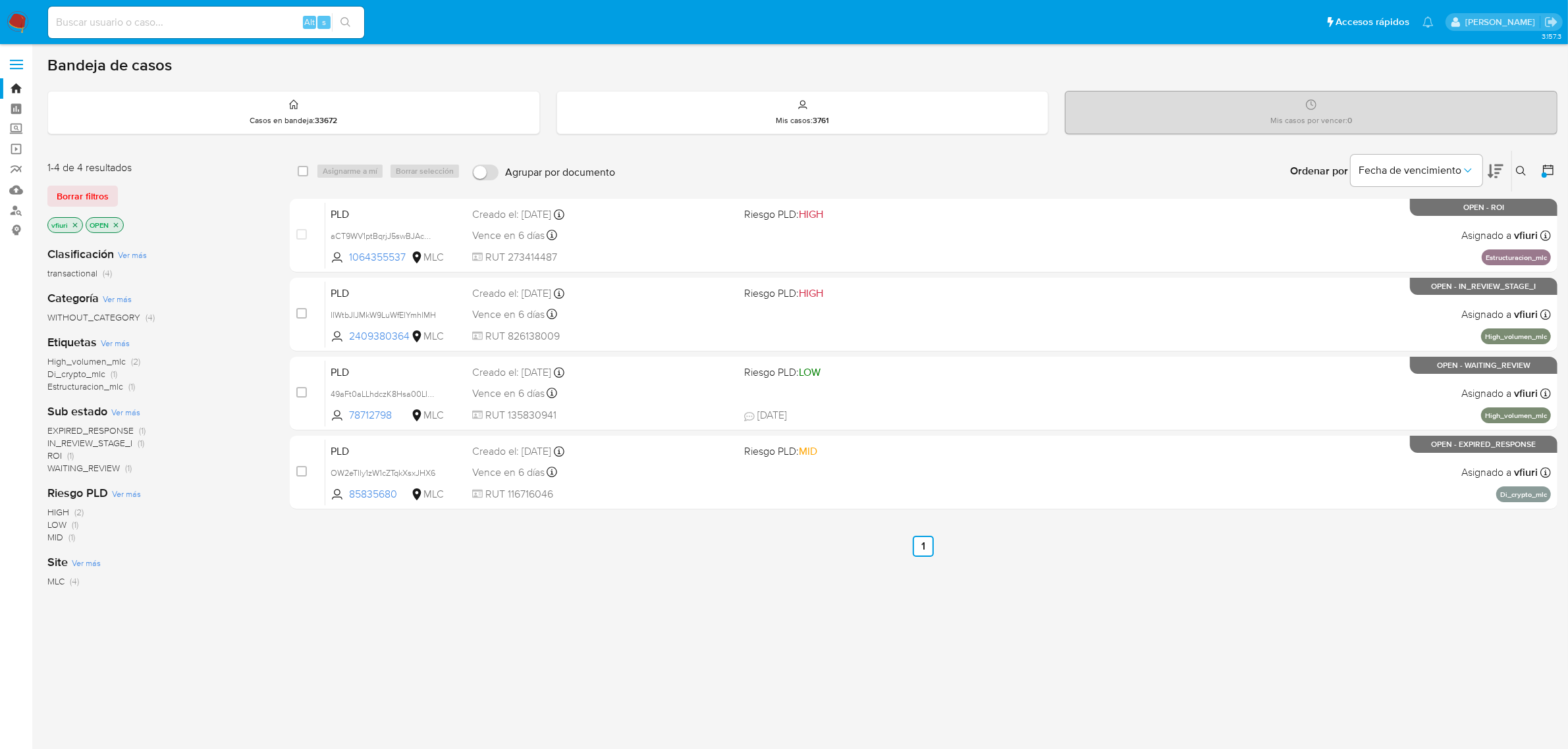
click at [112, 25] on input at bounding box center [206, 22] width 316 height 17
paste input "2382479711"
type input "2382479711"
drag, startPoint x: 43, startPoint y: 12, endPoint x: 23, endPoint y: 6, distance: 20.9
click at [23, 6] on nav "Pausado Ver notificaciones 2382479711 Alt s Accesos rápidos Presiona las siguie…" at bounding box center [784, 22] width 1568 height 44
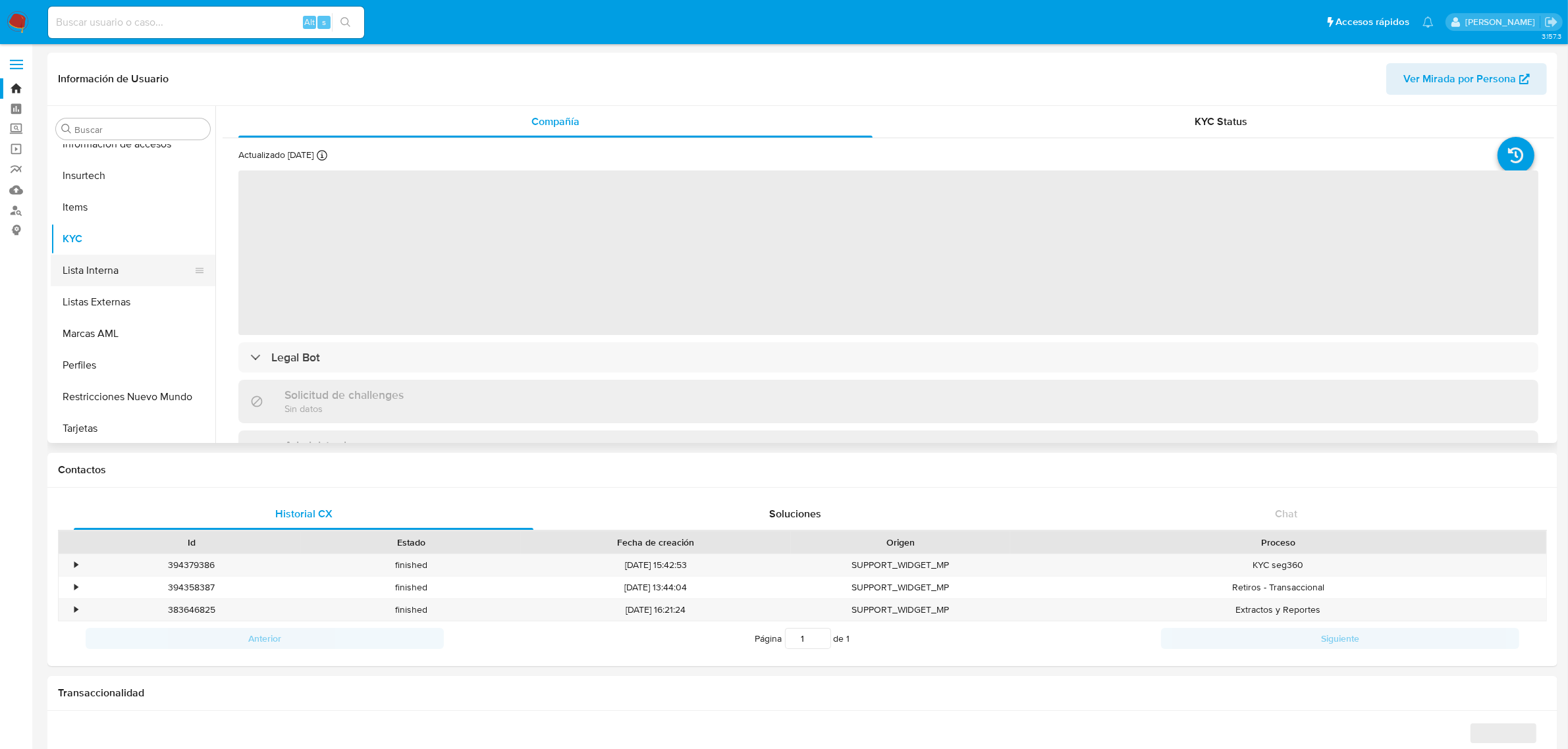
scroll to position [555, 0]
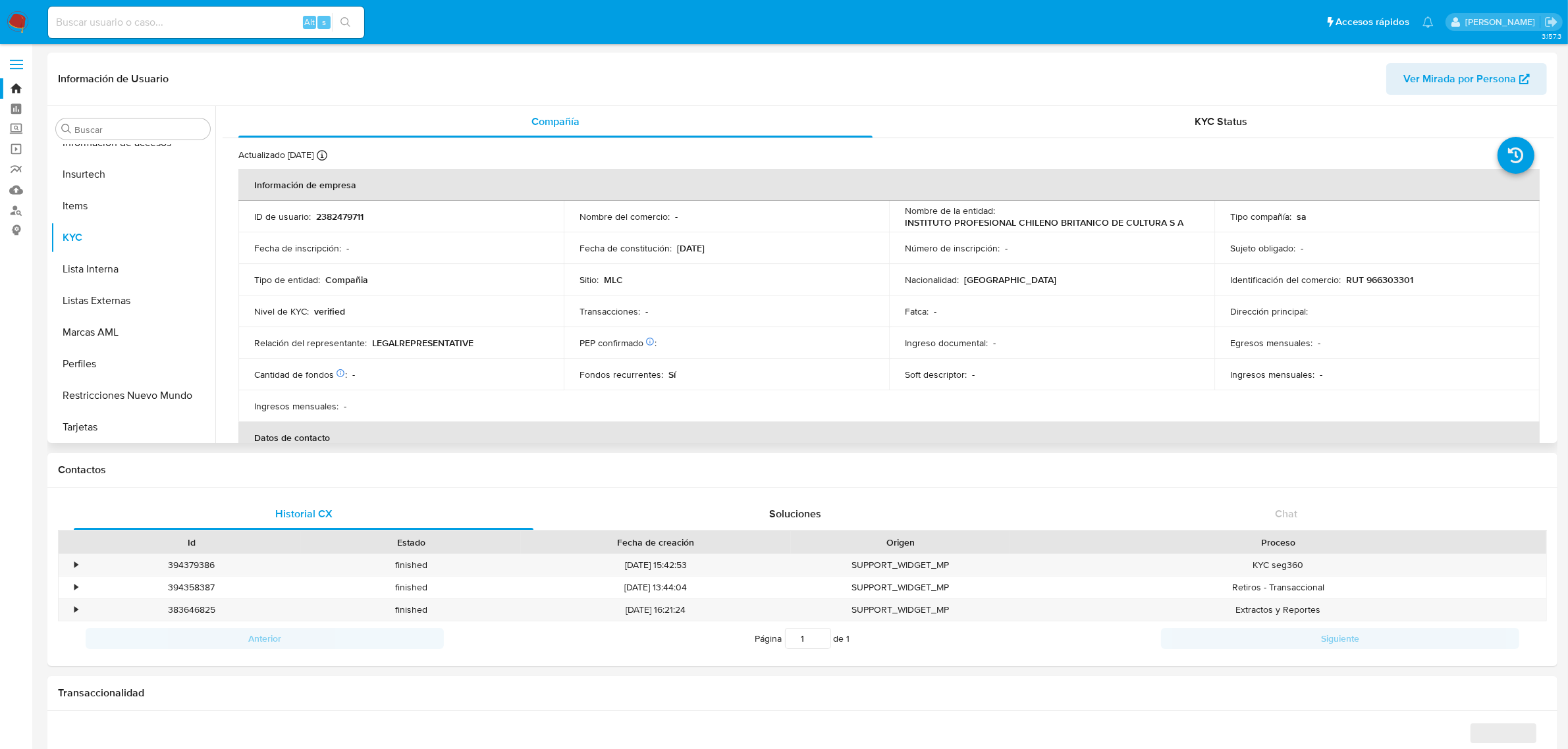
select select "10"
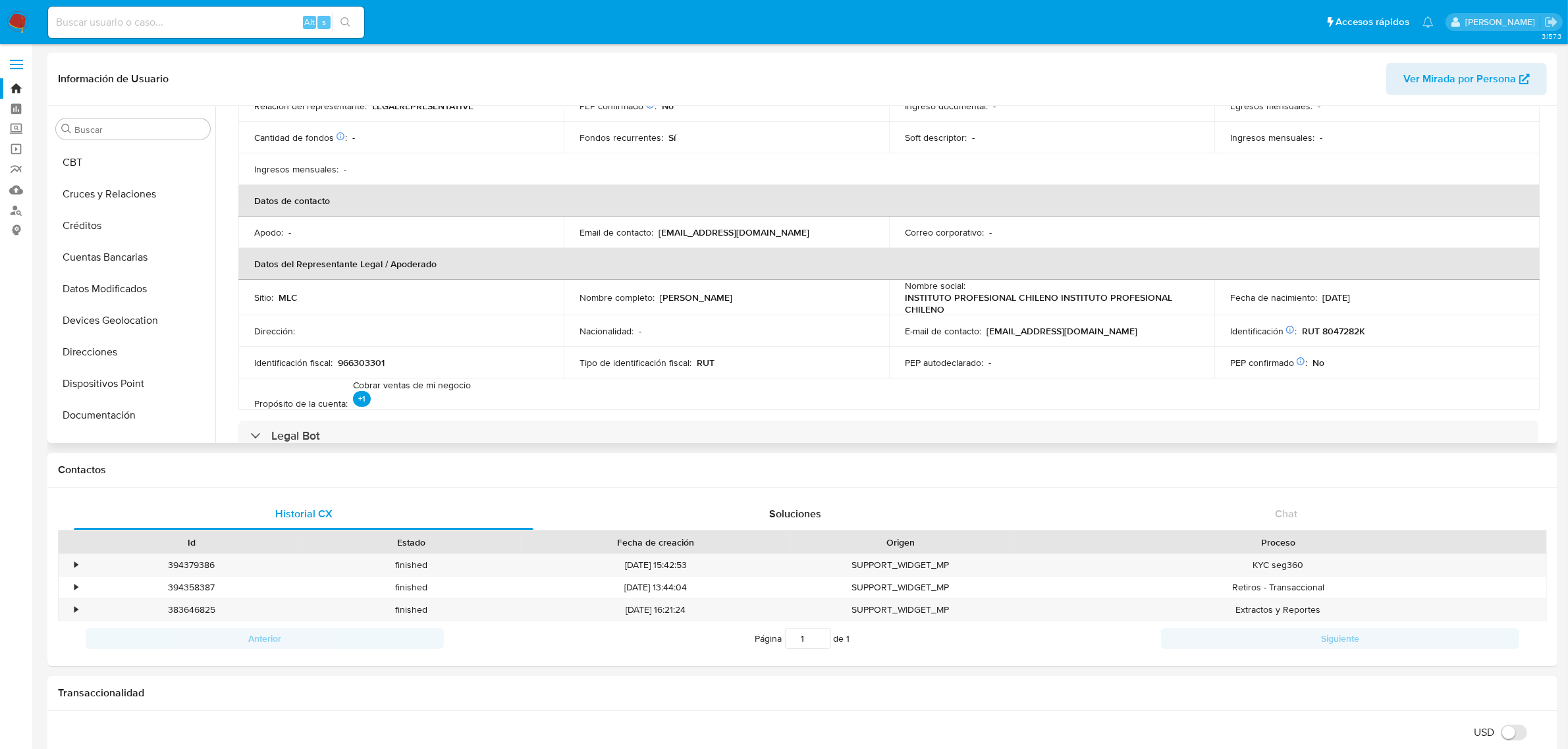
scroll to position [247, 0]
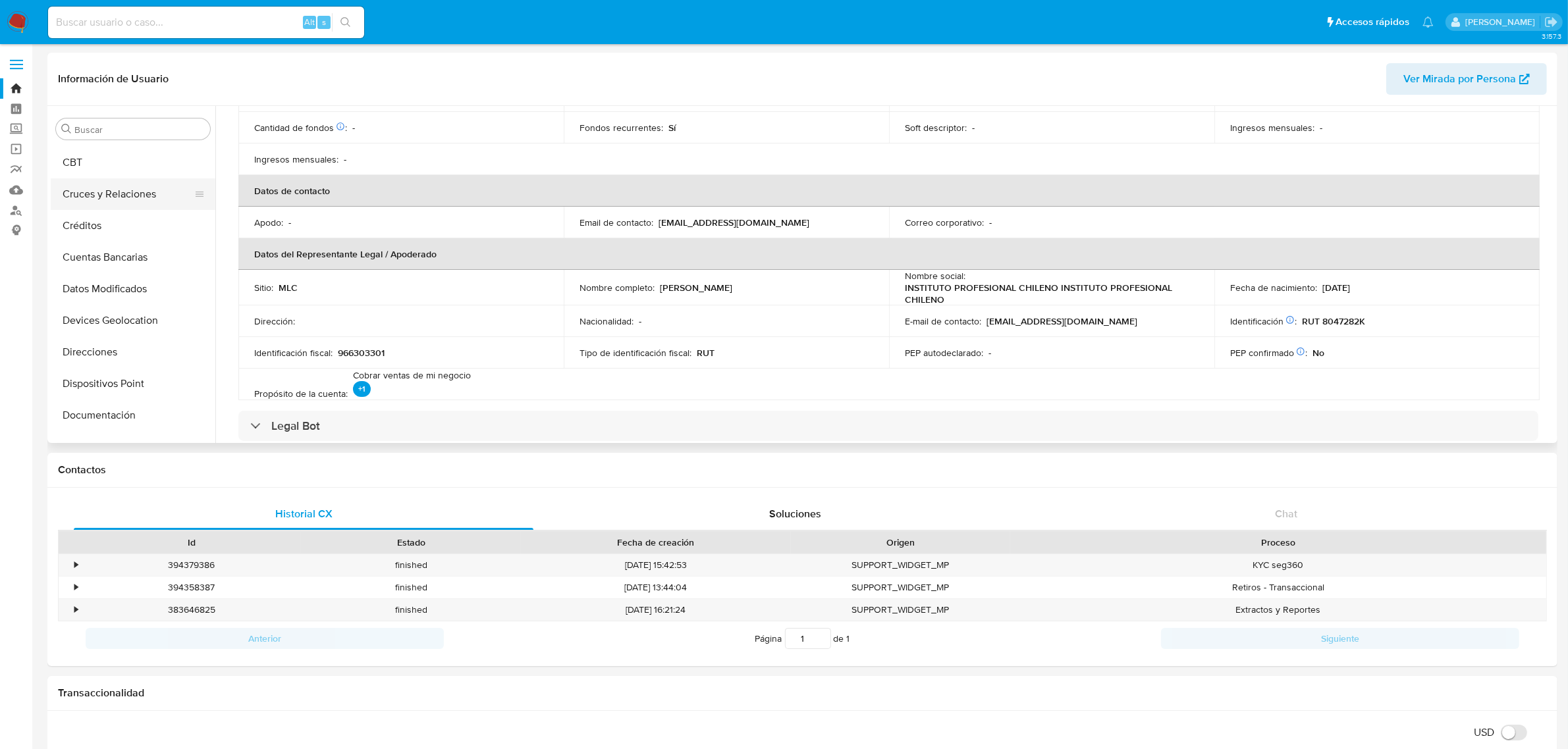
click at [132, 187] on button "Cruces y Relaciones" at bounding box center [128, 194] width 154 height 32
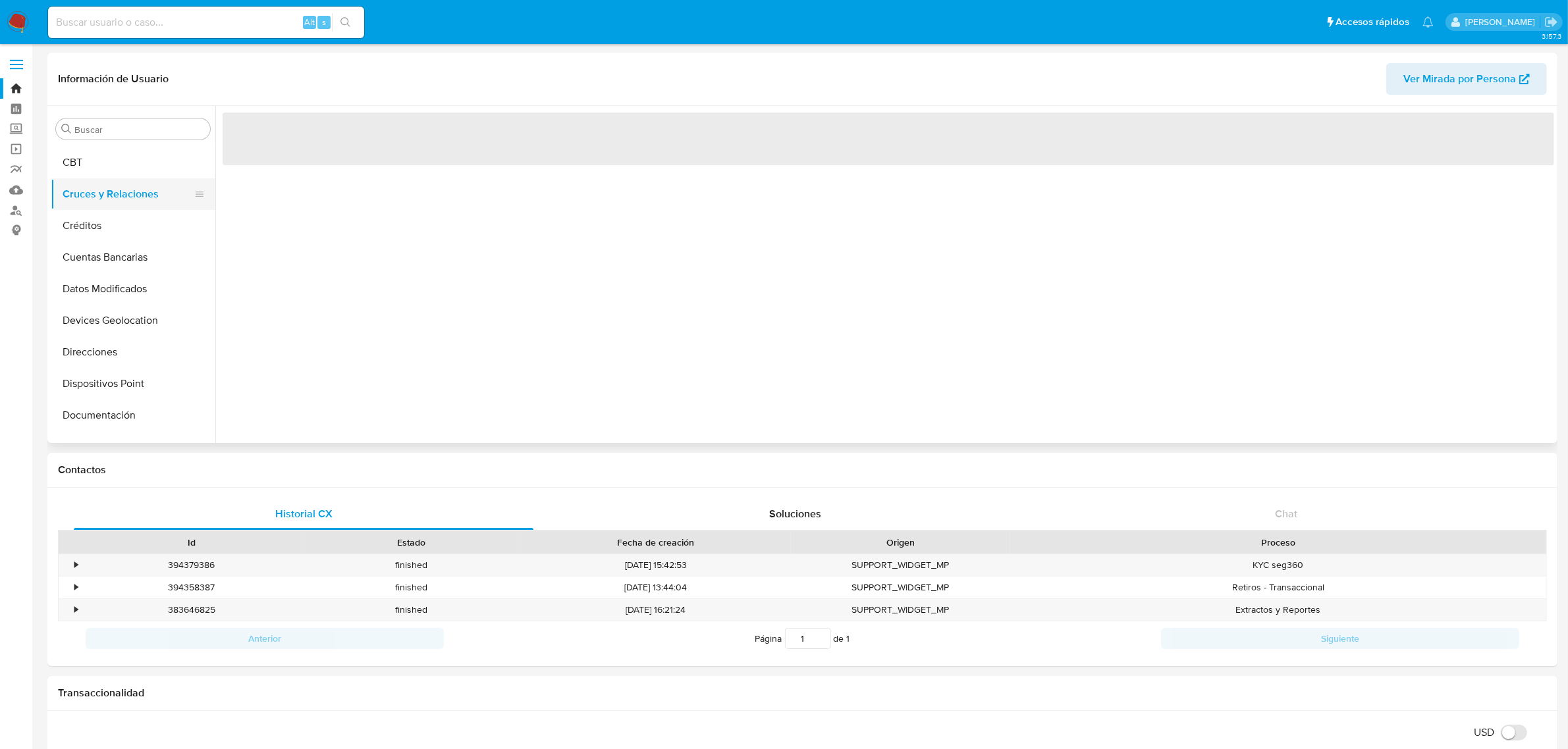
scroll to position [0, 0]
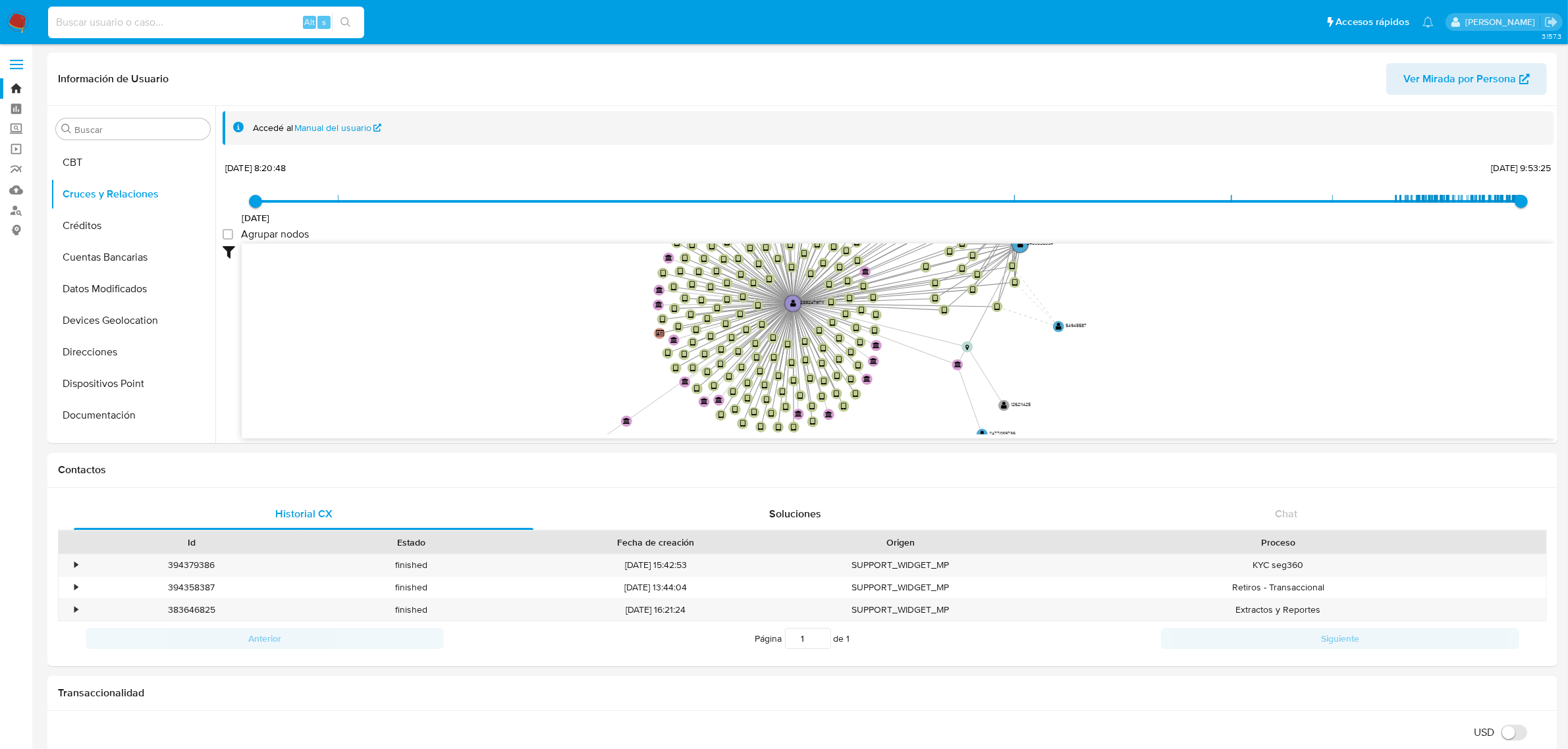
click at [102, 23] on input at bounding box center [206, 22] width 316 height 17
paste input "2382479711"
type input "2382479711"
drag, startPoint x: 174, startPoint y: 10, endPoint x: 175, endPoint y: 27, distance: 17.0
click at [175, 12] on div "2382479711 Alt s" at bounding box center [206, 22] width 316 height 32
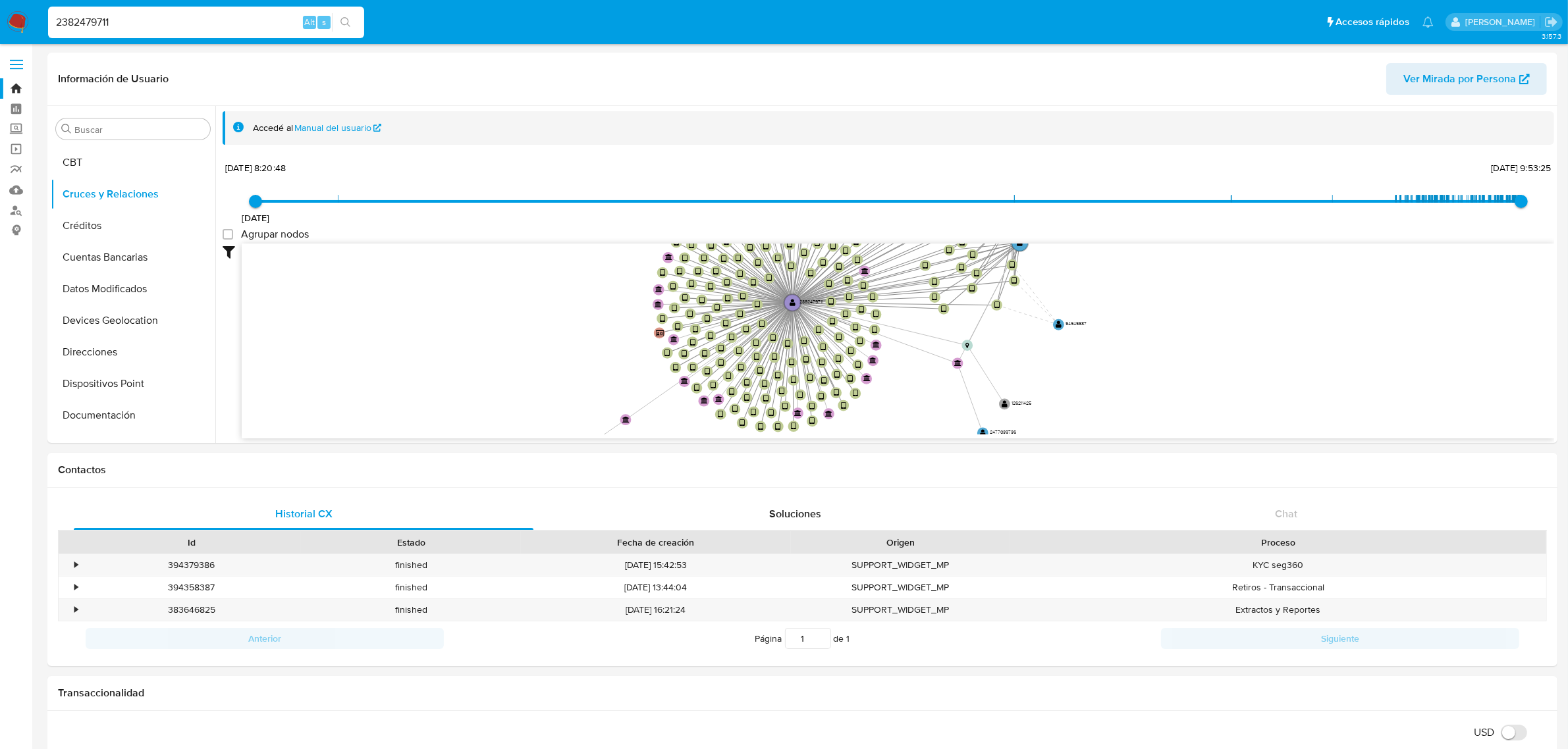
click at [172, 28] on input "2382479711" at bounding box center [206, 22] width 316 height 17
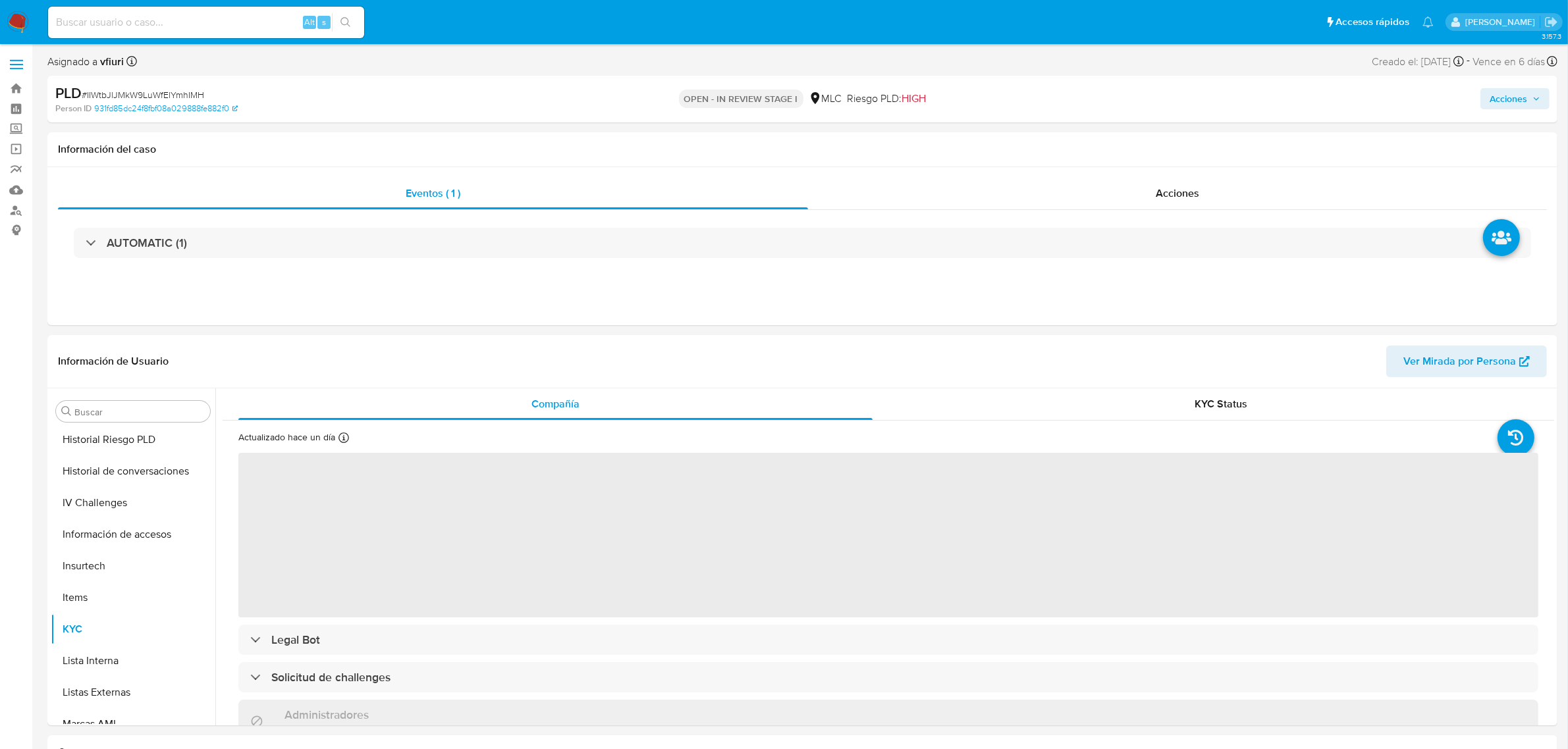
scroll to position [555, 0]
select select "10"
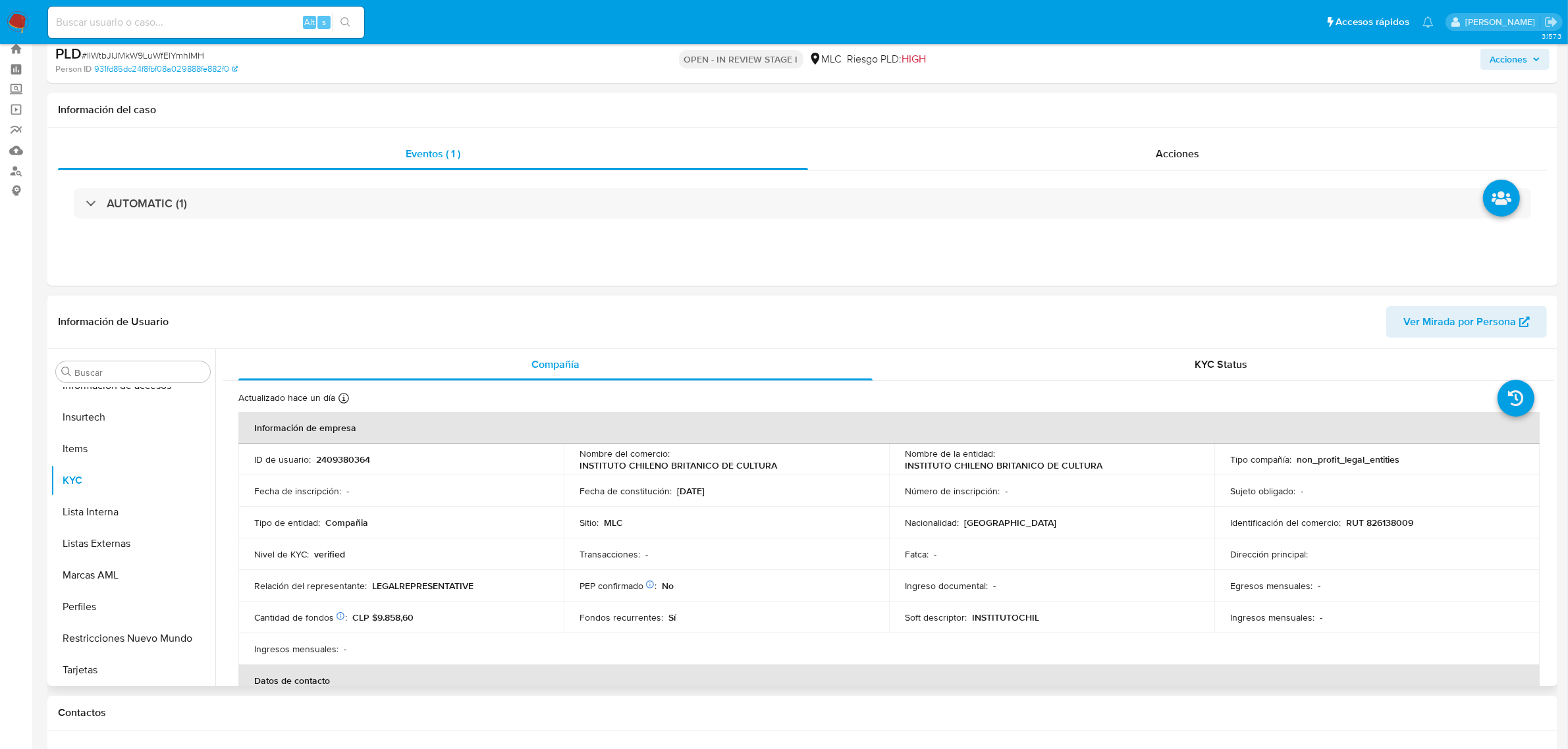
scroll to position [0, 0]
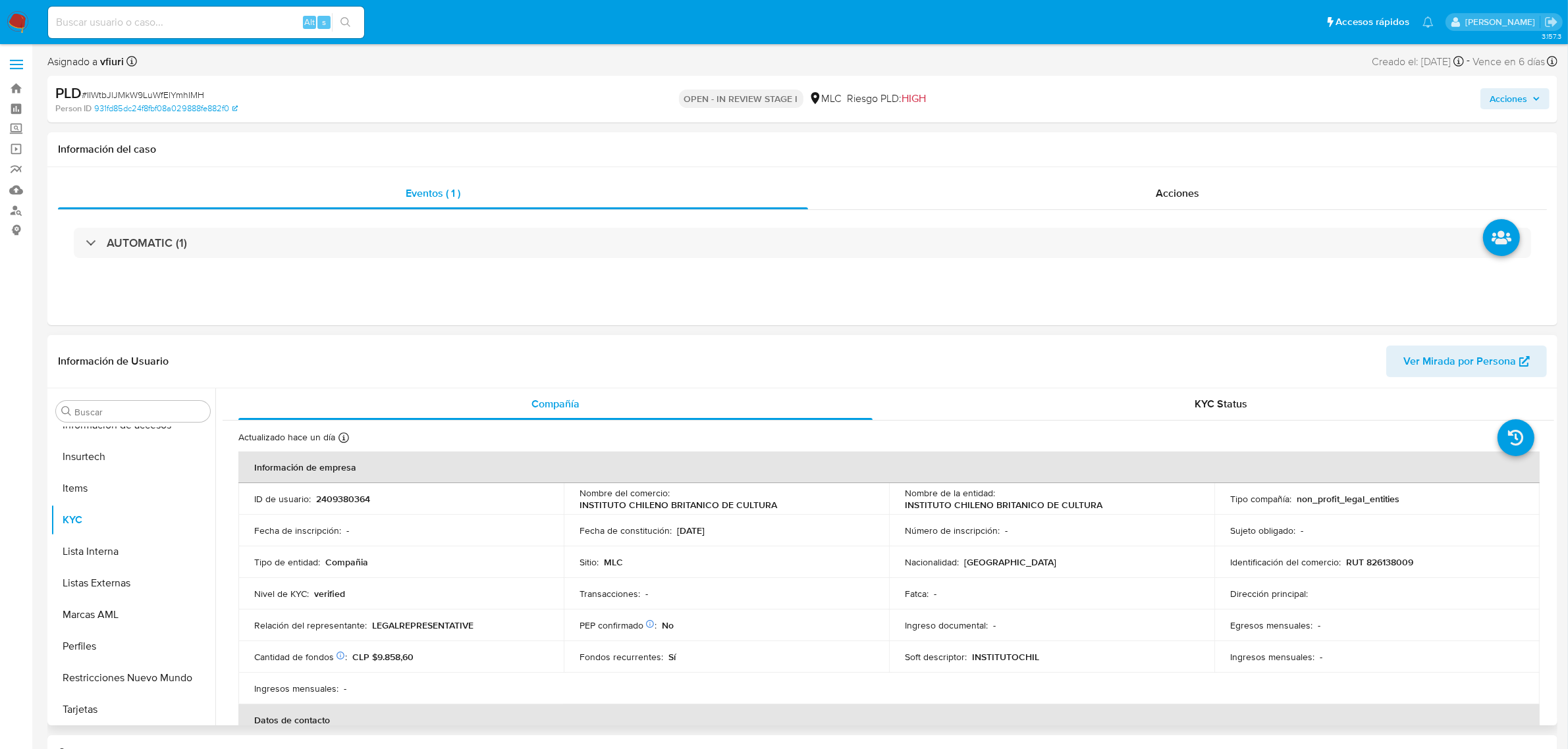
click at [328, 497] on p "2409380364" at bounding box center [343, 498] width 54 height 12
copy p "2409380364"
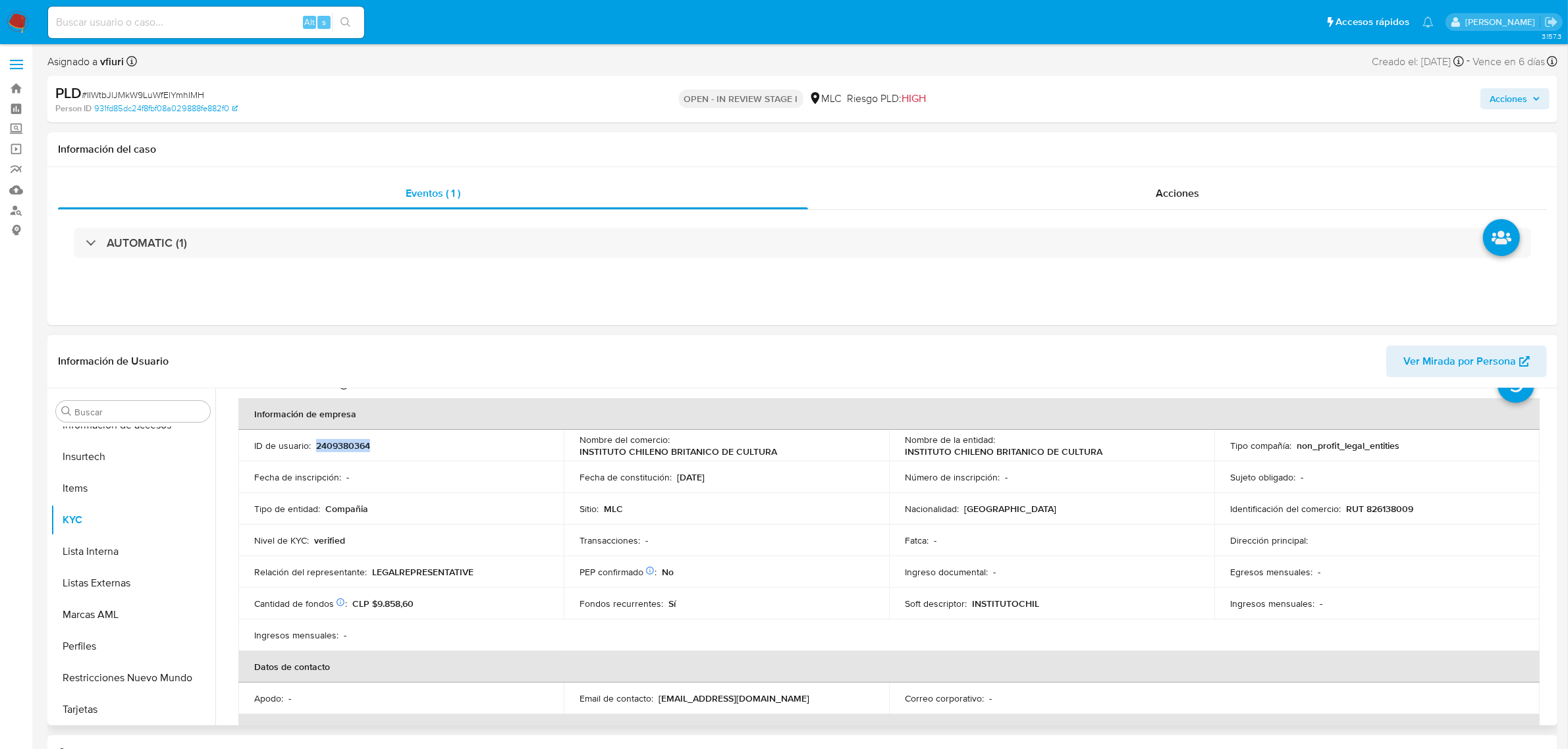
scroll to position [82, 0]
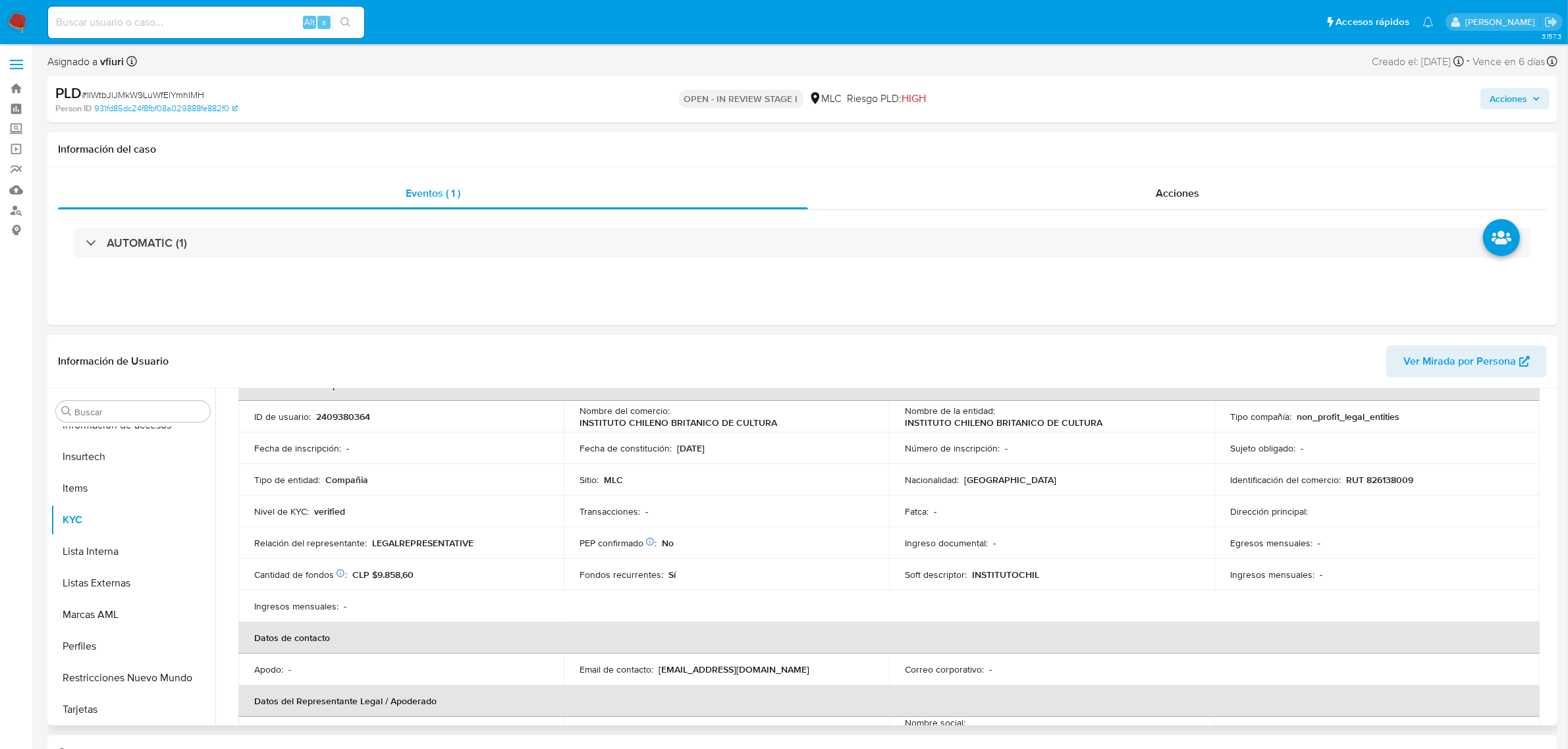
click at [1390, 479] on p "RUT 826138009" at bounding box center [1379, 480] width 67 height 12
copy p "826138009"
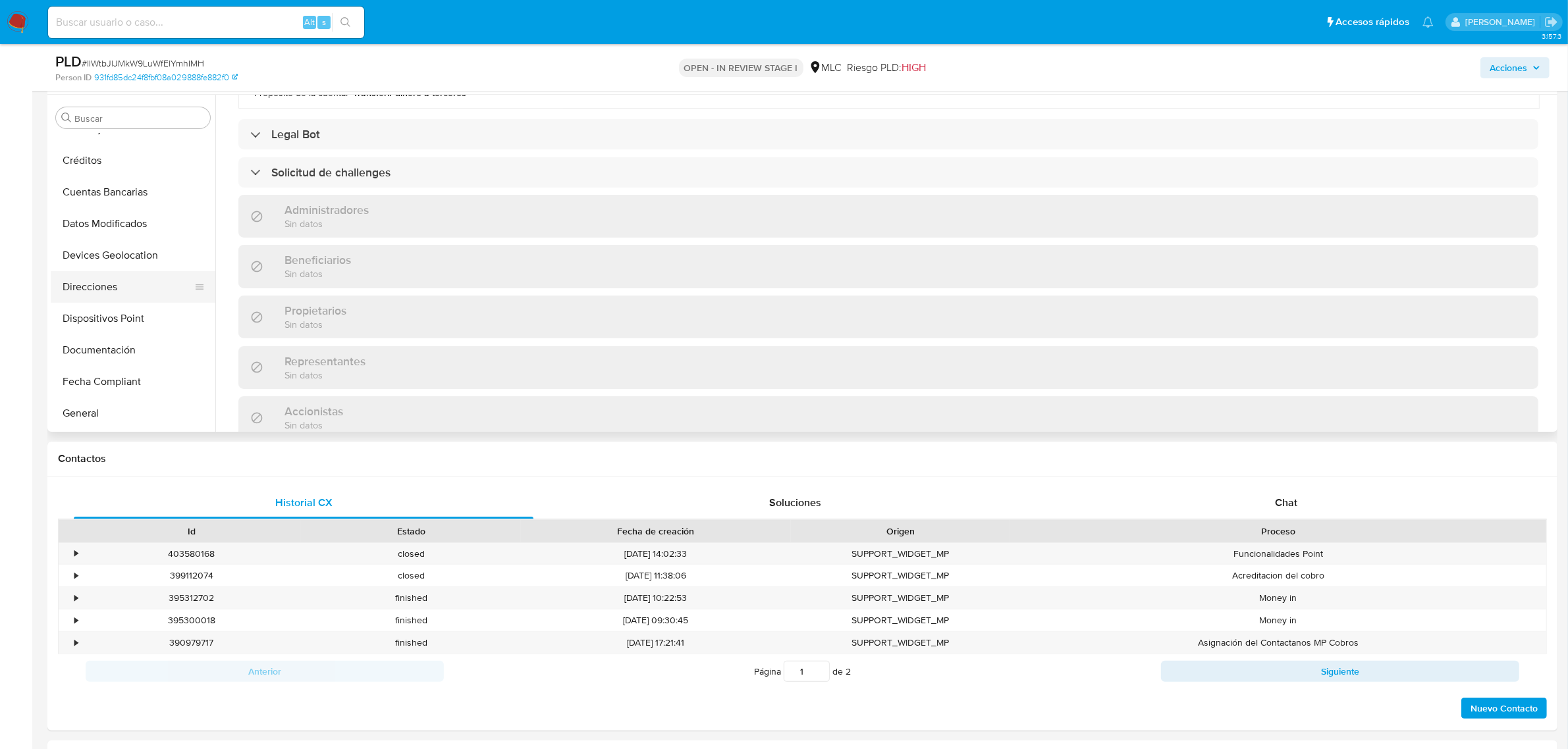
scroll to position [143, 0]
click at [88, 260] on button "Direcciones" at bounding box center [128, 259] width 154 height 32
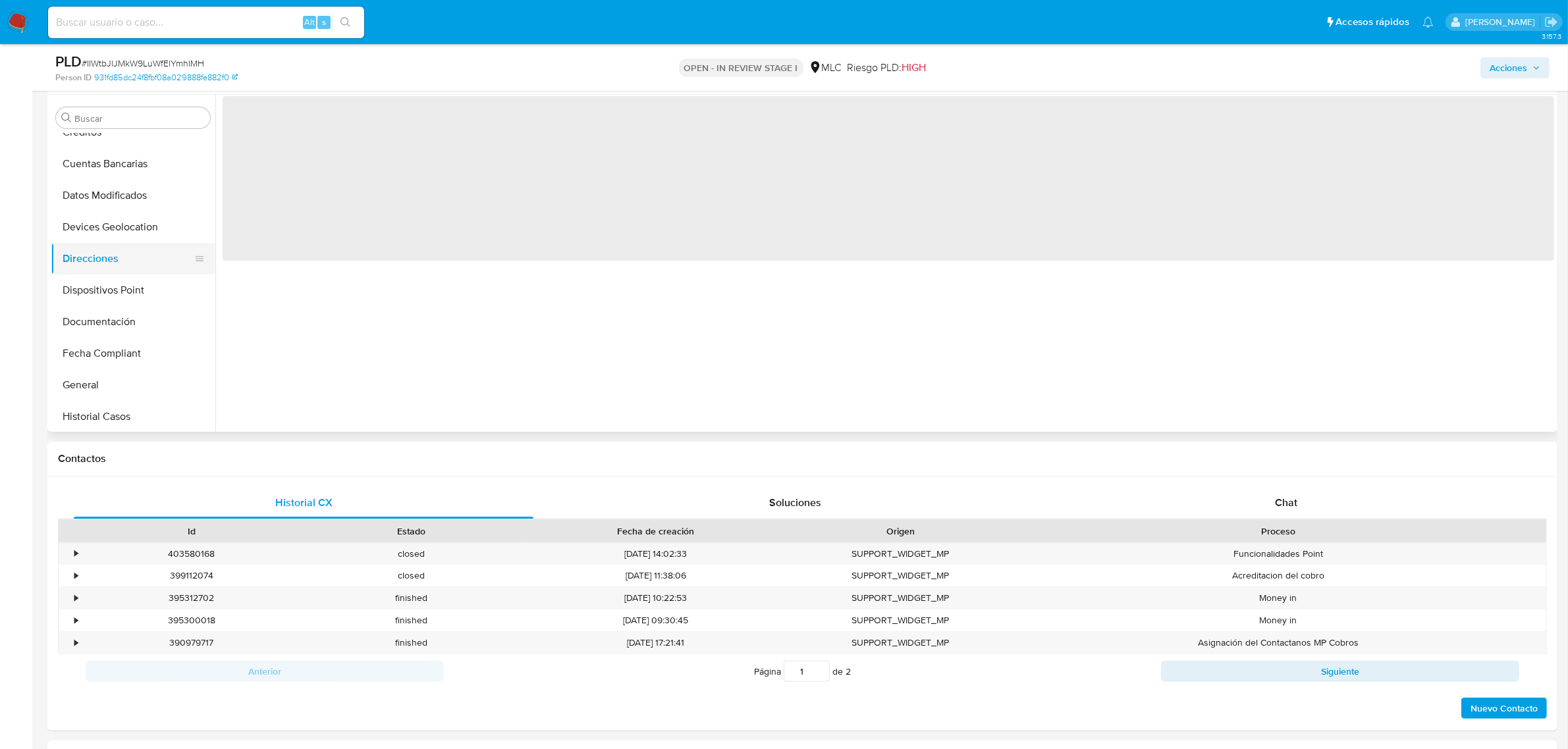
scroll to position [0, 0]
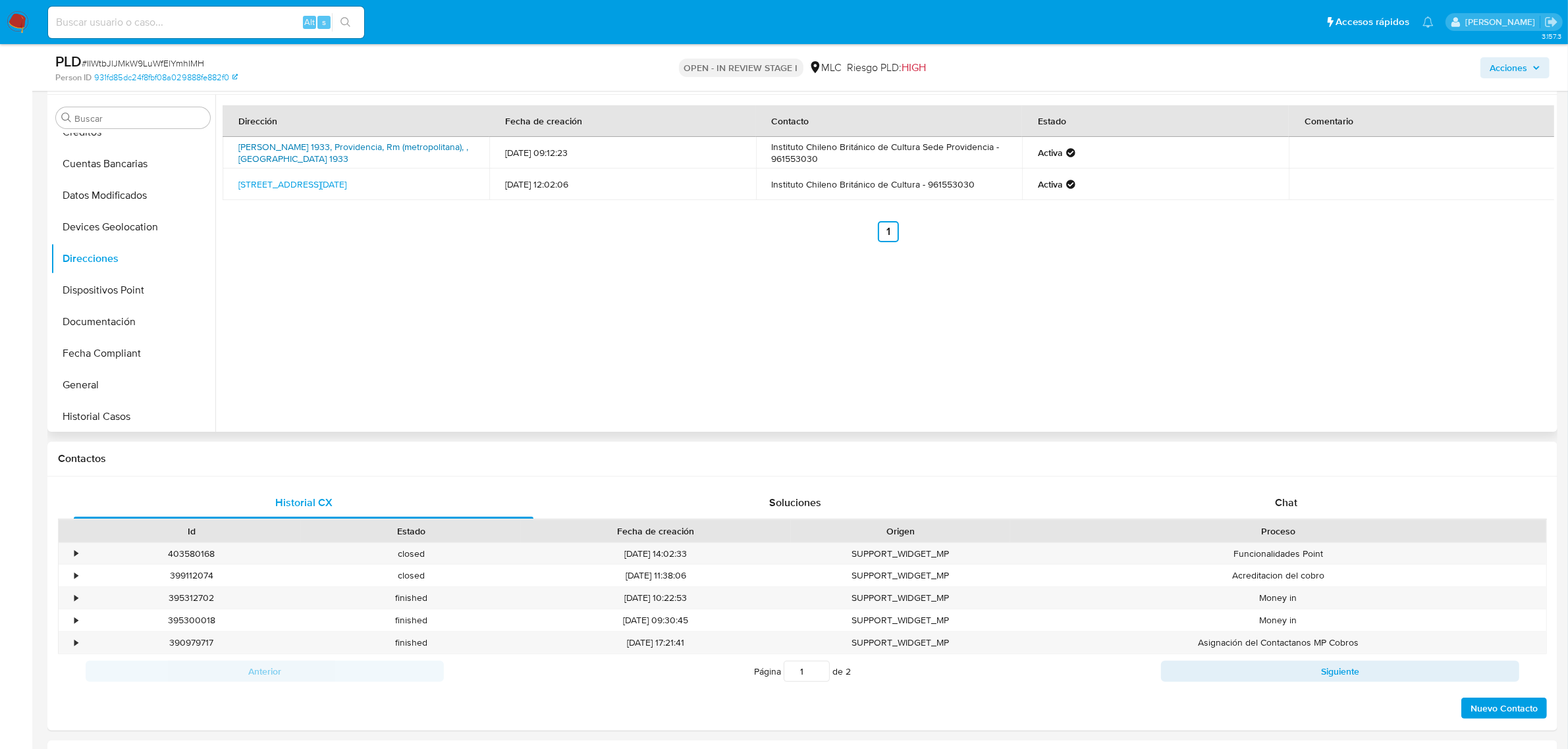
click at [373, 142] on link "Darío Urzua 1933, Providencia, Rm (metropolitana), , Chile 1933" at bounding box center [353, 153] width 230 height 25
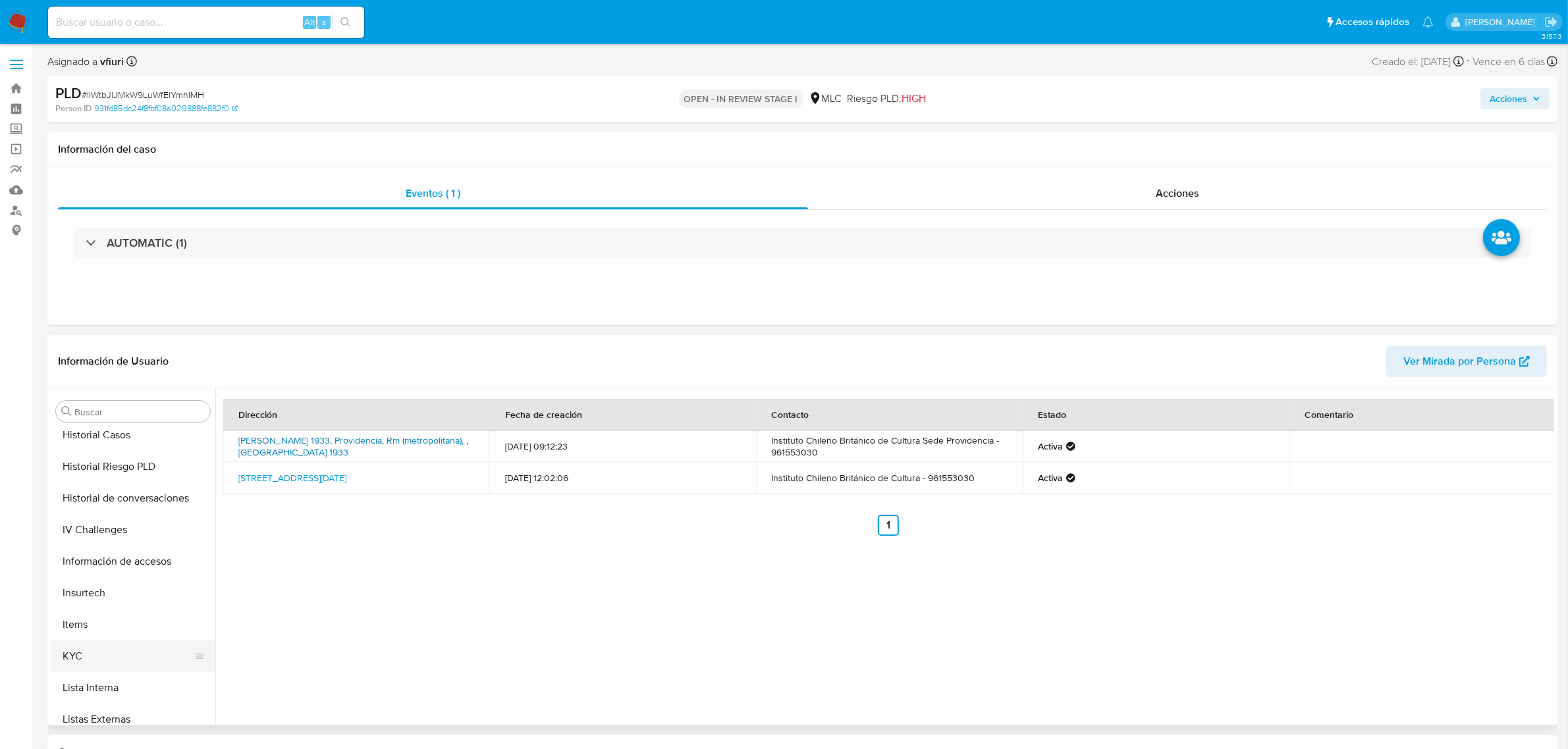
scroll to position [555, 0]
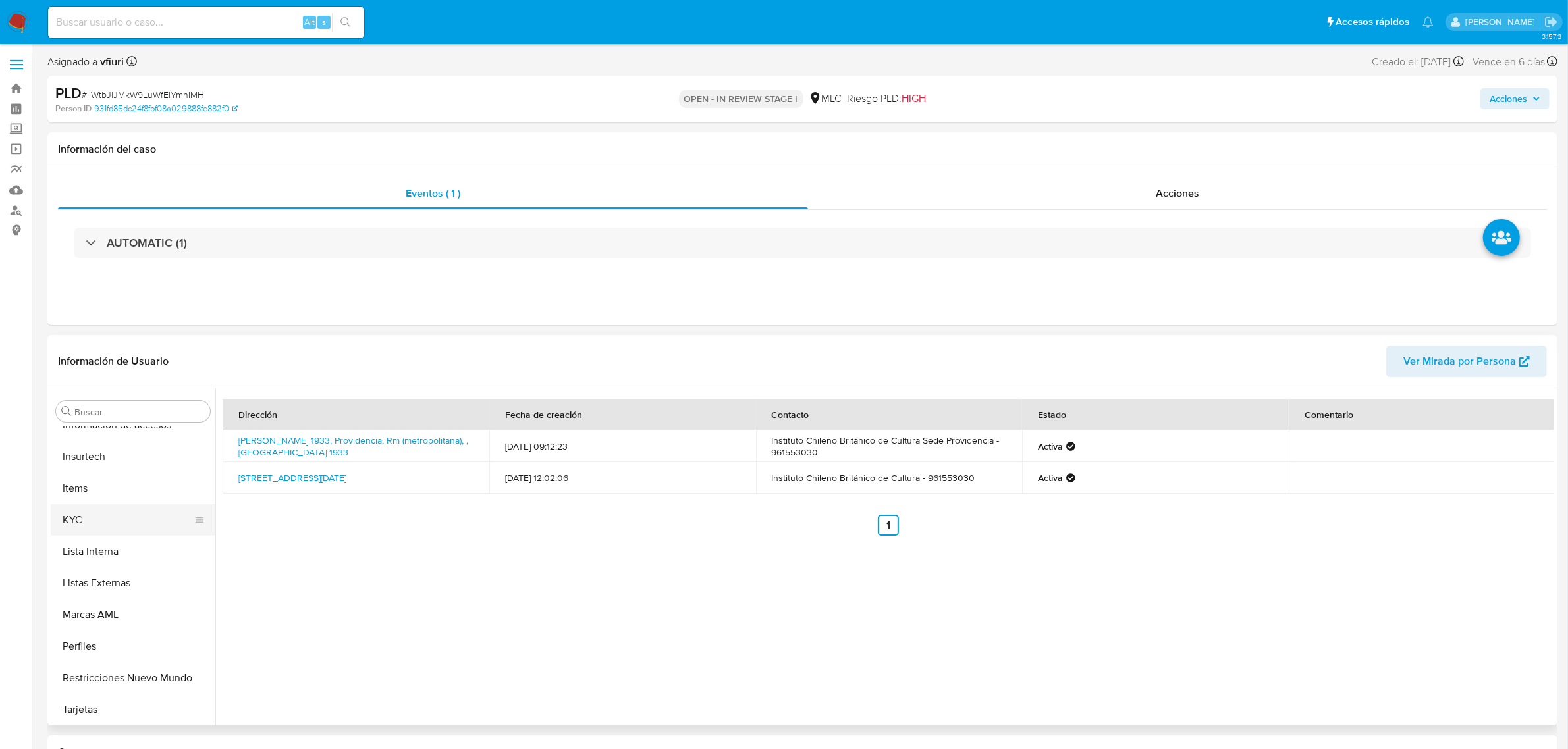
click at [102, 524] on button "KYC" at bounding box center [128, 520] width 154 height 32
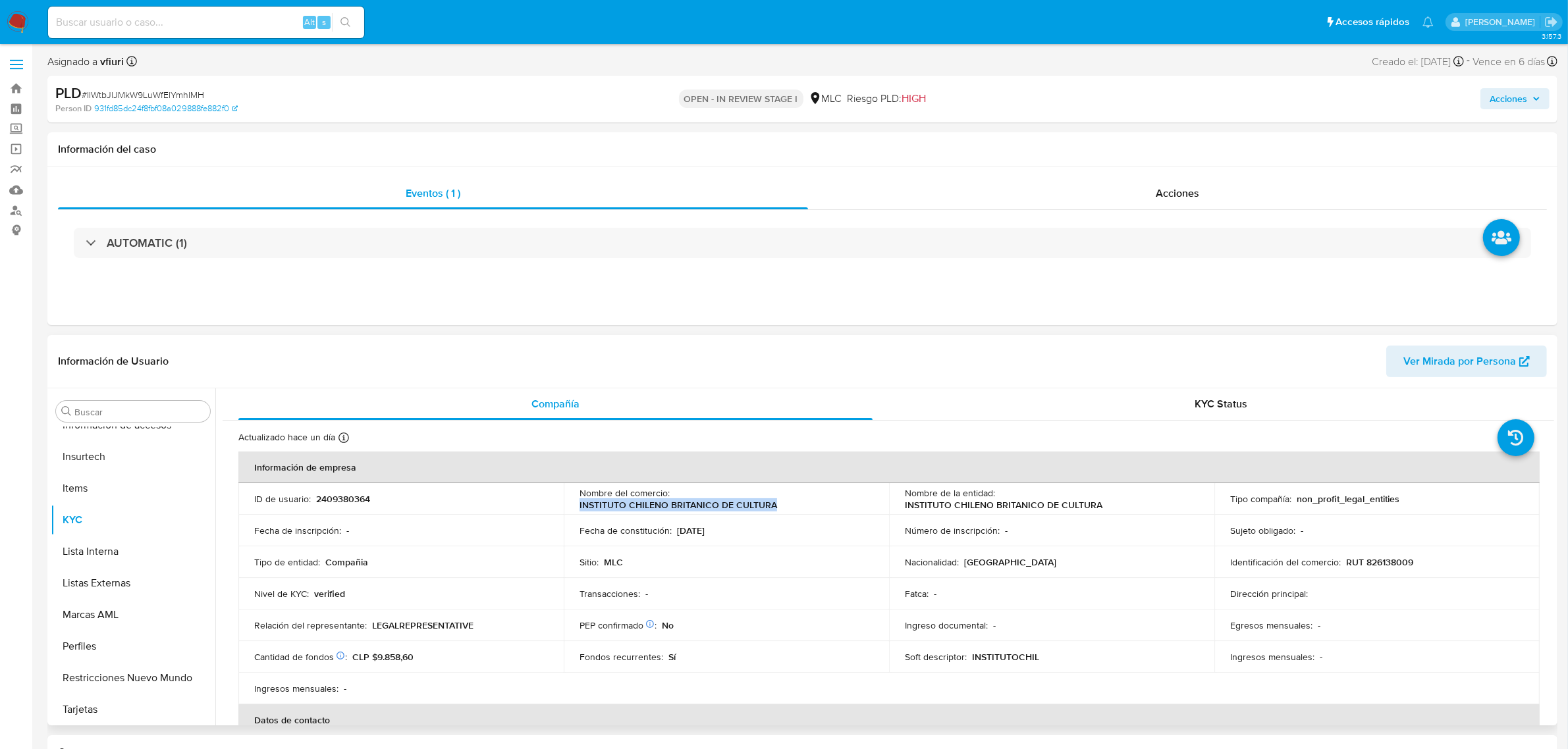
drag, startPoint x: 574, startPoint y: 502, endPoint x: 781, endPoint y: 504, distance: 207.0
click at [781, 504] on td "Nombre del comercio : INSTITUTO CHILENO BRITANICO DE CULTURA" at bounding box center [726, 499] width 325 height 32
copy p "INSTITUTO CHILENO BRITANICO DE CULTURA"
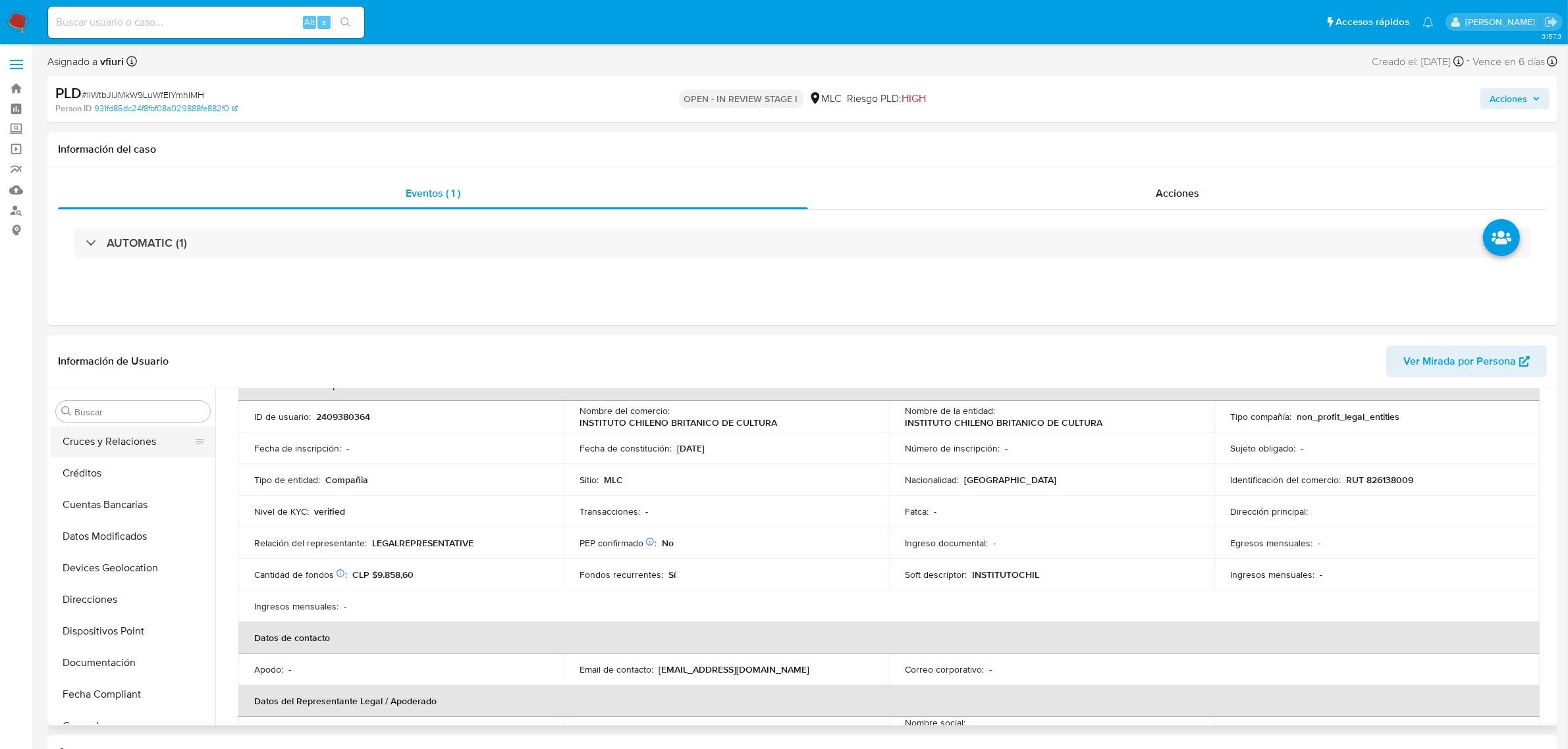
scroll to position [164, 0]
click at [124, 586] on button "Documentación" at bounding box center [128, 594] width 154 height 32
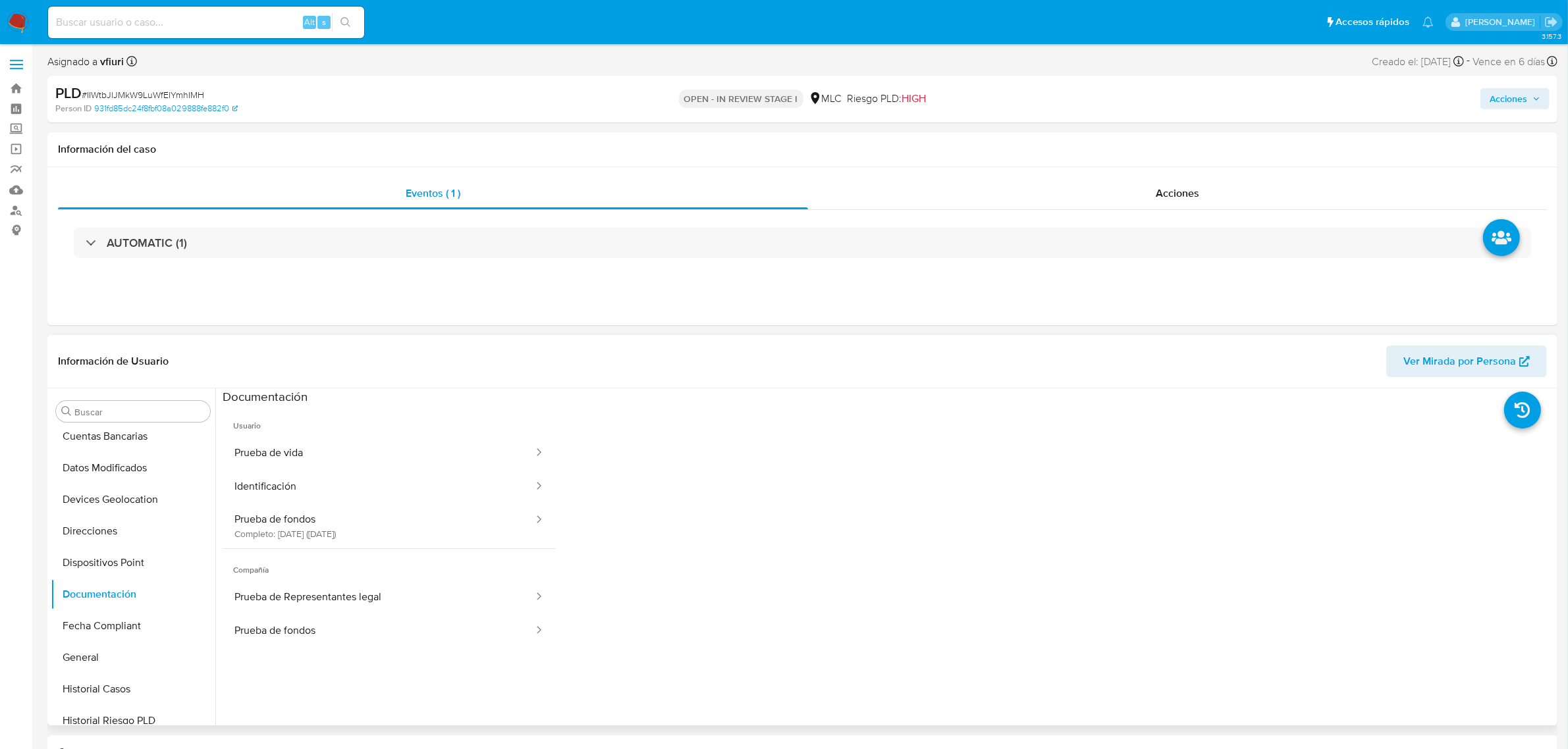
click at [405, 436] on span "Usuario" at bounding box center [389, 421] width 333 height 32
click at [405, 451] on button "Prueba de vida" at bounding box center [378, 453] width 312 height 34
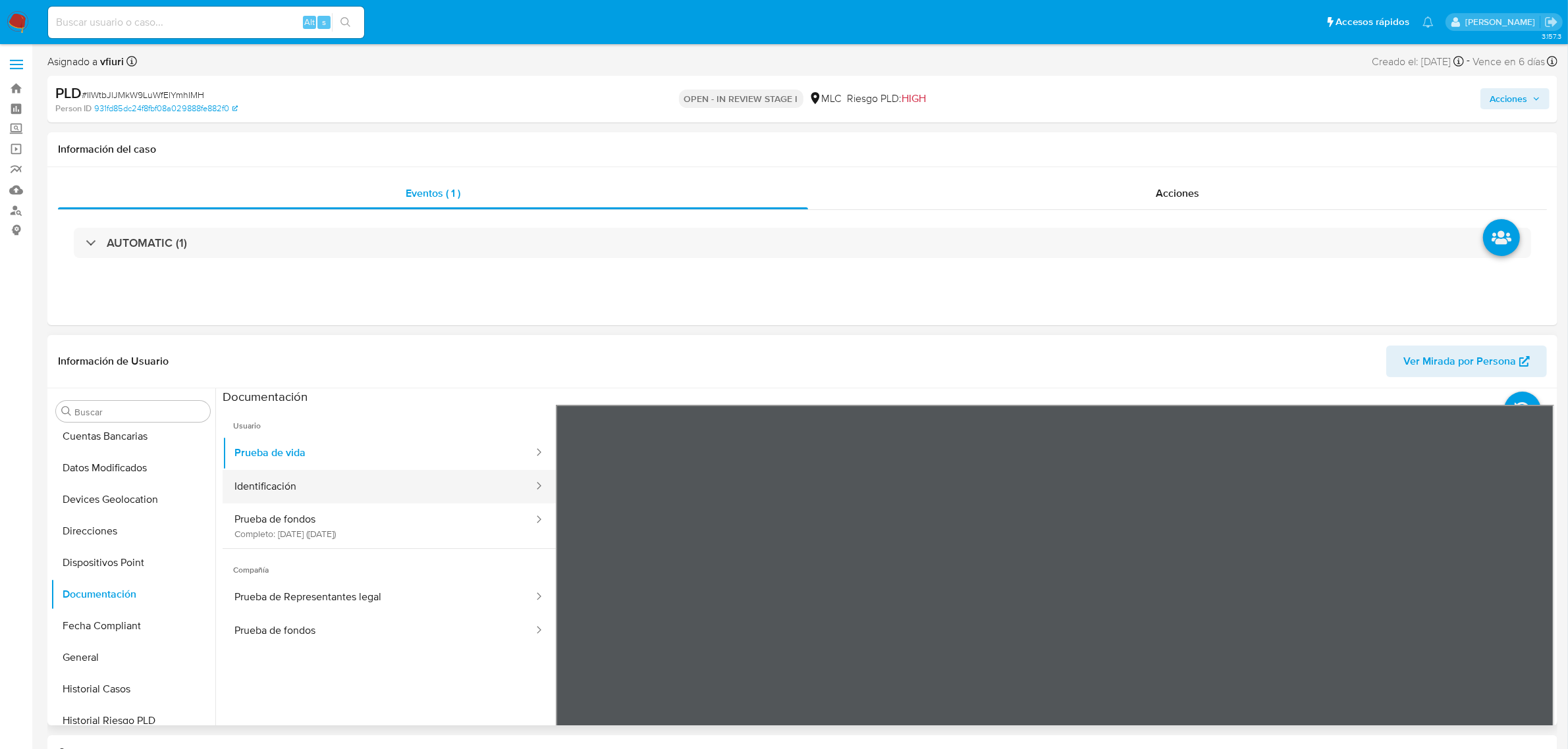
click at [438, 477] on button "Identificación" at bounding box center [378, 486] width 312 height 34
click at [388, 531] on button "Prueba de fondos Completo: 13/08/2025 (hace 22 días)" at bounding box center [378, 526] width 312 height 45
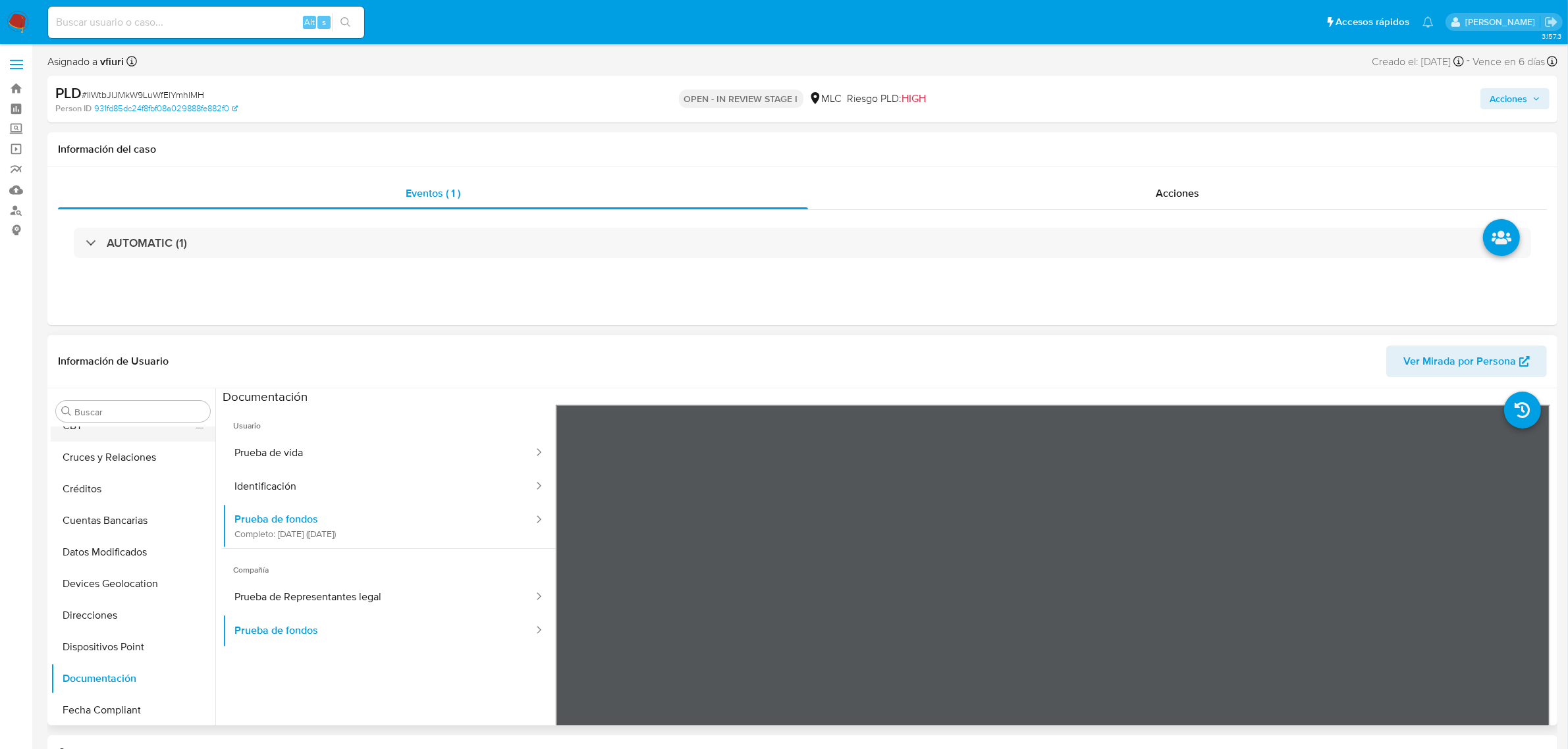
scroll to position [0, 0]
click at [113, 543] on button "Cruces y Relaciones" at bounding box center [128, 538] width 154 height 32
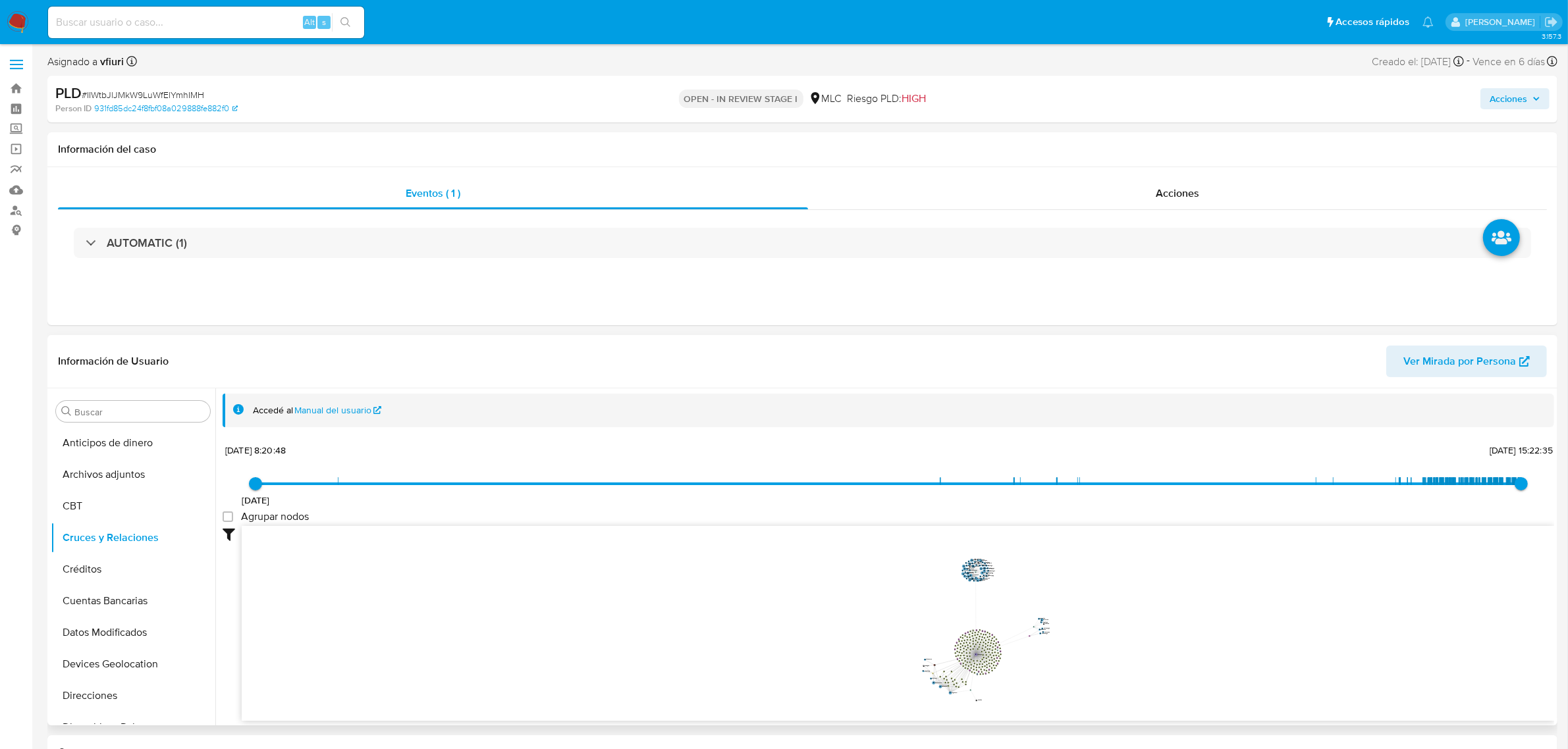
drag, startPoint x: 973, startPoint y: 632, endPoint x: 1011, endPoint y: 635, distance: 38.1
click at [1011, 637] on icon "device-689ce971070744e8efa055fd  user-2409380364  2409380364 user-2545644696 …" at bounding box center [897, 621] width 1312 height 191
drag, startPoint x: 1016, startPoint y: 577, endPoint x: 545, endPoint y: 619, distance: 472.9
click at [607, 600] on text "" at bounding box center [608, 600] width 1 height 1
drag, startPoint x: 816, startPoint y: 655, endPoint x: 768, endPoint y: 658, distance: 48.1
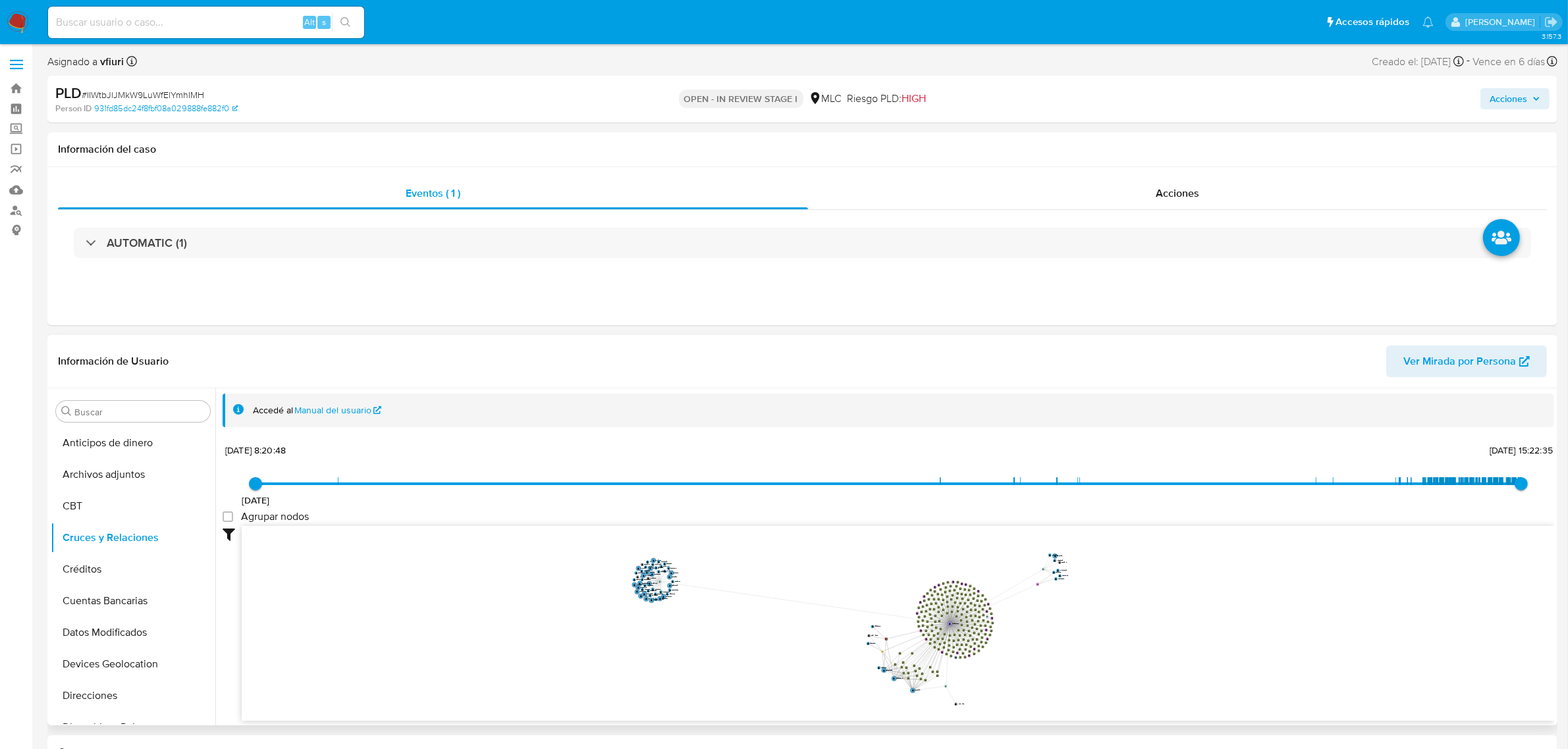
click at [768, 657] on icon "device-689ce971070744e8efa055fd  user-2409380364  2409380364 user-2545644696 …" at bounding box center [897, 621] width 1312 height 191
click at [1038, 647] on icon "device-689ce971070744e8efa055fd  user-2409380364  2409380364 user-2545644696 …" at bounding box center [897, 621] width 1312 height 191
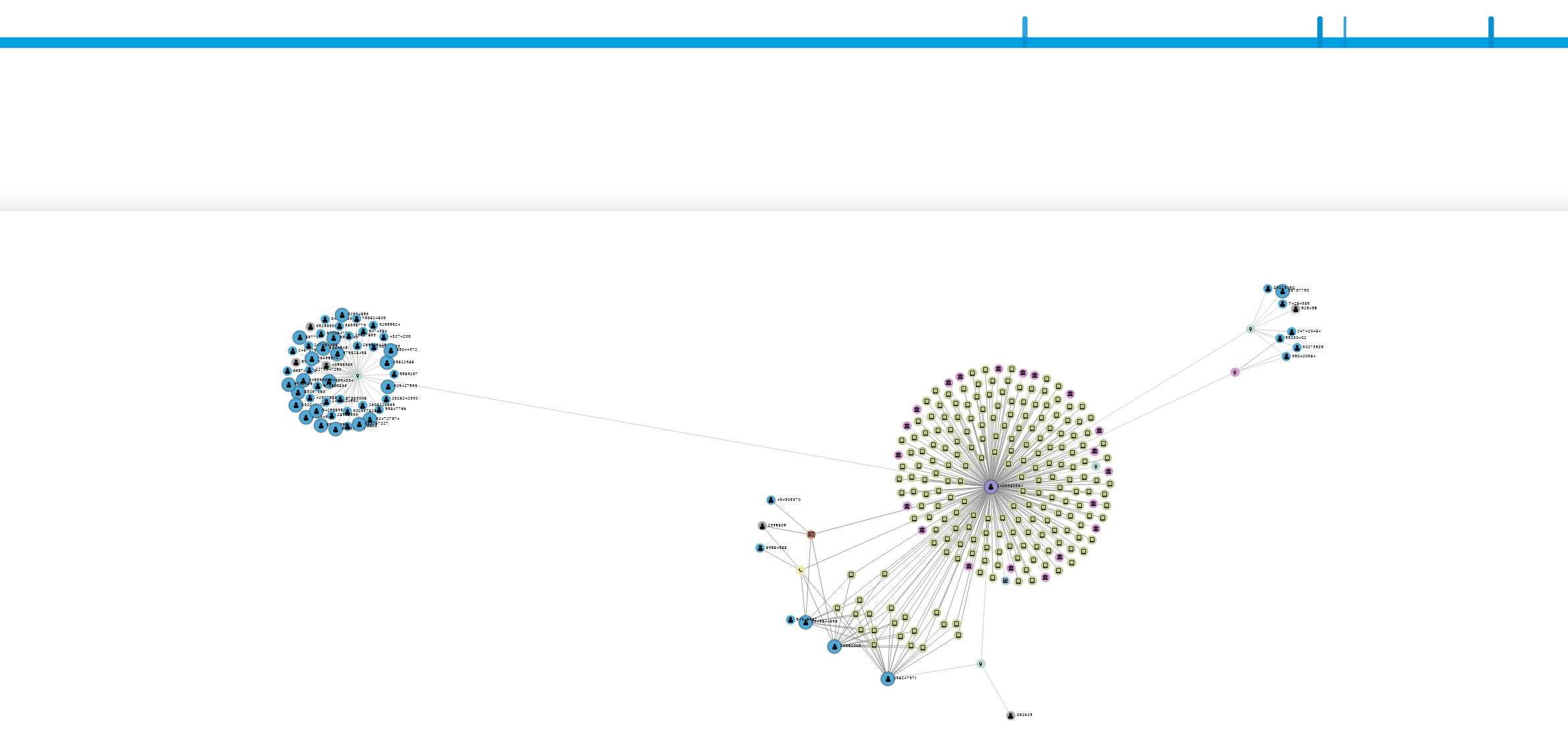
drag, startPoint x: 932, startPoint y: 566, endPoint x: 917, endPoint y: 556, distance: 18.0
click at [917, 558] on icon "device-689ce971070744e8efa055fd  user-2409380364  2409380364 user-2545644696 …" at bounding box center [897, 621] width 1312 height 191
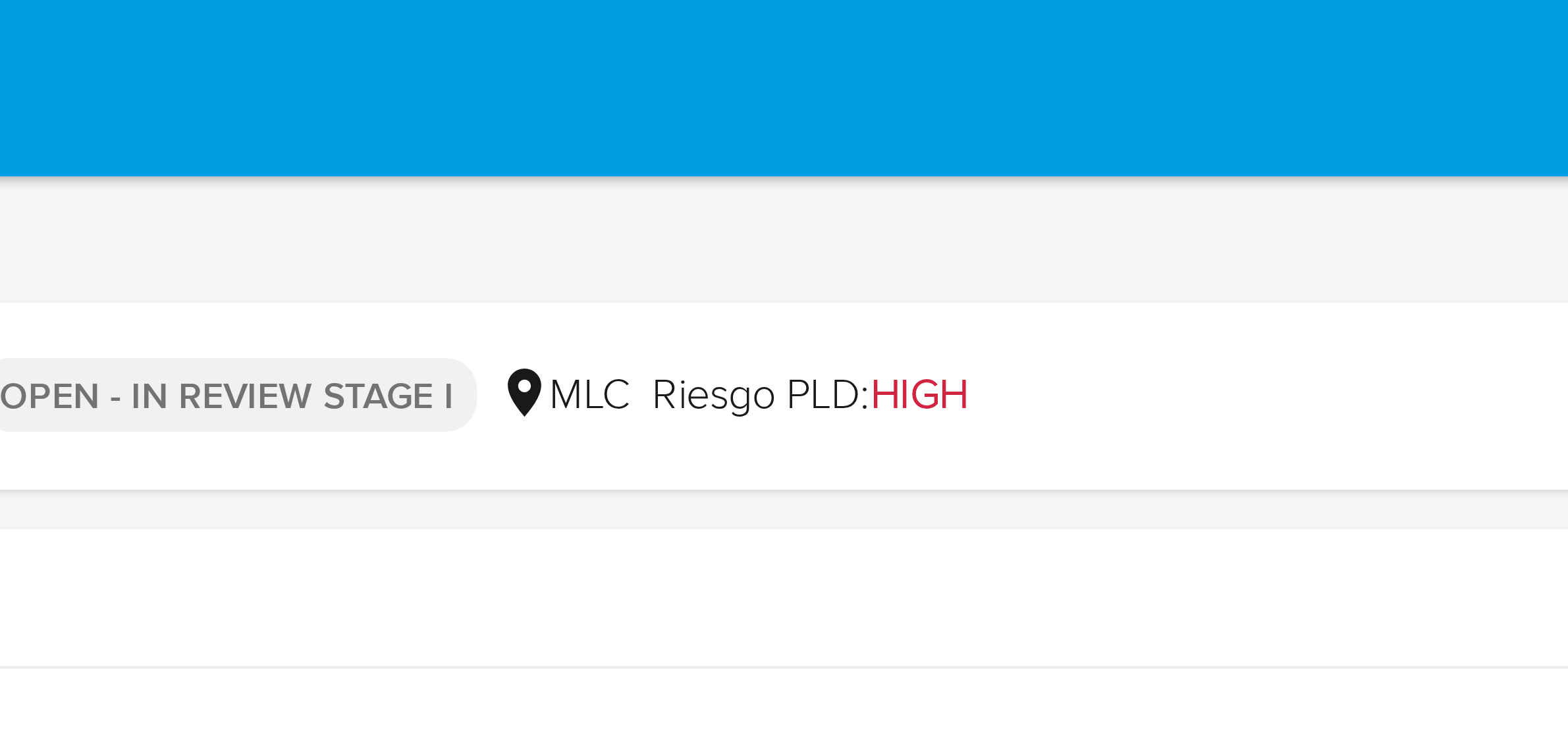
drag, startPoint x: 1079, startPoint y: 543, endPoint x: 1077, endPoint y: 41, distance: 502.0
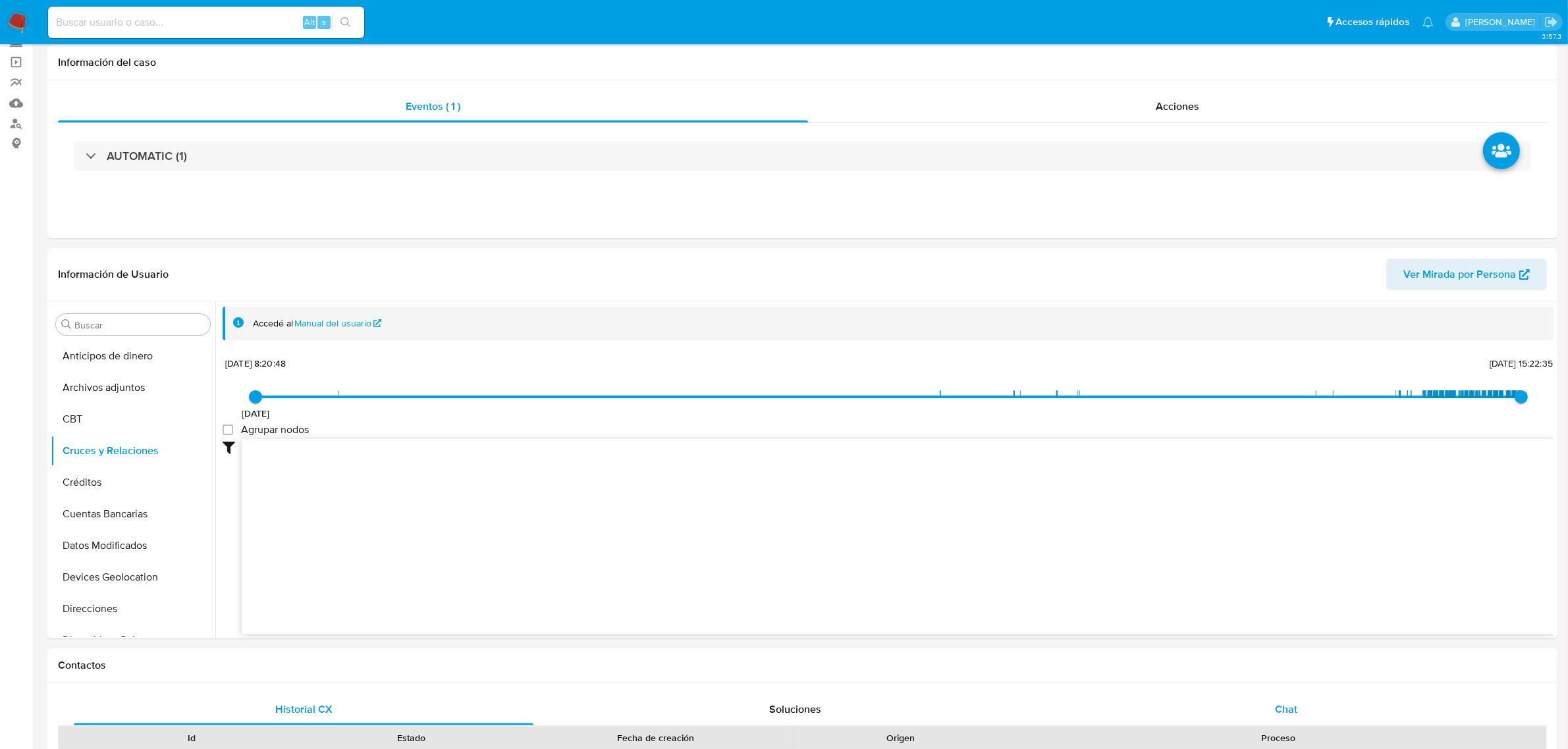
scroll to position [493, 0]
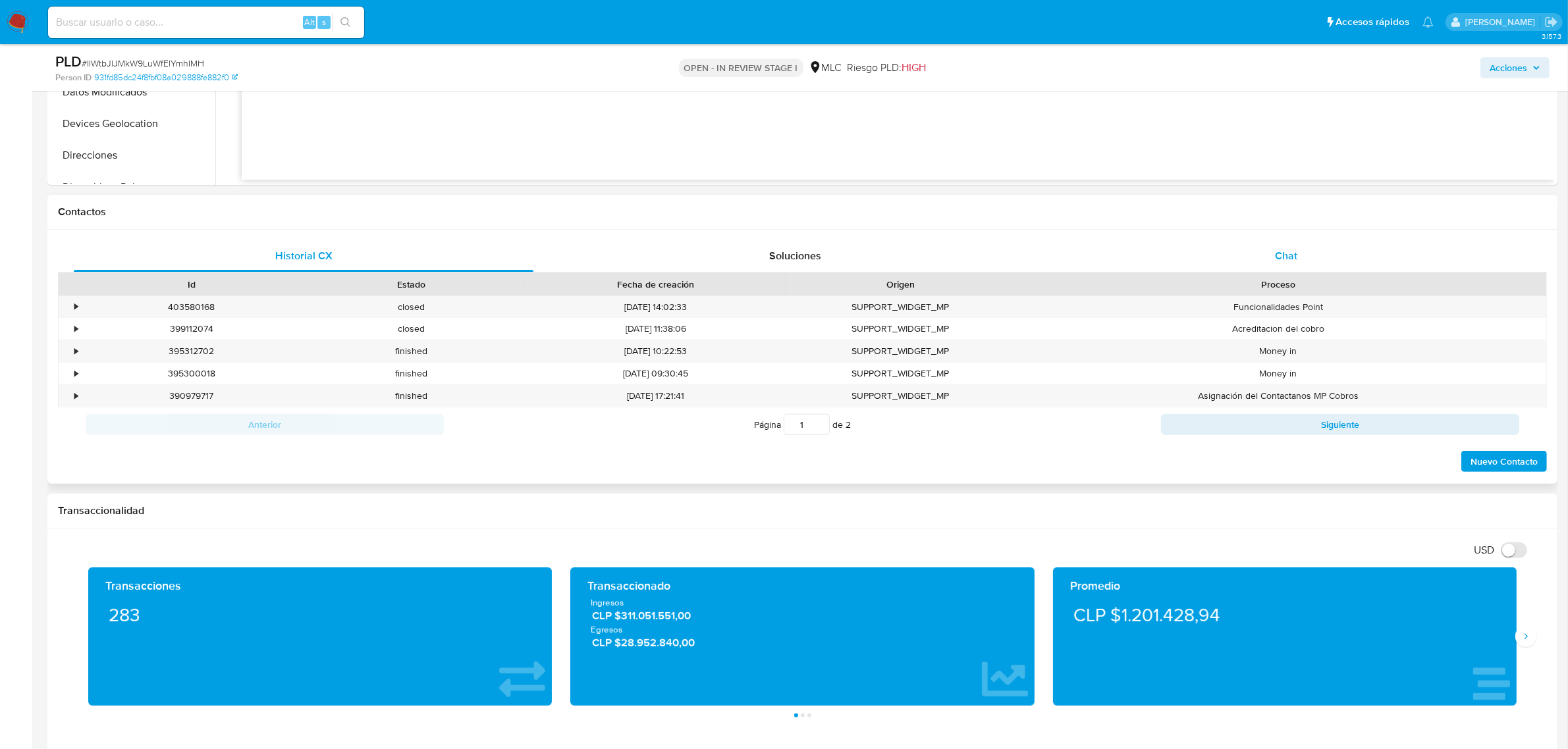
click at [1251, 262] on div "Chat" at bounding box center [1286, 256] width 460 height 32
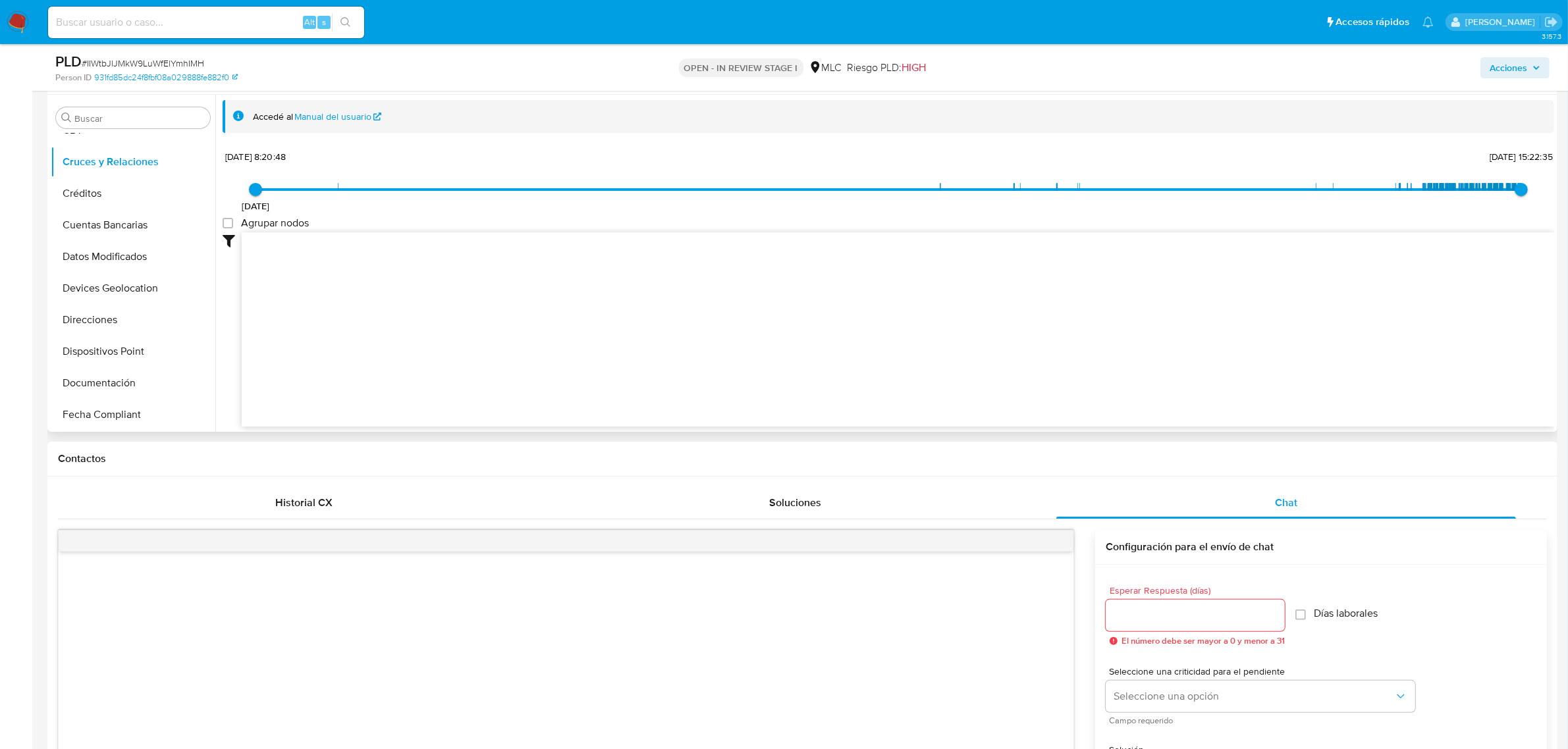
scroll to position [0, 0]
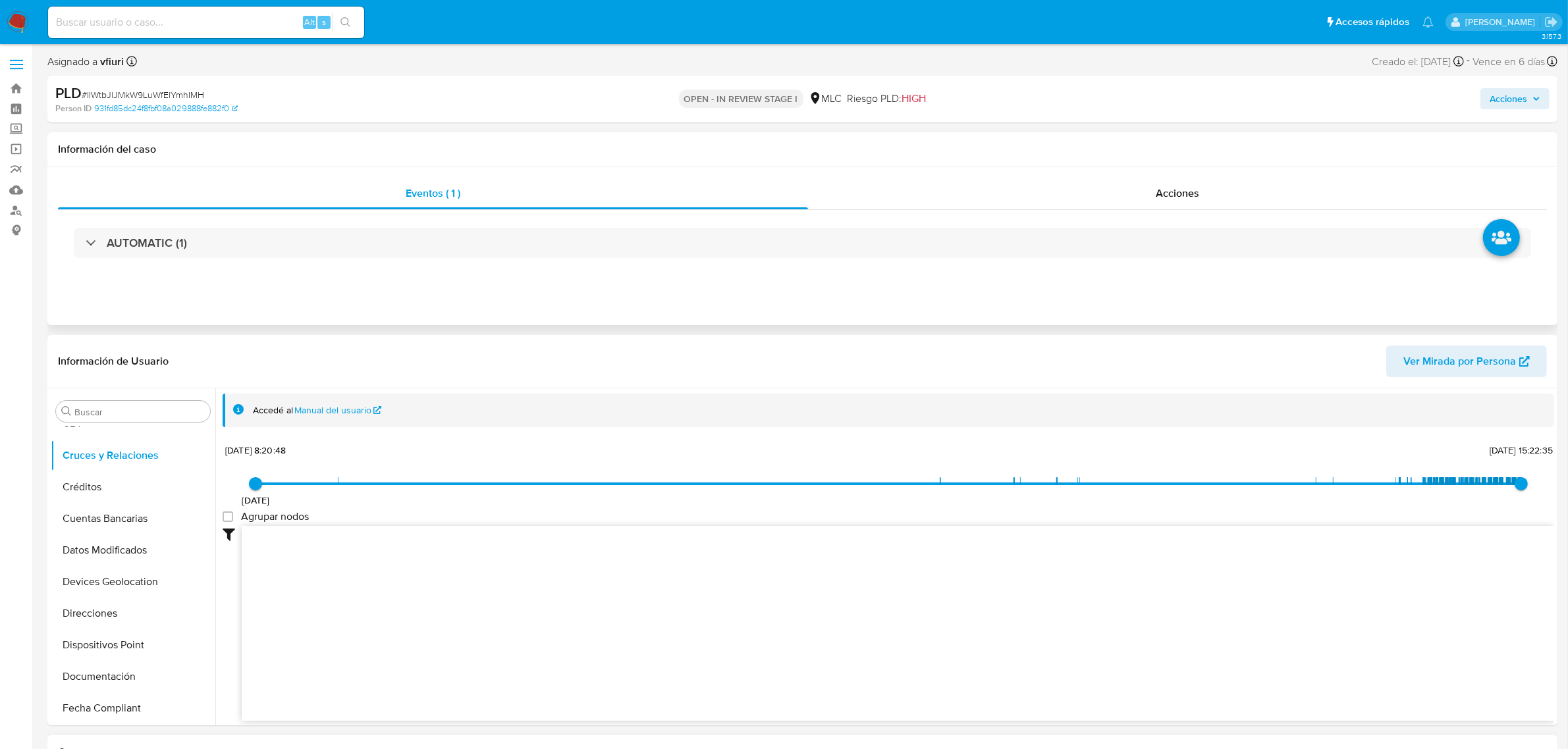
click at [396, 223] on div "AUTOMATIC (1)" at bounding box center [802, 243] width 1489 height 66
click at [373, 260] on div "AUTOMATIC (1)" at bounding box center [802, 243] width 1489 height 66
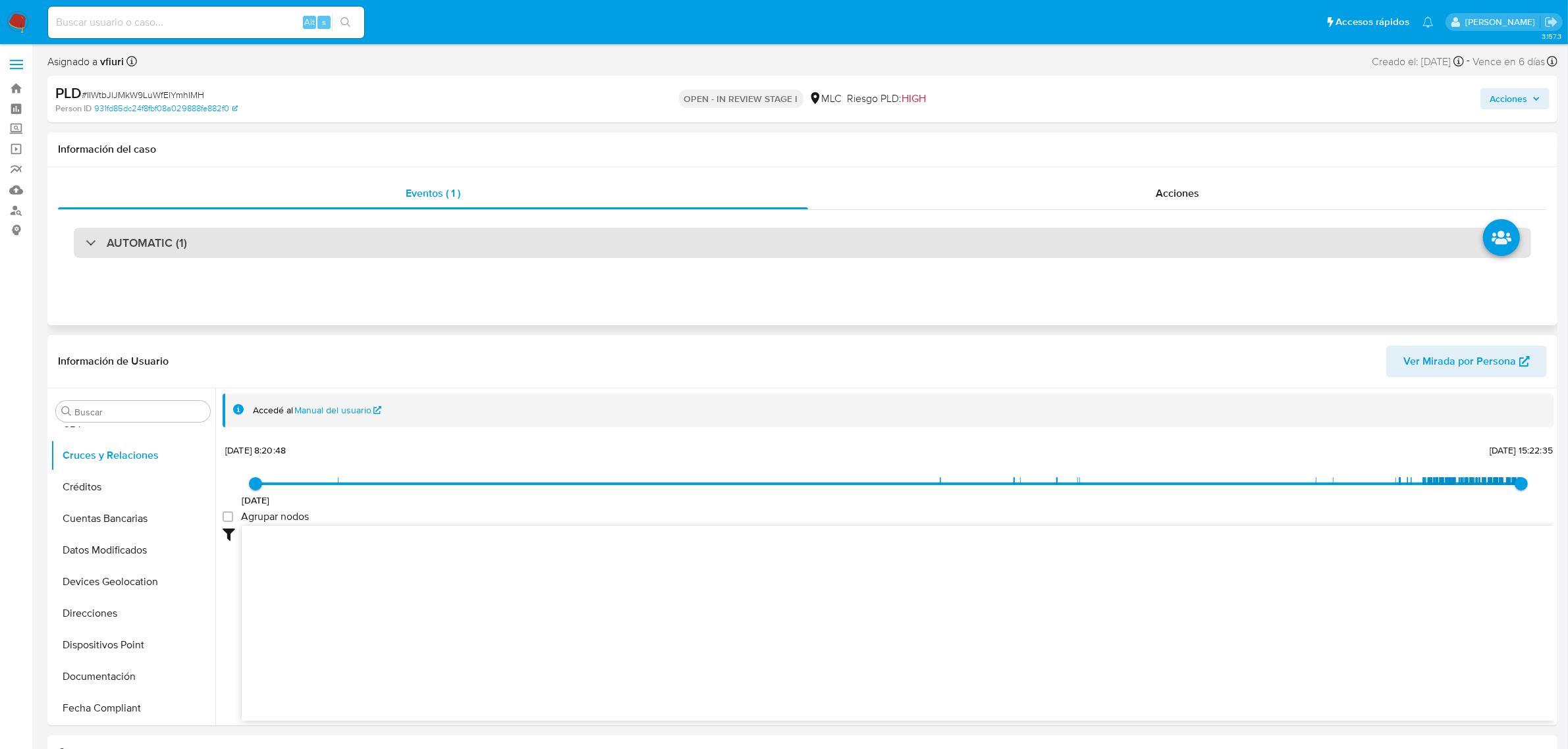
click at [362, 236] on div "AUTOMATIC (1)" at bounding box center [802, 243] width 1457 height 30
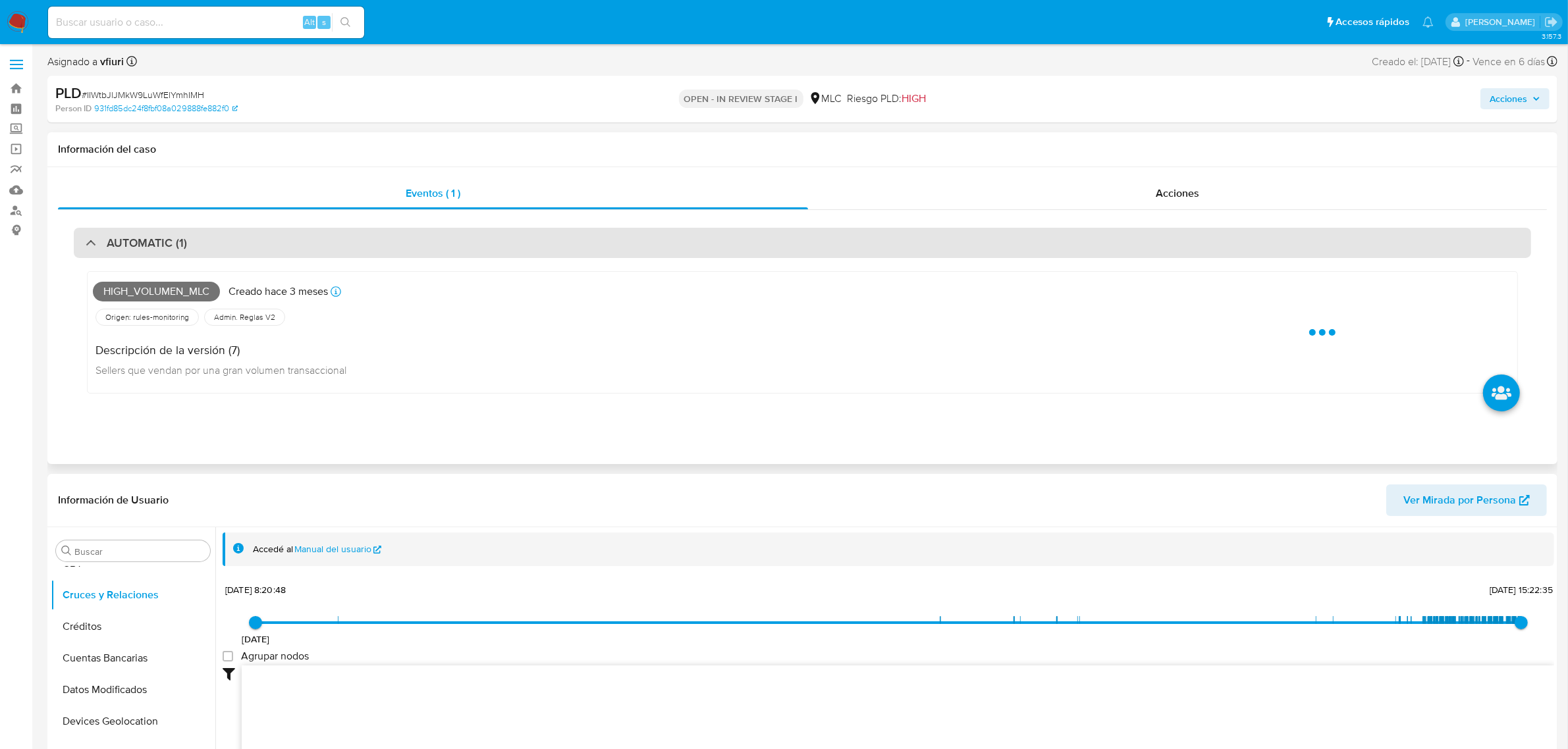
click at [368, 232] on div "AUTOMATIC (1)" at bounding box center [802, 243] width 1457 height 30
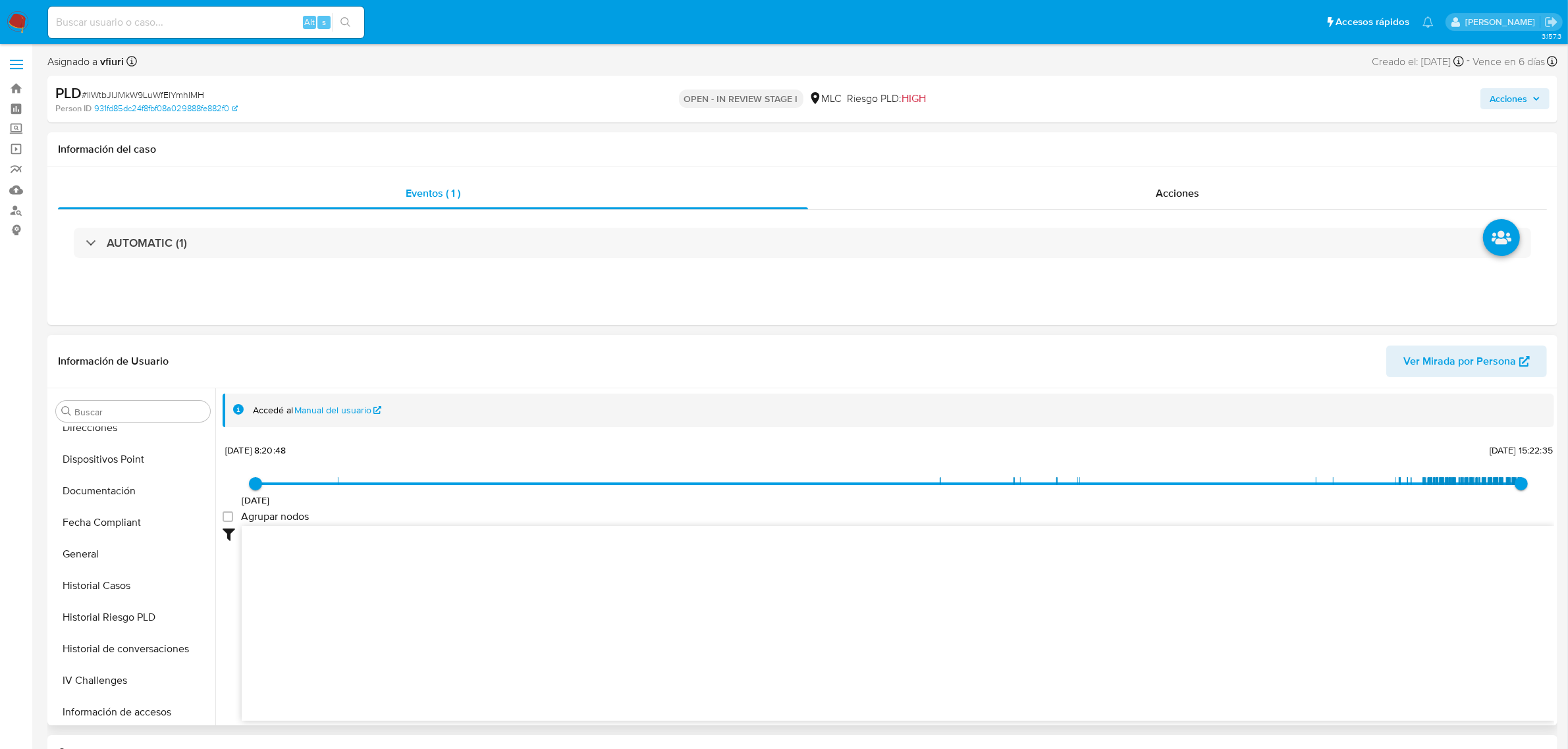
scroll to position [555, 0]
click at [116, 527] on button "KYC" at bounding box center [128, 520] width 154 height 32
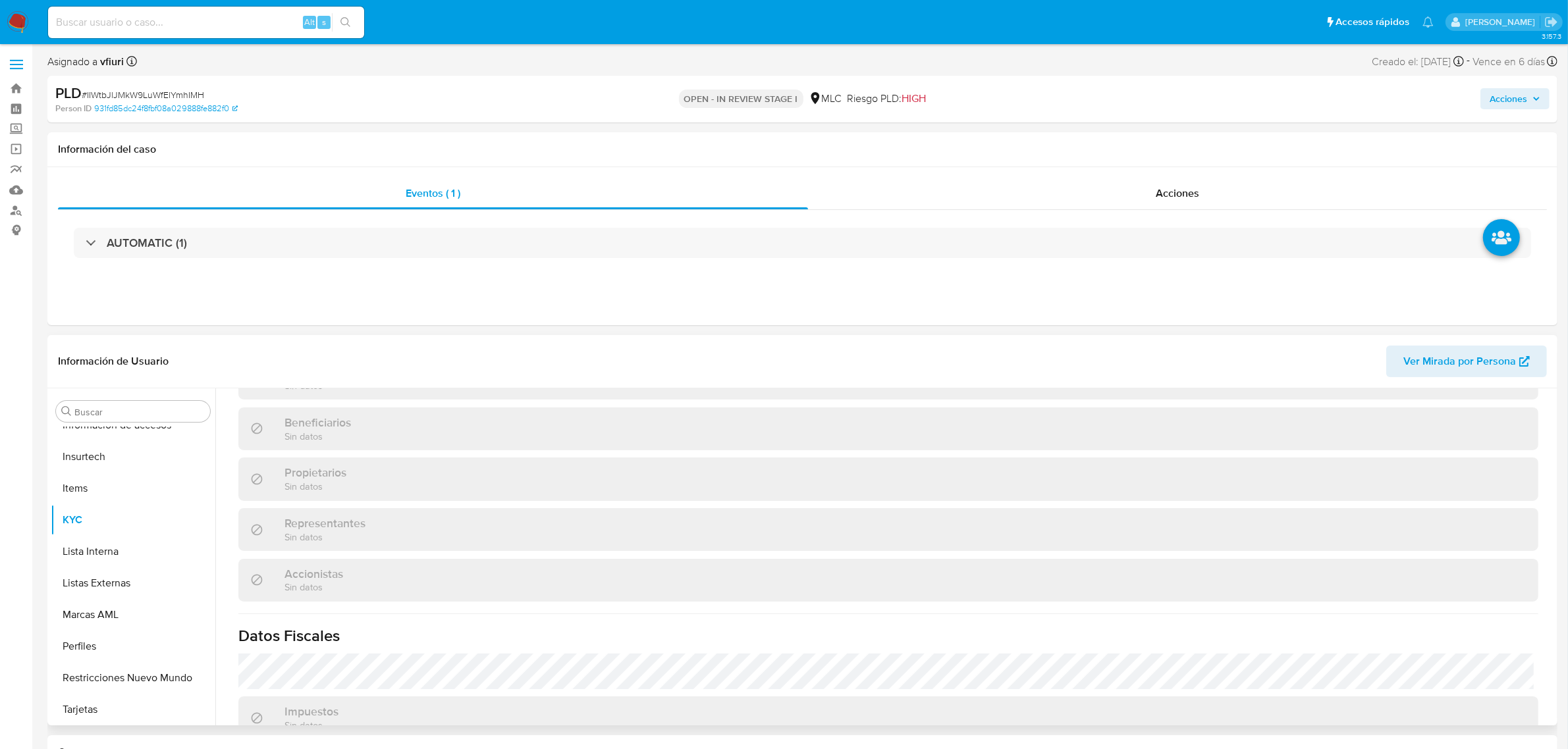
scroll to position [329, 0]
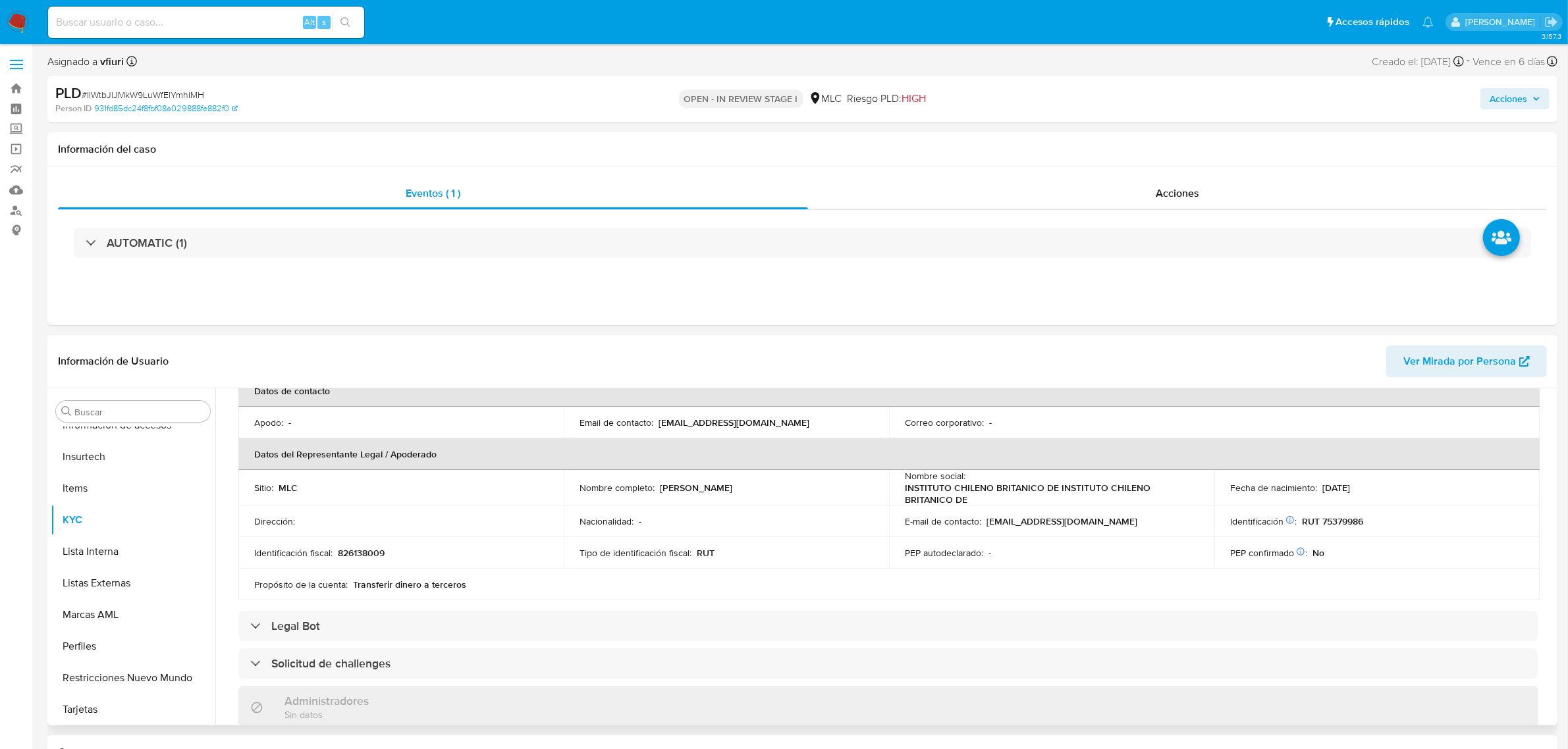
drag, startPoint x: 801, startPoint y: 498, endPoint x: 653, endPoint y: 492, distance: 148.1
click at [653, 492] on td "Nombre completo : Pedro Ignacio Pfeffer Urquiaga" at bounding box center [726, 487] width 325 height 35
copy div "Pedro Ignacio Pfeffer Urquiaga"
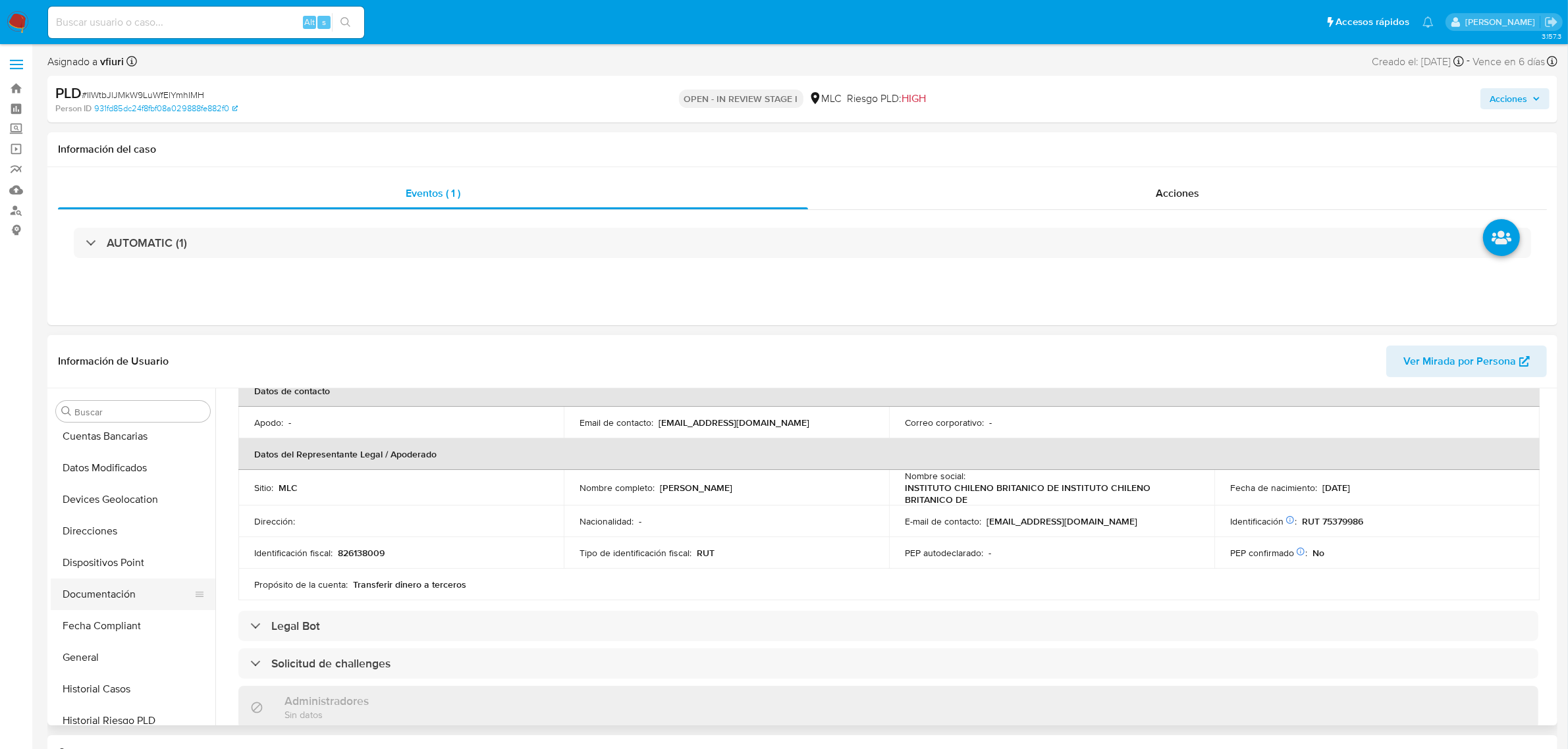
click at [92, 584] on button "Documentación" at bounding box center [128, 594] width 154 height 32
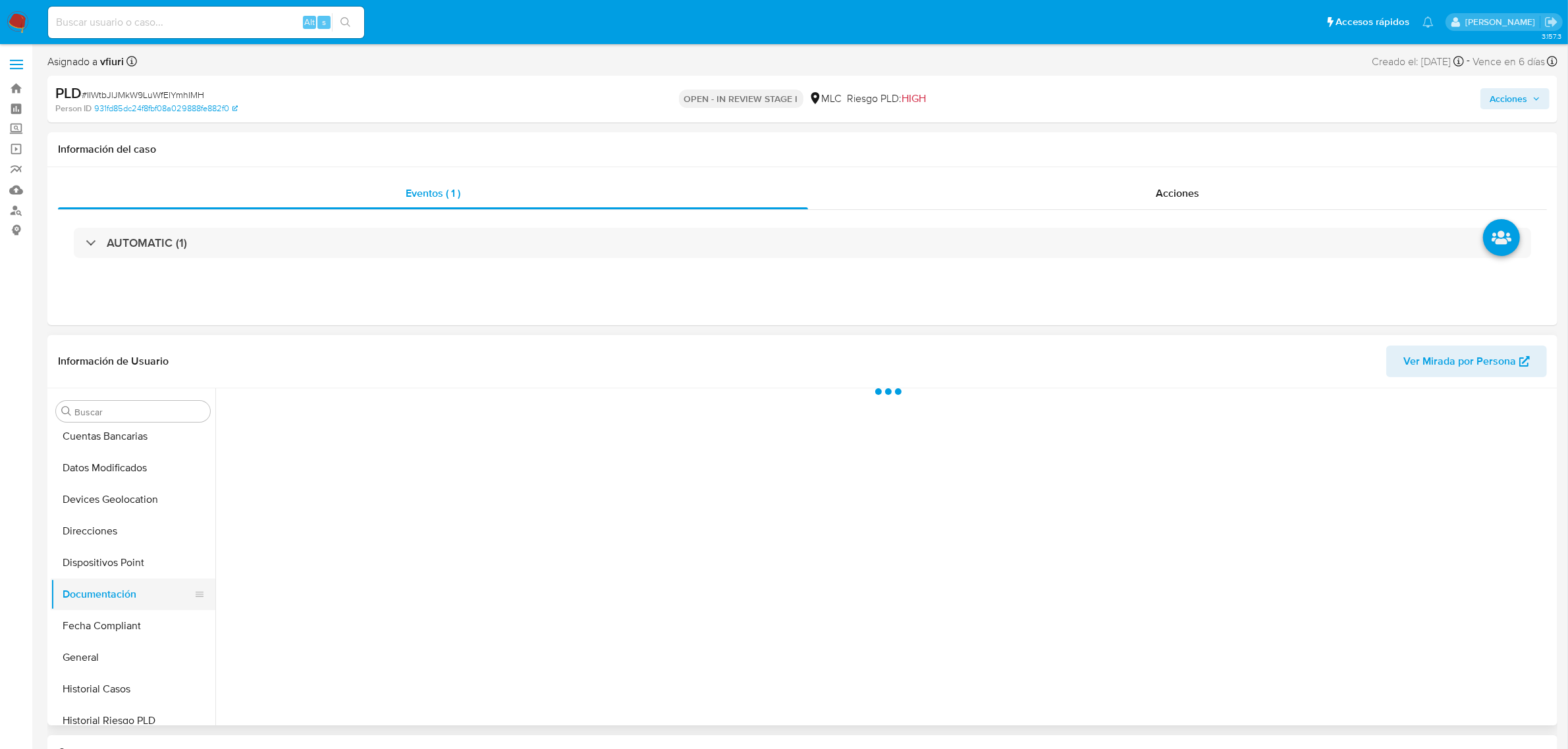
scroll to position [0, 0]
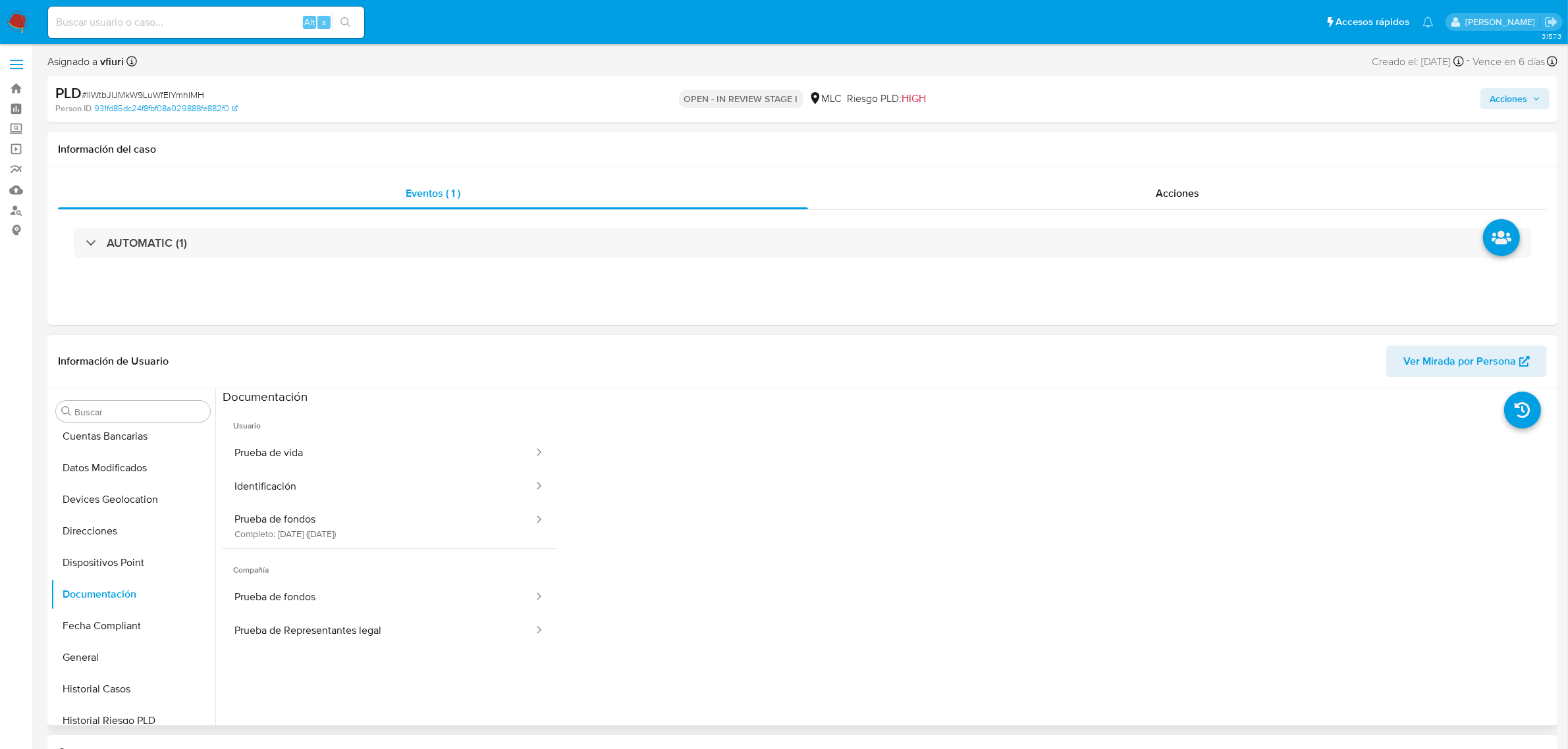
click at [278, 550] on span "Compañía" at bounding box center [389, 565] width 333 height 32
click at [280, 543] on button "Prueba de fondos Completo: 13/08/2025 (hace 22 días)" at bounding box center [378, 526] width 312 height 45
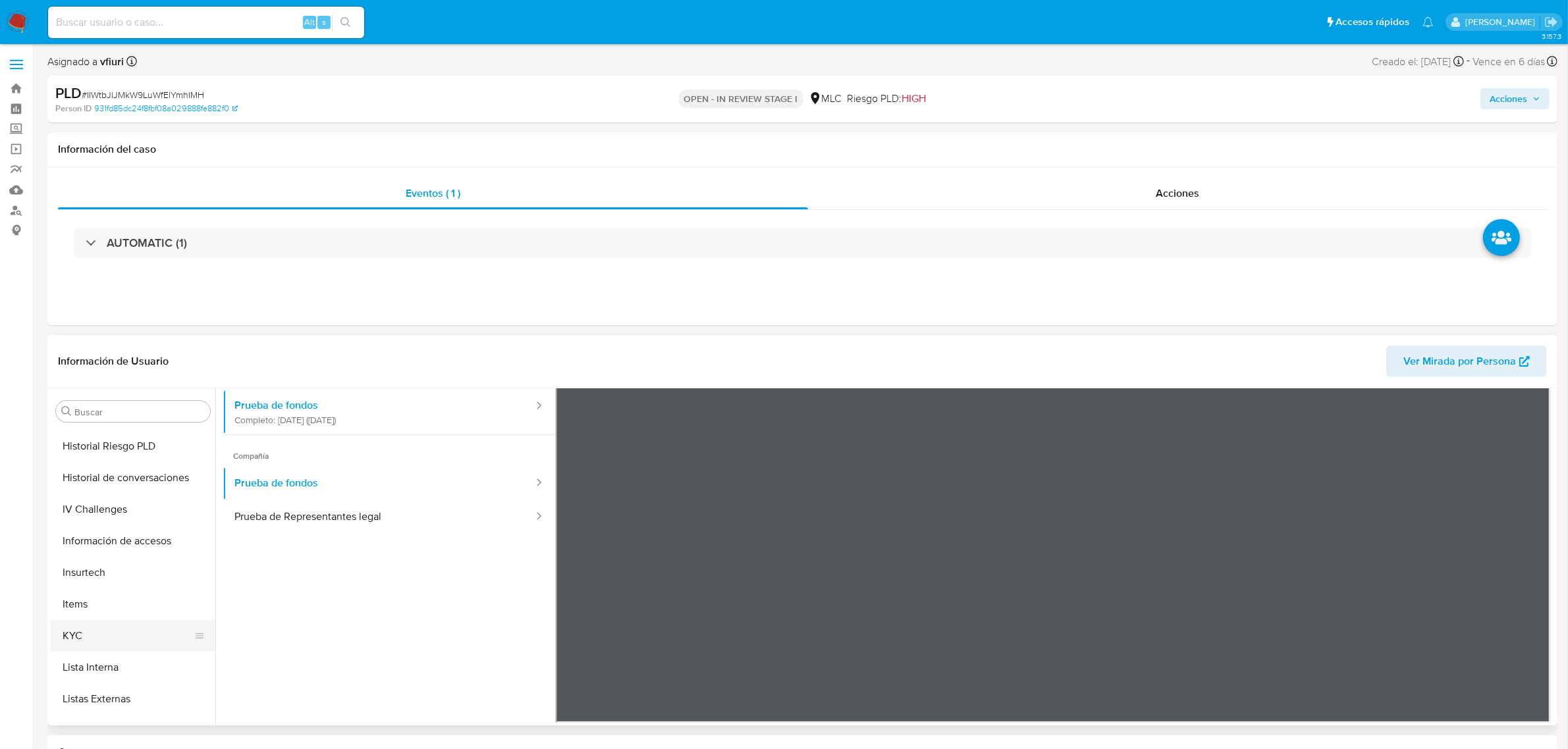
scroll to position [555, 0]
drag, startPoint x: 86, startPoint y: 515, endPoint x: 161, endPoint y: 508, distance: 75.3
click at [86, 515] on button "KYC" at bounding box center [128, 520] width 154 height 32
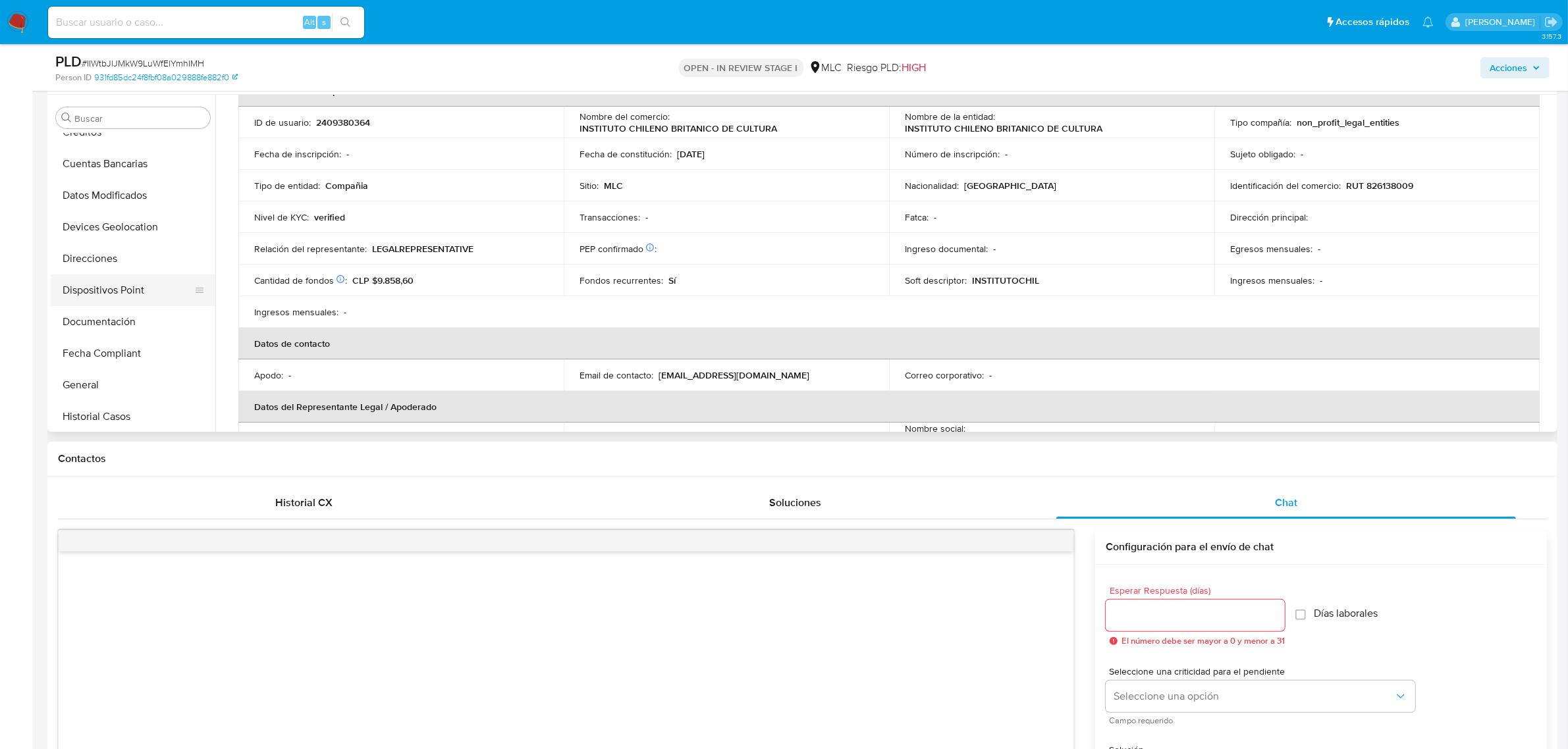
scroll to position [82, 0]
click at [89, 410] on button "Historial Casos" at bounding box center [128, 417] width 154 height 32
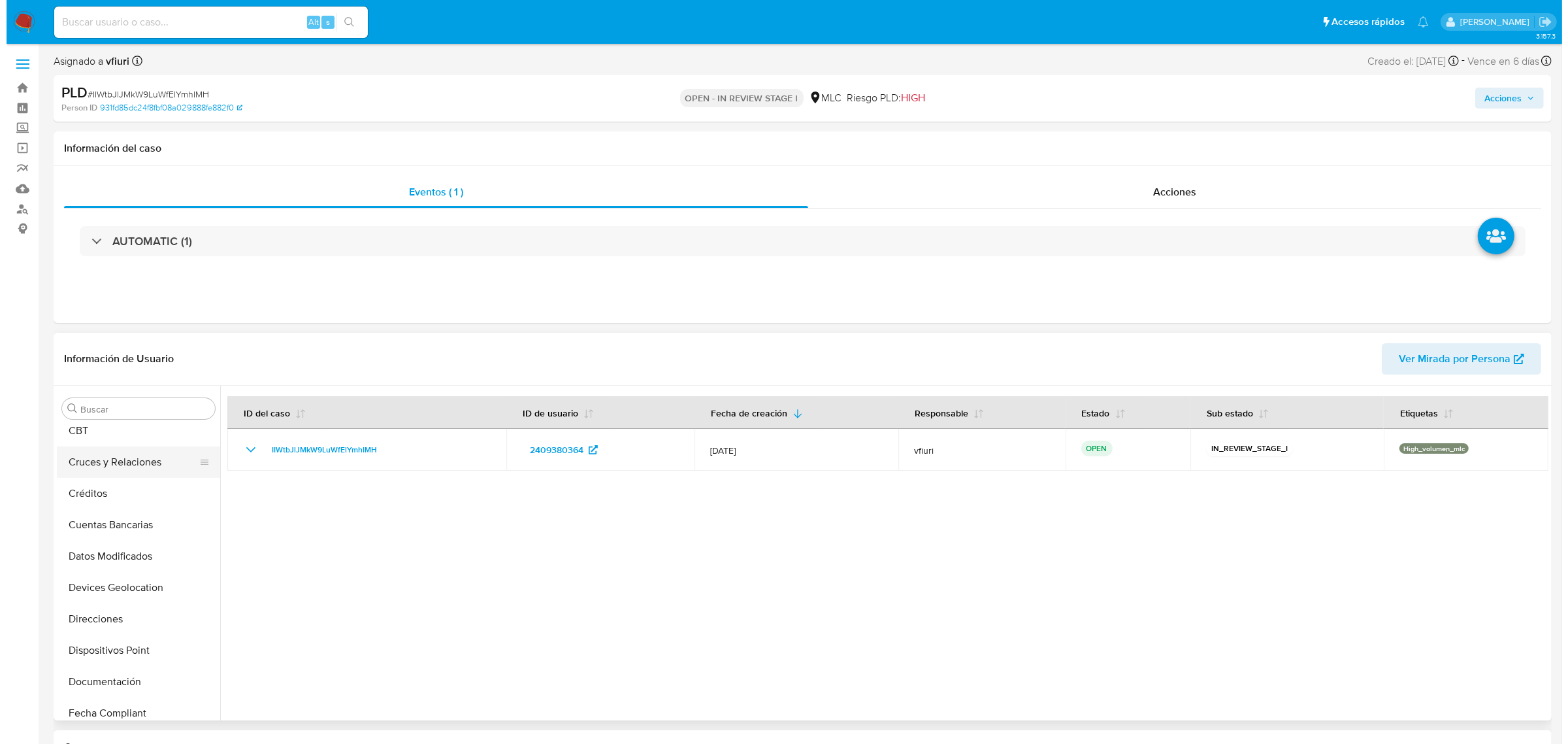
scroll to position [0, 0]
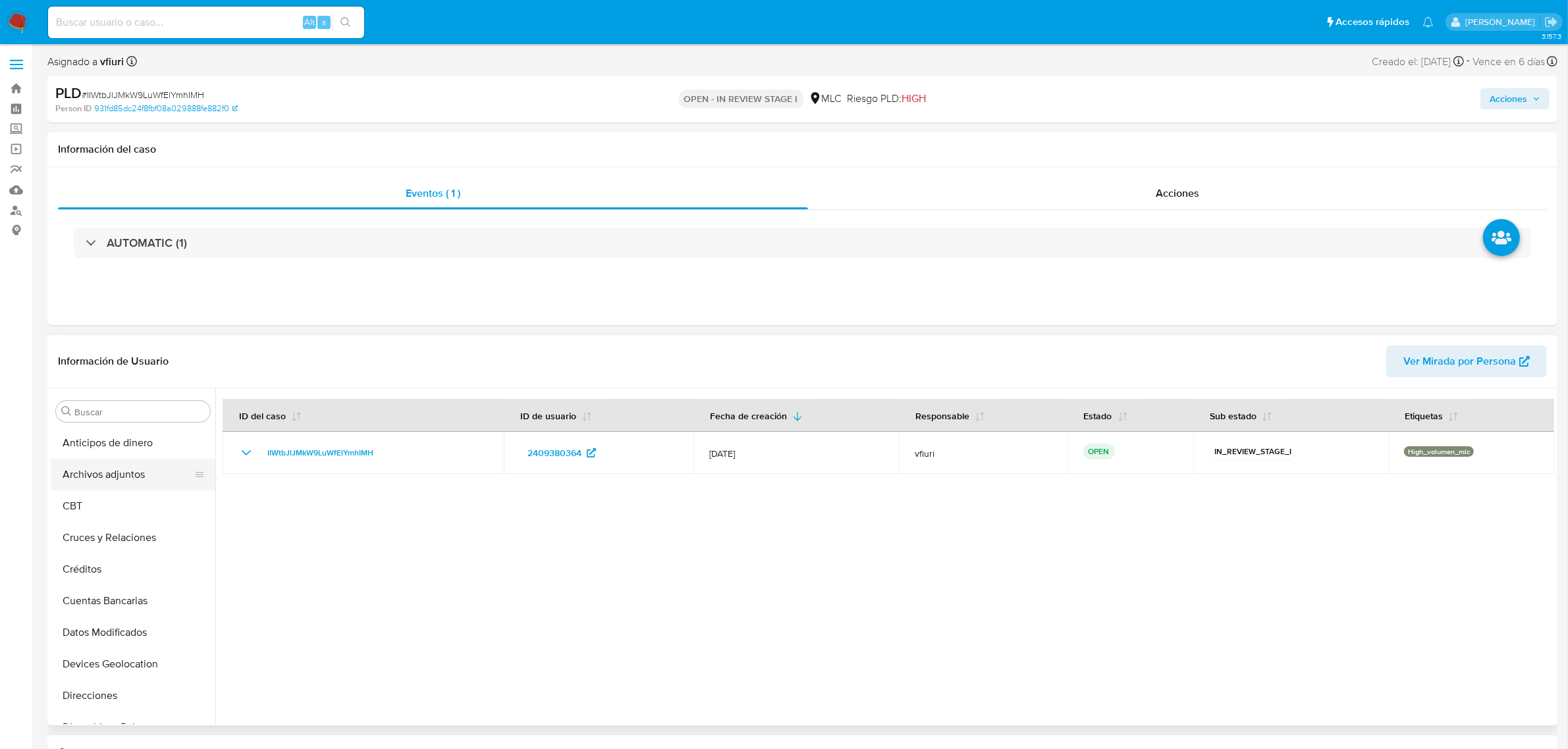
click at [136, 470] on button "Archivos adjuntos" at bounding box center [128, 475] width 154 height 32
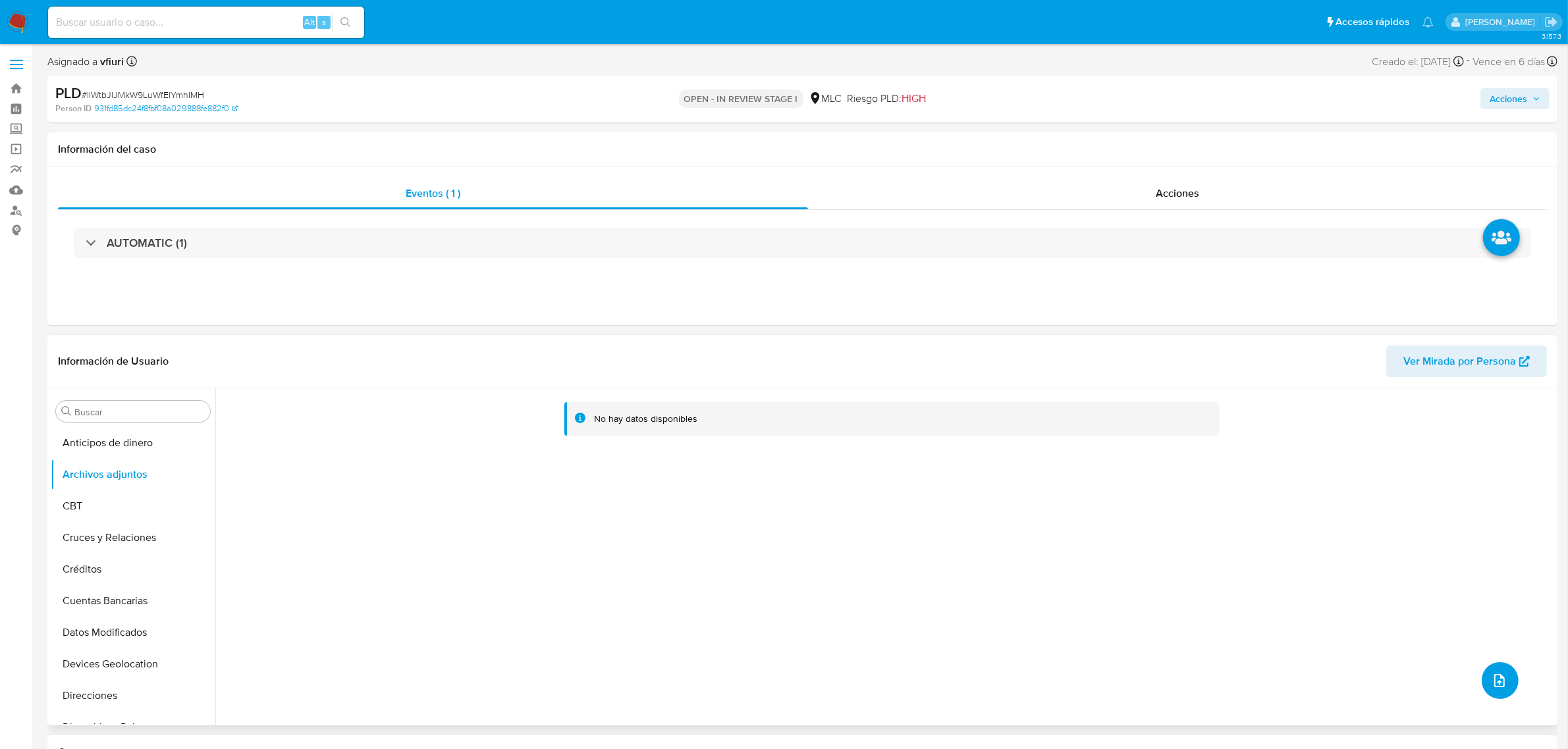
click at [1492, 686] on icon "upload-file" at bounding box center [1500, 681] width 16 height 16
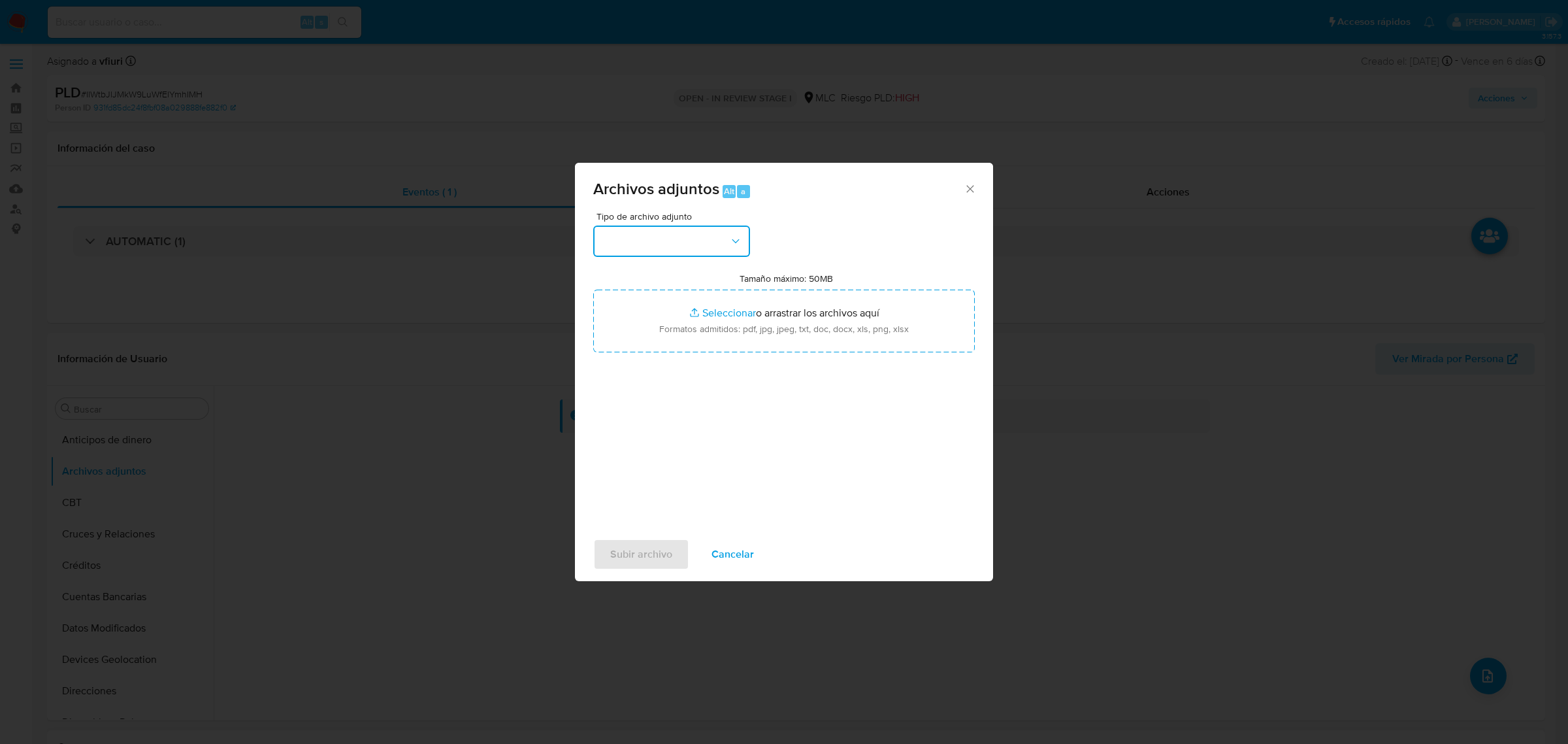
click at [676, 239] on button "button" at bounding box center [671, 241] width 157 height 31
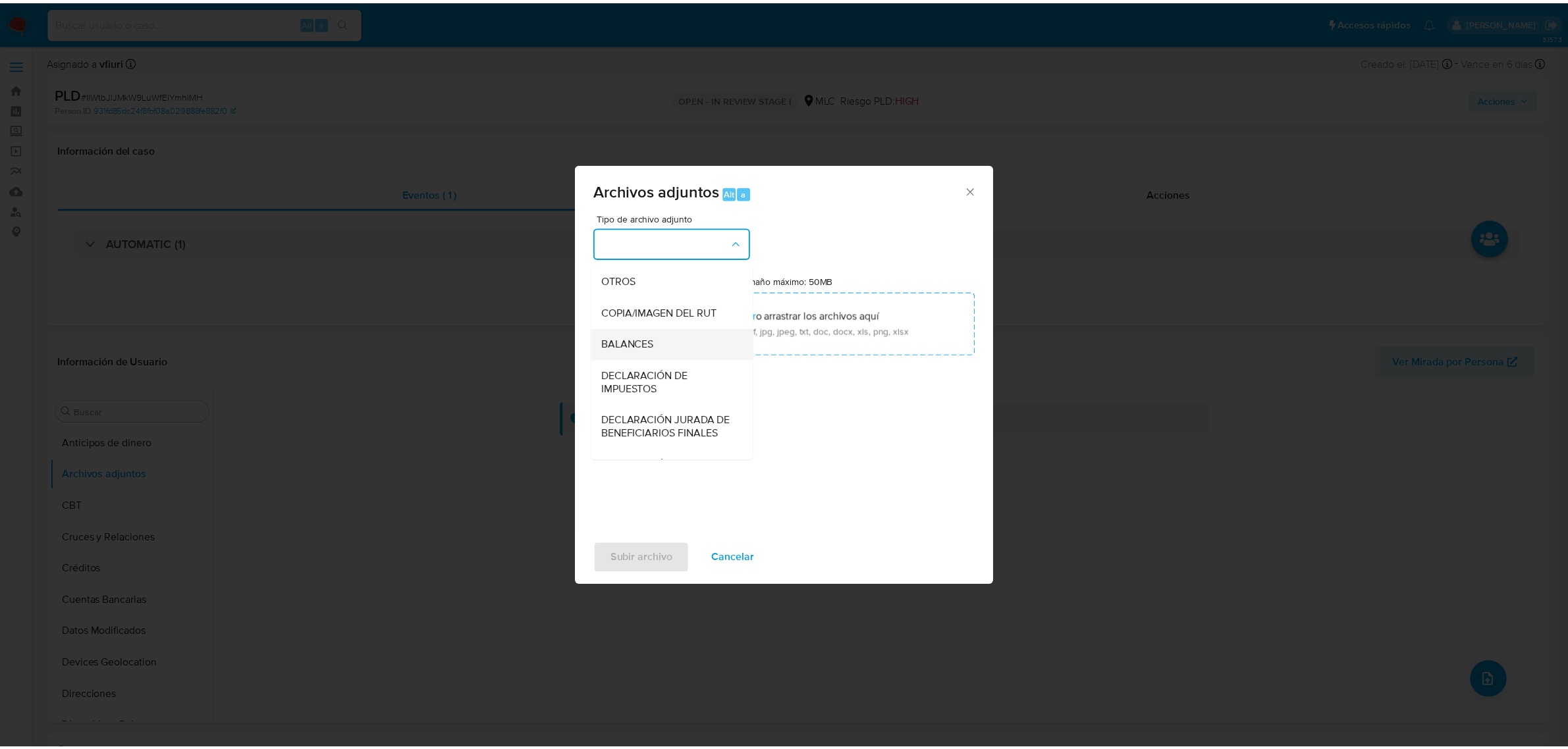
scroll to position [217, 0]
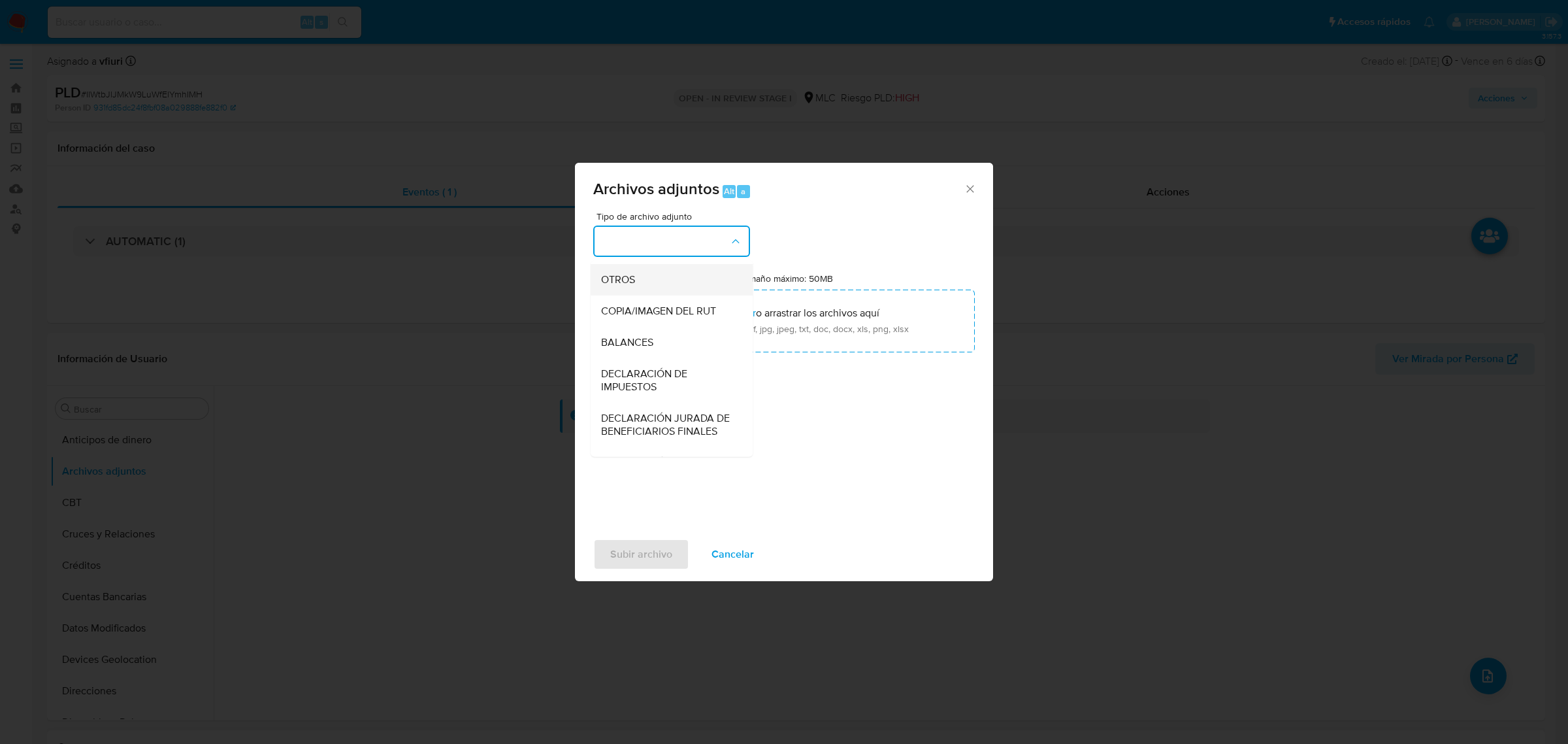
click at [645, 295] on div "OTROS" at bounding box center [668, 279] width 133 height 31
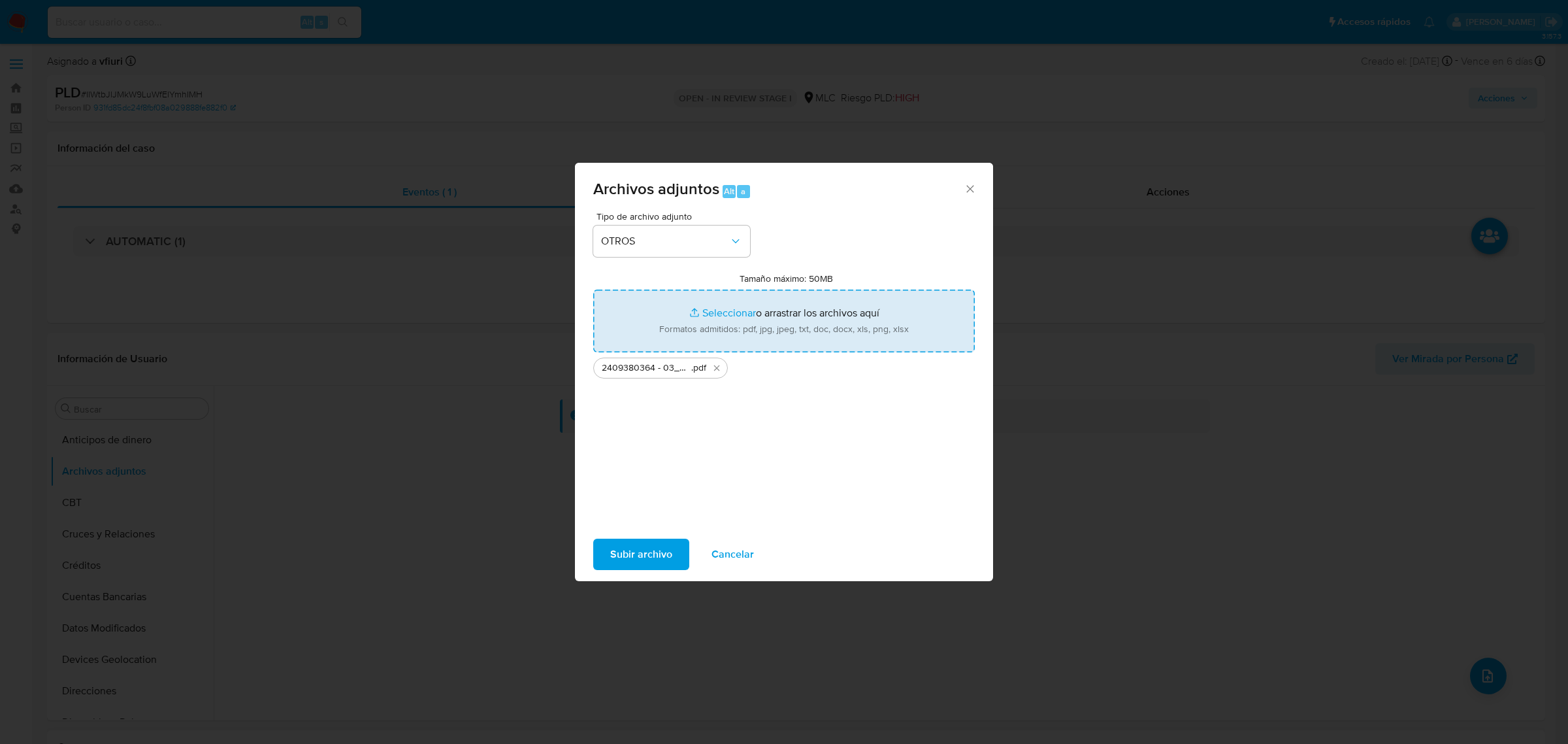
type input "C:\fakepath\Tabla 2409380364.xlsx"
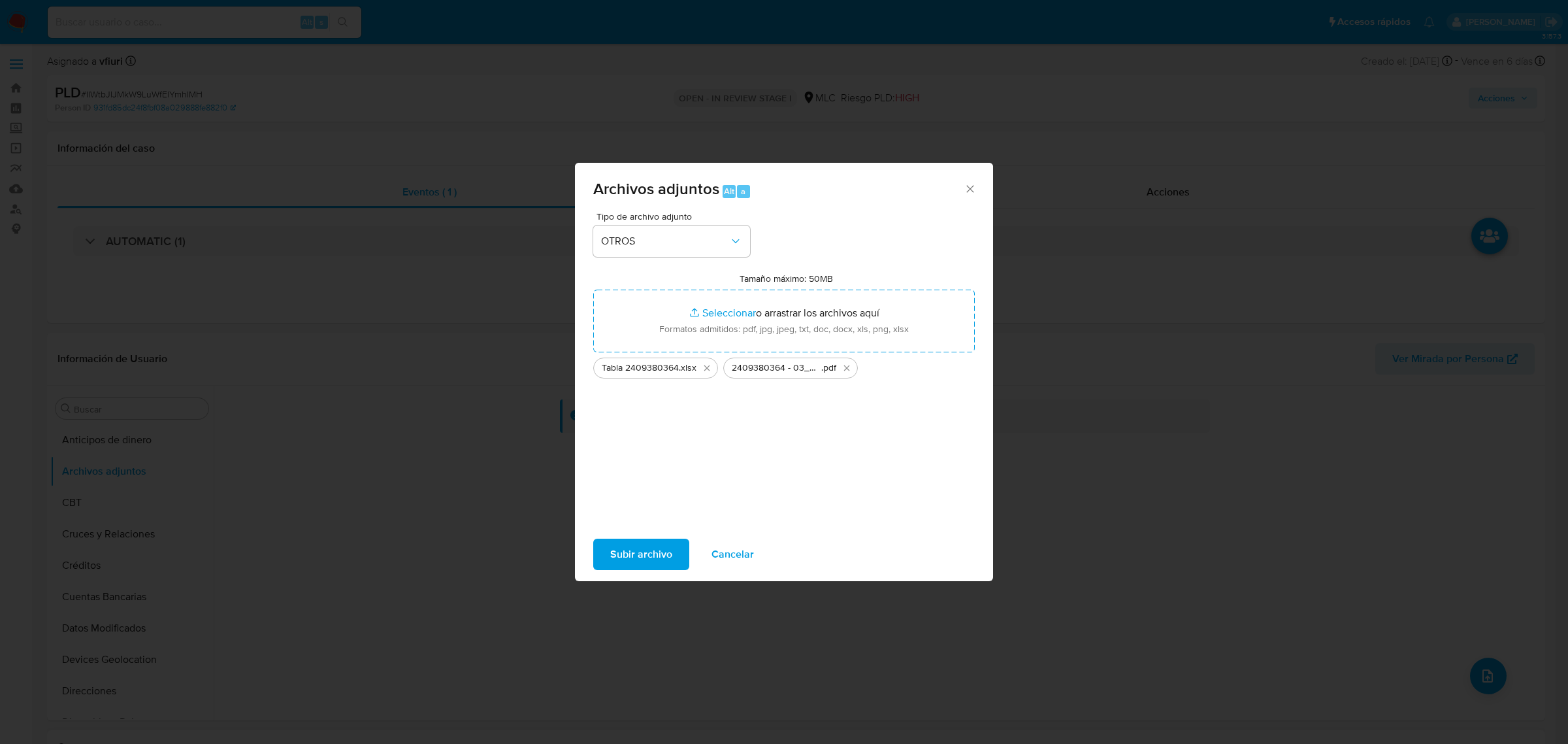
click at [613, 556] on span "Subir archivo" at bounding box center [641, 554] width 62 height 29
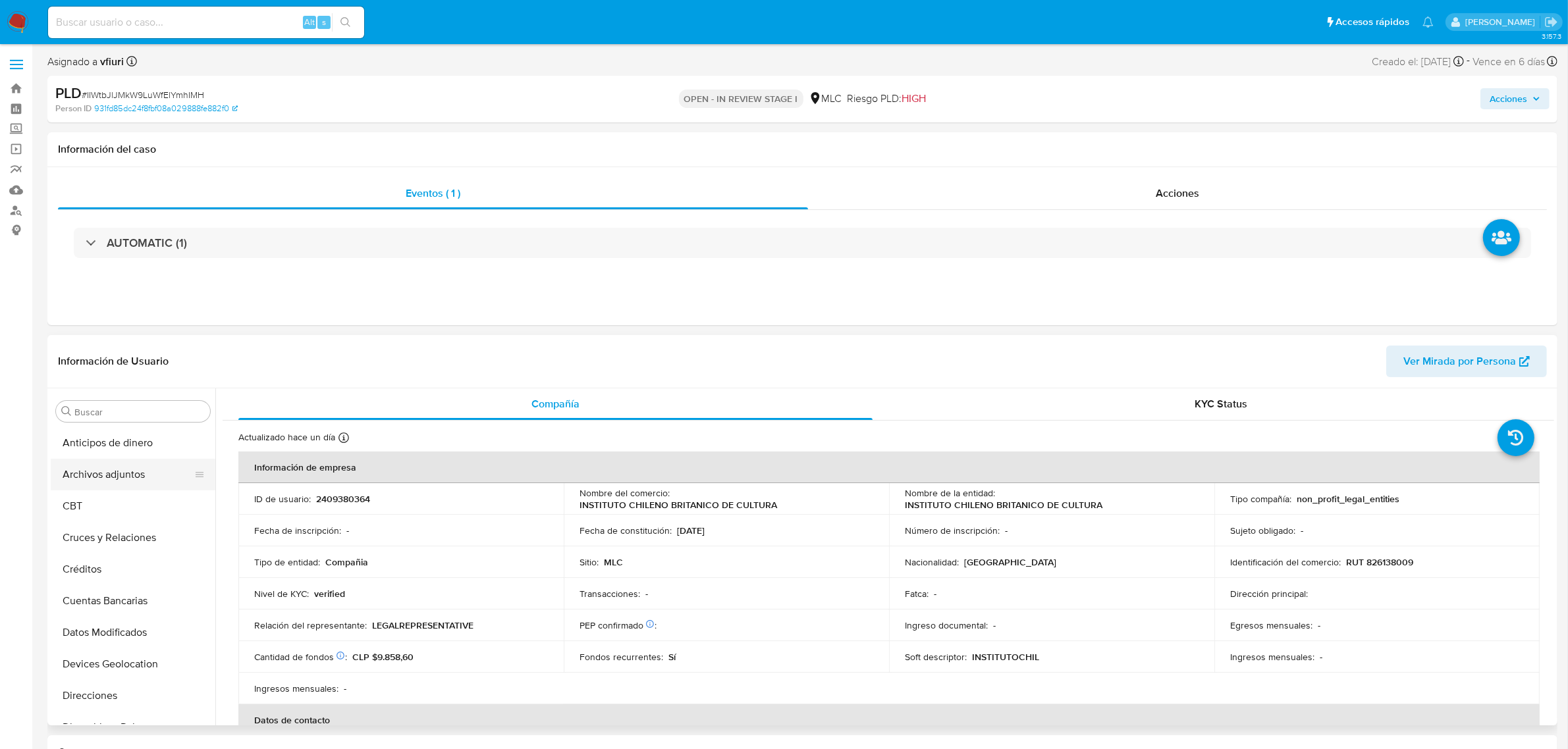
click at [112, 472] on button "Archivos adjuntos" at bounding box center [128, 475] width 154 height 32
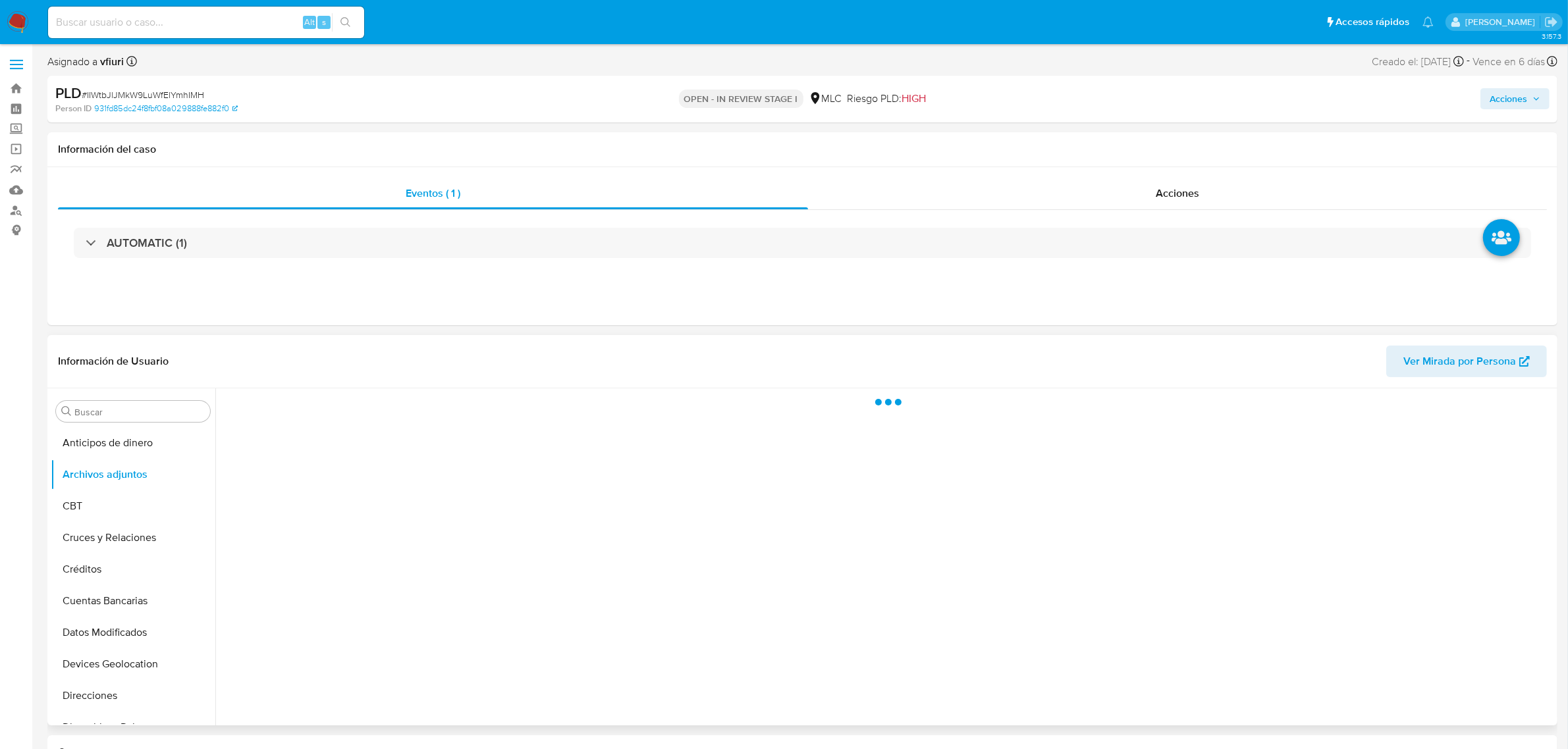
select select "10"
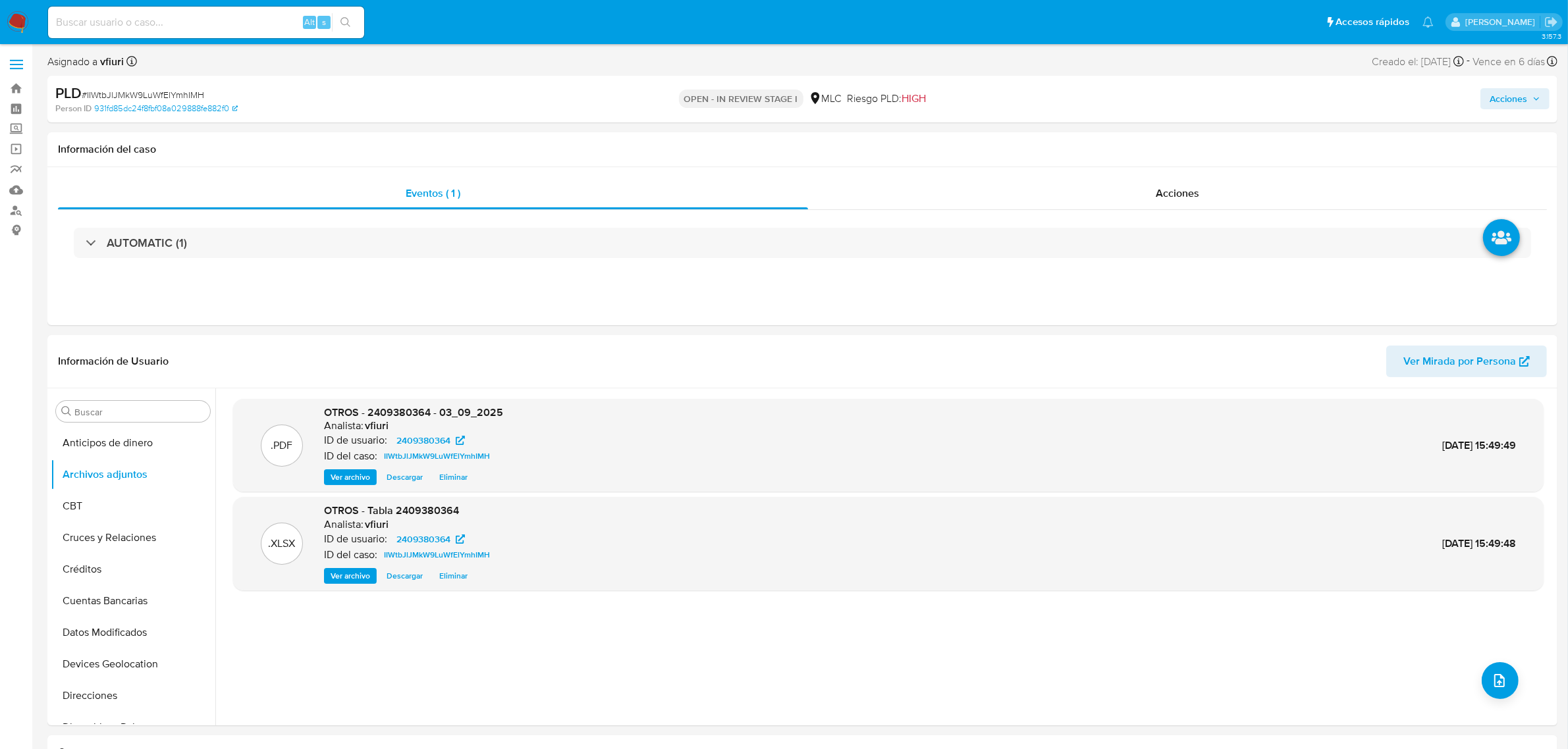
drag, startPoint x: 1513, startPoint y: 94, endPoint x: 1506, endPoint y: 97, distance: 7.6
click at [1513, 94] on span "Acciones" at bounding box center [1508, 98] width 37 height 21
click at [1121, 156] on div "Resolución del caso Alt r" at bounding box center [1157, 141] width 126 height 35
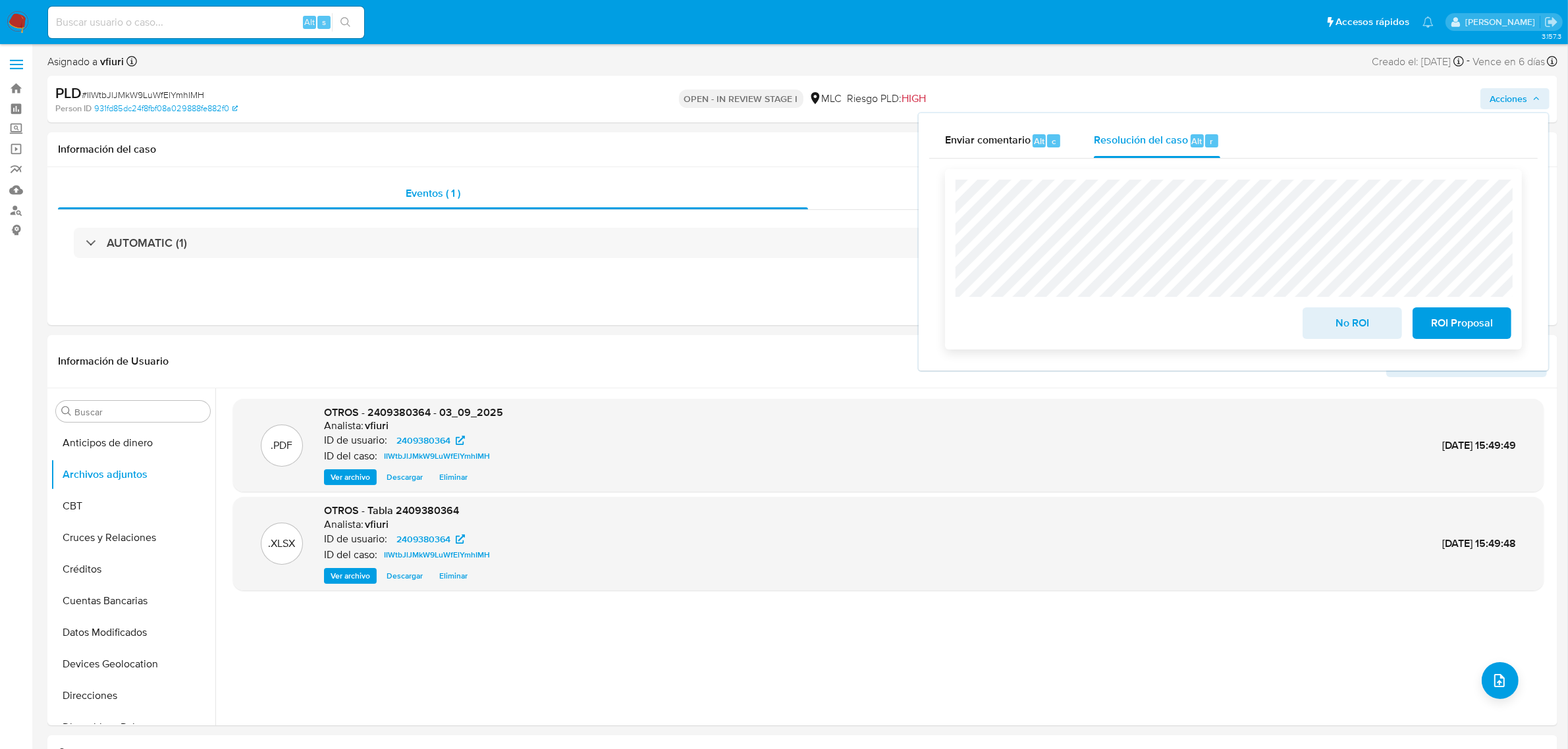
click at [1325, 313] on span "No ROI" at bounding box center [1352, 323] width 65 height 29
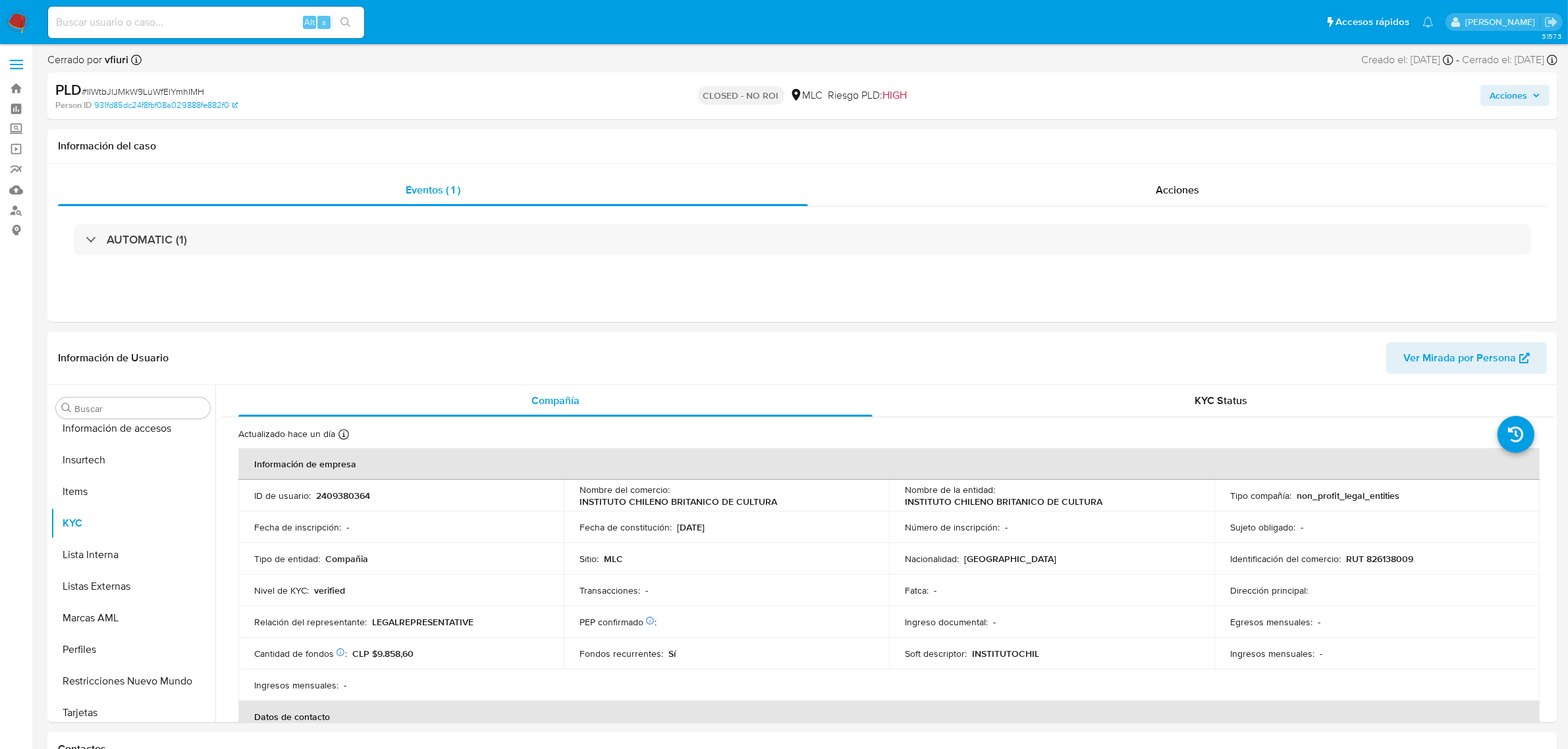
select select "10"
click at [24, 80] on link "Bandeja" at bounding box center [78, 89] width 156 height 20
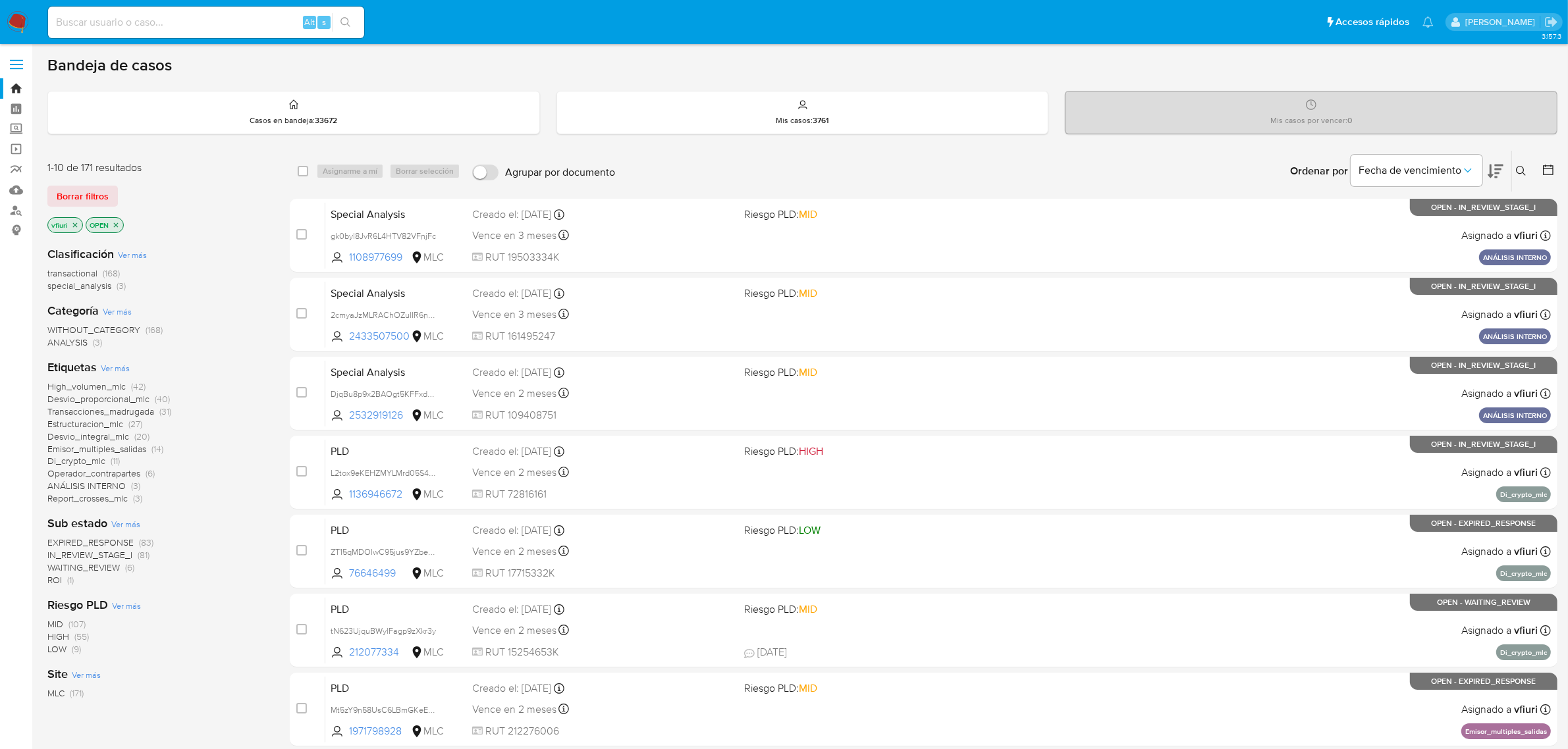
click at [1551, 169] on icon at bounding box center [1548, 170] width 13 height 13
click at [1544, 169] on icon at bounding box center [1548, 170] width 13 height 13
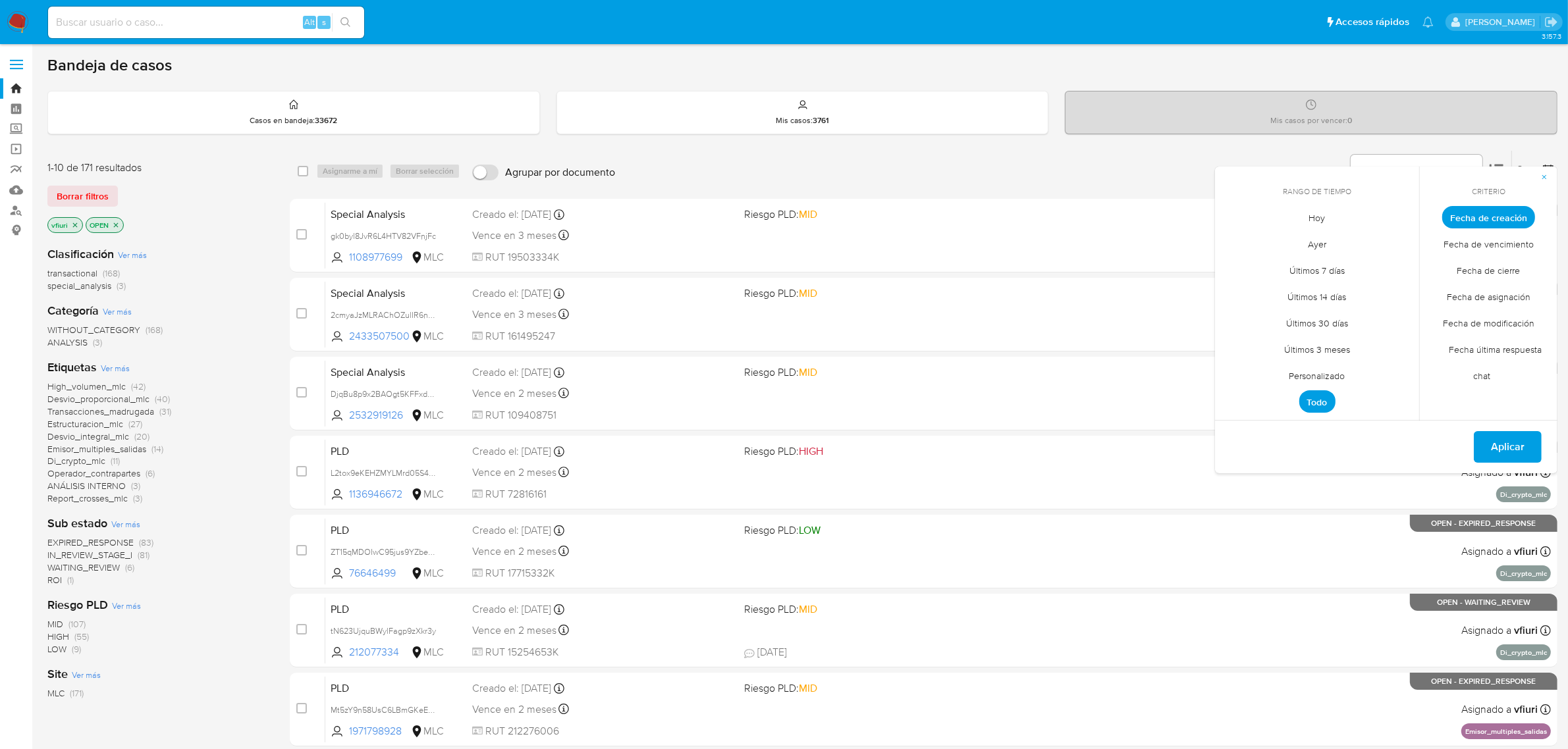
click at [1321, 376] on span "Personalizado" at bounding box center [1317, 376] width 84 height 27
click at [1234, 239] on icon "Mes anterior" at bounding box center [1234, 241] width 5 height 9
click at [1311, 340] on button "12" at bounding box center [1317, 342] width 21 height 21
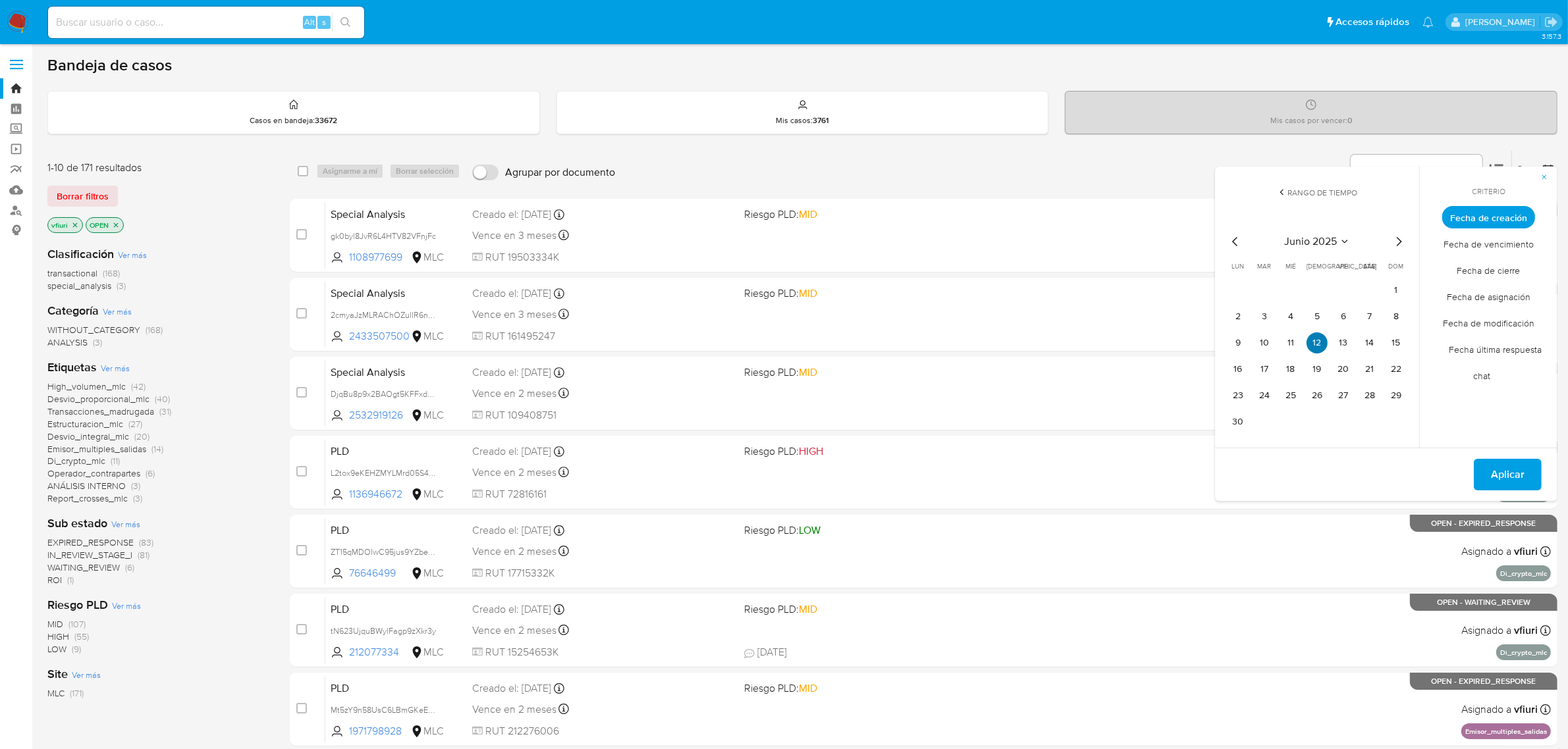
click at [1311, 340] on button "12" at bounding box center [1317, 342] width 21 height 21
click at [1526, 464] on button "Aplicar" at bounding box center [1507, 475] width 68 height 32
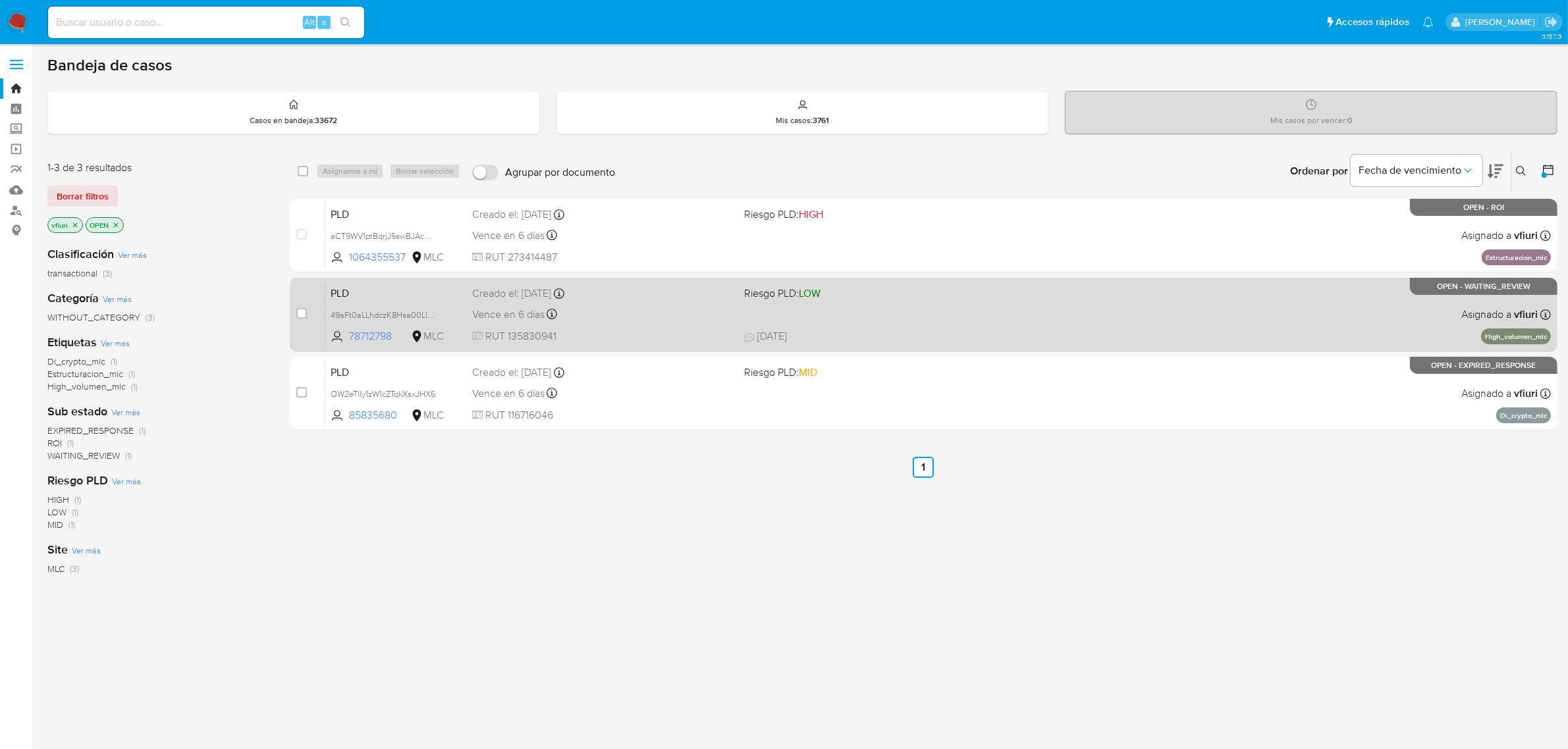
click at [1056, 324] on div "PLD 49aFt0aLLhdczK8Hsa00LIpD 78712798 MLC Riesgo PLD: LOW Creado el: [DATE] Cre…" at bounding box center [937, 314] width 1226 height 66
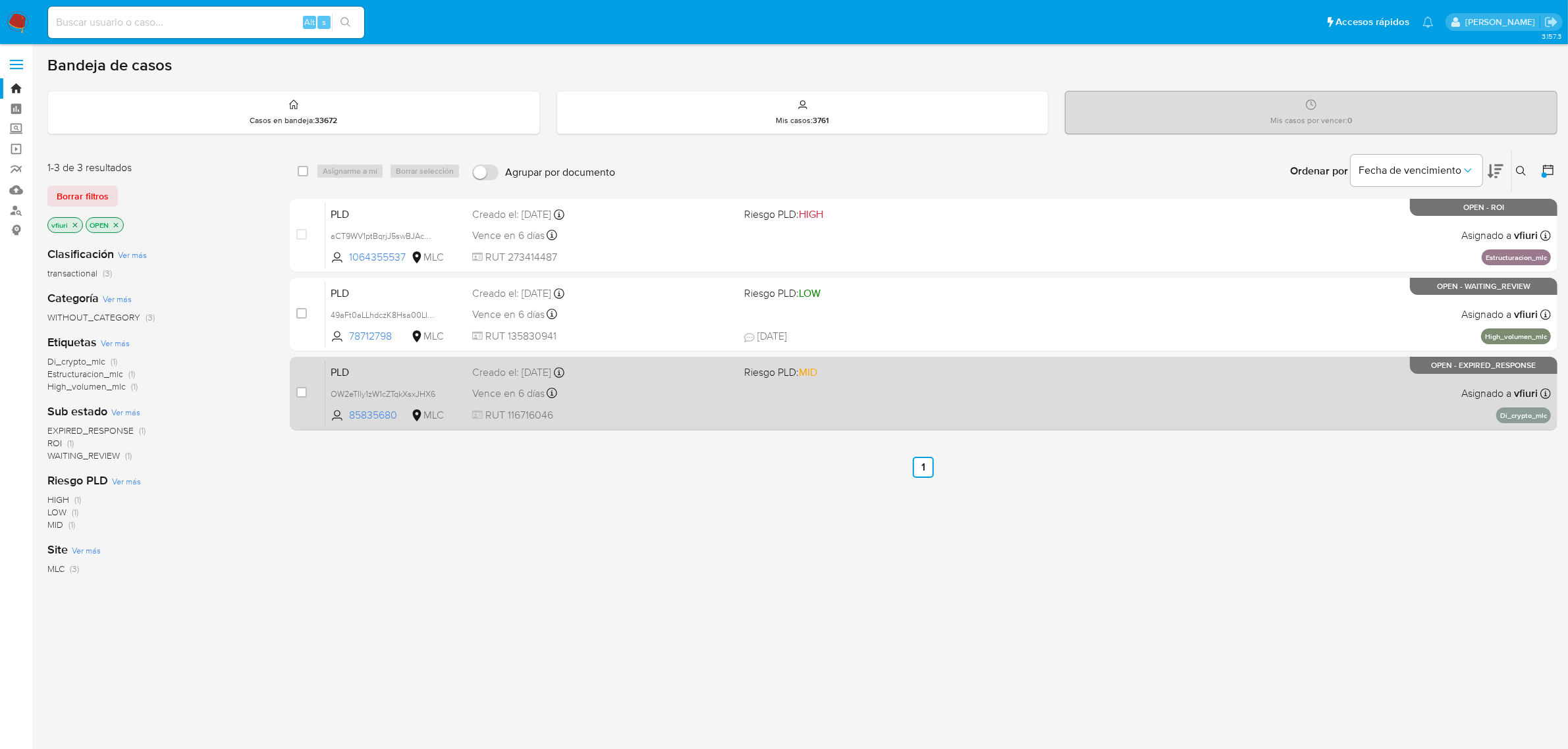
click at [713, 372] on div "Creado el: [DATE] Creado el: [DATE] 06:04:54" at bounding box center [603, 372] width 262 height 14
click at [297, 387] on input "checkbox" at bounding box center [301, 392] width 11 height 11
checkbox input "true"
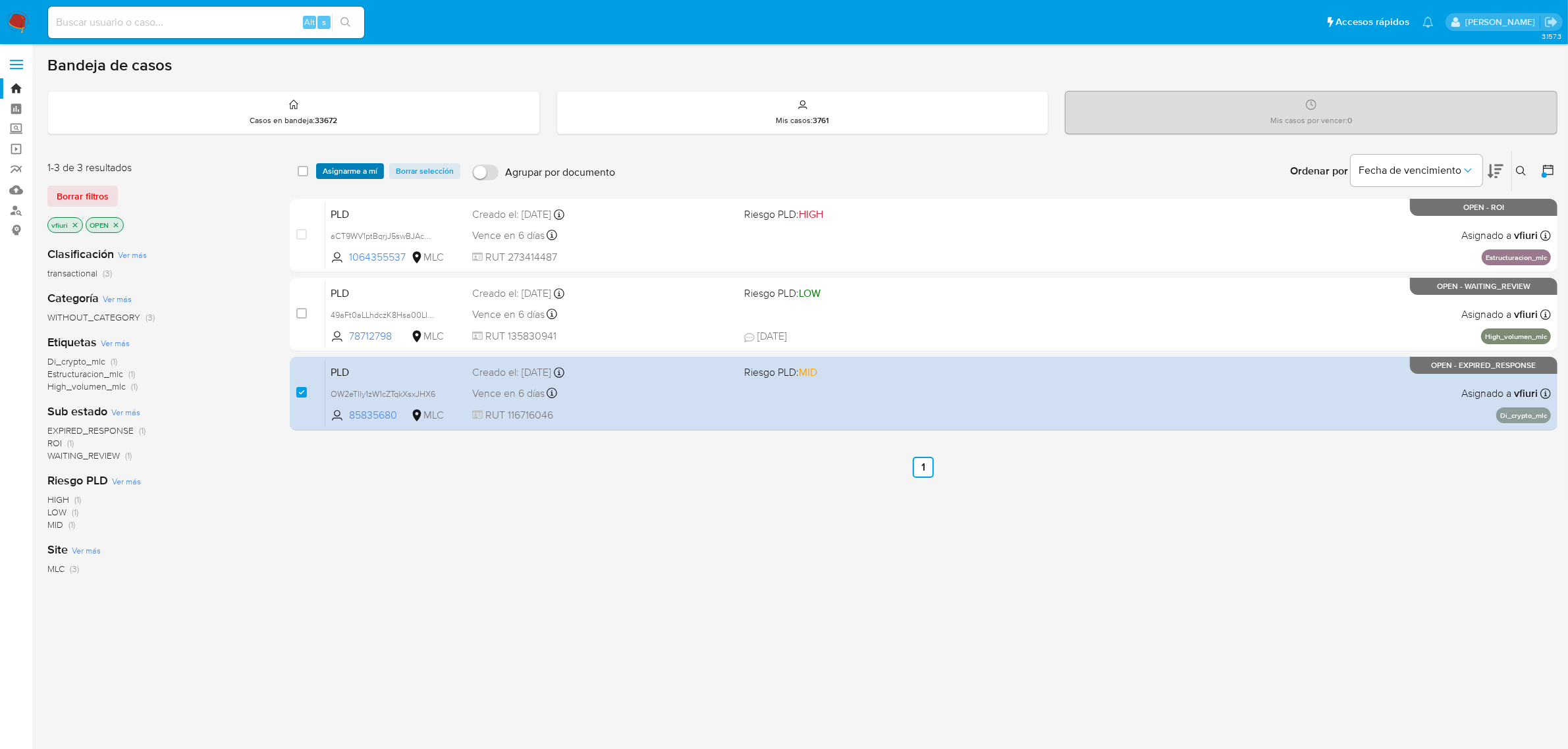
click at [363, 172] on span "Asignarme a mí" at bounding box center [350, 171] width 55 height 13
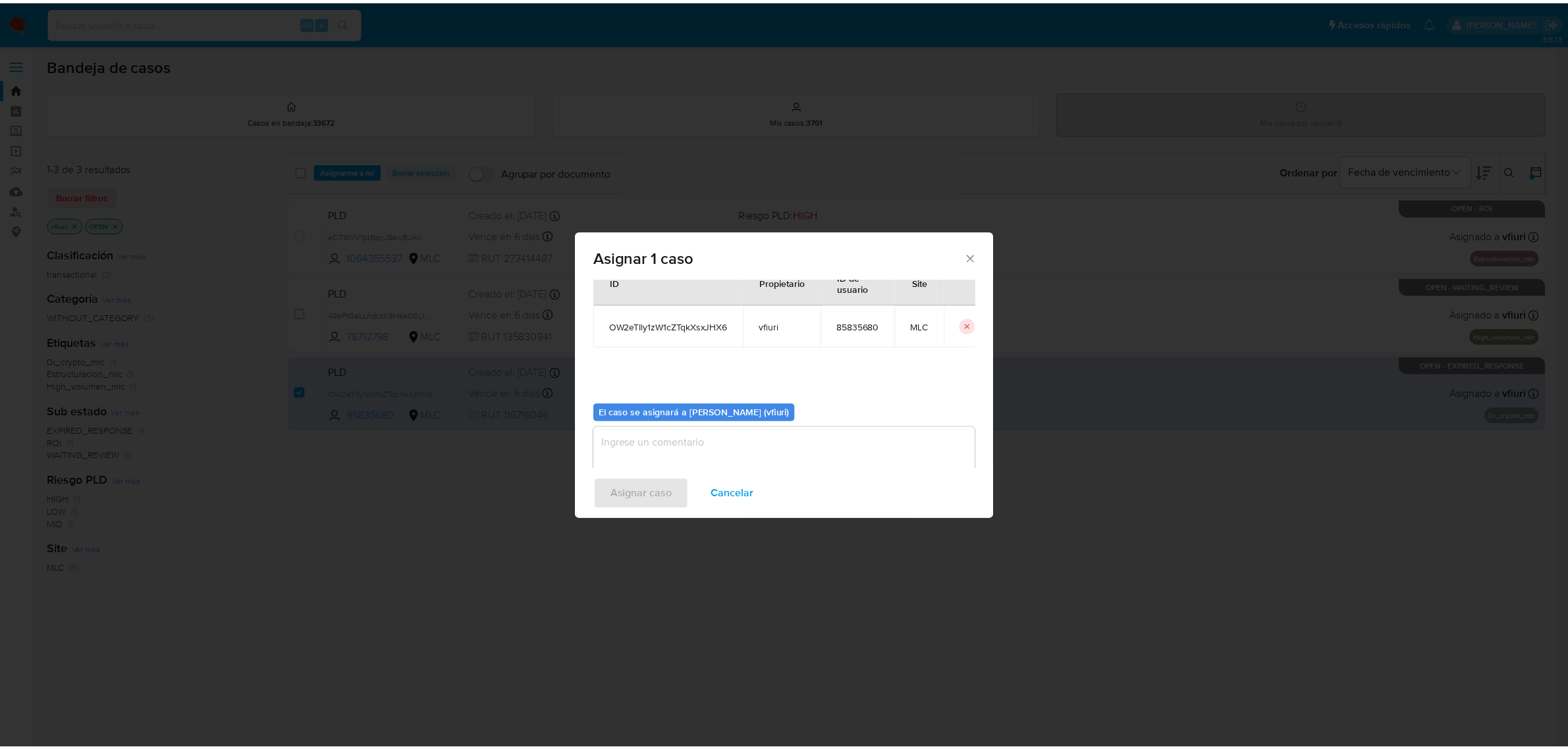
scroll to position [67, 0]
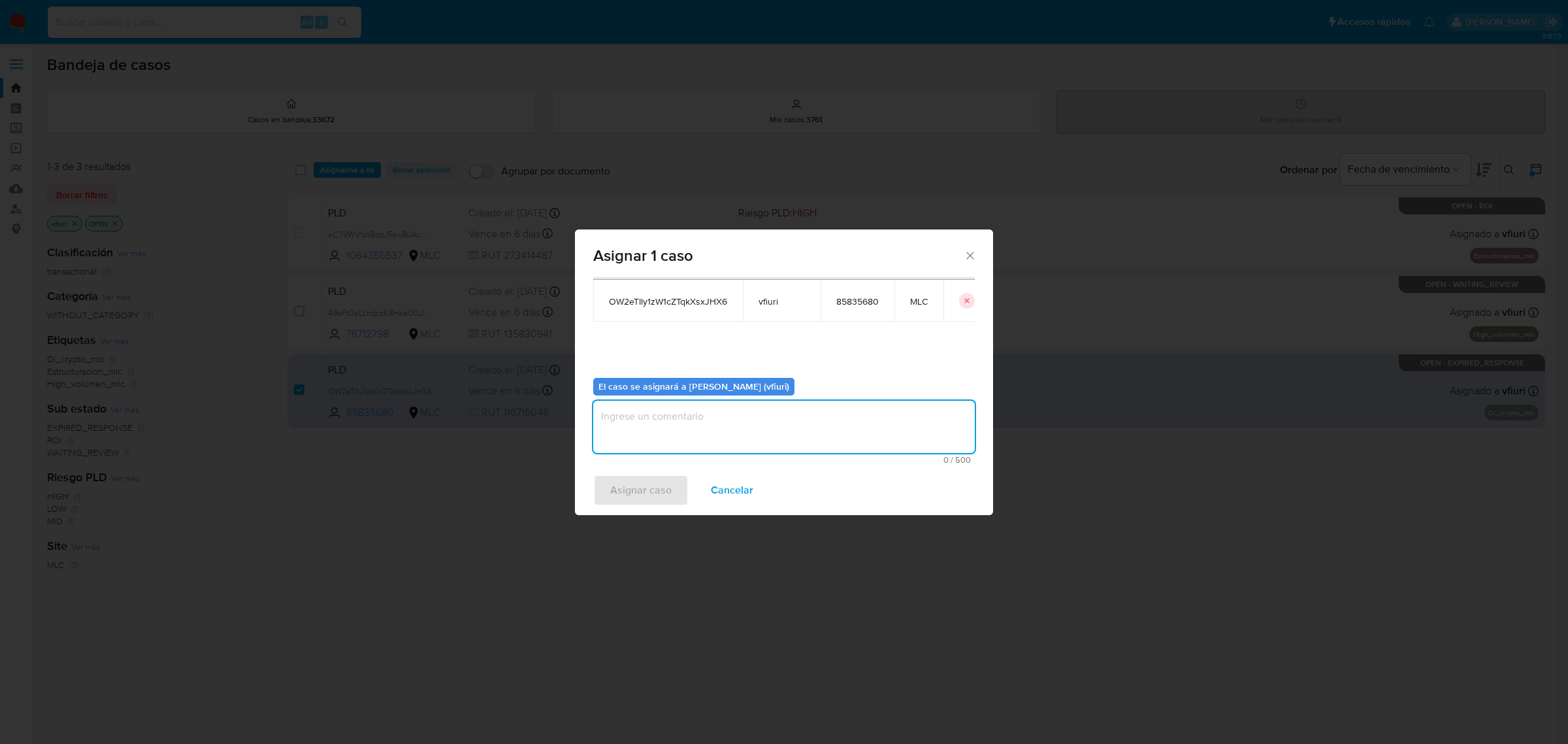
click at [661, 430] on textarea "assign-modal" at bounding box center [784, 426] width 382 height 52
type textarea "-"
click at [623, 479] on span "Asignar caso" at bounding box center [641, 490] width 61 height 29
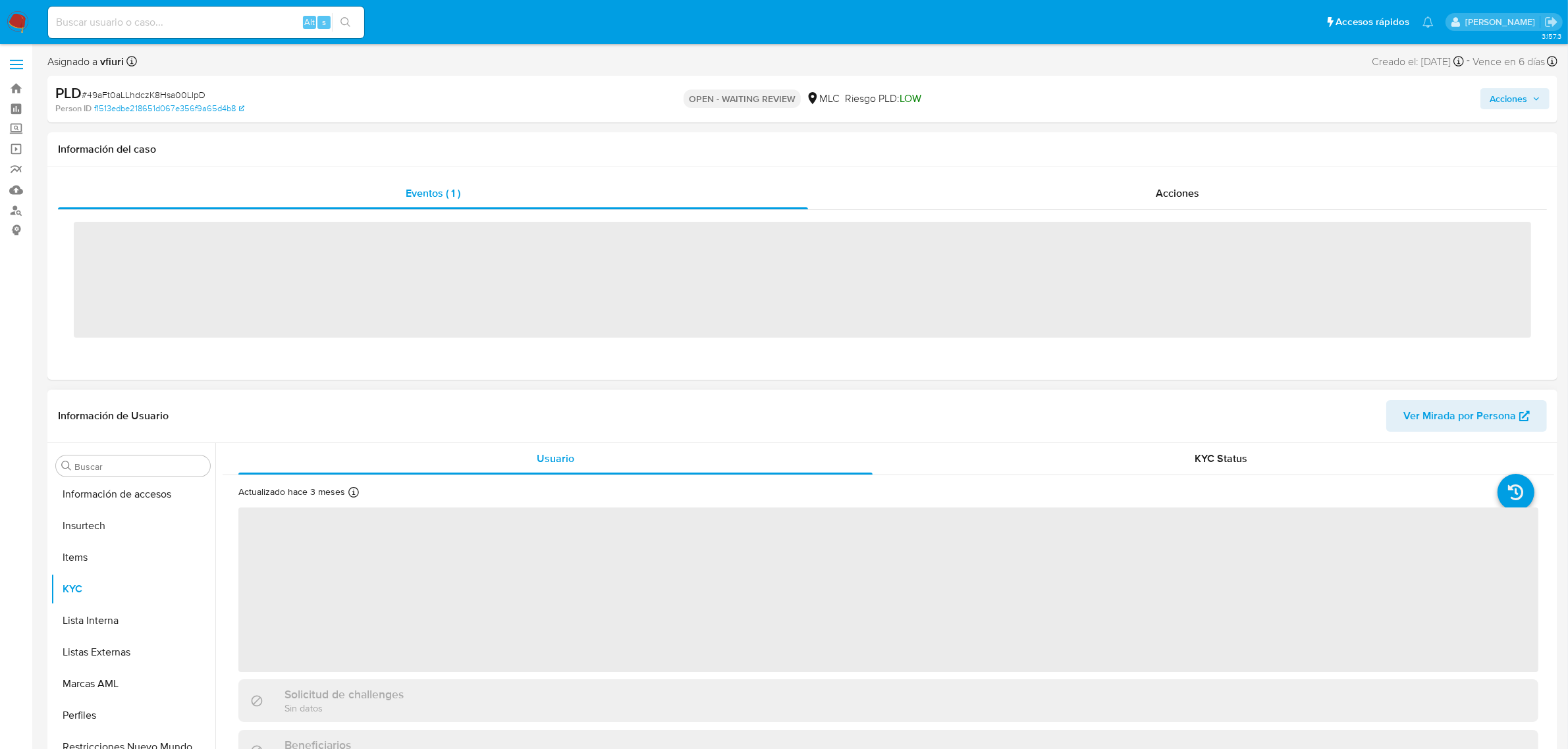
scroll to position [555, 0]
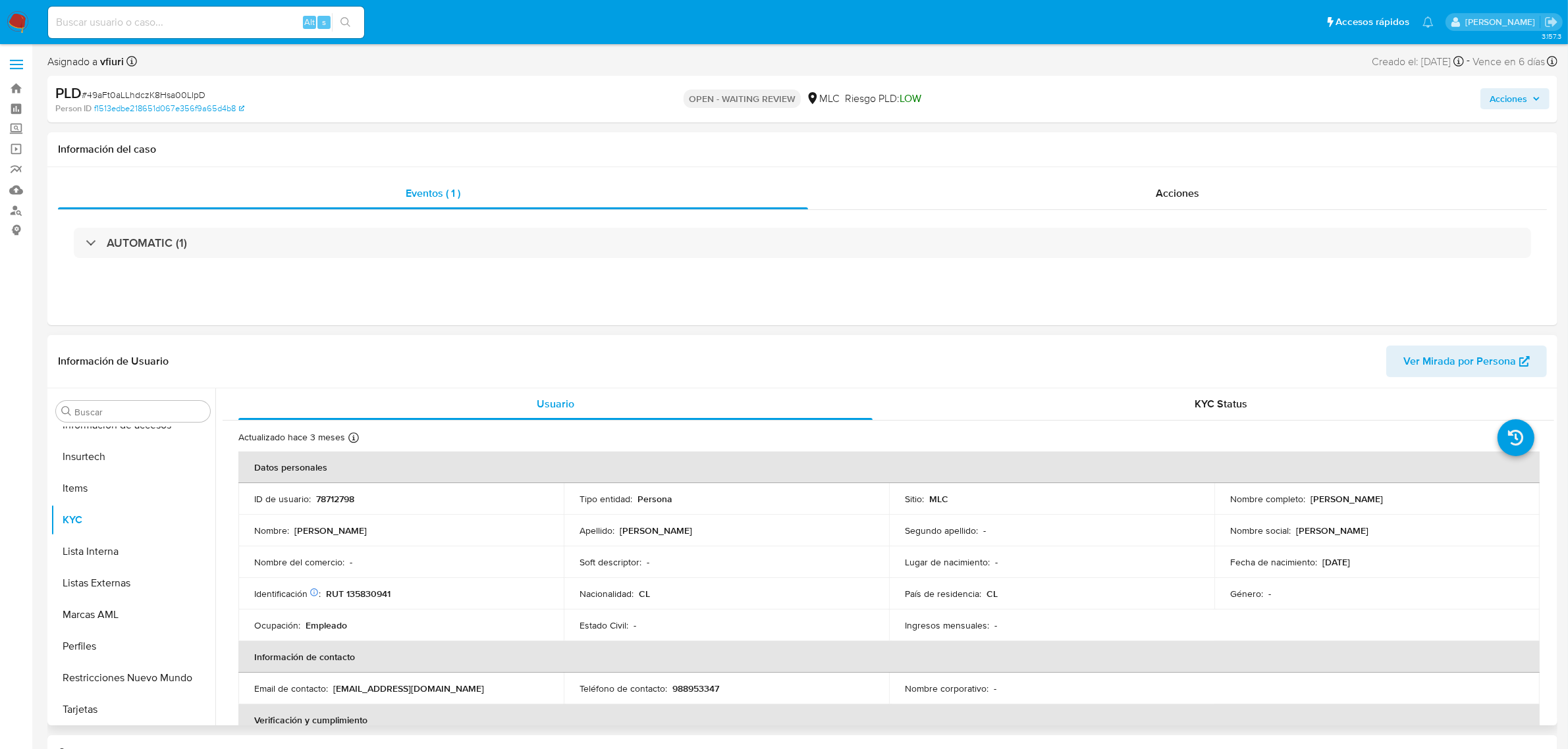
select select "10"
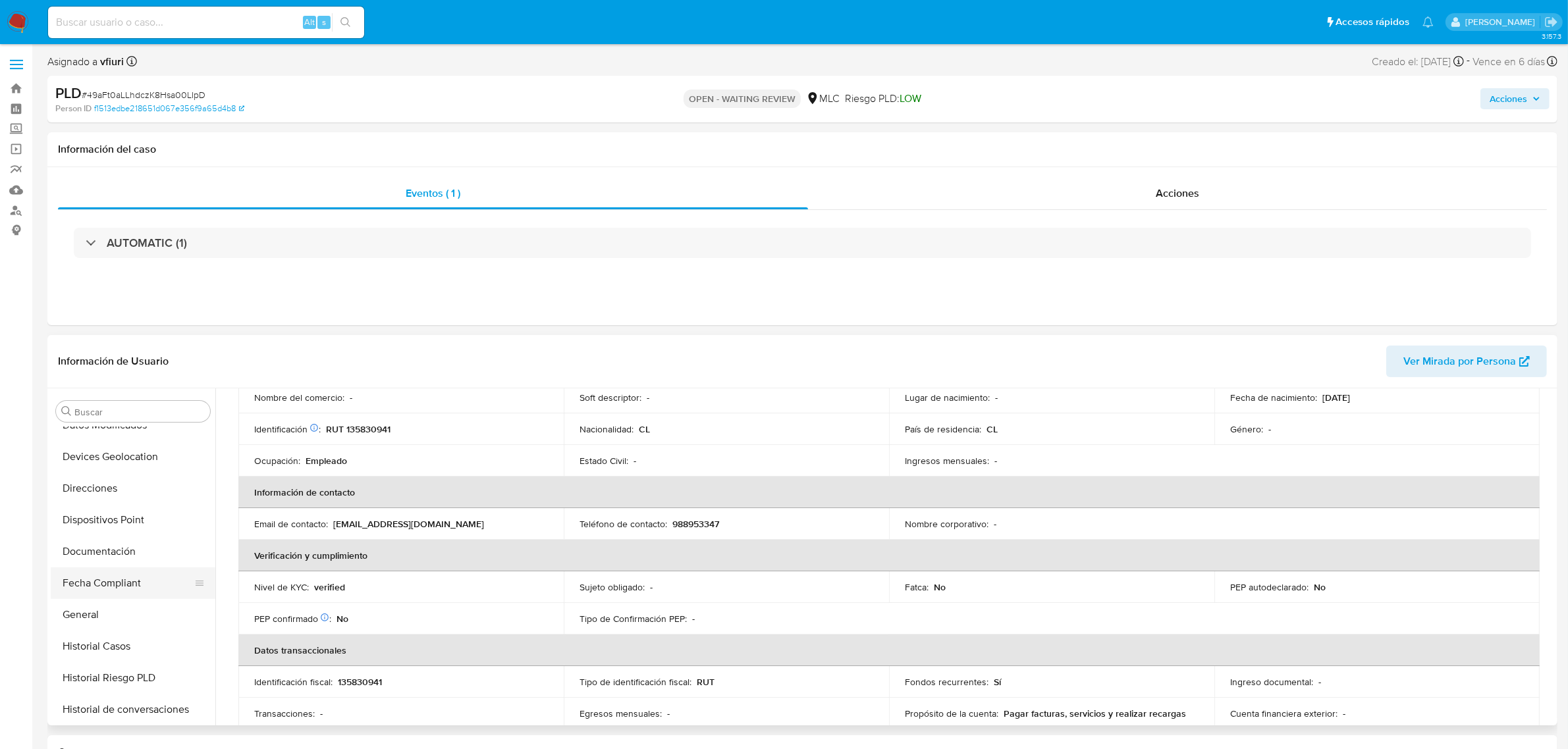
scroll to position [225, 0]
click at [76, 594] on button "General" at bounding box center [128, 596] width 154 height 32
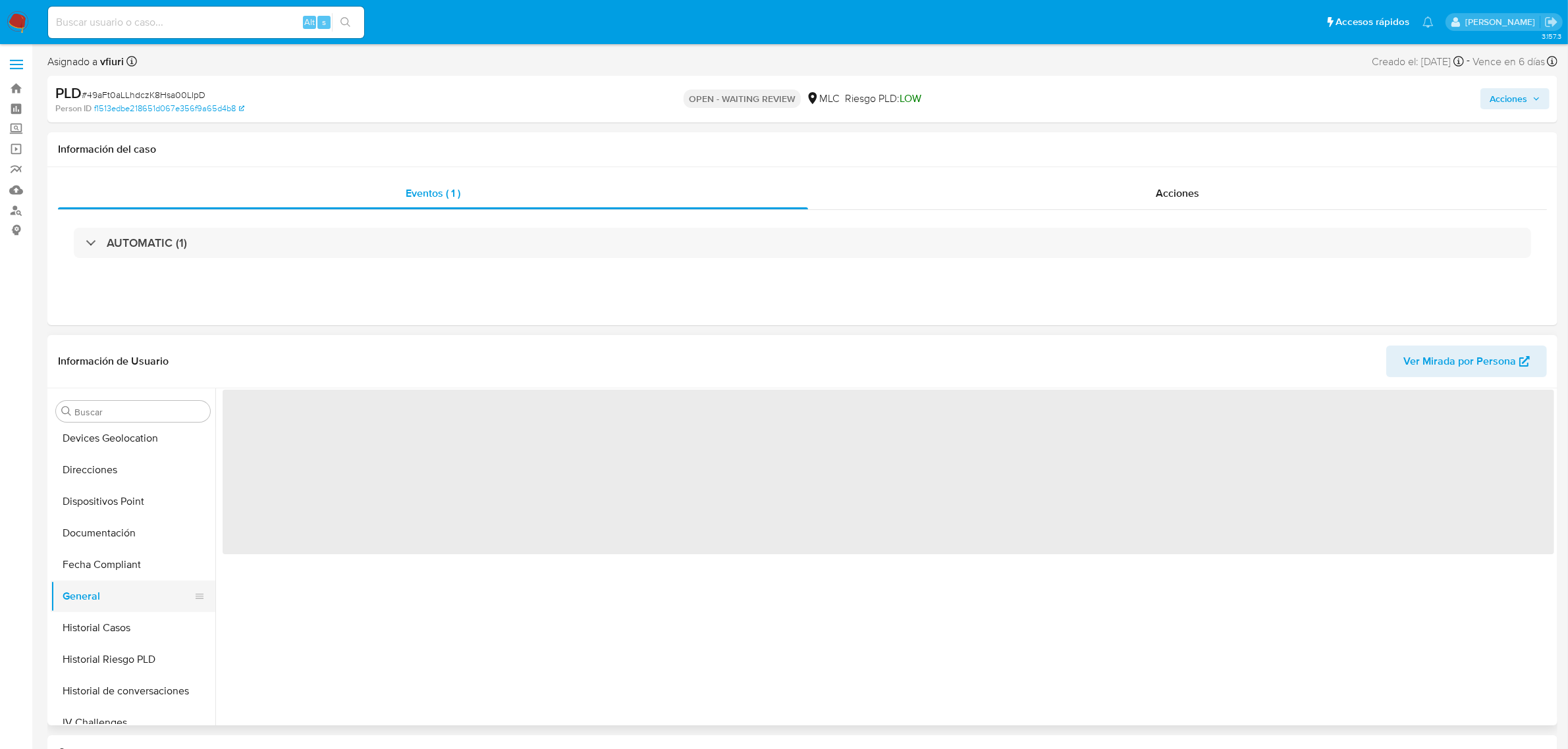
scroll to position [0, 0]
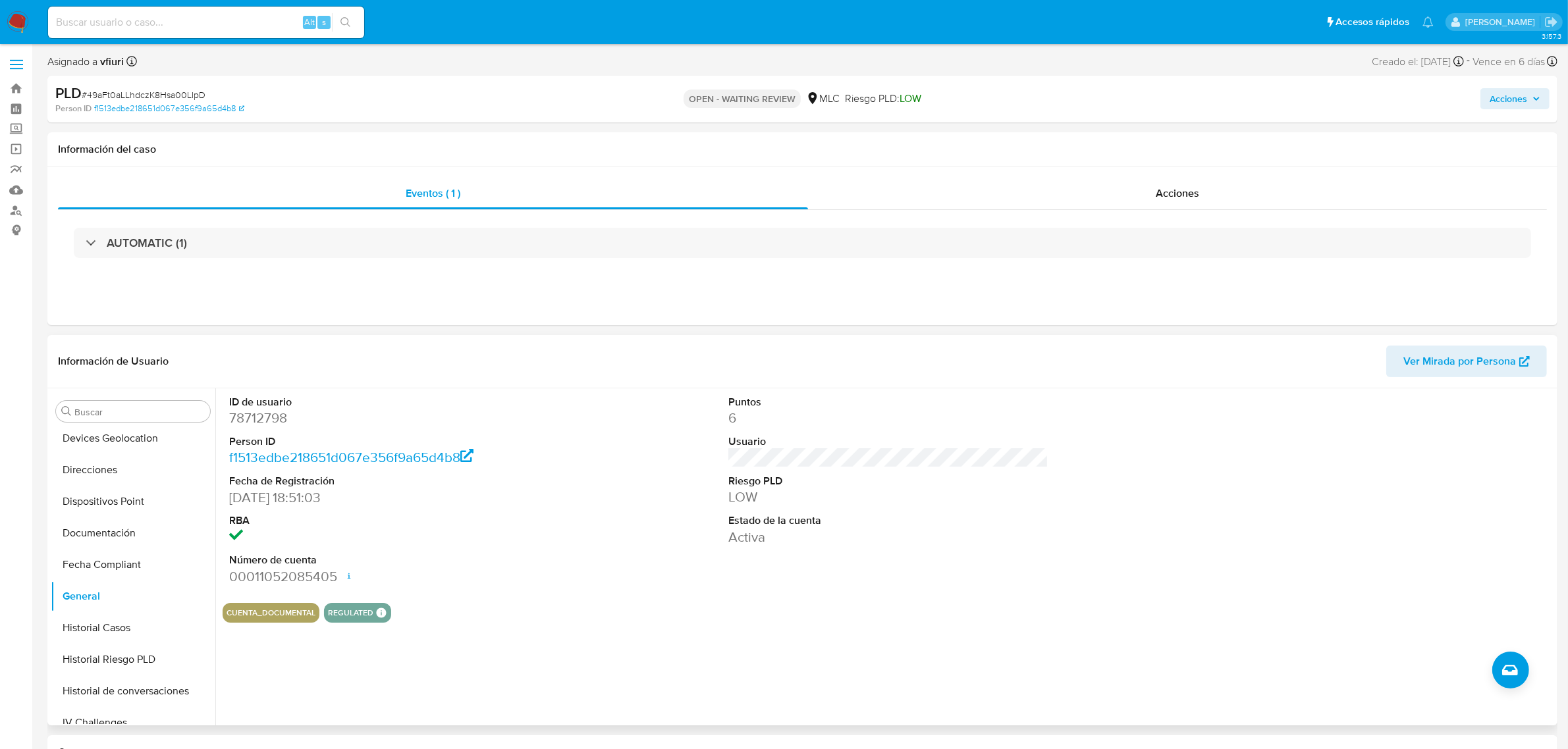
click at [261, 425] on dd "78712798" at bounding box center [389, 418] width 320 height 19
copy dd "78712798"
drag, startPoint x: 280, startPoint y: 403, endPoint x: 267, endPoint y: 423, distance: 23.9
click at [267, 423] on dd "78712798" at bounding box center [389, 418] width 320 height 19
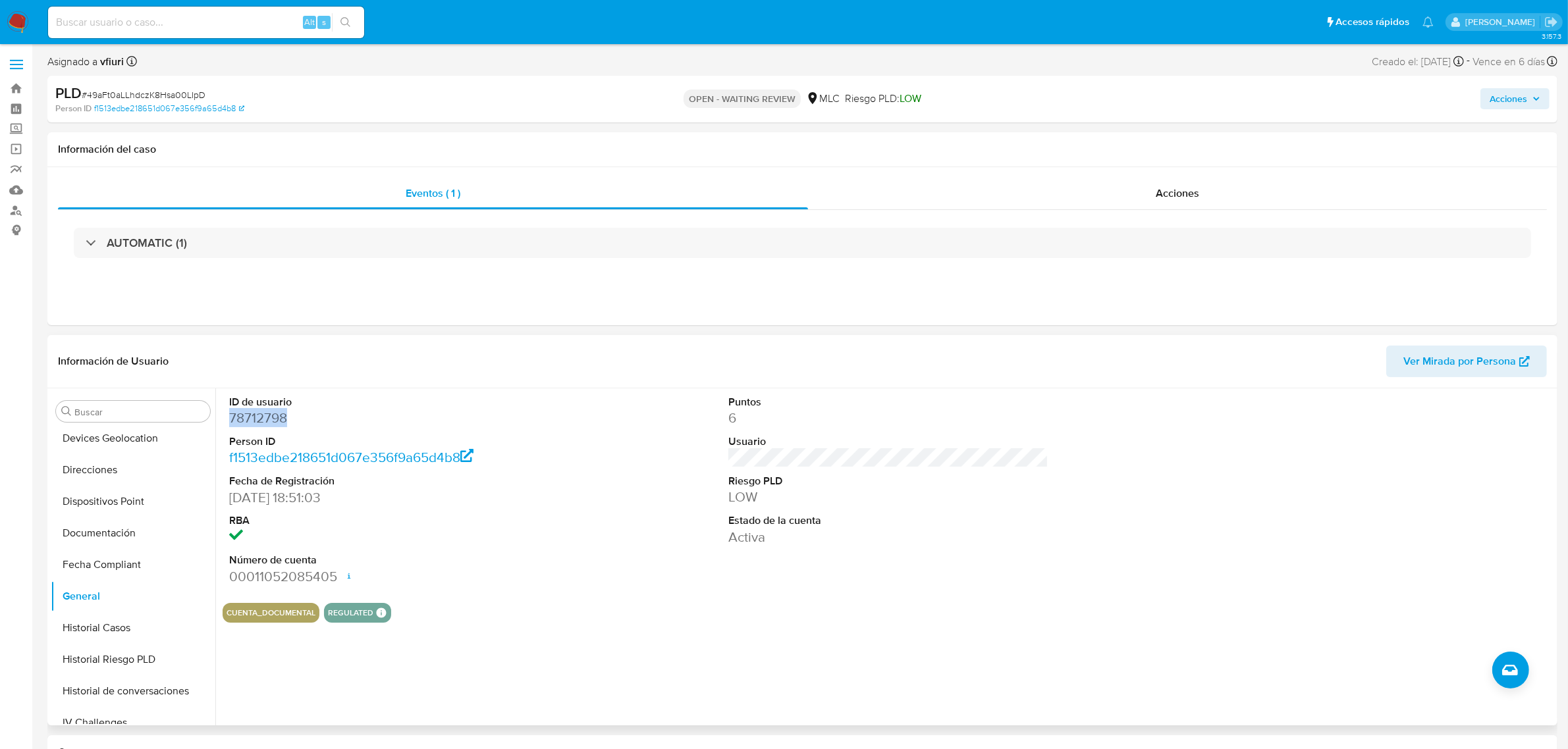
click at [269, 422] on dd "78712798" at bounding box center [389, 418] width 320 height 19
copy dd "78712798"
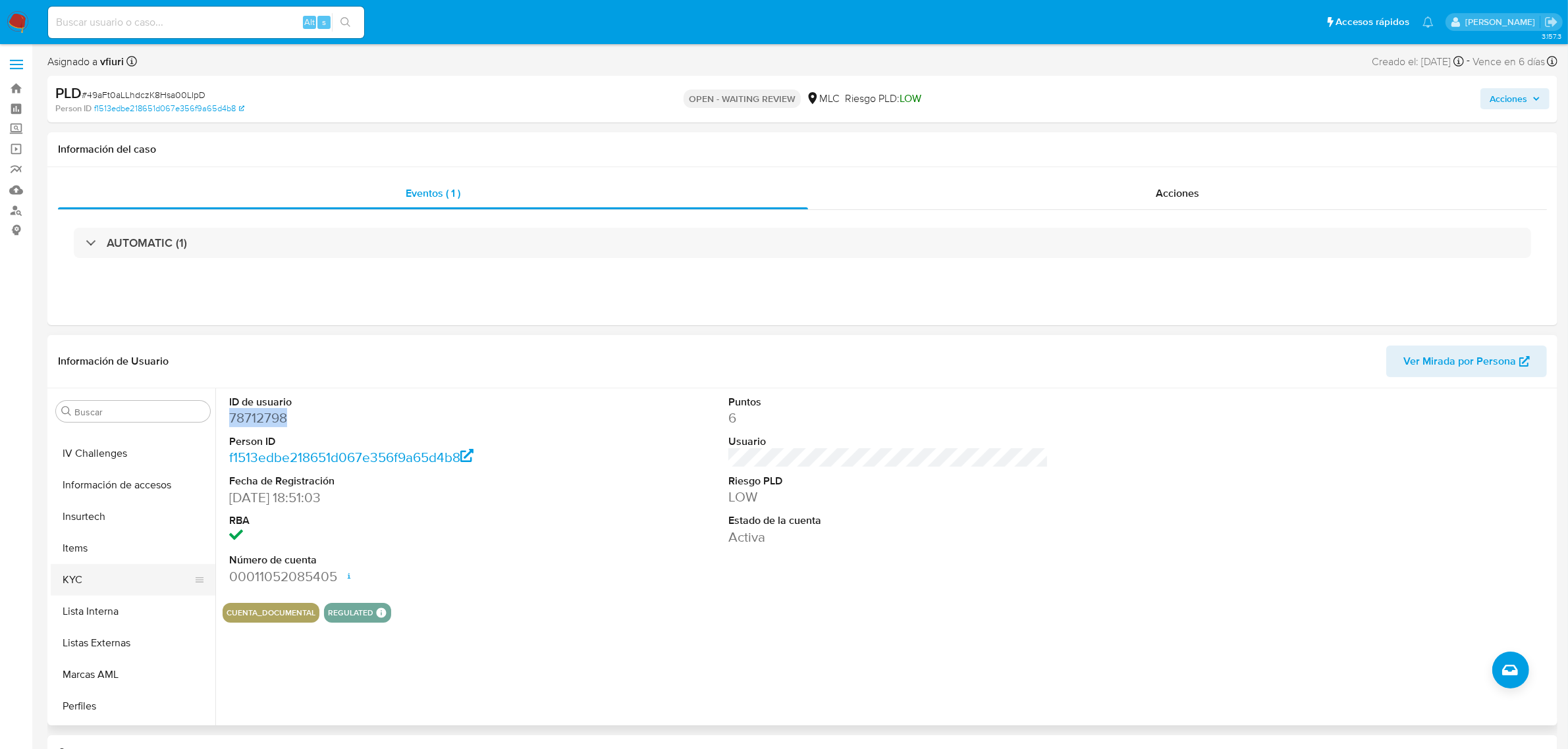
scroll to position [555, 0]
click at [99, 530] on button "KYC" at bounding box center [128, 520] width 154 height 32
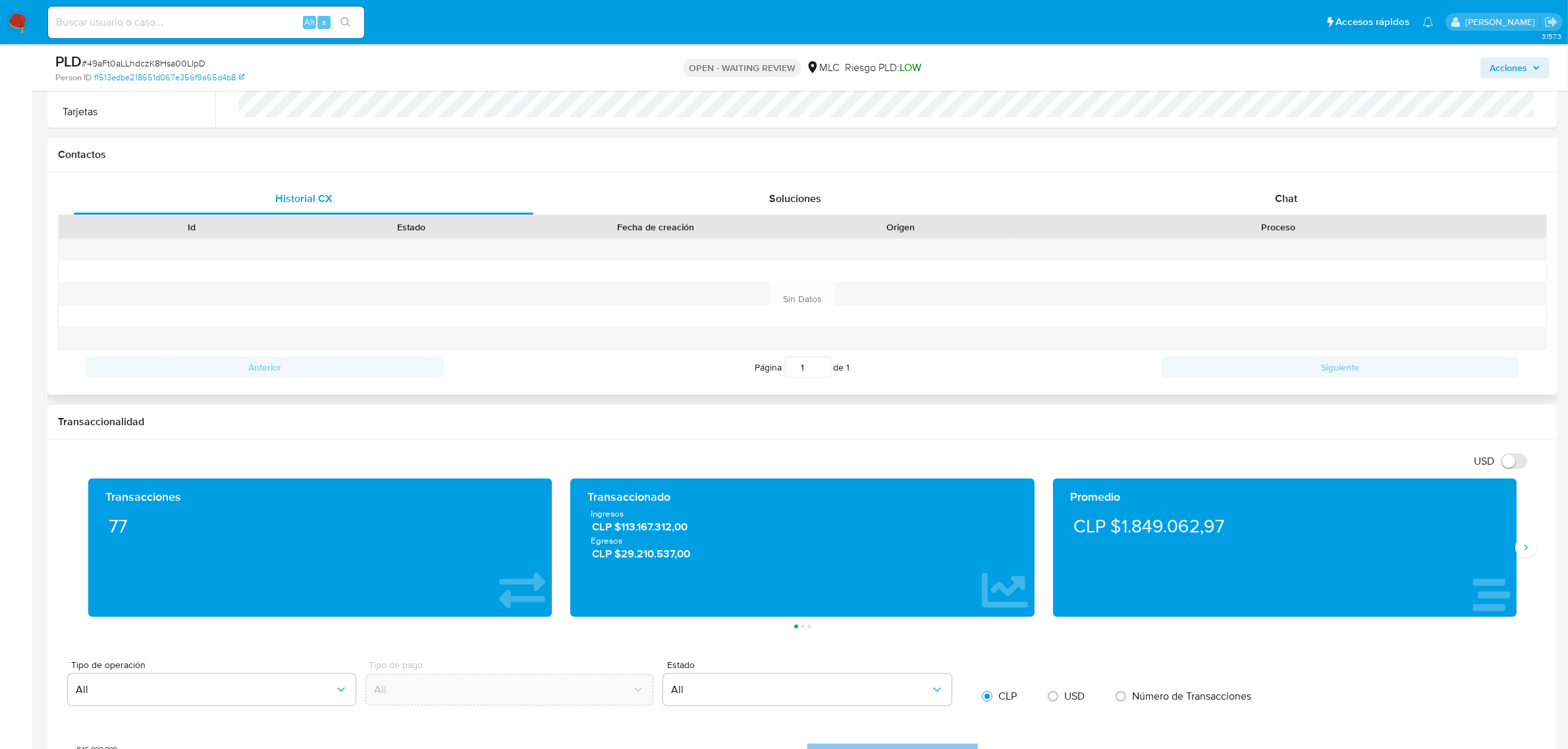
scroll to position [493, 0]
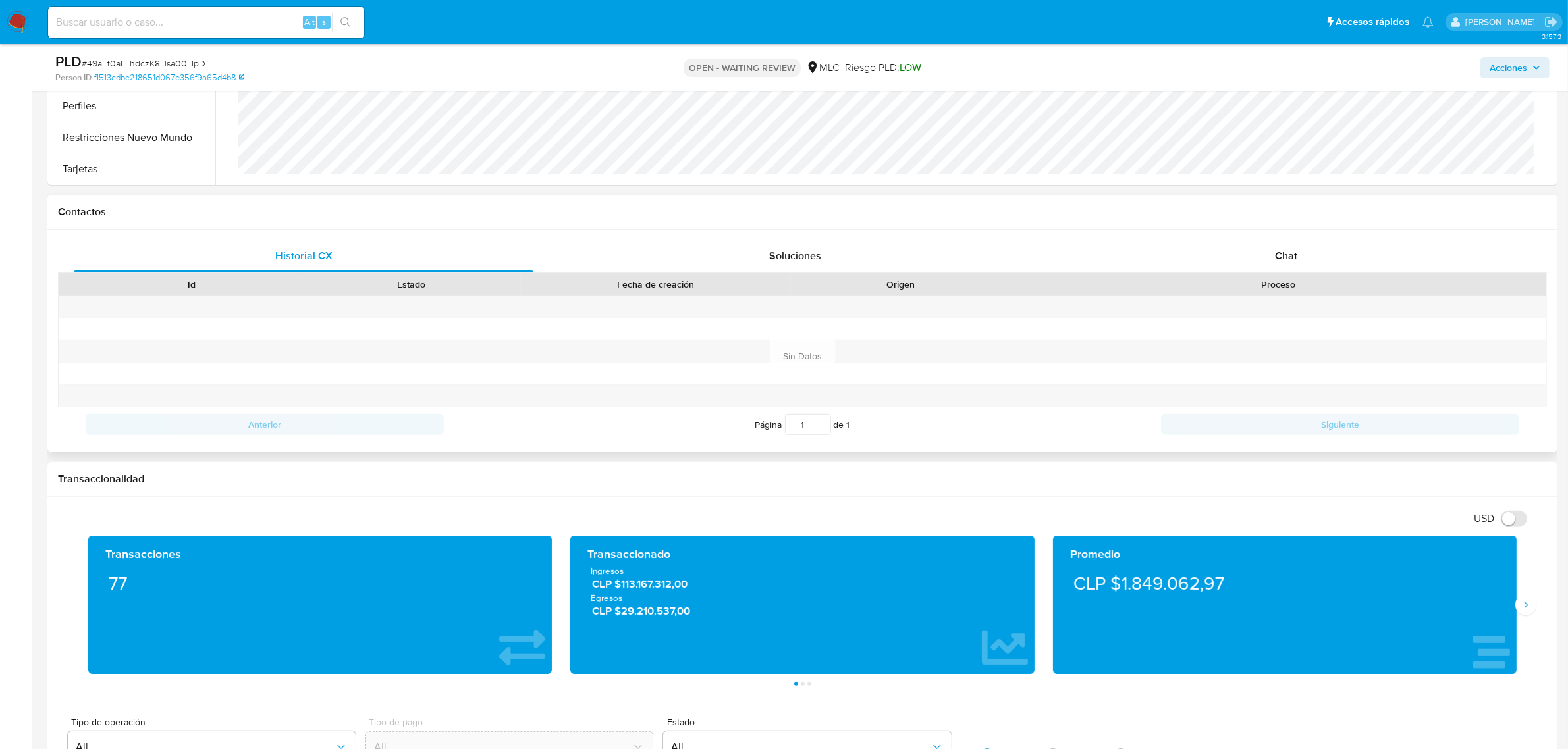
click at [1283, 237] on div "Historial CX Soluciones Chat Id Estado Fecha de creación Origen Proceso Anterio…" at bounding box center [802, 341] width 1510 height 223
click at [1282, 242] on div "Chat" at bounding box center [1286, 256] width 460 height 32
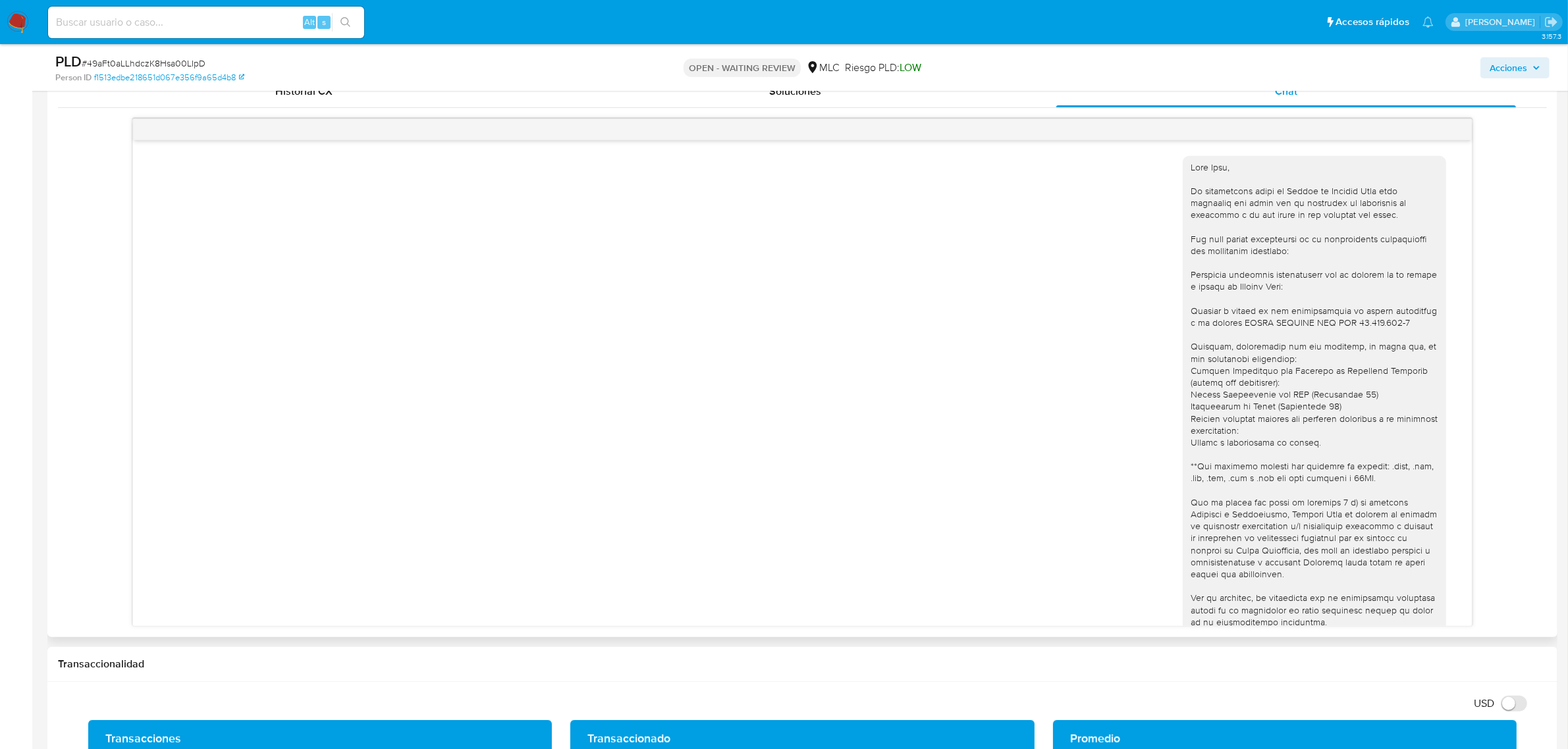
scroll to position [568, 0]
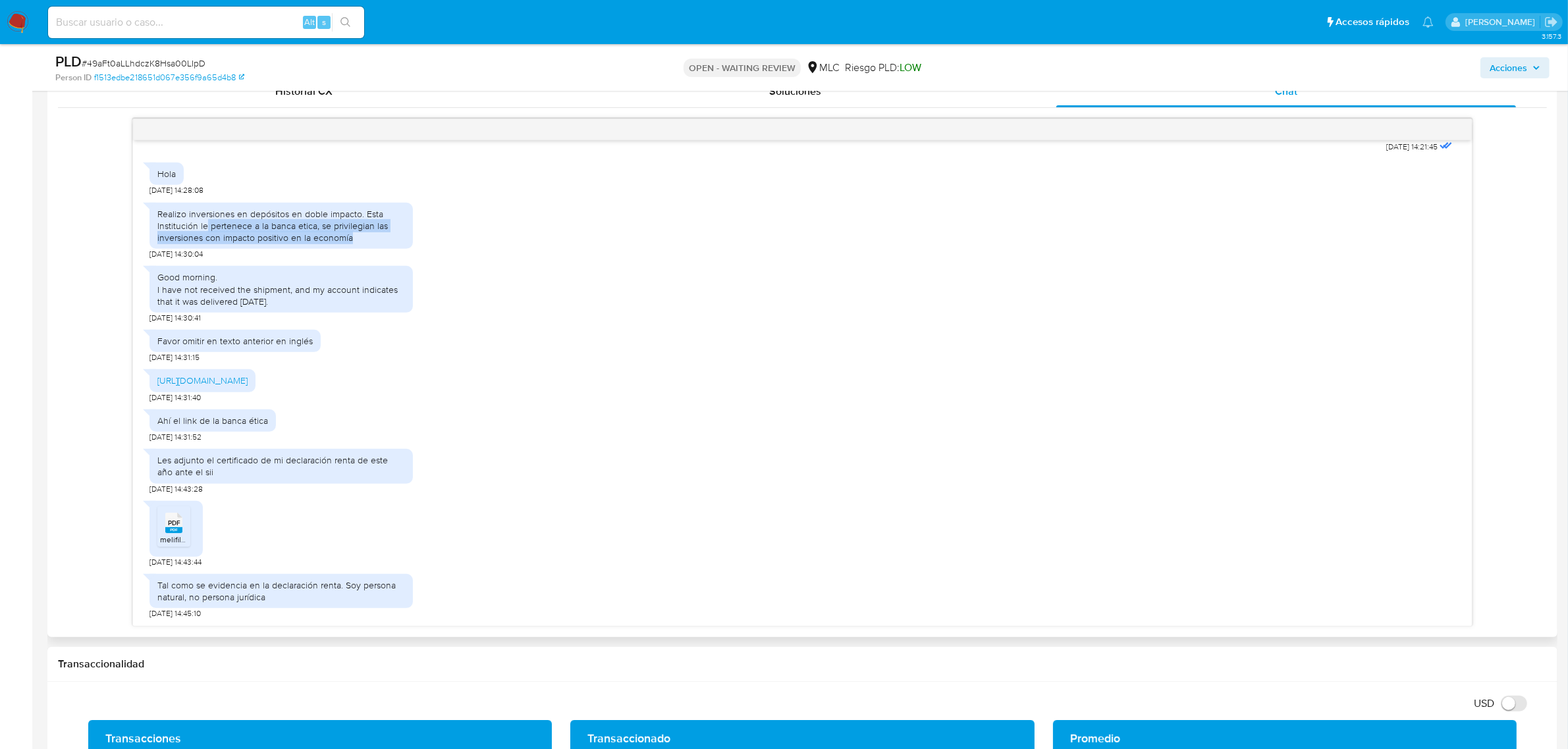
drag, startPoint x: 356, startPoint y: 234, endPoint x: 208, endPoint y: 225, distance: 148.3
click at [208, 225] on div "Realizo inversiones en depósitos en doble impacto. Esta Institución le pertenec…" at bounding box center [281, 226] width 248 height 36
drag, startPoint x: 142, startPoint y: 221, endPoint x: 305, endPoint y: 238, distance: 163.9
click at [305, 238] on div "[DATE] 14:21:45 Hola [DATE] 14:28:08 Realizo inversiones en depósitos en doble …" at bounding box center [803, 383] width 1339 height 485
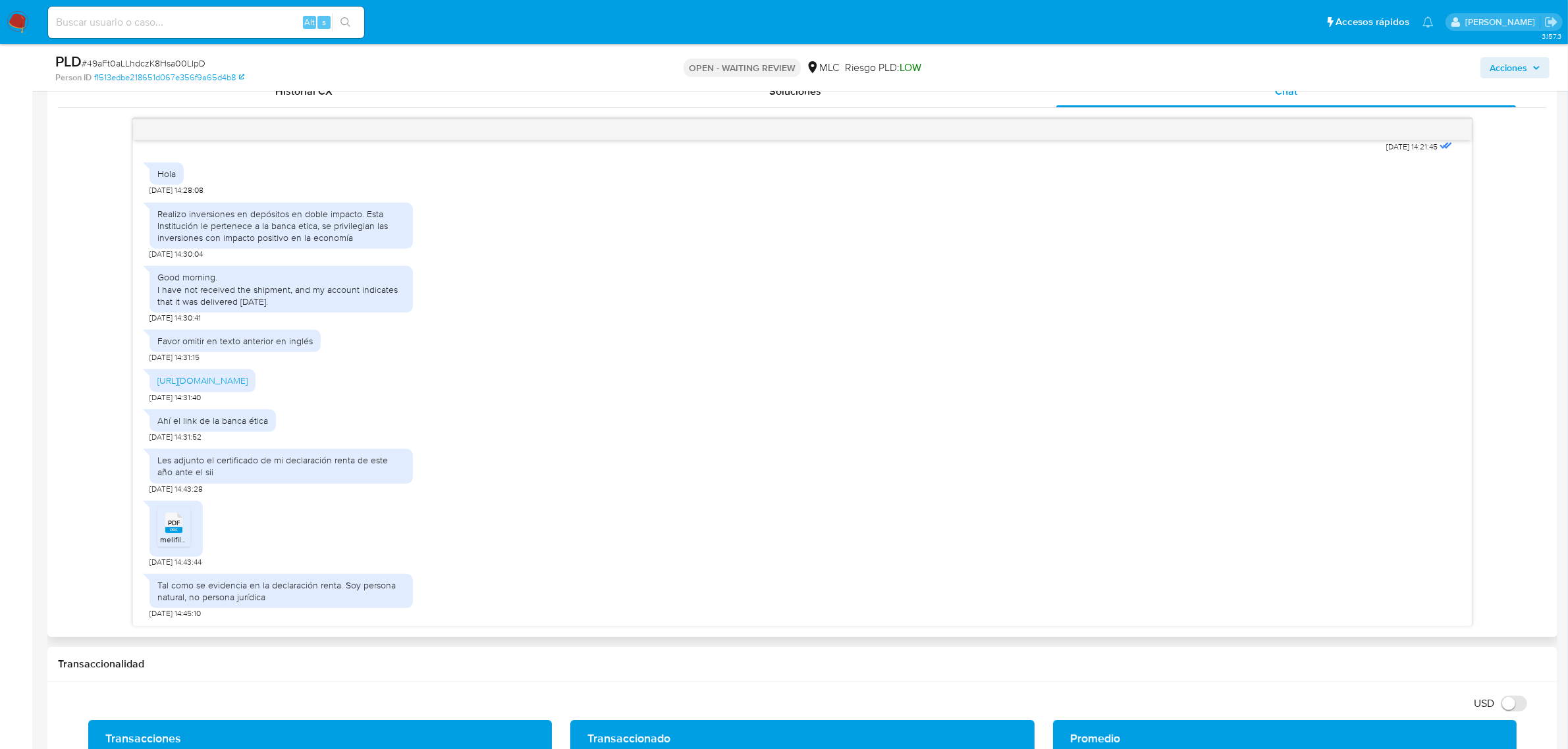
click at [347, 241] on div "Realizo inversiones en depósitos en doble impacto. Esta Institución le pertenec…" at bounding box center [281, 226] width 248 height 36
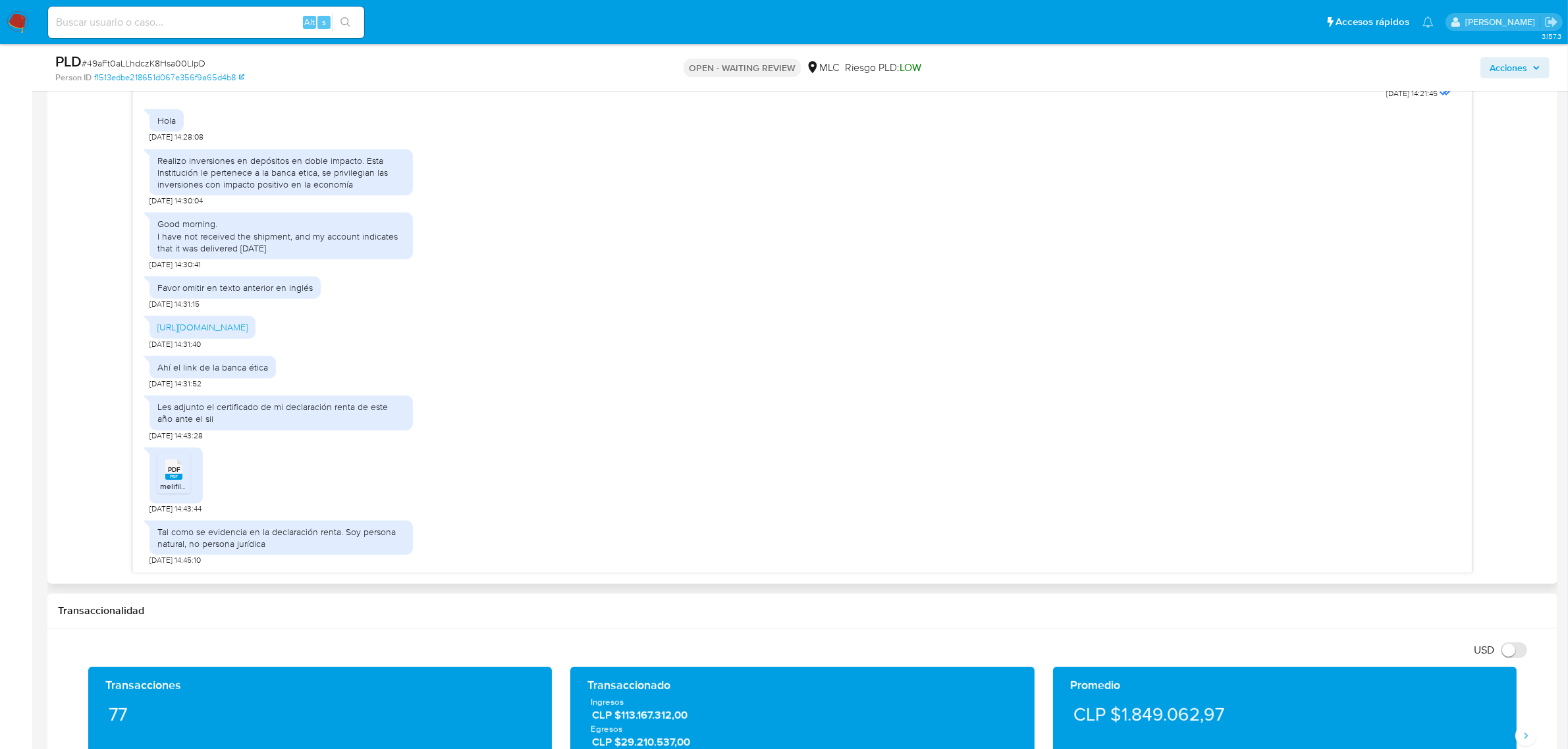
scroll to position [740, 0]
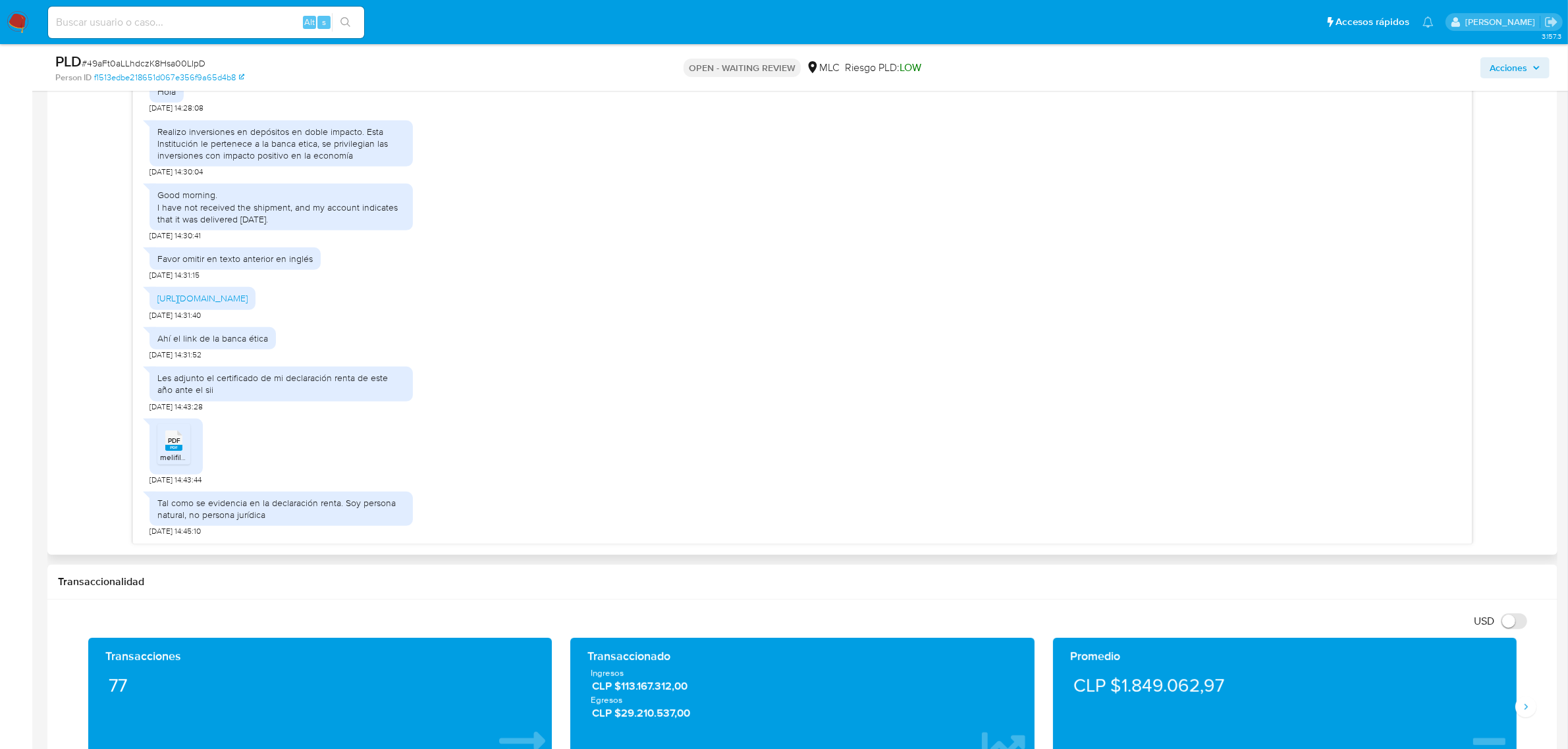
click at [168, 447] on rect at bounding box center [174, 448] width 17 height 6
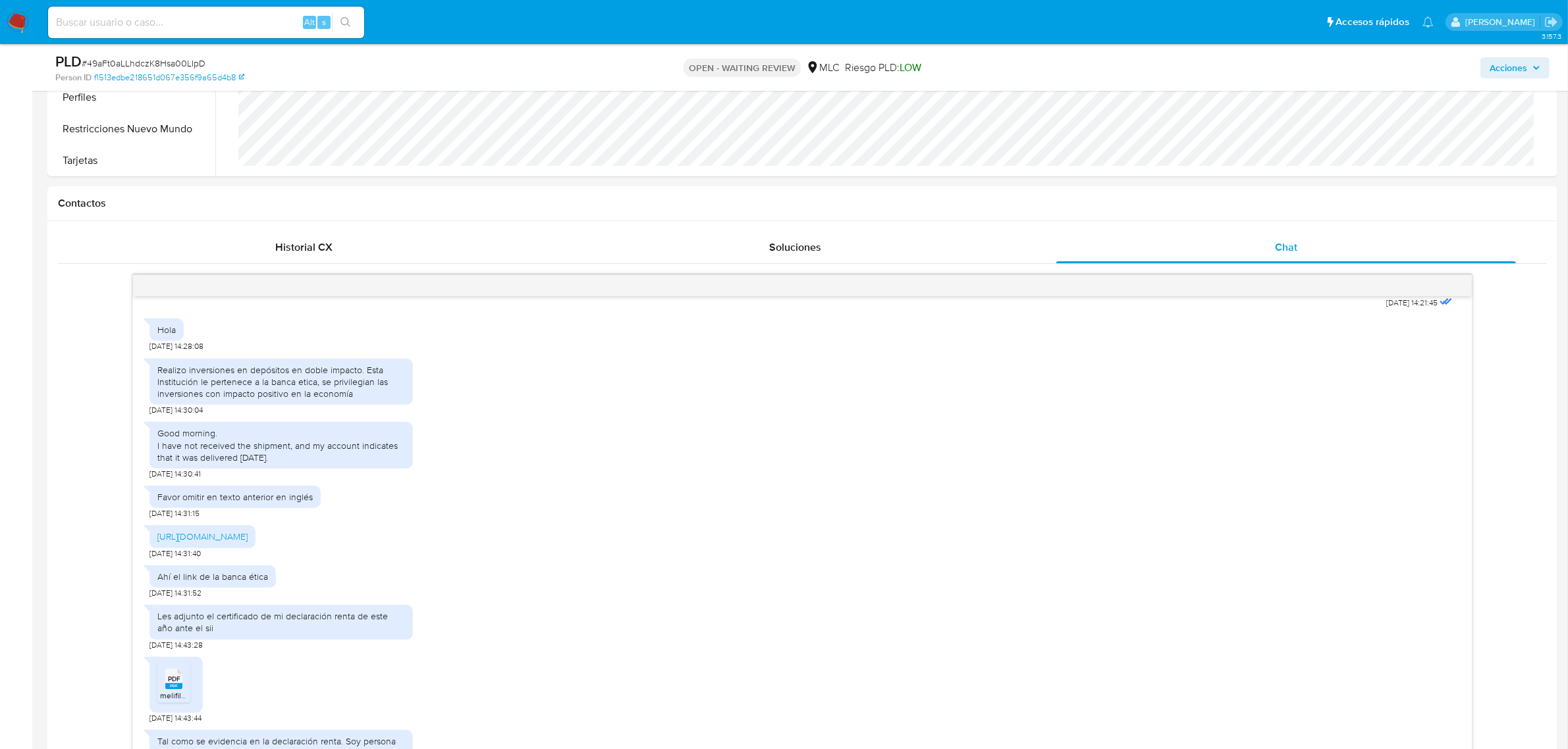
scroll to position [493, 0]
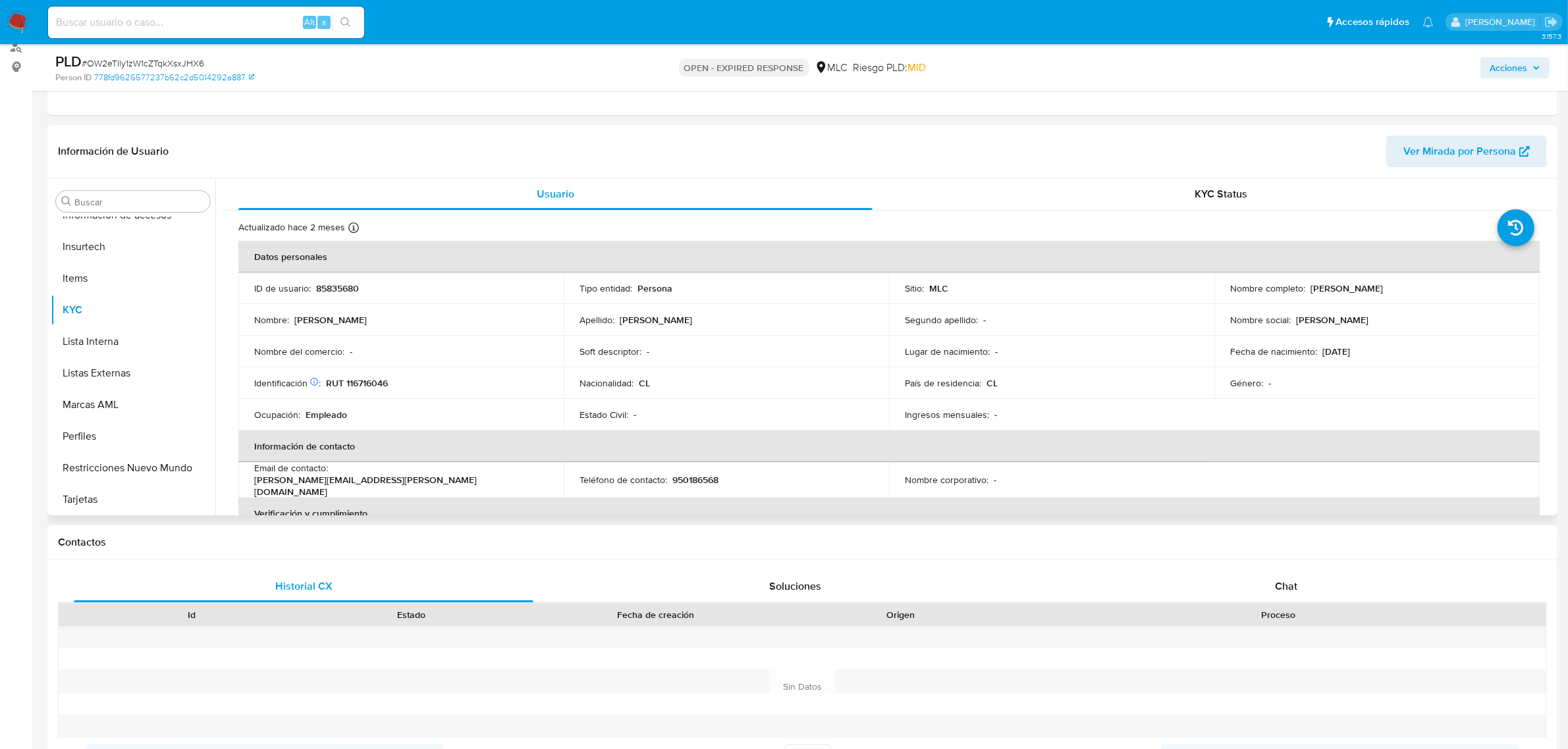
scroll to position [164, 0]
select select "10"
click at [346, 287] on p "85835680" at bounding box center [337, 287] width 43 height 12
copy p "85835680"
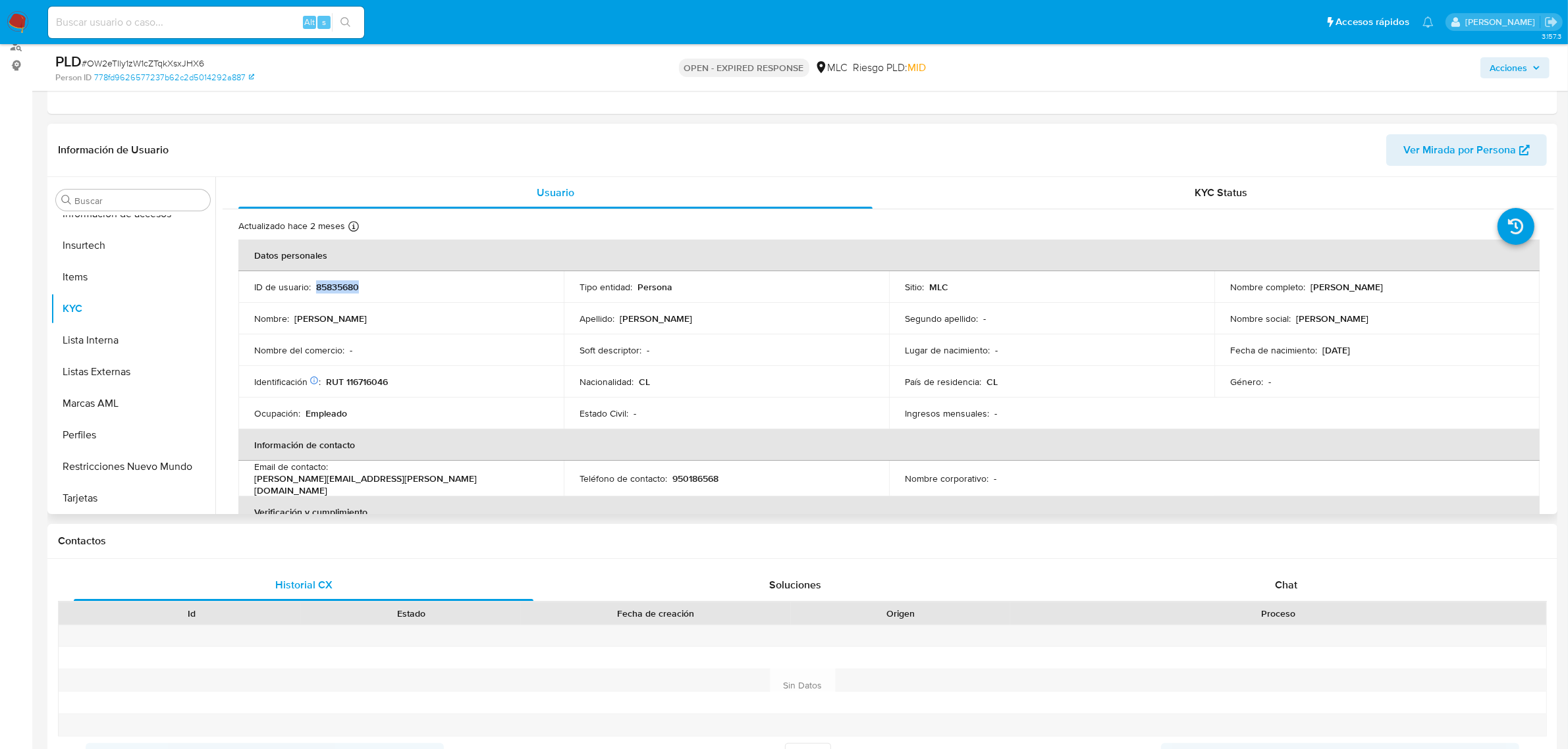
copy p "85835680"
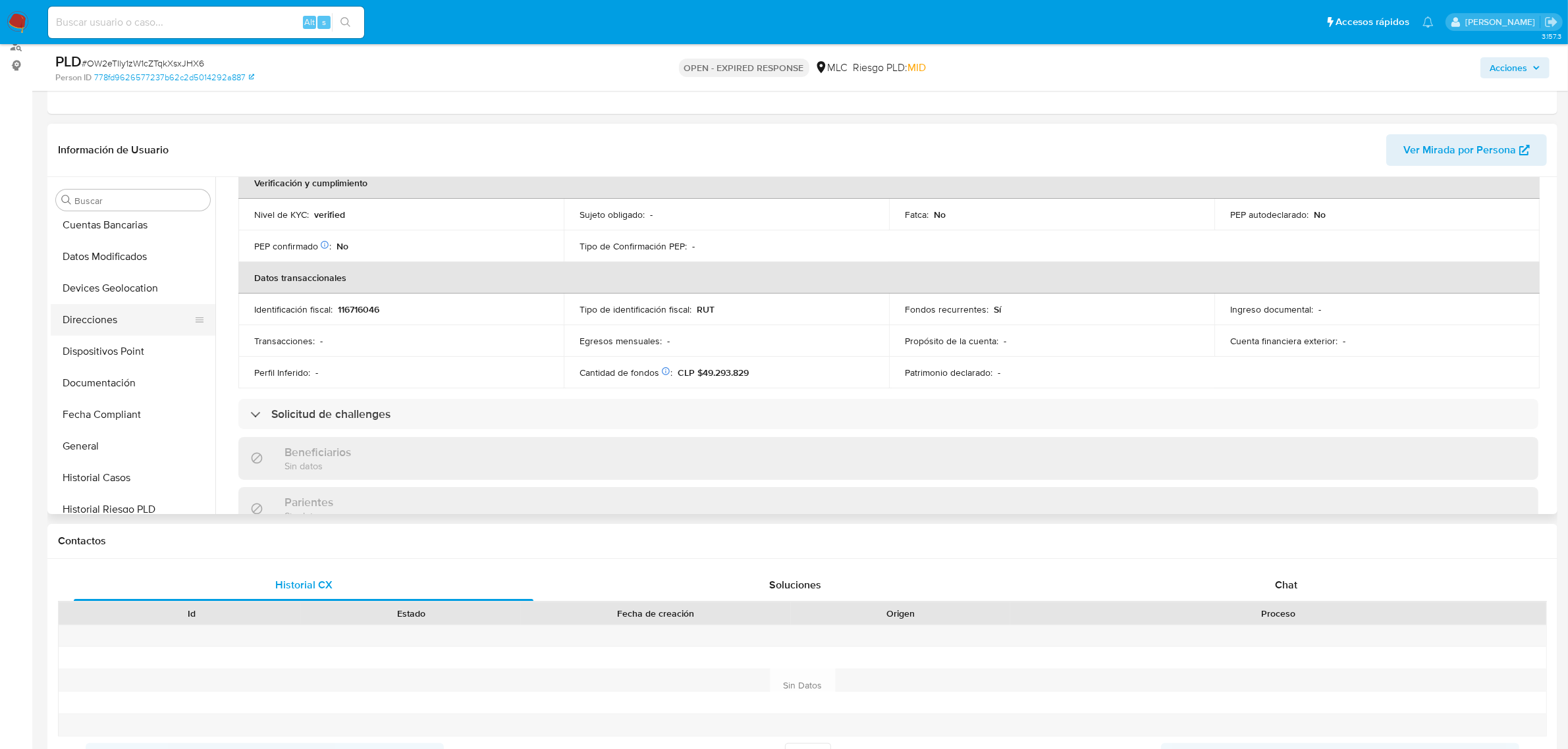
click at [103, 305] on button "Direcciones" at bounding box center [128, 320] width 154 height 32
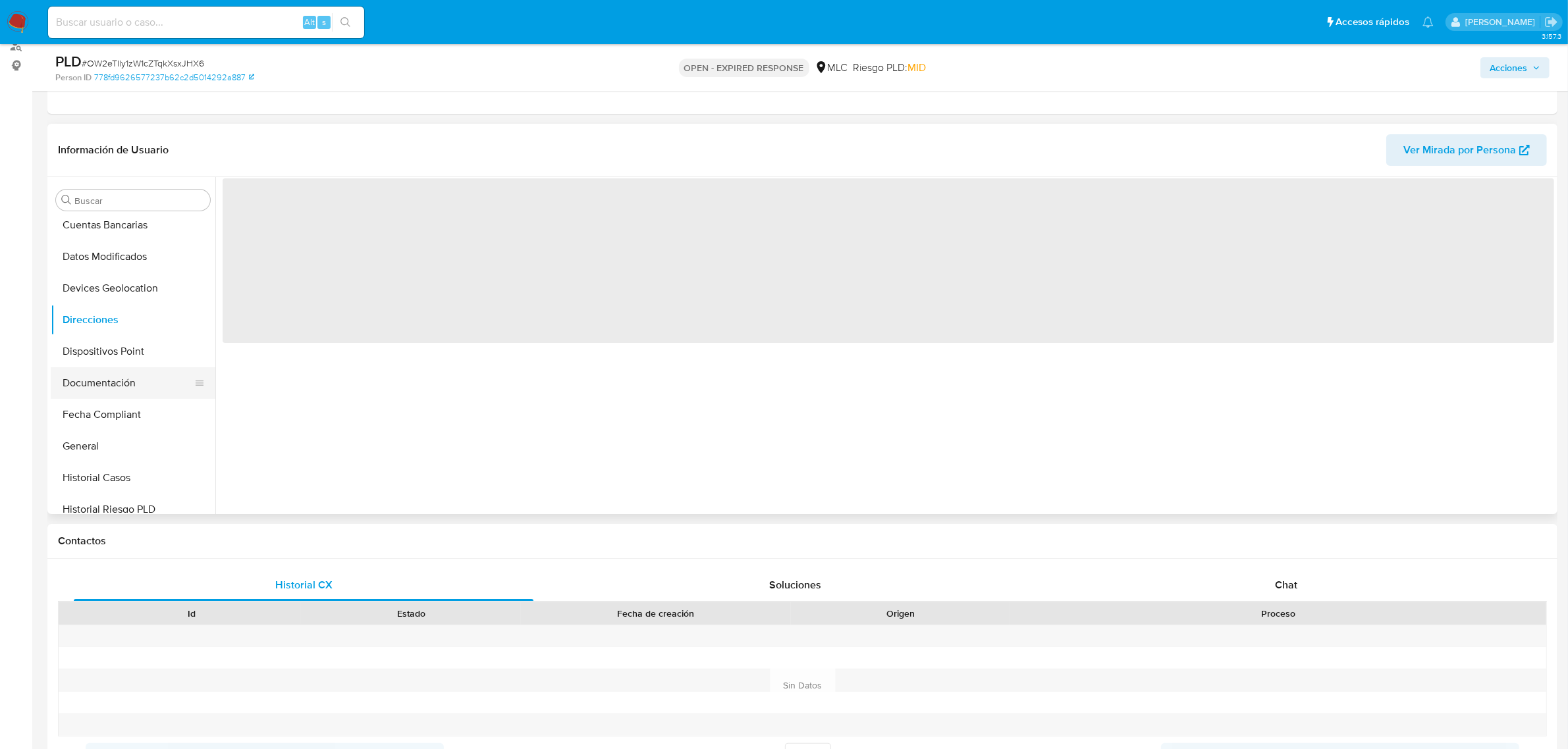
scroll to position [0, 0]
click at [115, 395] on button "Documentación" at bounding box center [128, 383] width 154 height 32
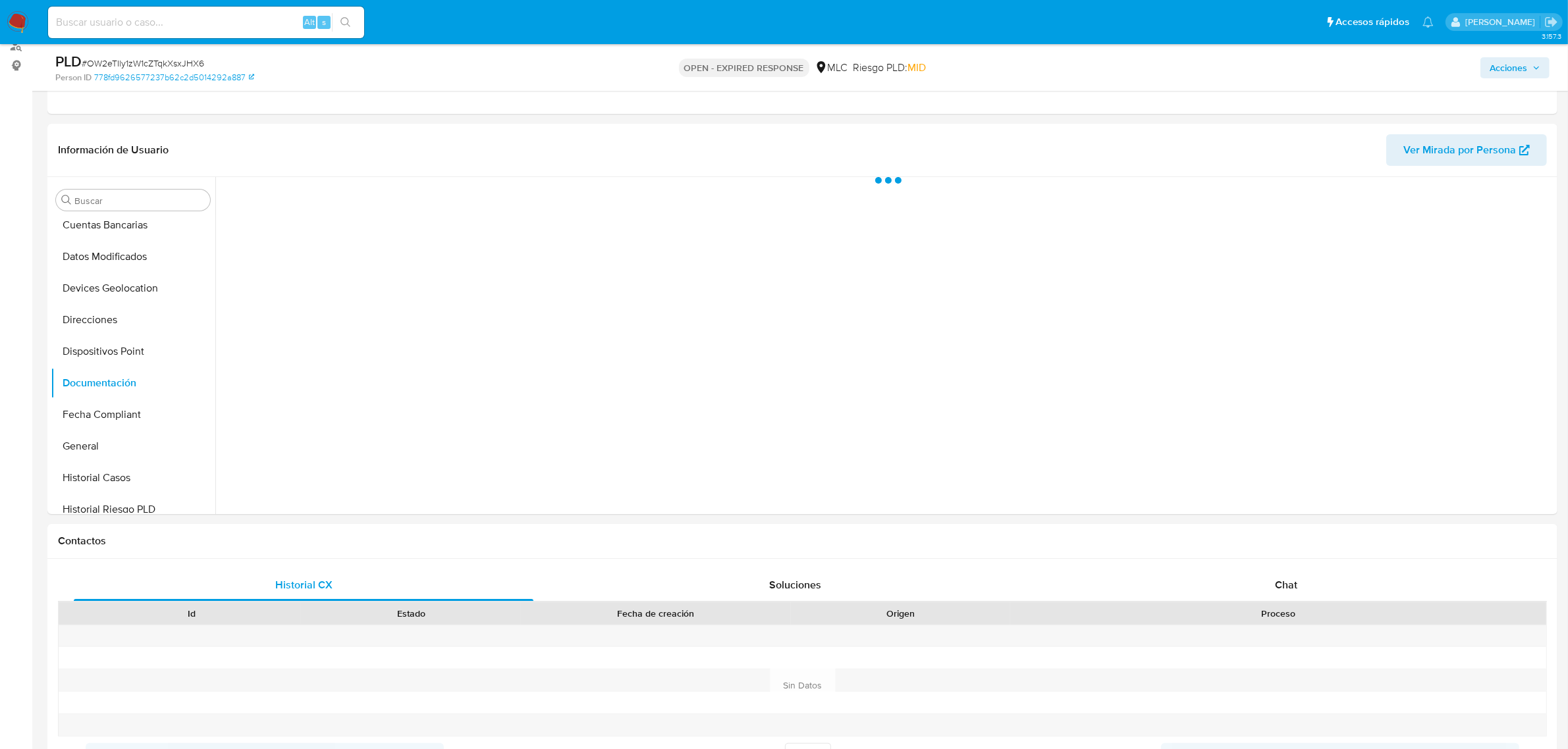
click at [186, 50] on div "PLD # OW2eTIly1zW1cZTqkXsxJHX6 Person ID 778fd9626577237b62c2d5014292a887 OPEN …" at bounding box center [802, 67] width 1510 height 47
copy span "OW2eTIly1zW1cZTqkXsxJHX6"
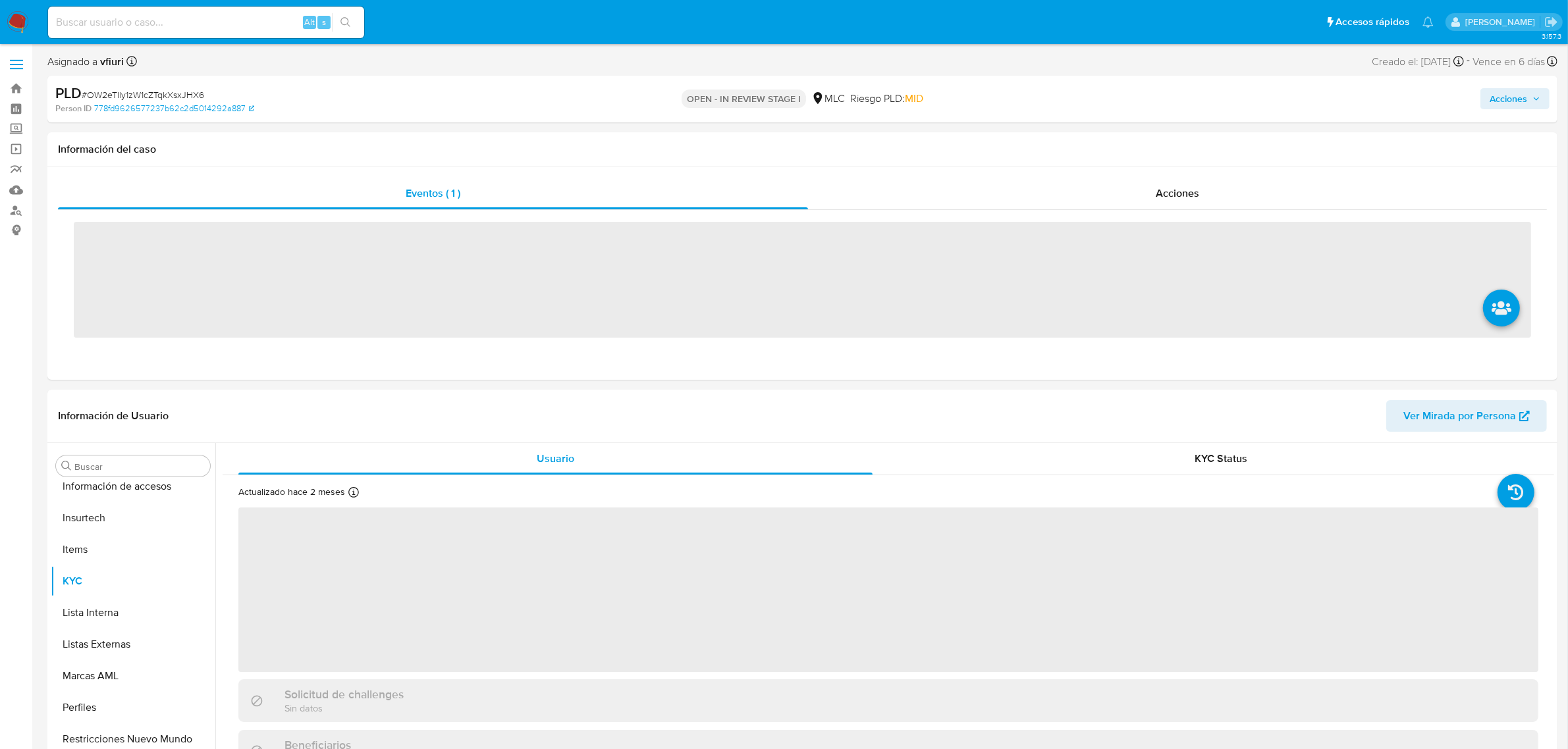
scroll to position [555, 0]
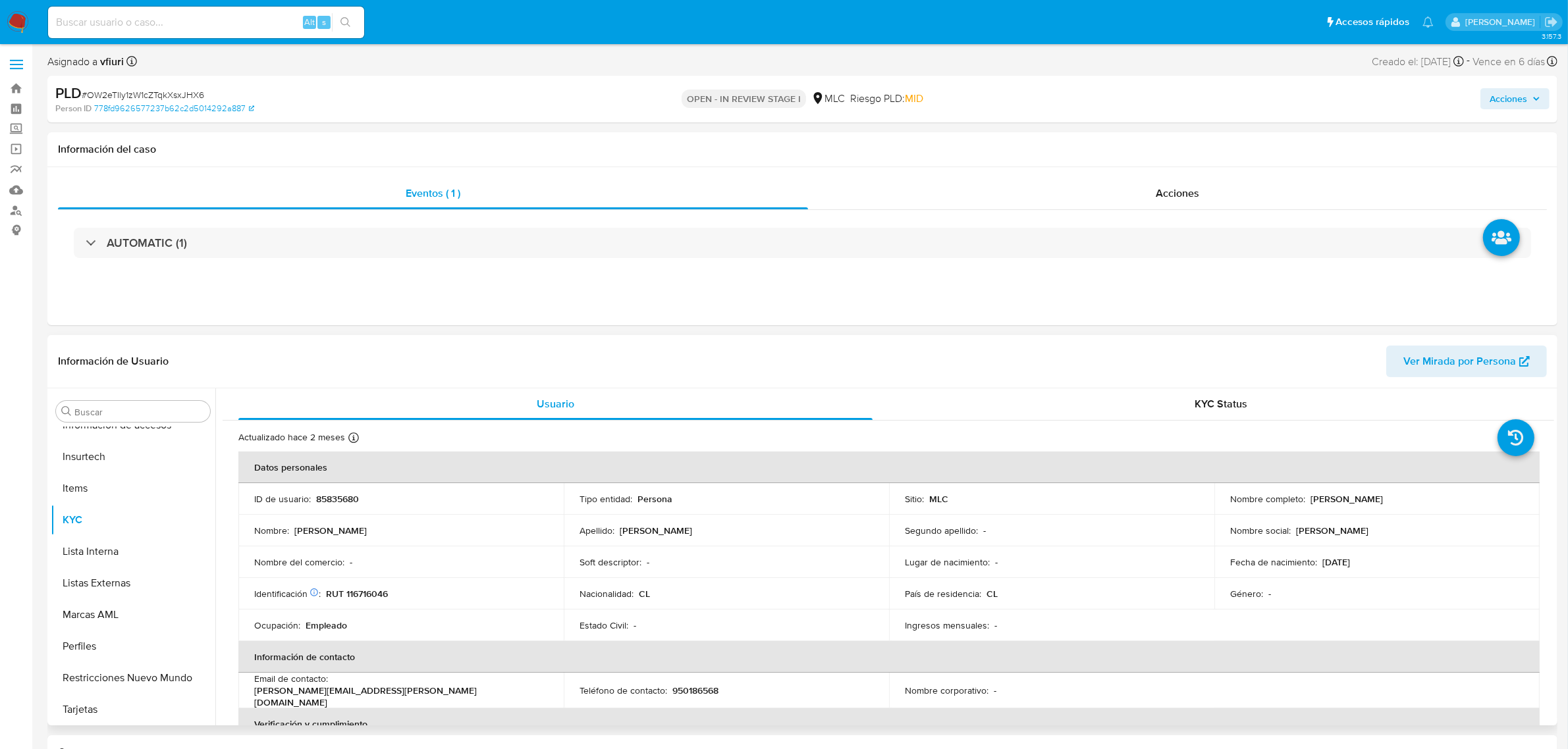
select select "10"
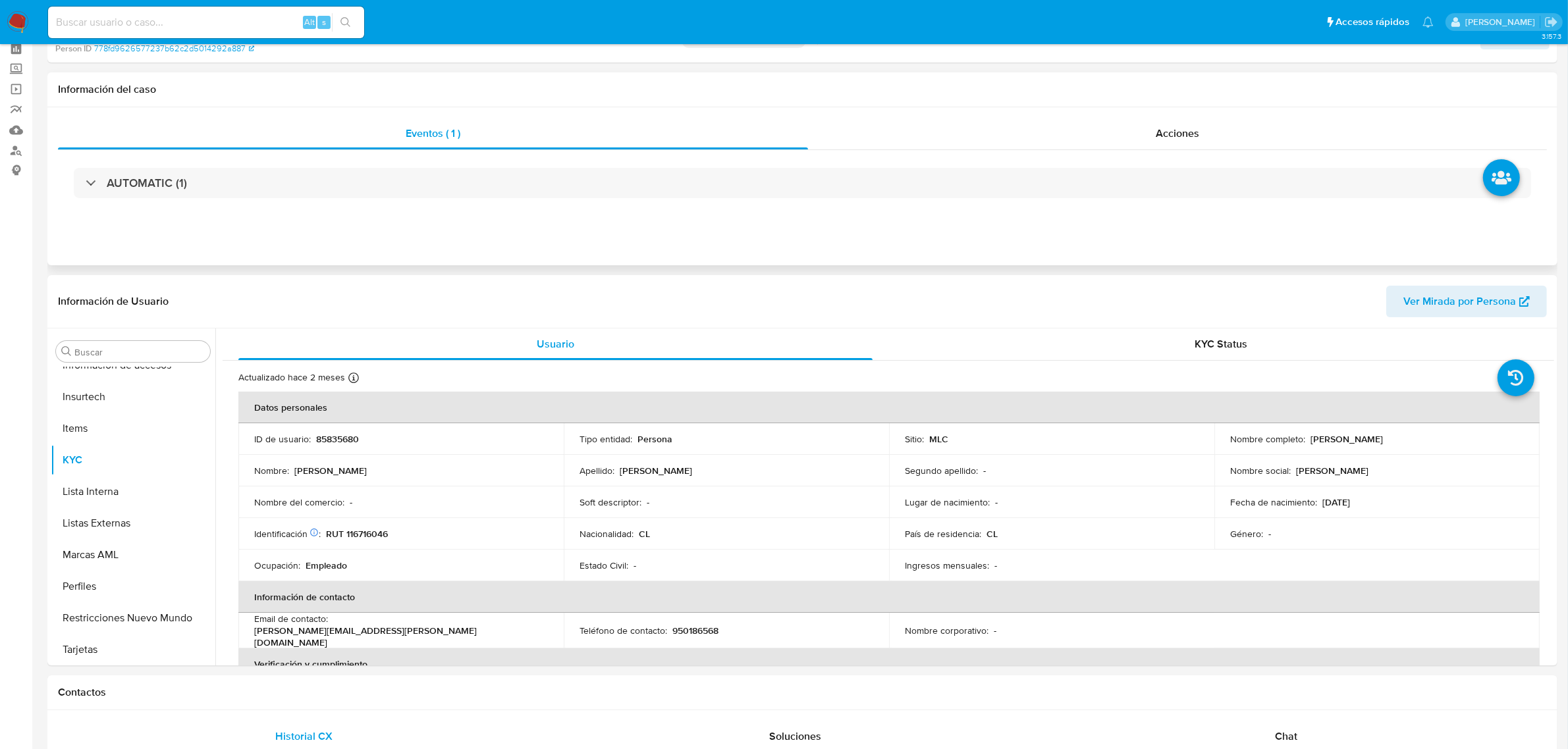
scroll to position [0, 0]
